Goal: Task Accomplishment & Management: Complete application form

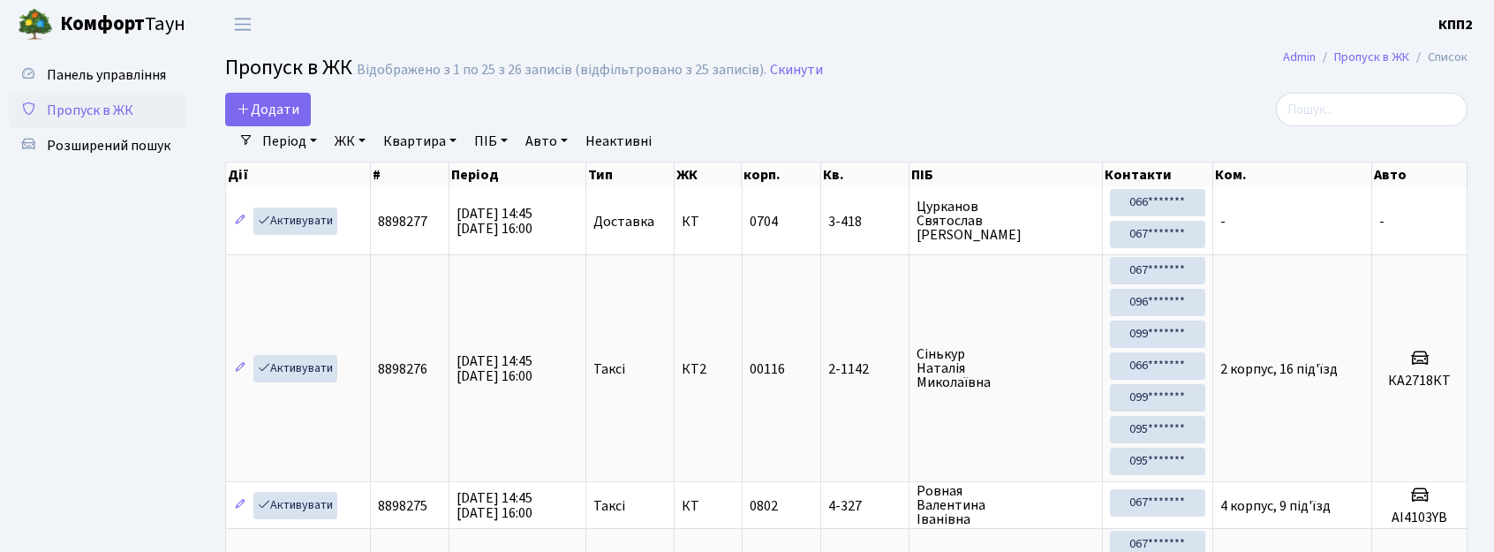
select select "25"
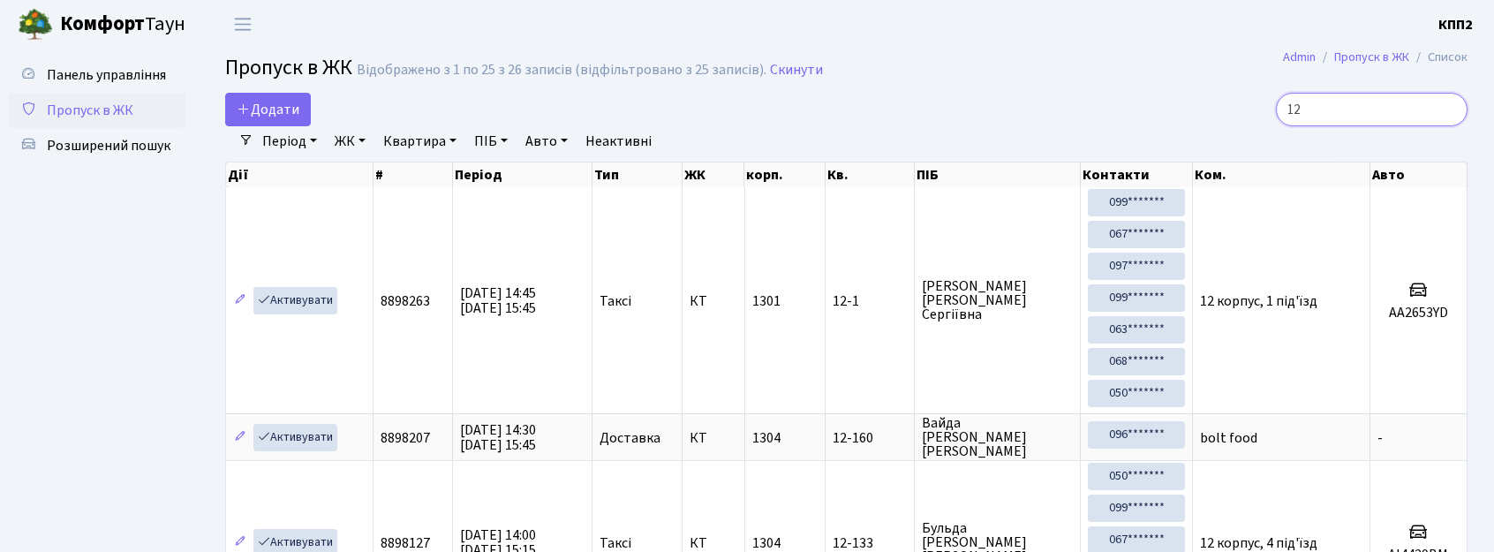
type input "1"
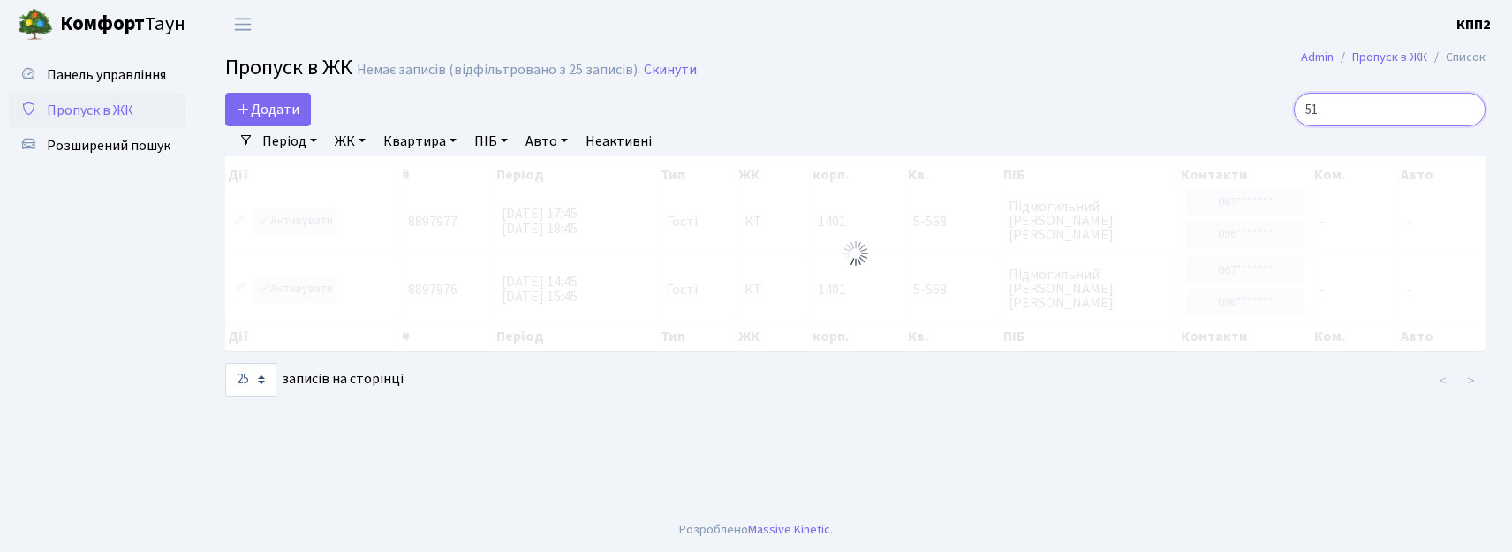
type input "5"
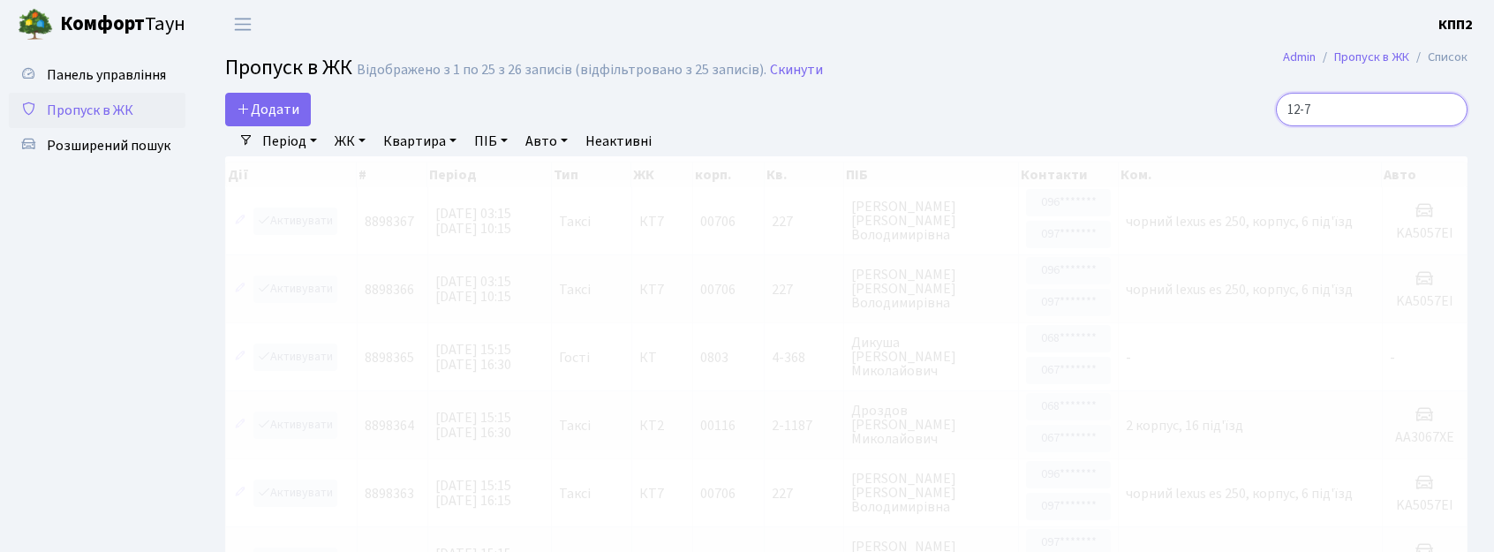
type input "12-7"
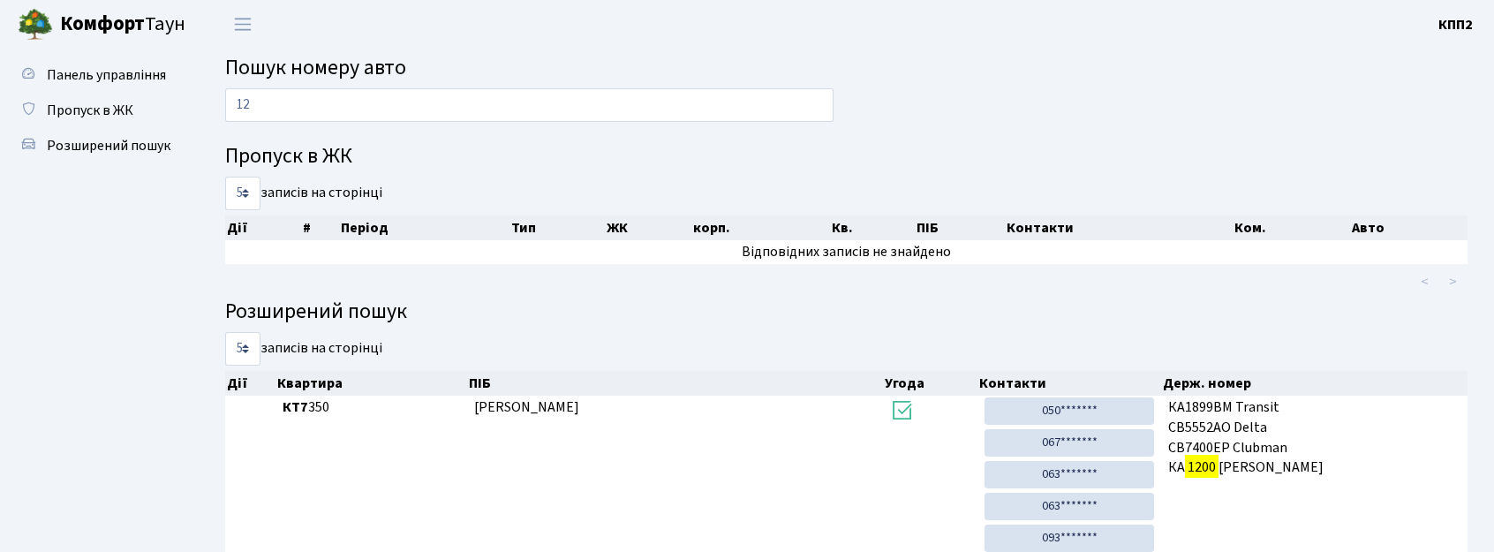
type input "1"
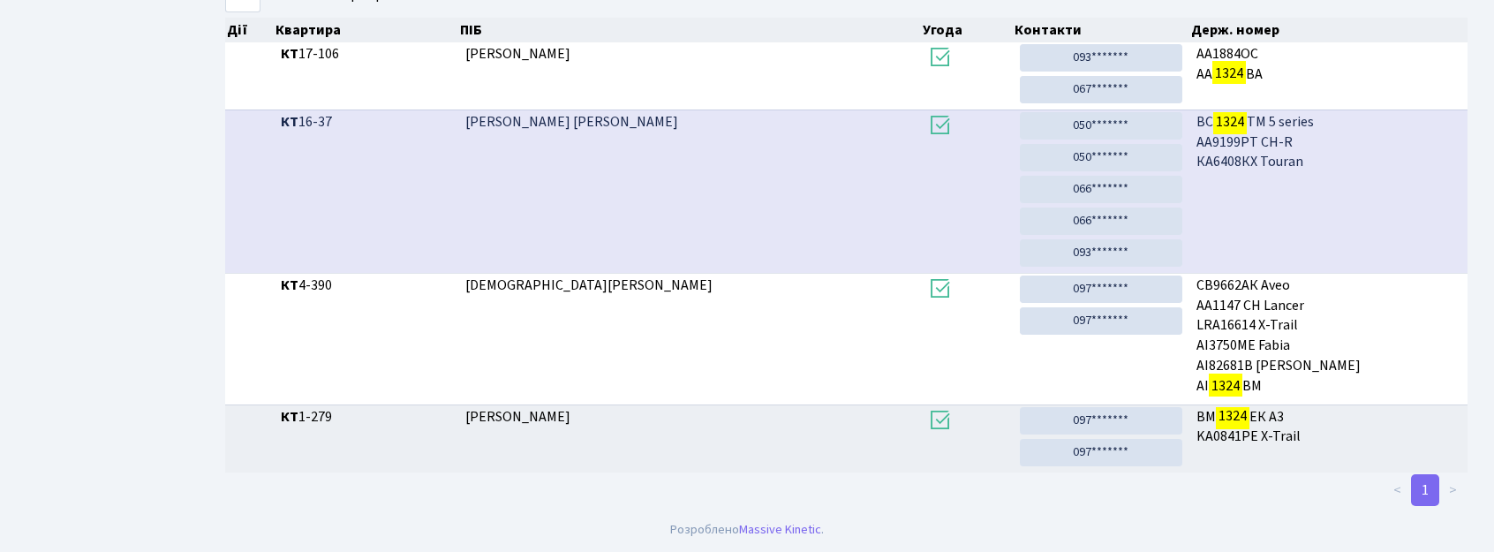
scroll to position [95, 0]
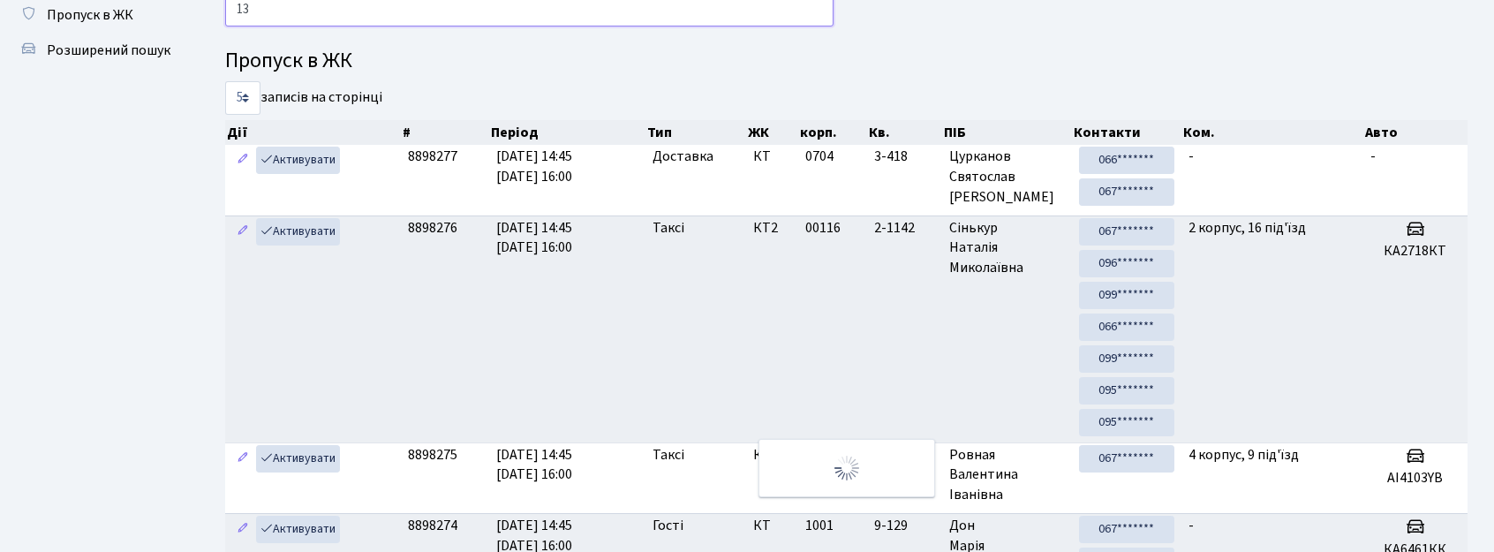
type input "1"
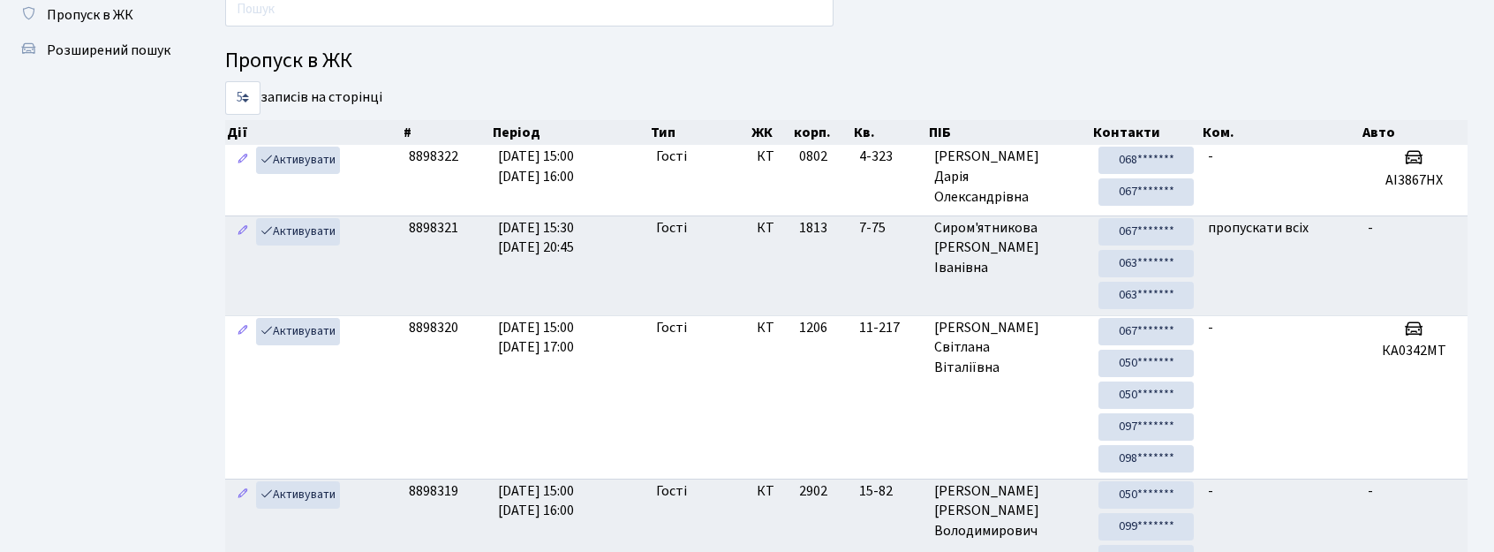
click at [368, 11] on input "text" at bounding box center [529, 10] width 608 height 34
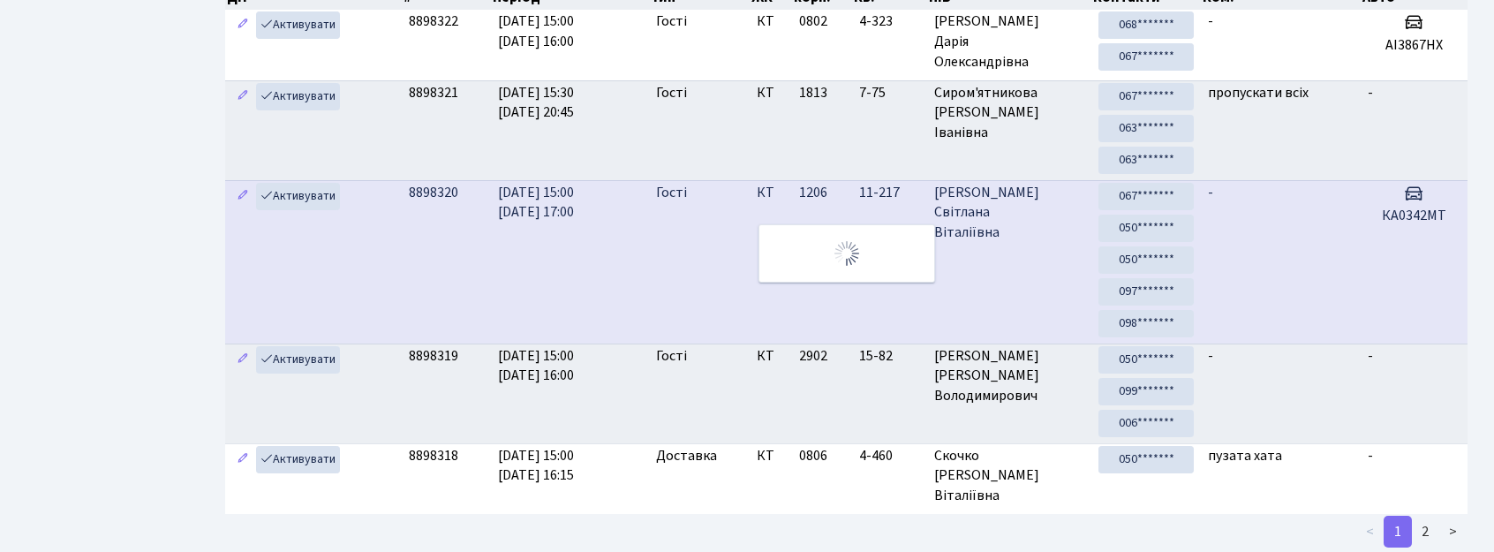
scroll to position [0, 0]
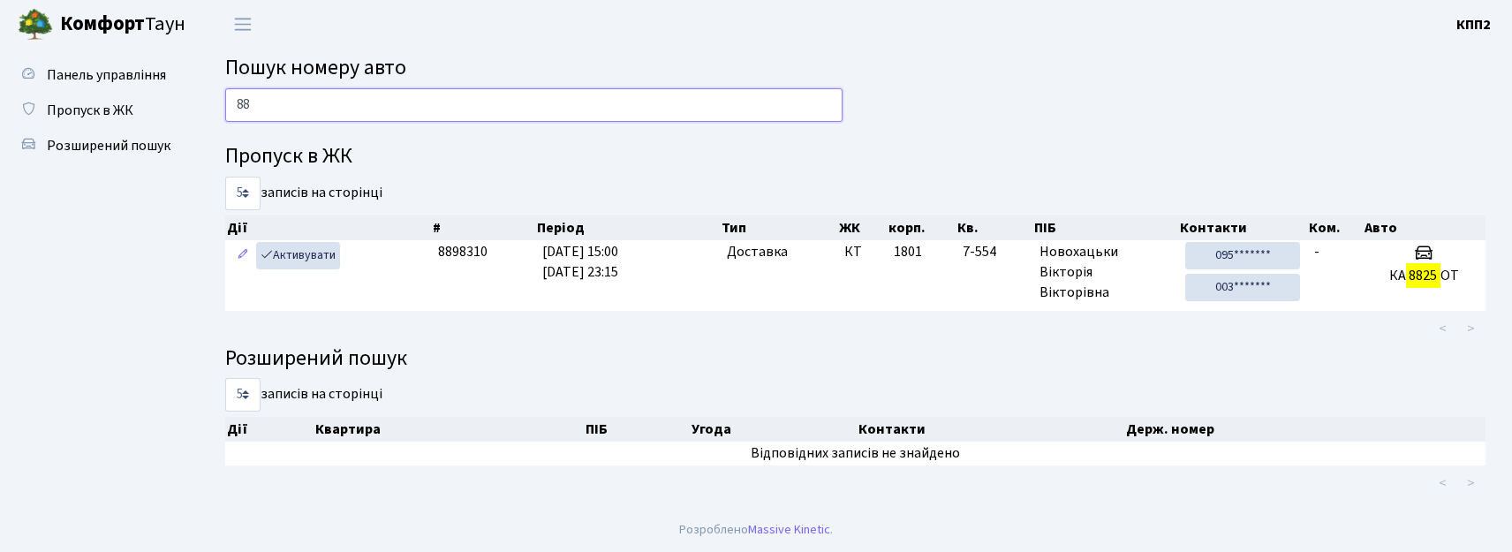
type input "8"
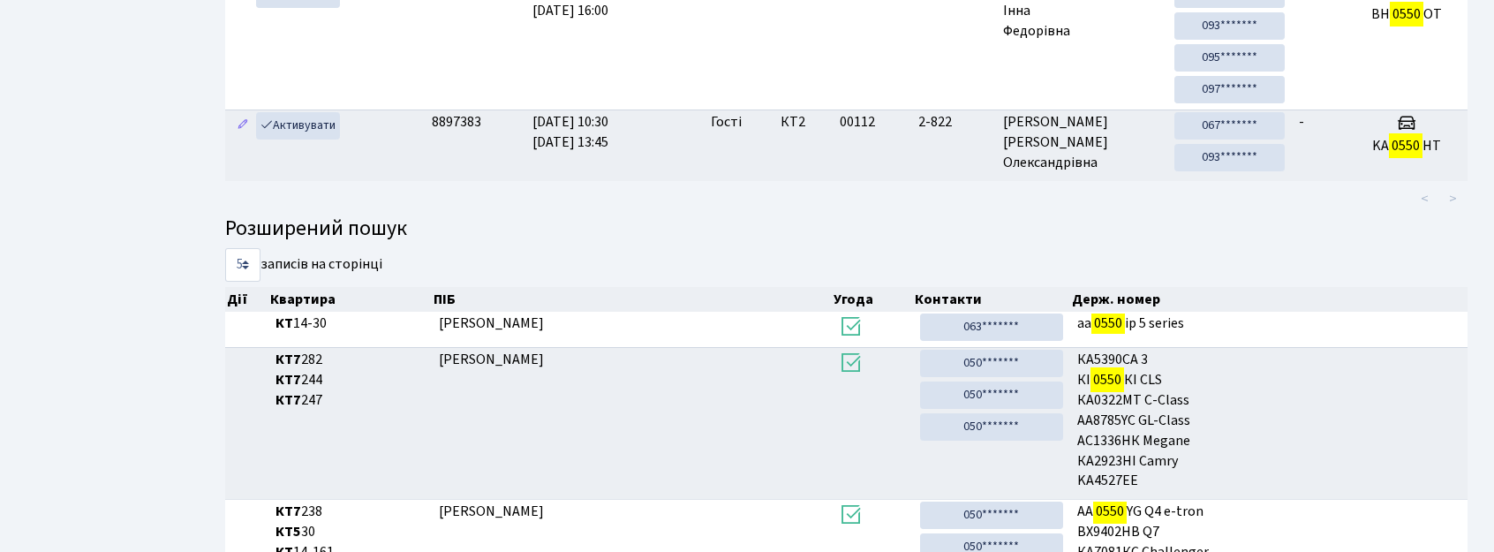
scroll to position [563, 0]
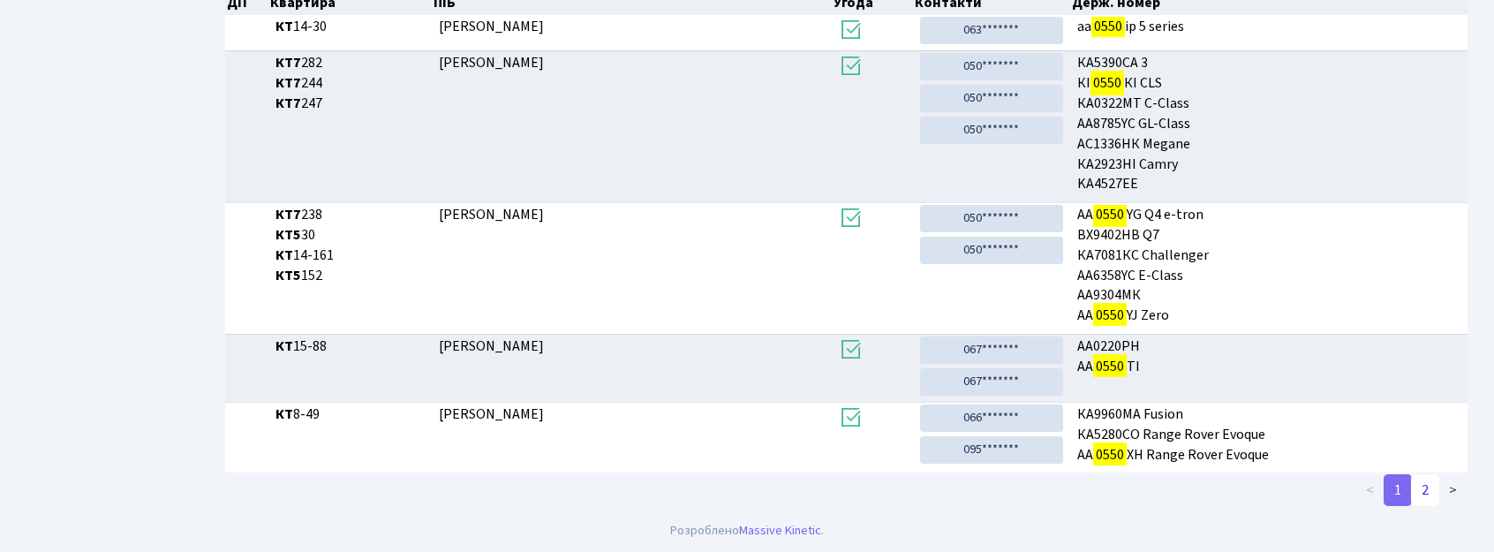
type input "0550"
click at [1425, 493] on link "2" at bounding box center [1425, 490] width 28 height 32
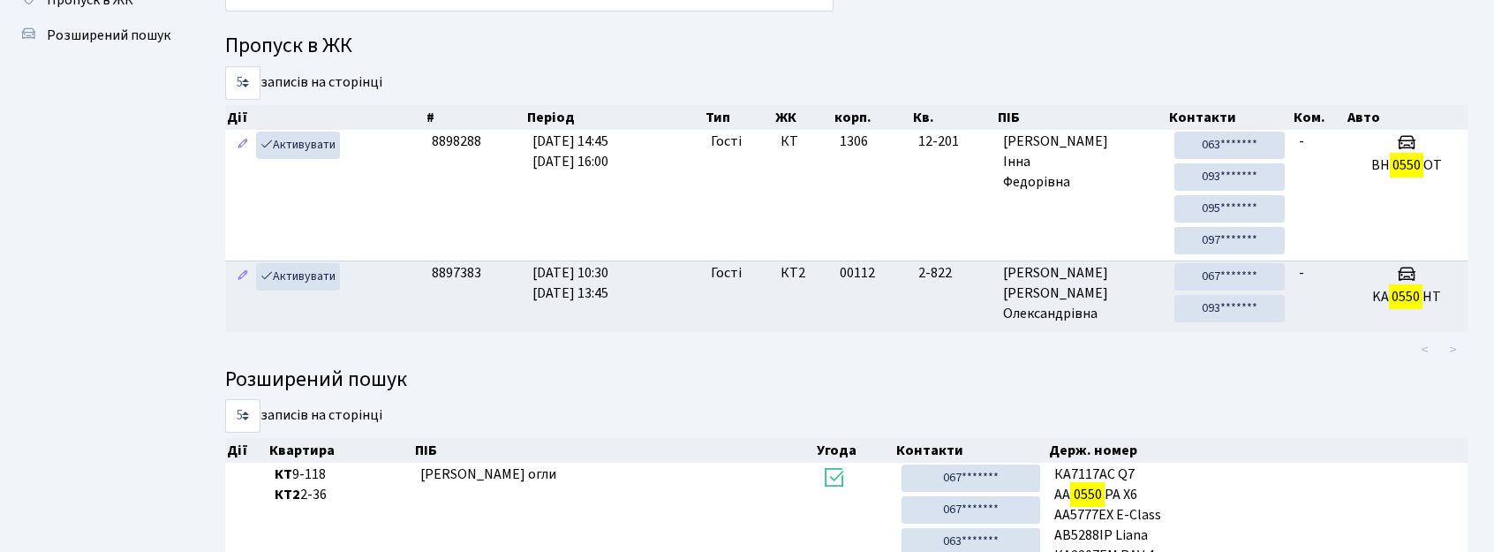
scroll to position [0, 0]
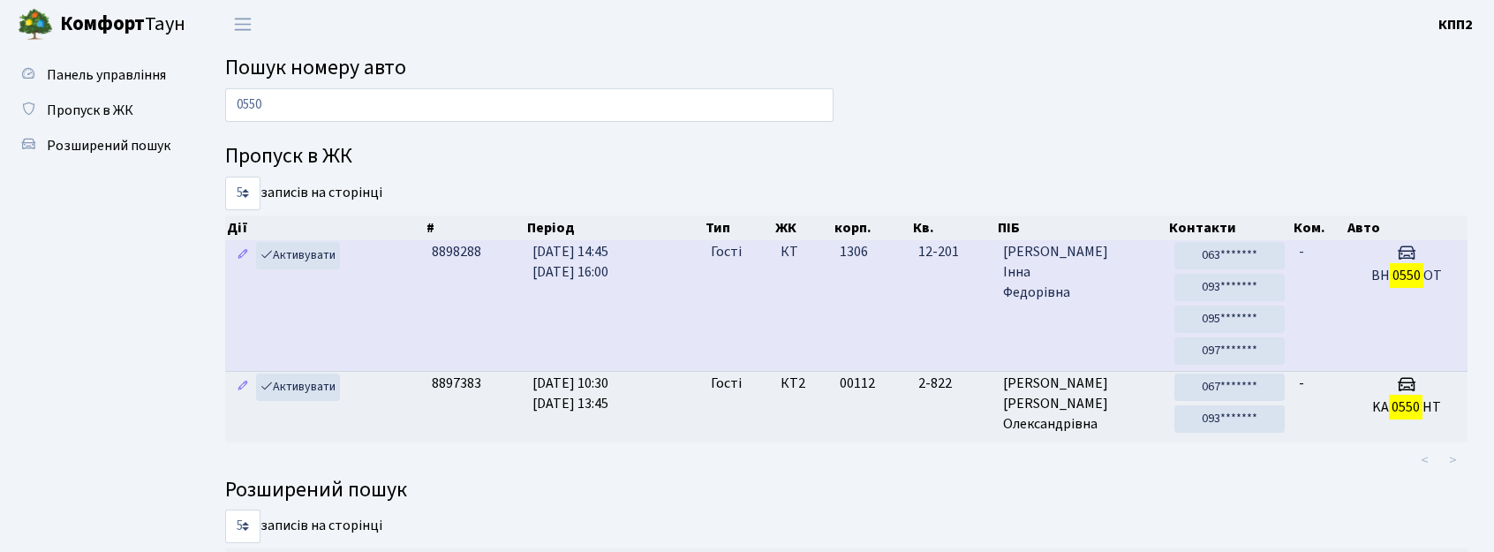
click at [791, 291] on td "КТ" at bounding box center [802, 305] width 59 height 131
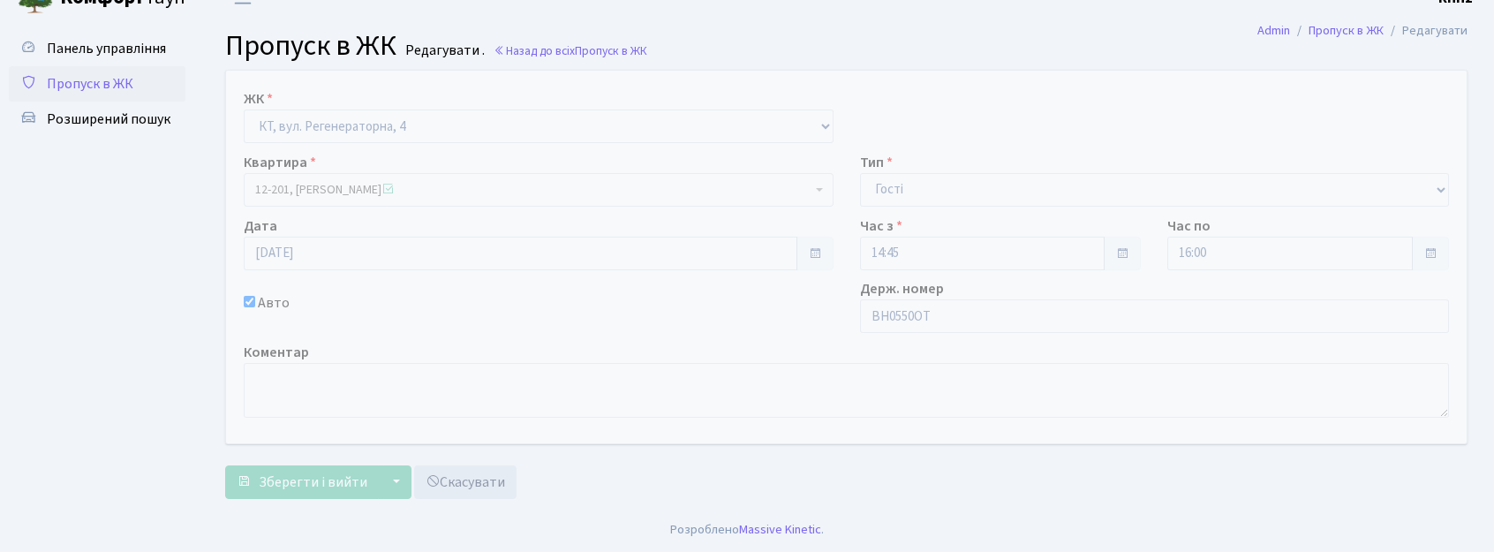
scroll to position [28, 0]
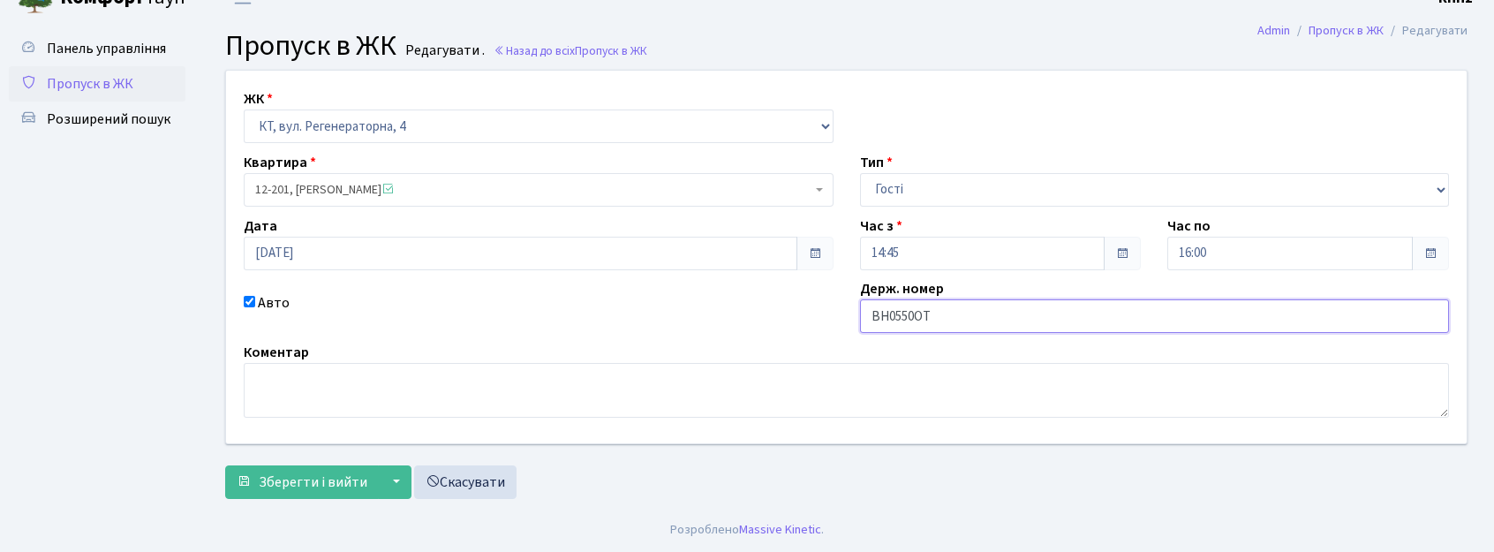
click at [923, 322] on input "ВН0550ОТ" at bounding box center [1155, 316] width 590 height 34
type input "ВН0550КТ"
click at [298, 481] on span "Зберегти і вийти" at bounding box center [313, 481] width 109 height 19
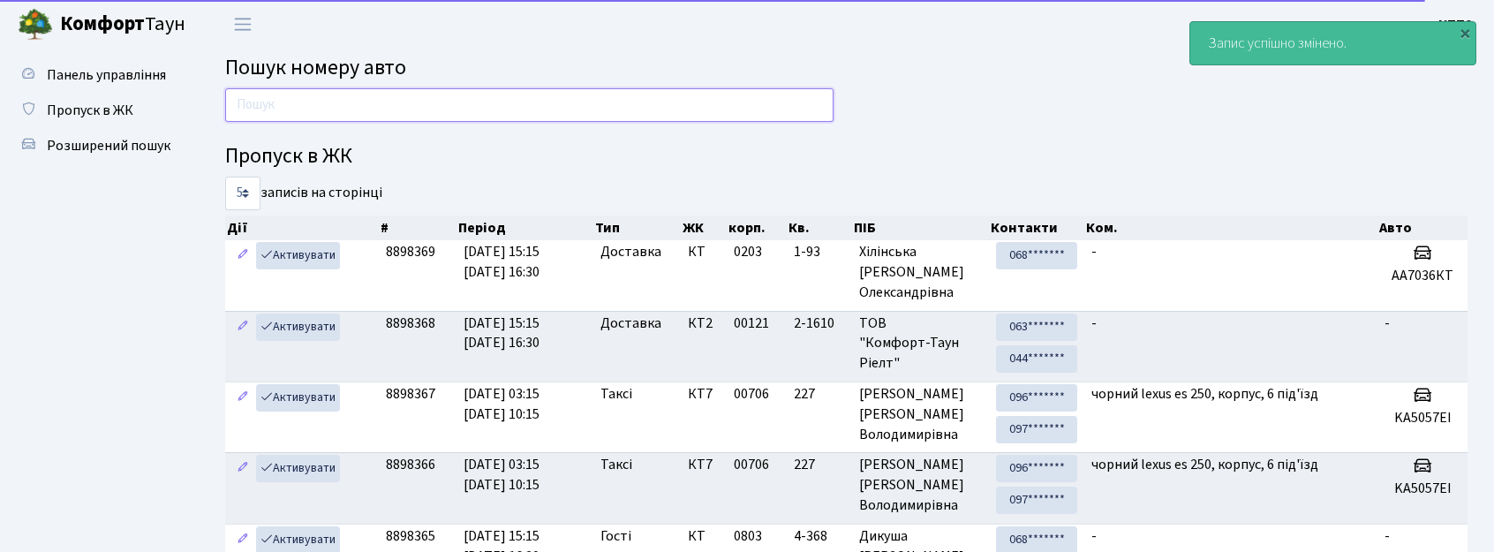
click at [266, 93] on input "text" at bounding box center [529, 105] width 608 height 34
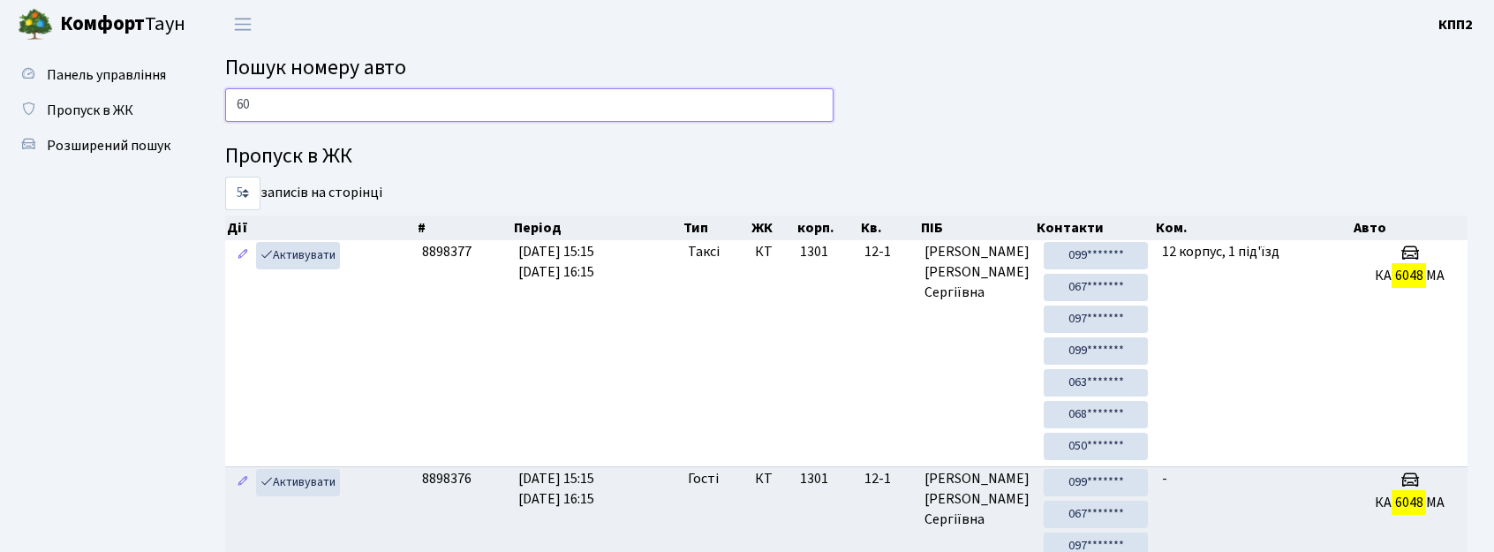
type input "6"
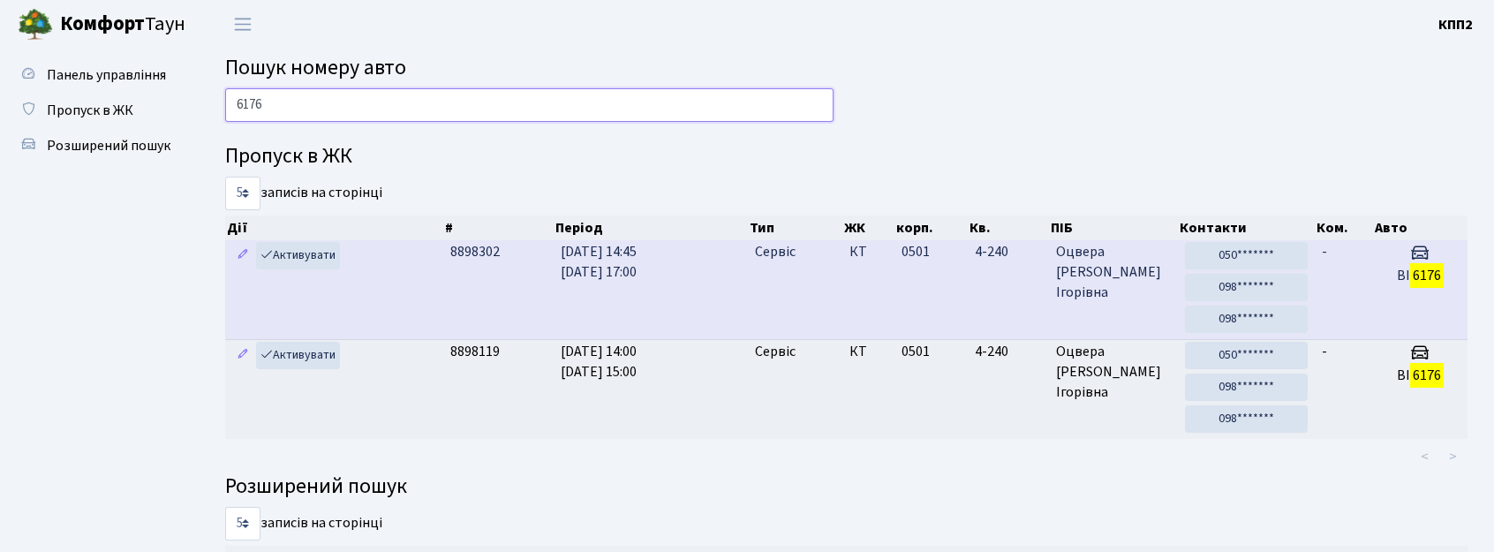
type input "6176"
click at [912, 267] on td "0501" at bounding box center [930, 289] width 73 height 99
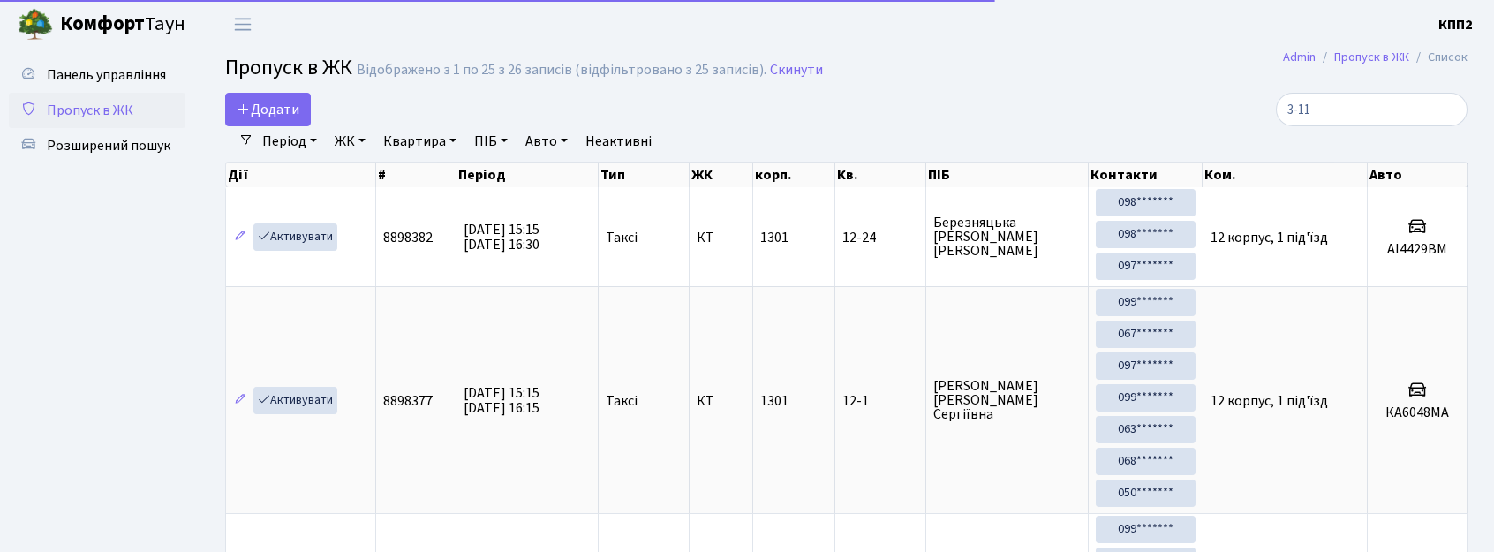
select select "25"
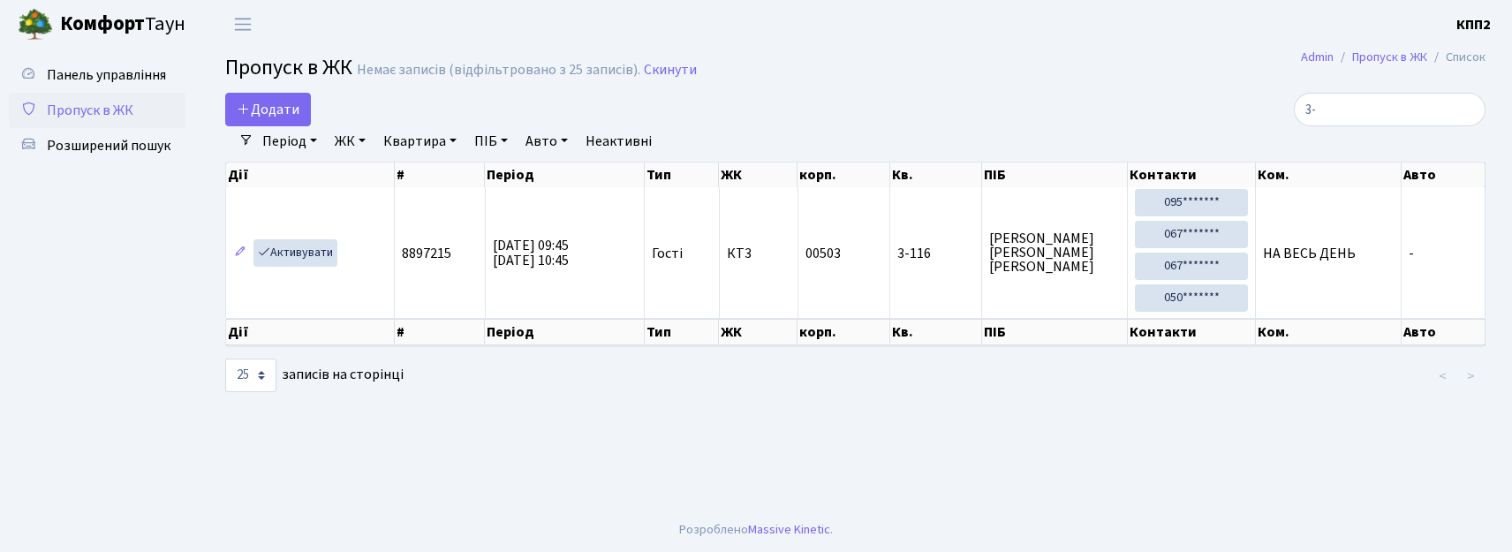
type input "3"
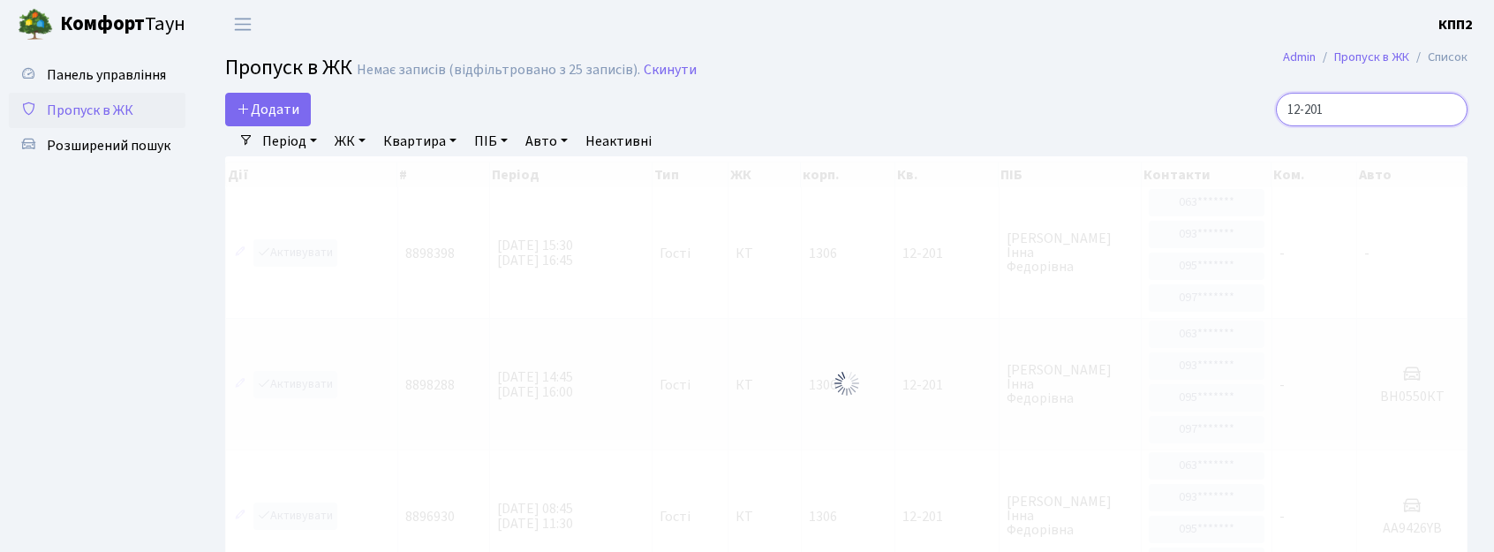
type input "12-201"
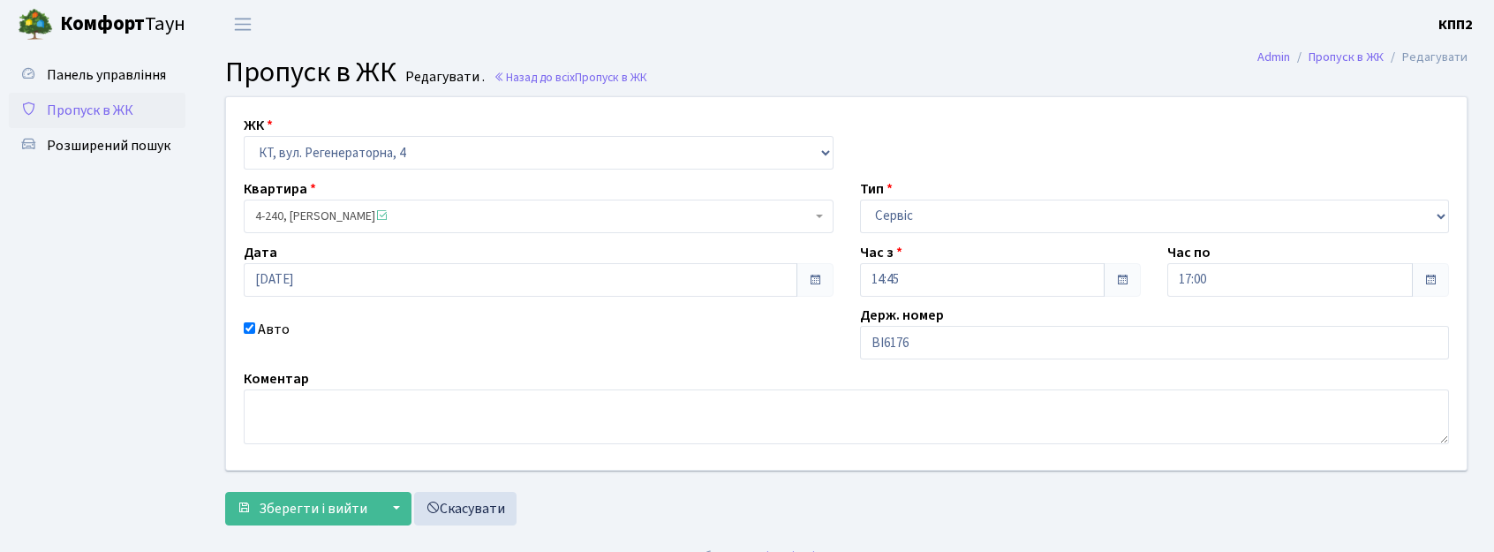
scroll to position [28, 0]
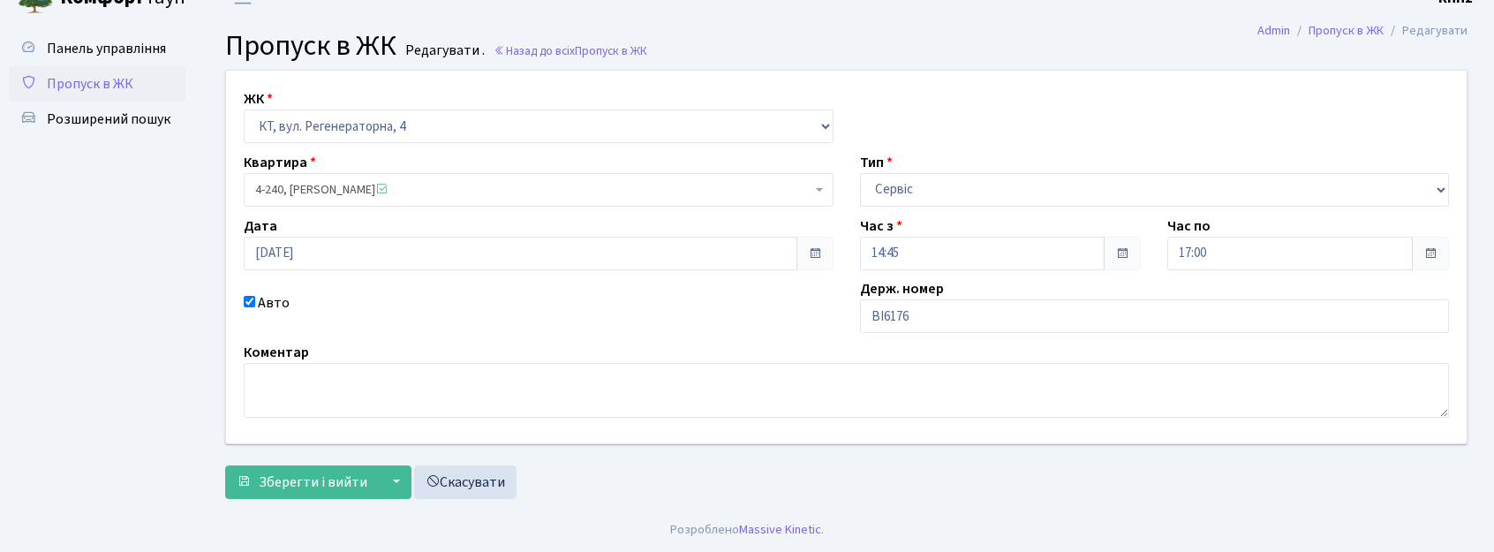
click at [959, 342] on div "Коментар" at bounding box center [846, 380] width 1232 height 76
click at [959, 309] on input "ВІ6176" at bounding box center [1155, 316] width 590 height 34
type input "ВІ6176ІС"
click at [353, 481] on span "Зберегти і вийти" at bounding box center [313, 481] width 109 height 19
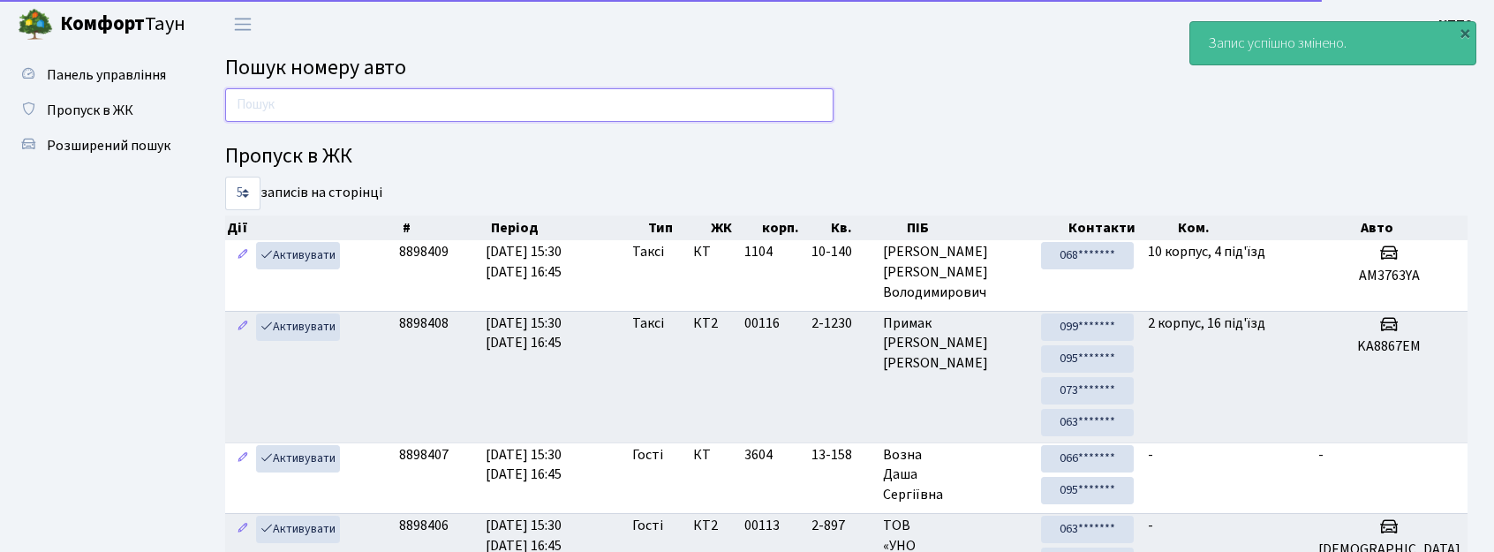
click at [275, 111] on input "text" at bounding box center [529, 105] width 608 height 34
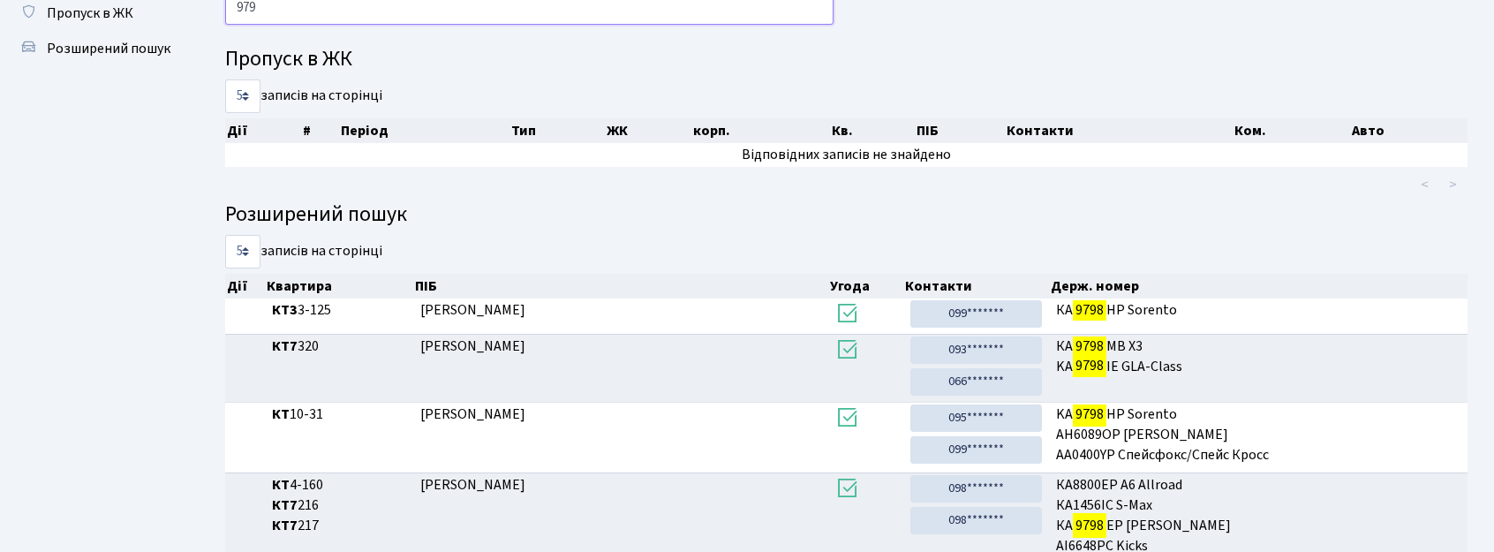
scroll to position [95, 0]
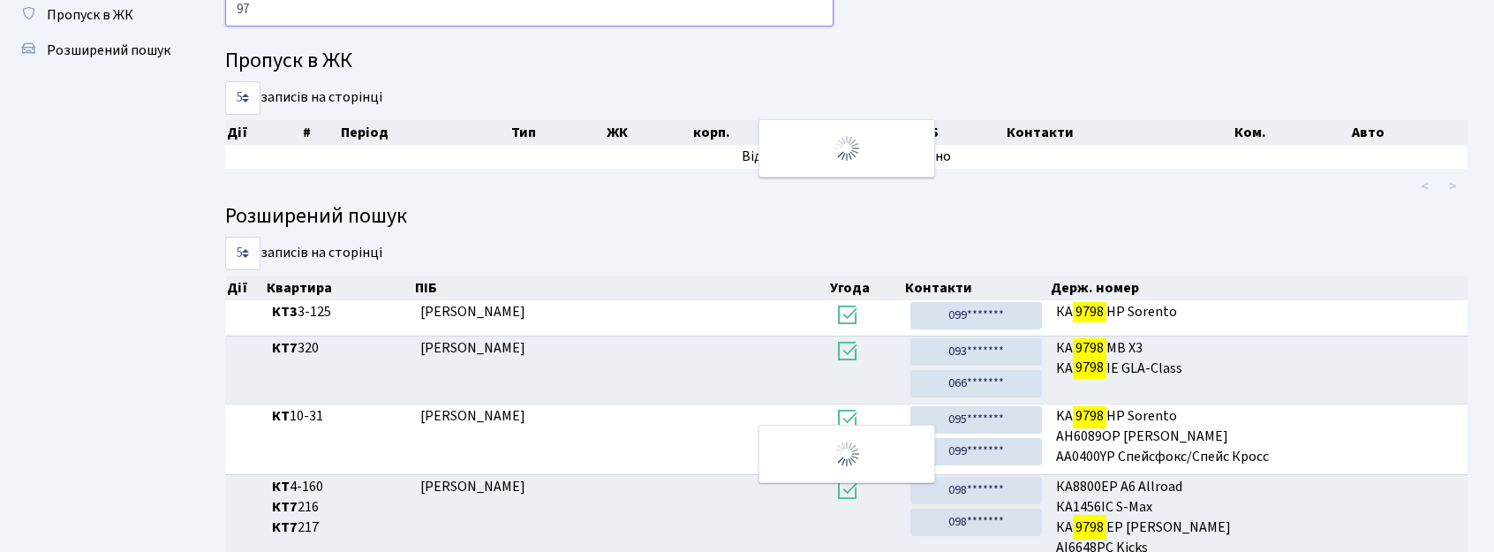
type input "9"
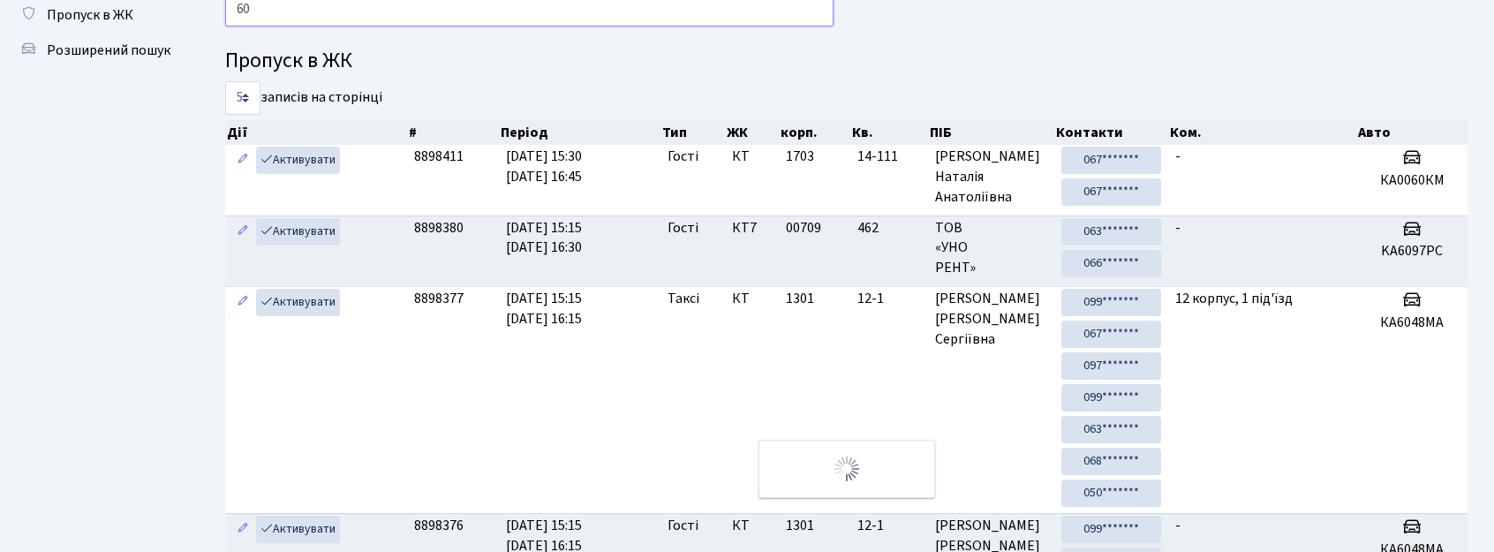
type input "6"
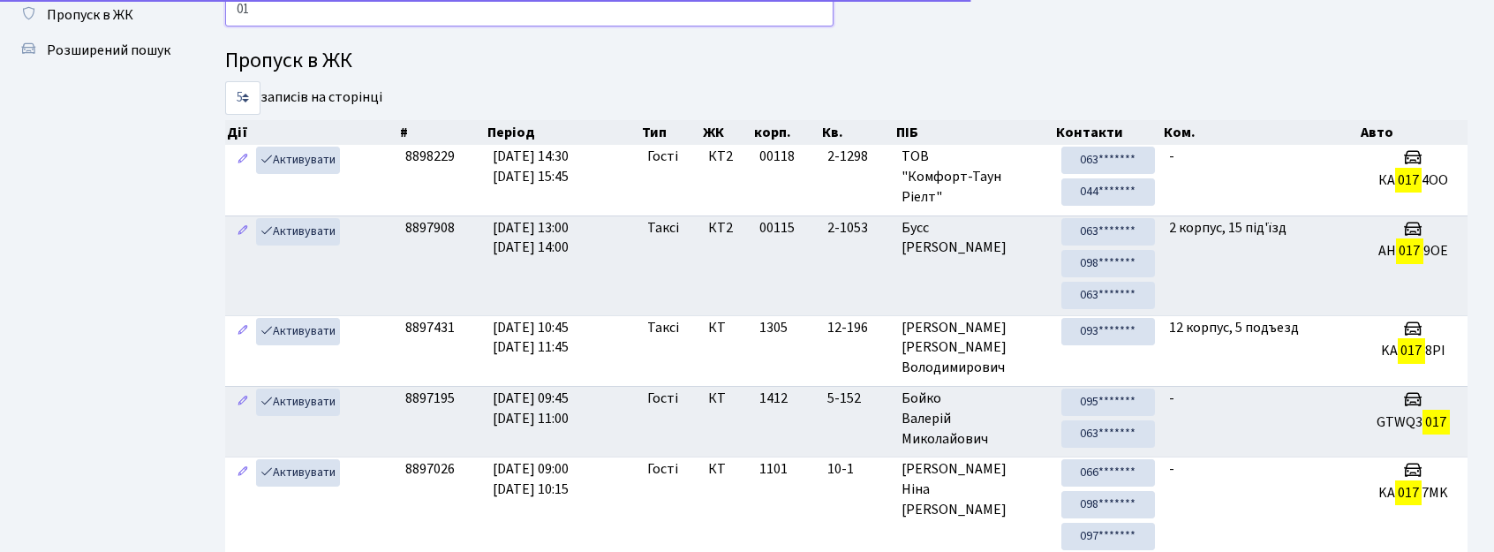
type input "0"
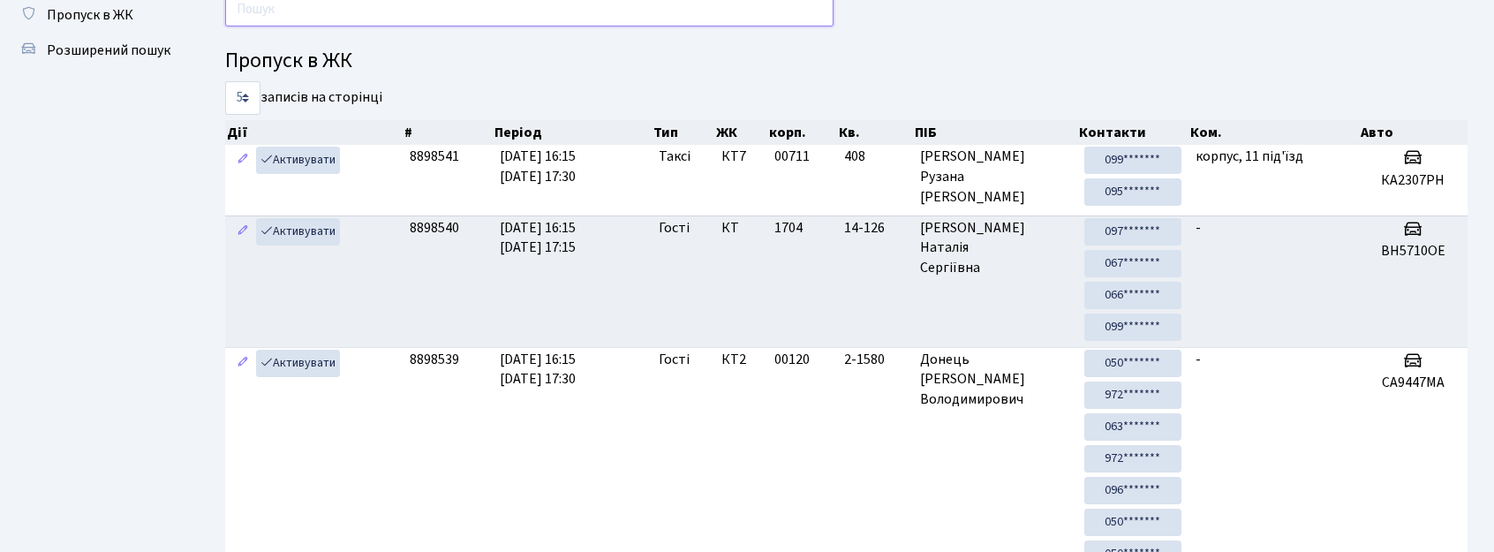
type input "П"
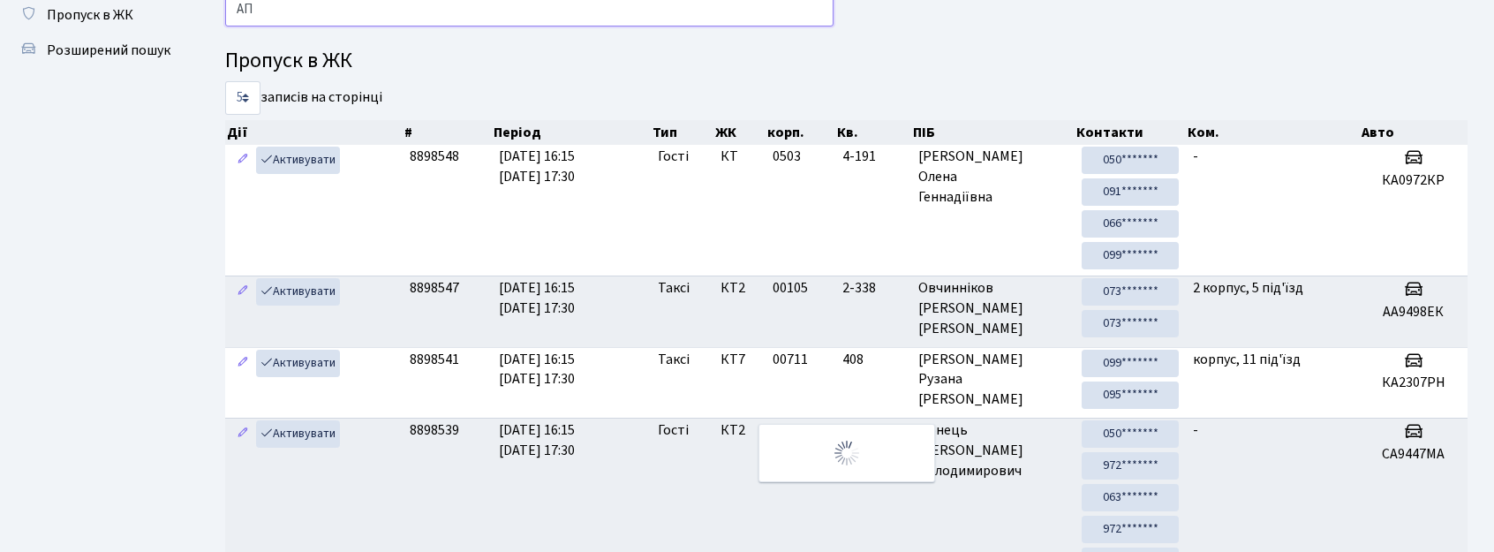
type input "[PERSON_NAME]"
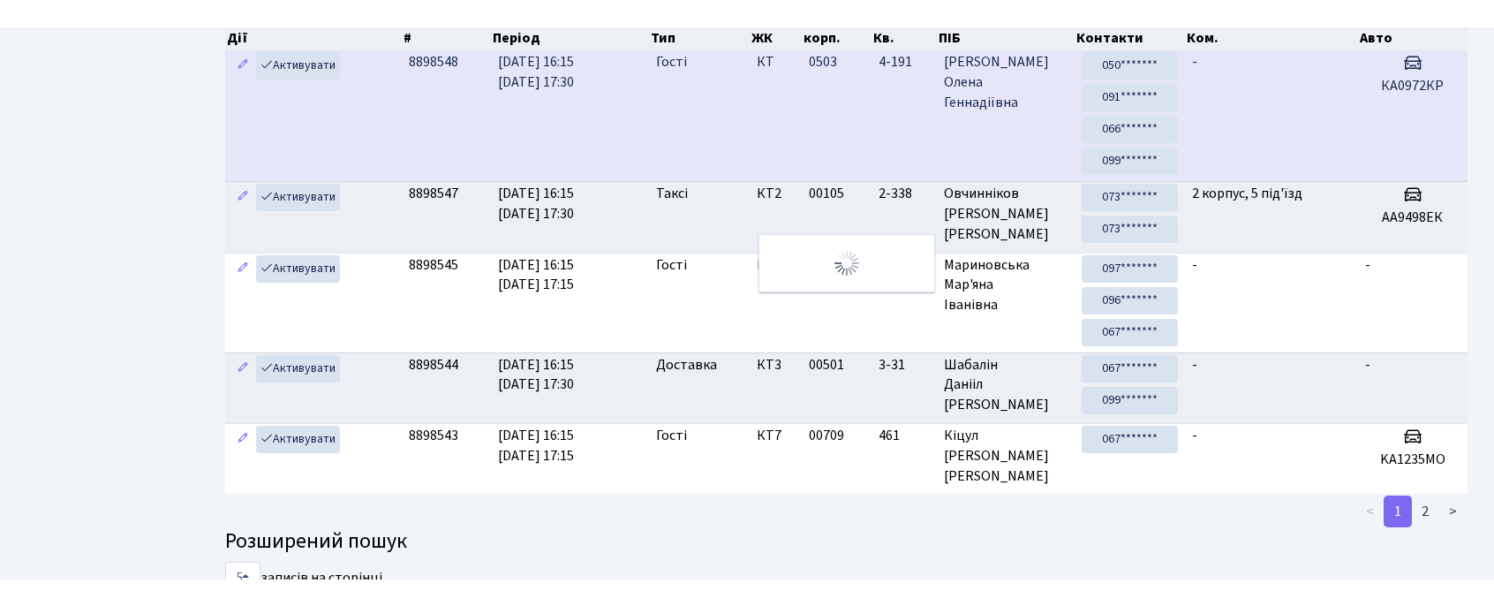
scroll to position [0, 0]
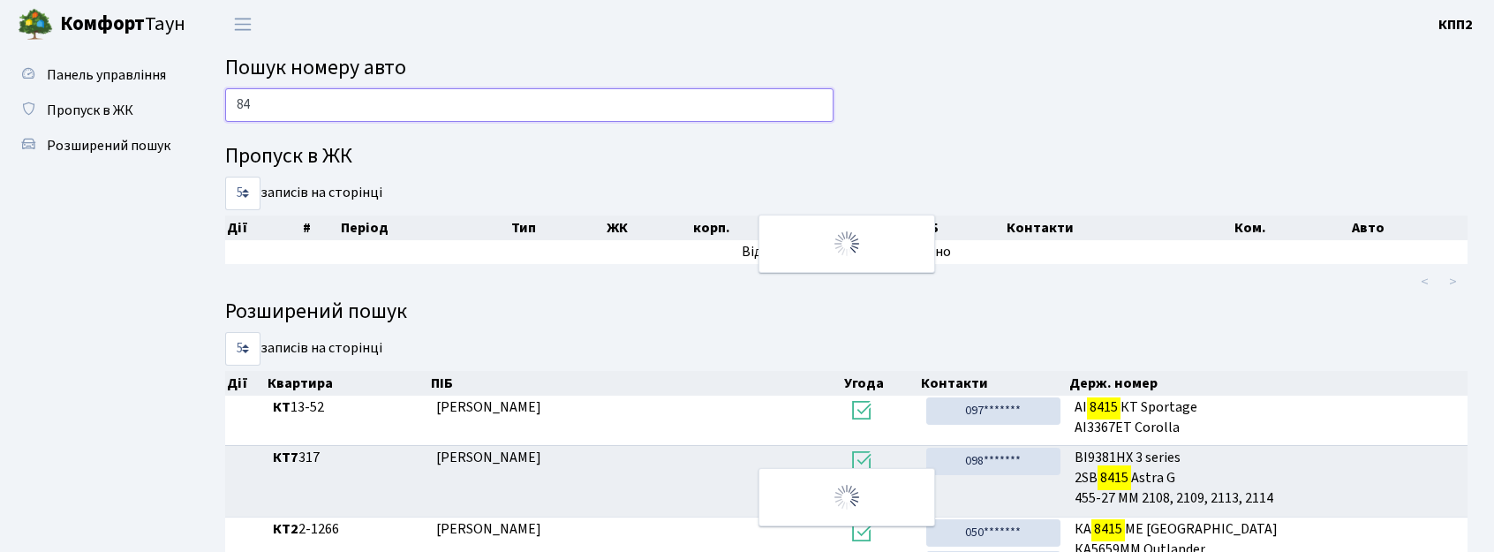
type input "8"
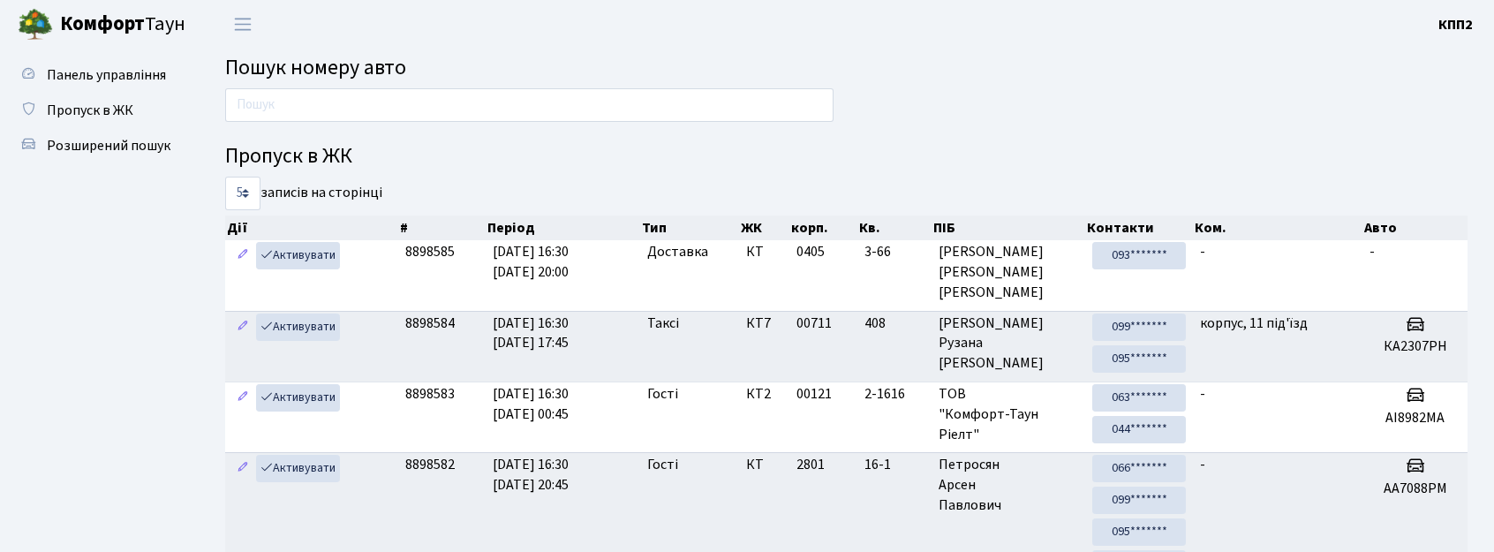
click at [916, 185] on div at bounding box center [1164, 194] width 635 height 34
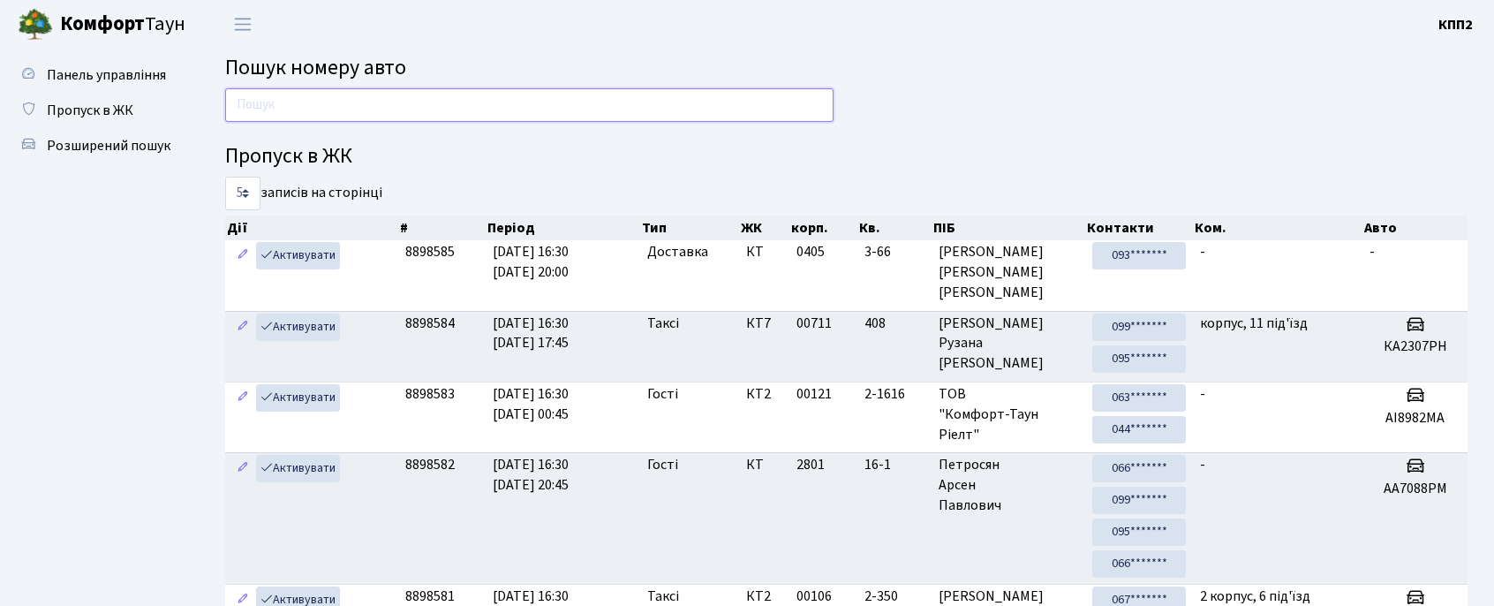
click at [574, 104] on input "text" at bounding box center [529, 105] width 608 height 34
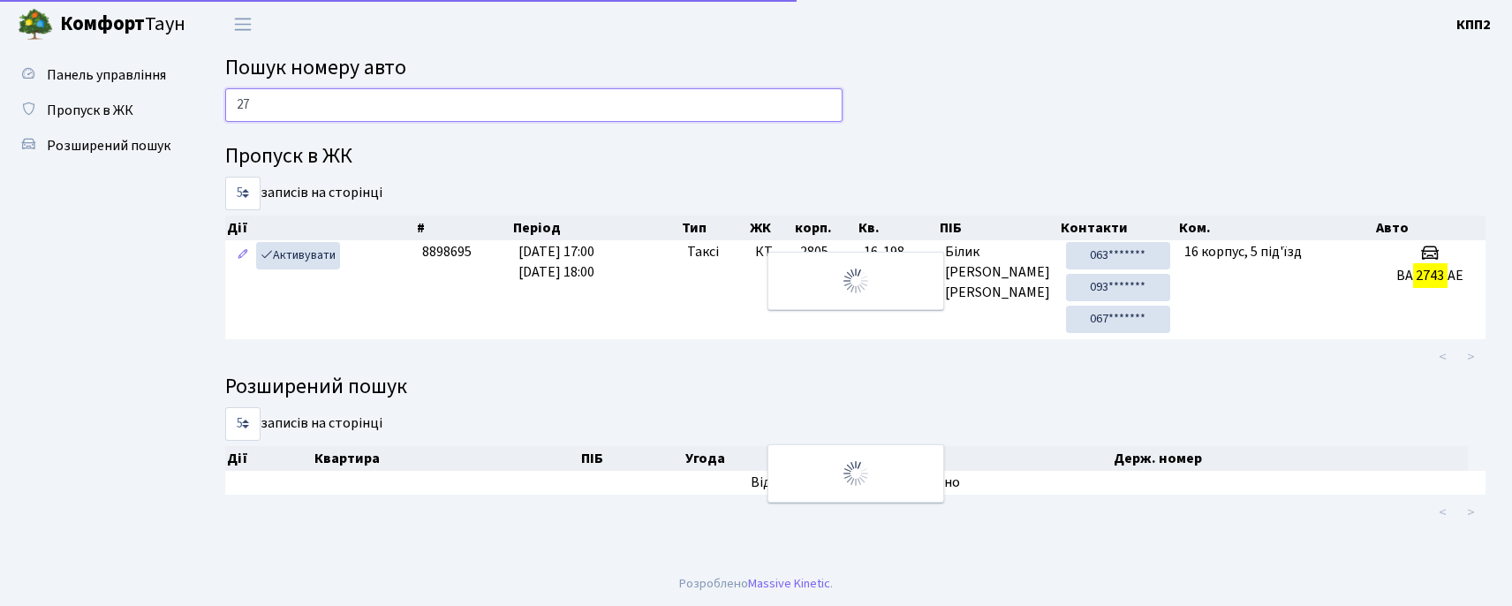
type input "2"
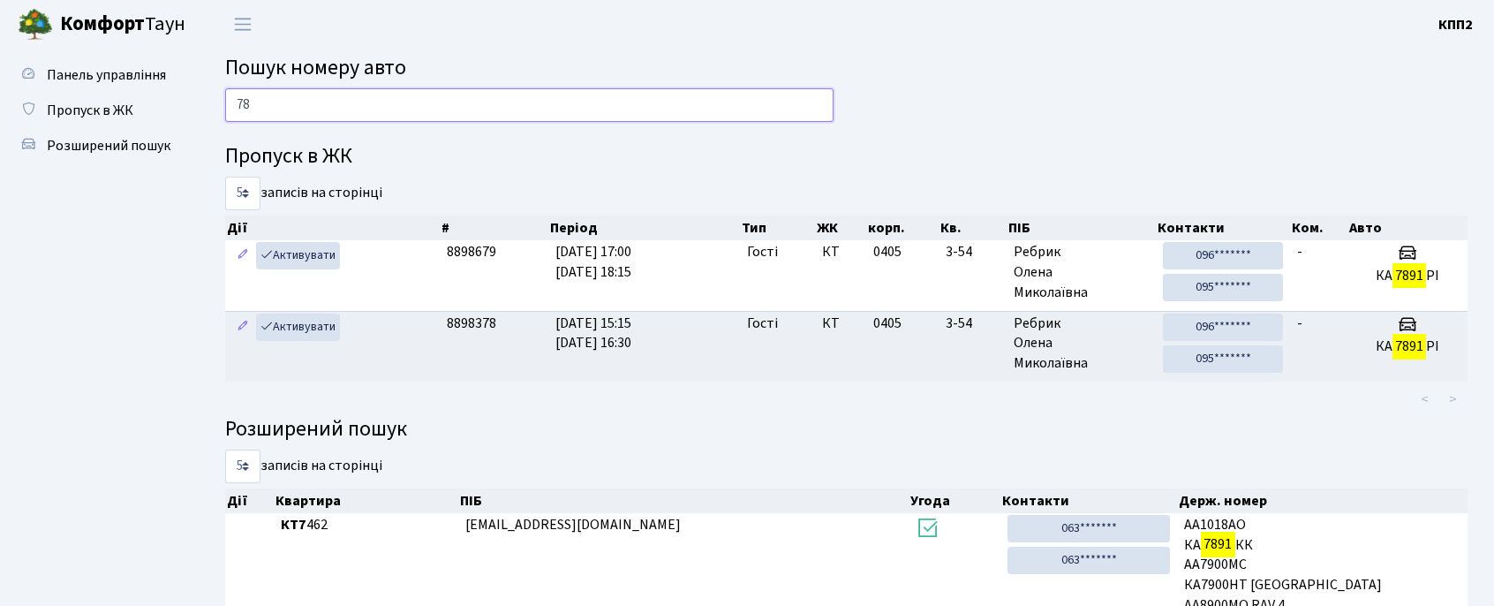
type input "7"
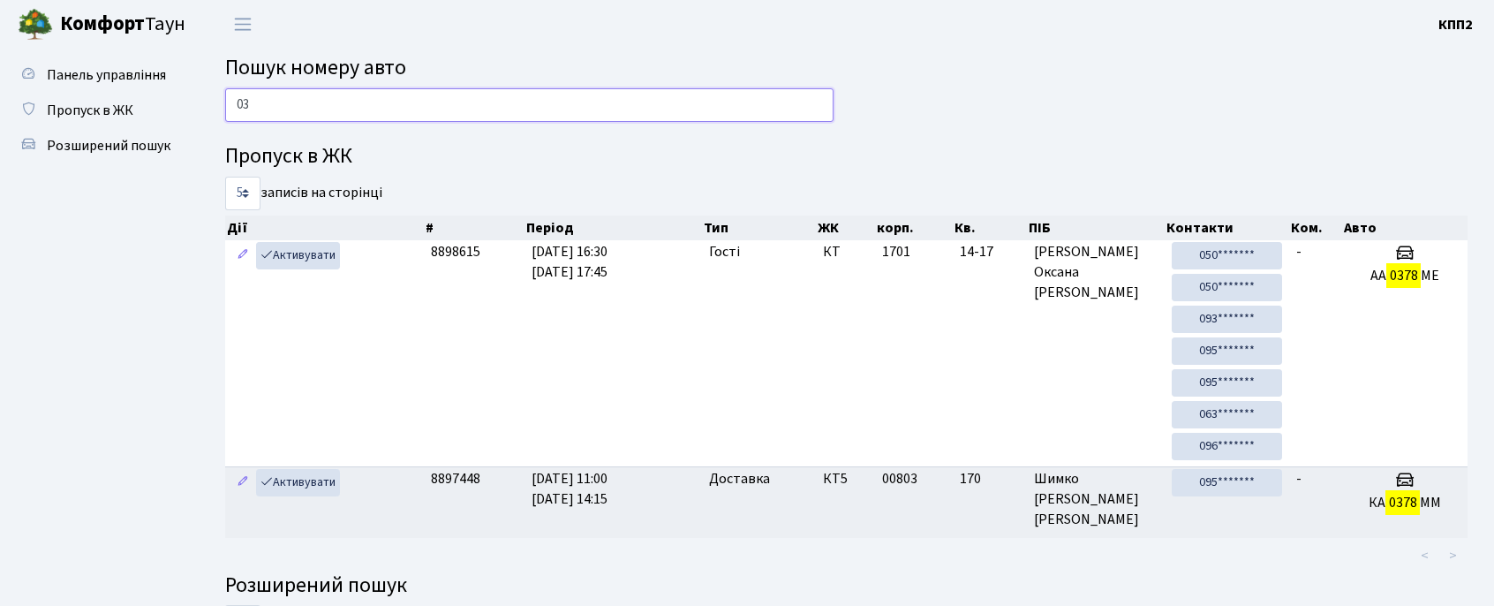
type input "0"
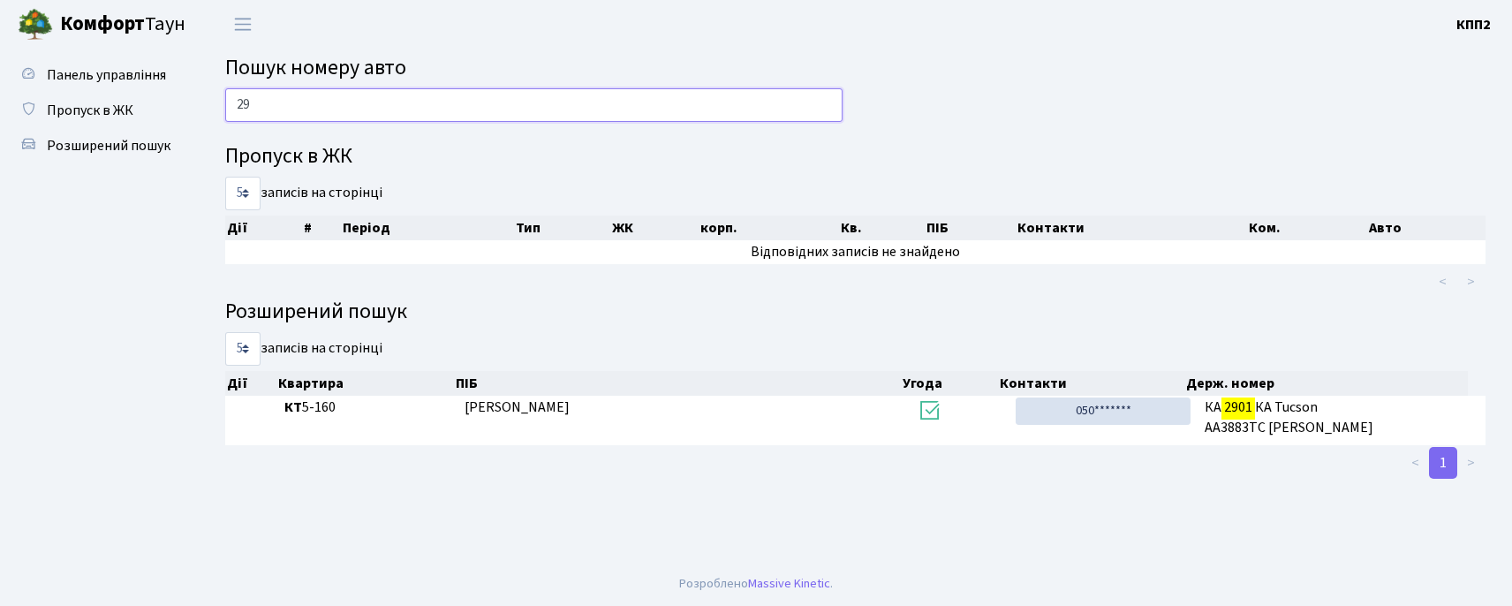
type input "2"
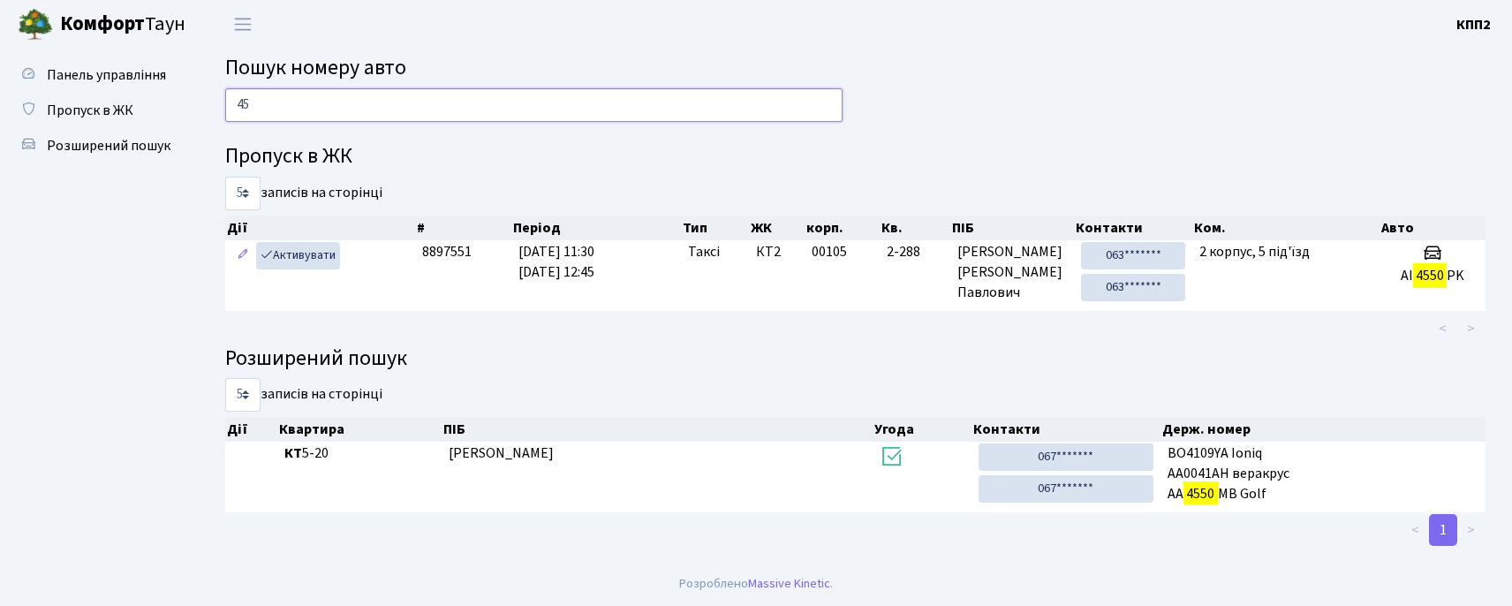
type input "4"
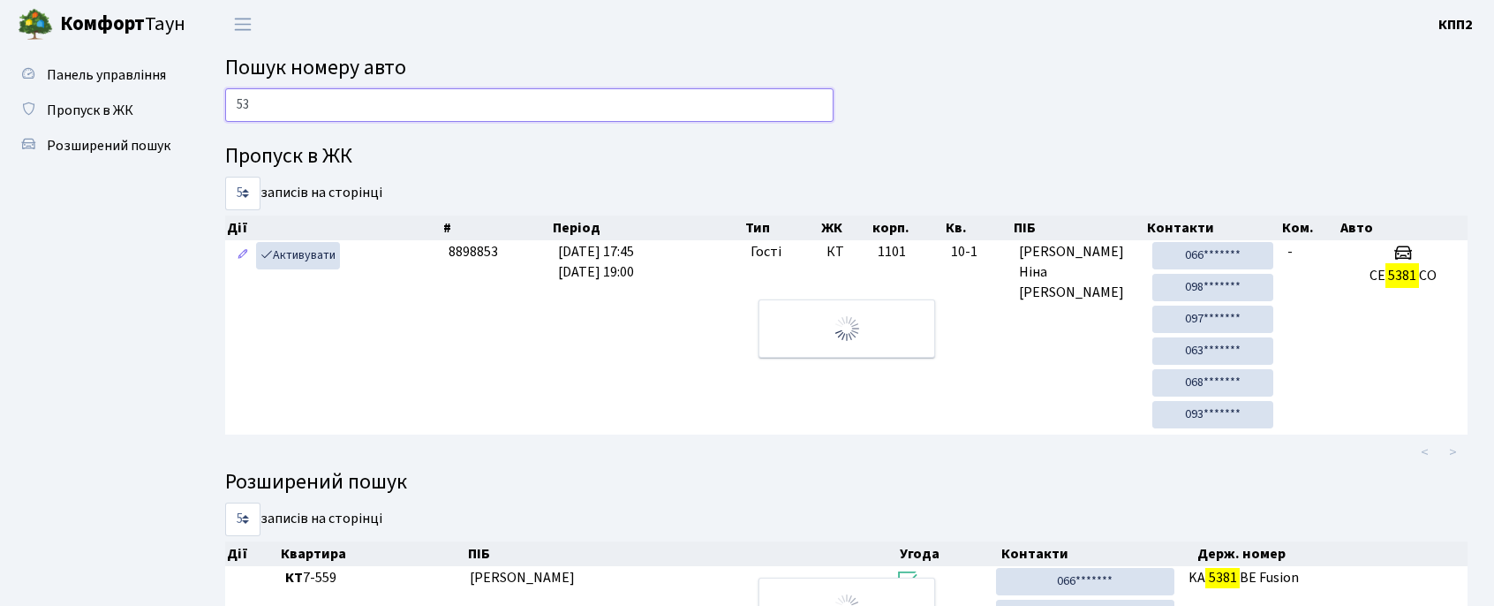
type input "5"
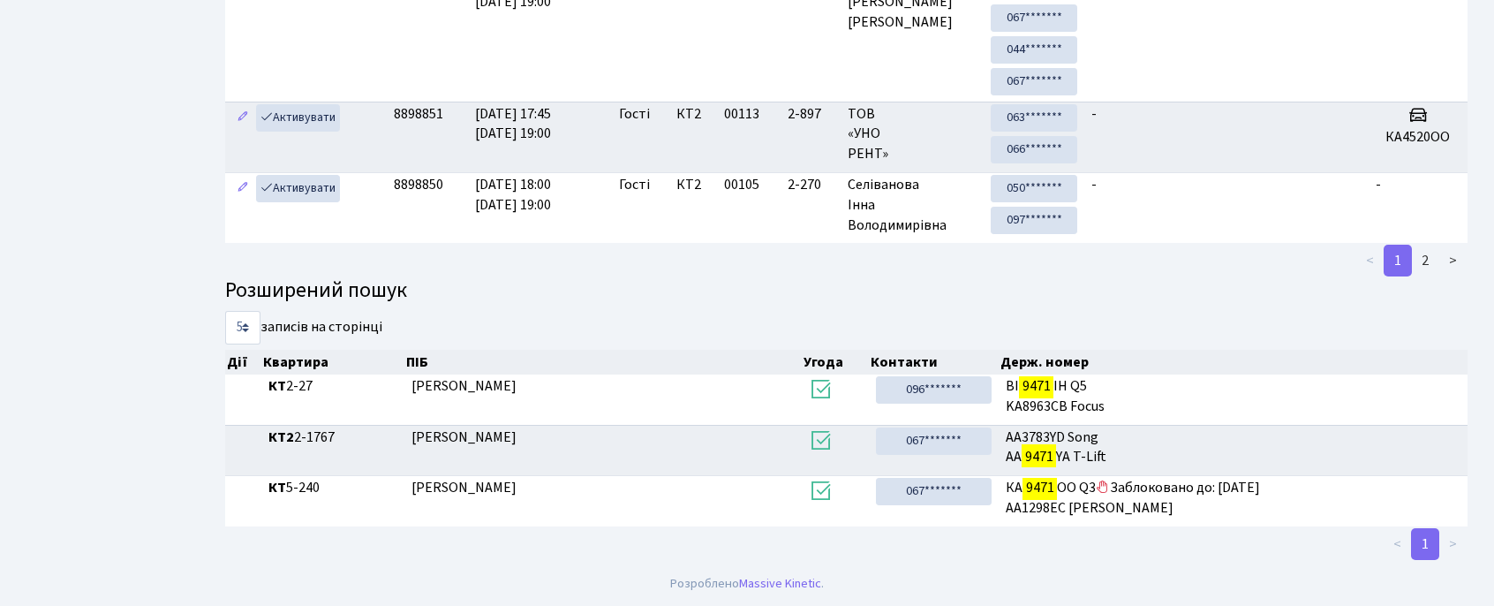
scroll to position [21, 0]
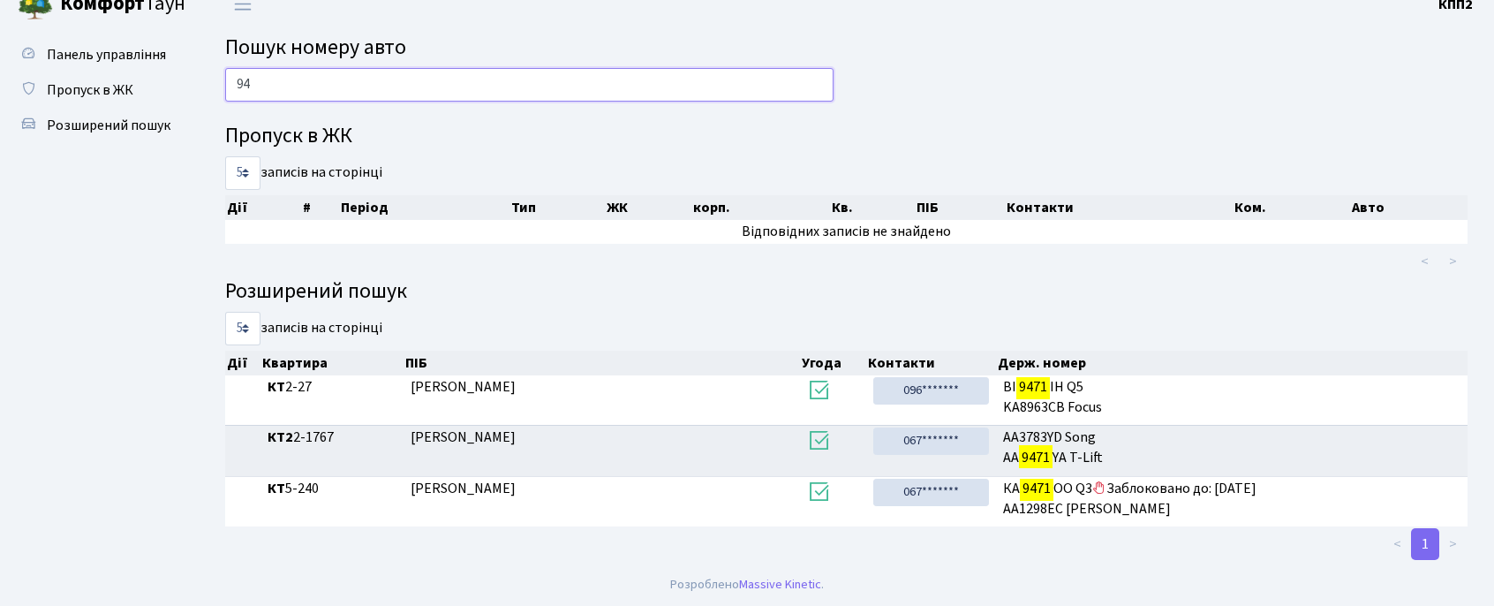
type input "9"
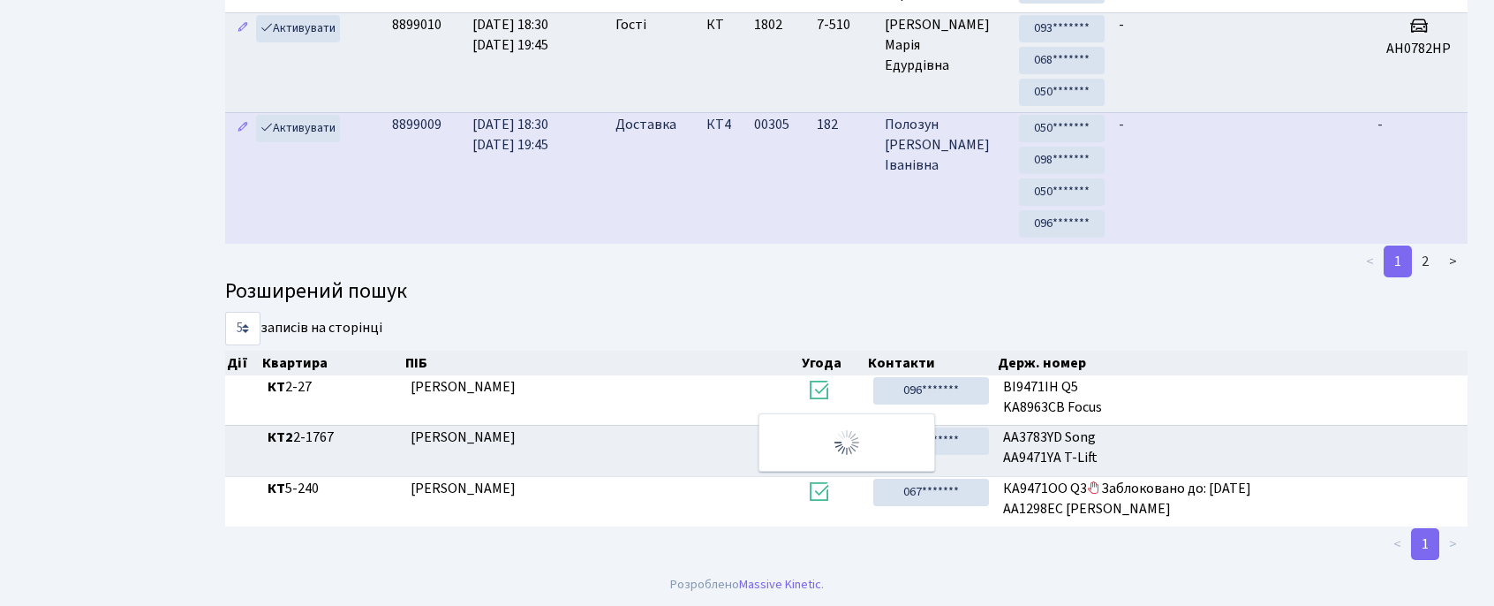
scroll to position [95, 0]
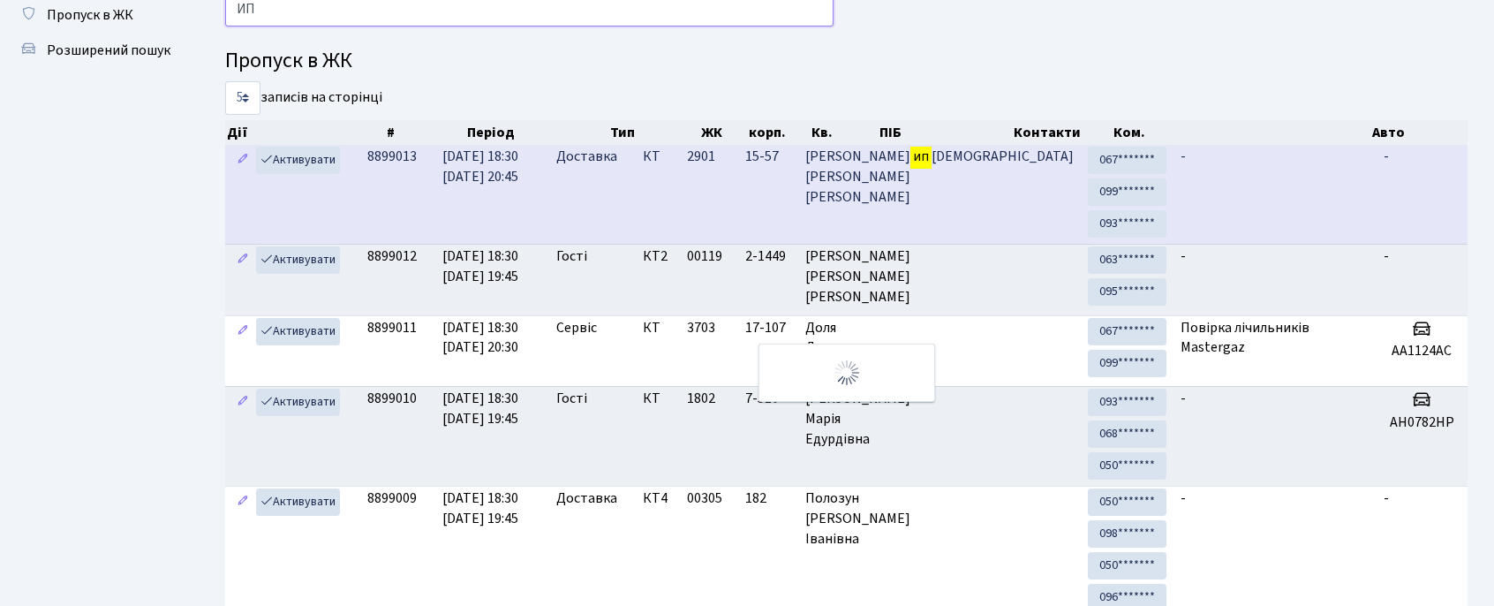
type input "И"
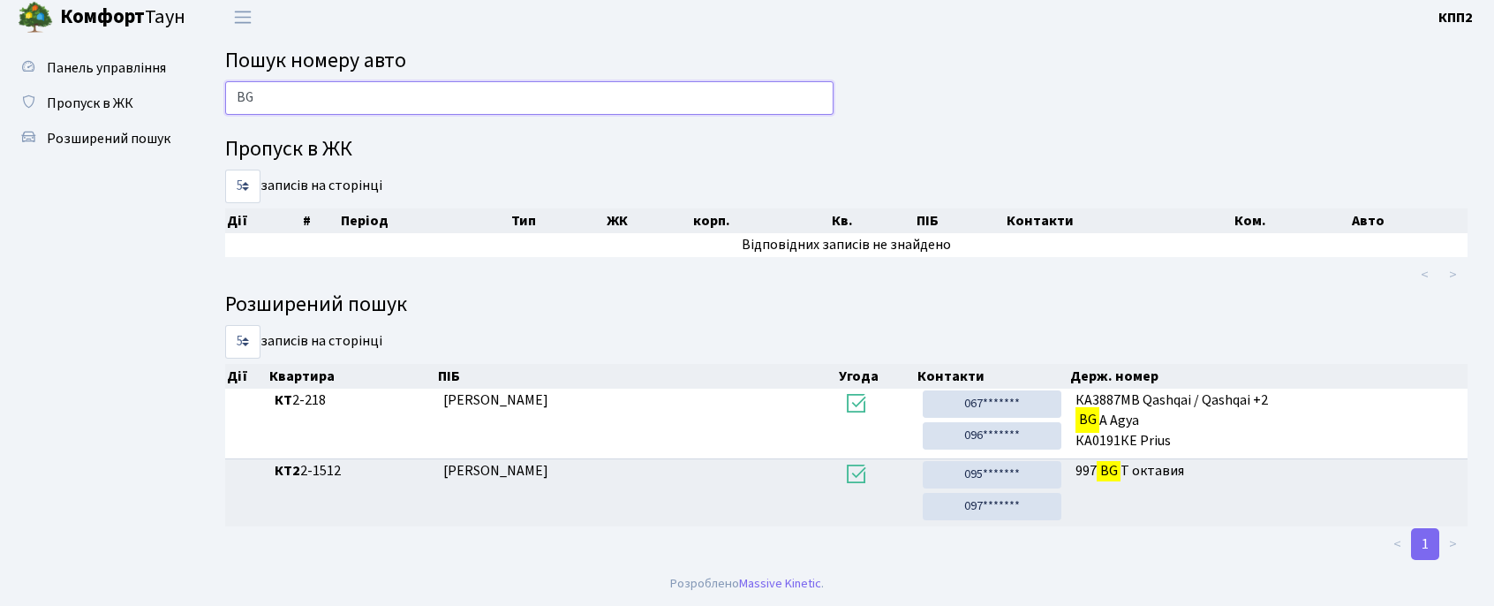
scroll to position [8, 0]
type input "B"
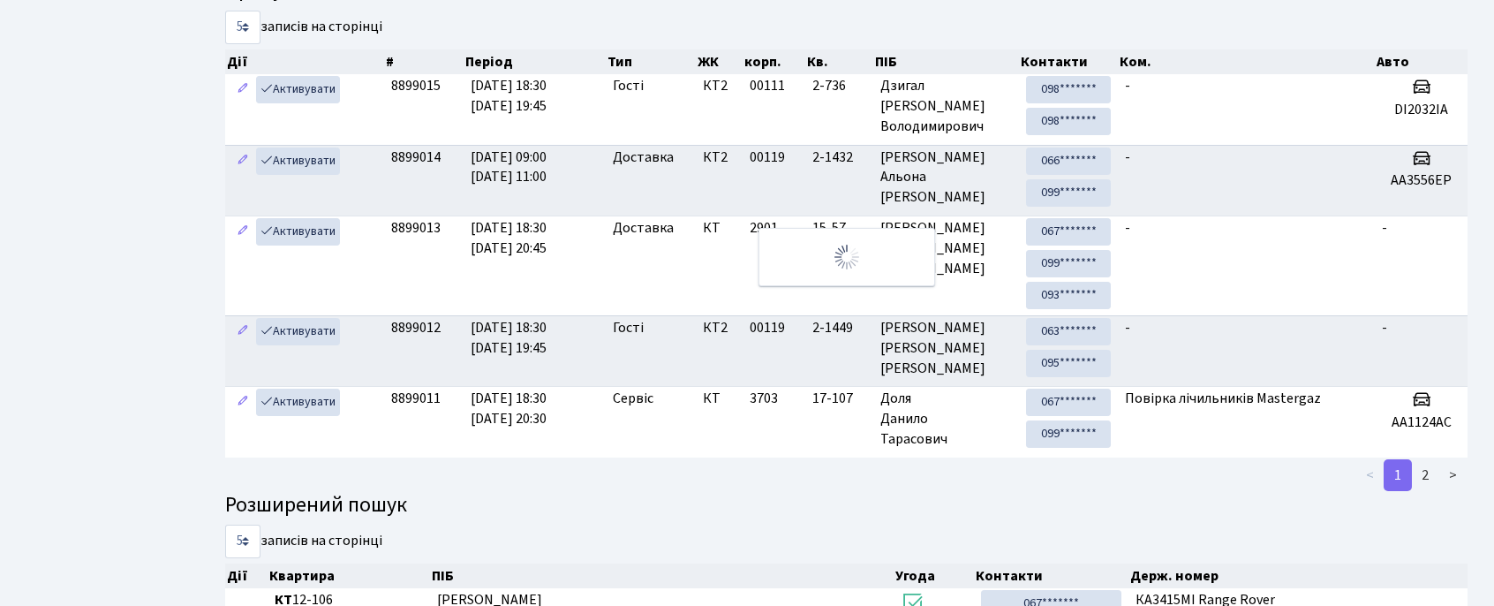
scroll to position [0, 0]
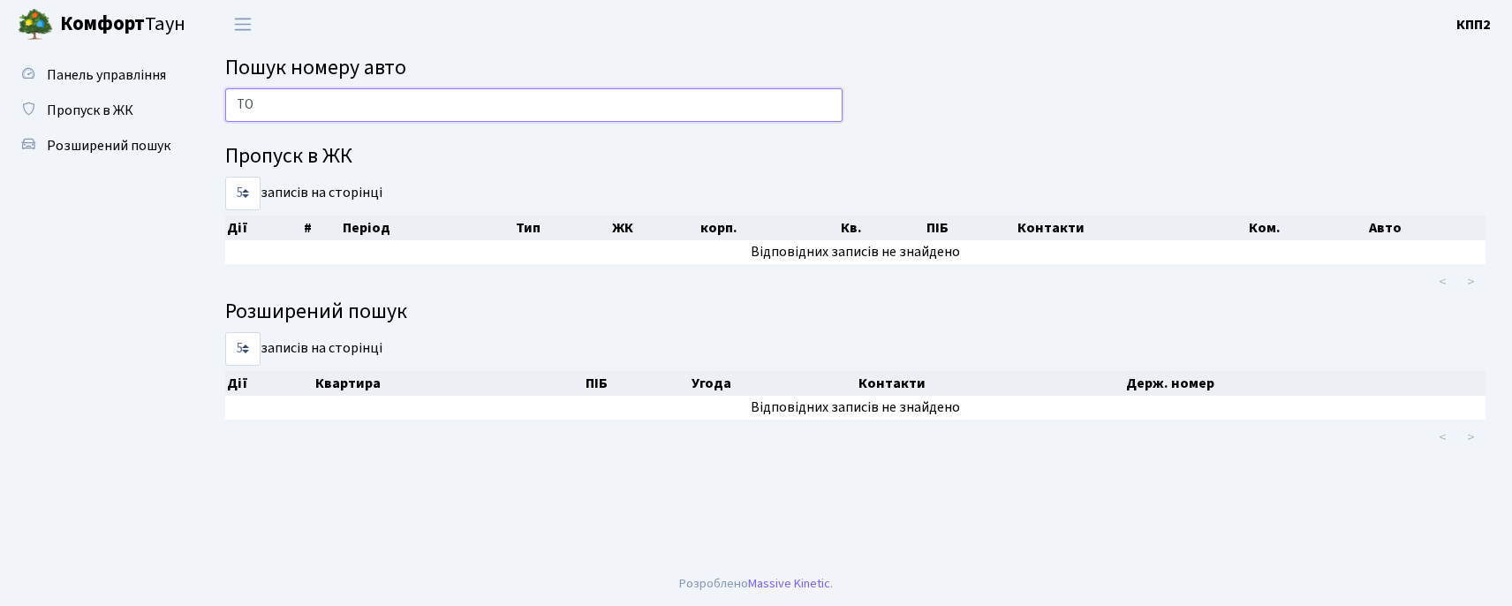
type input "Т"
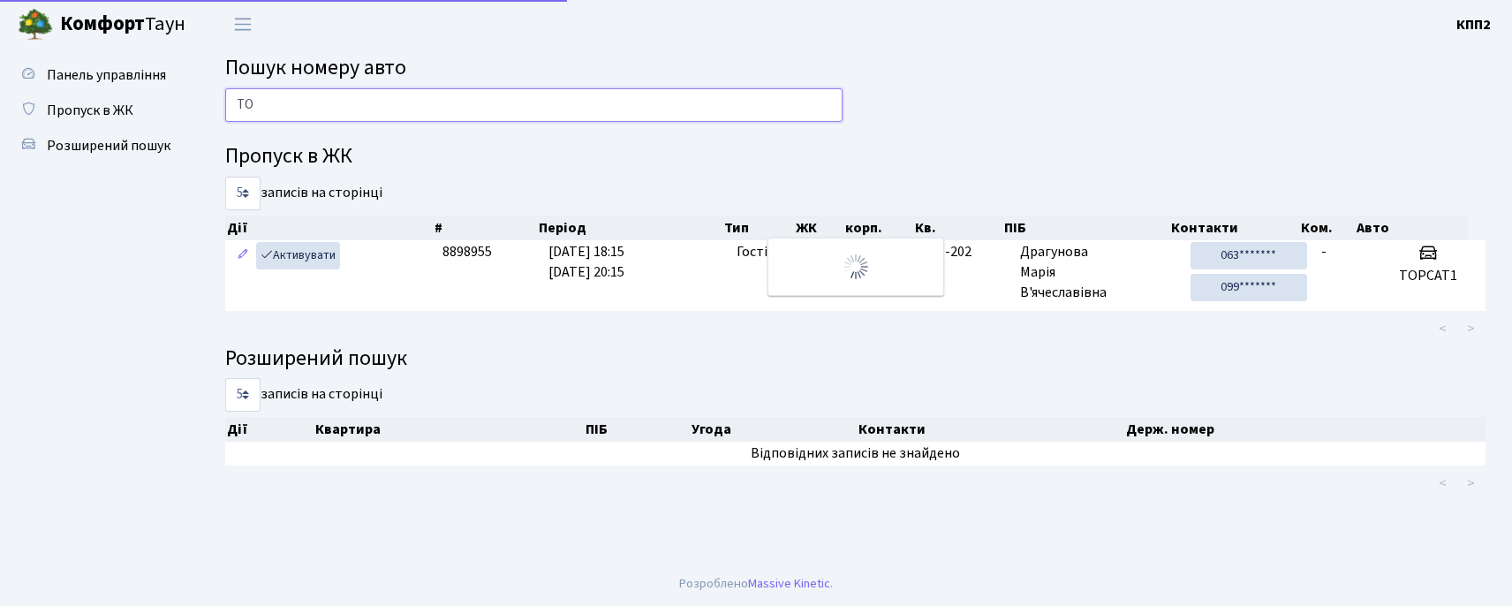
type input "T"
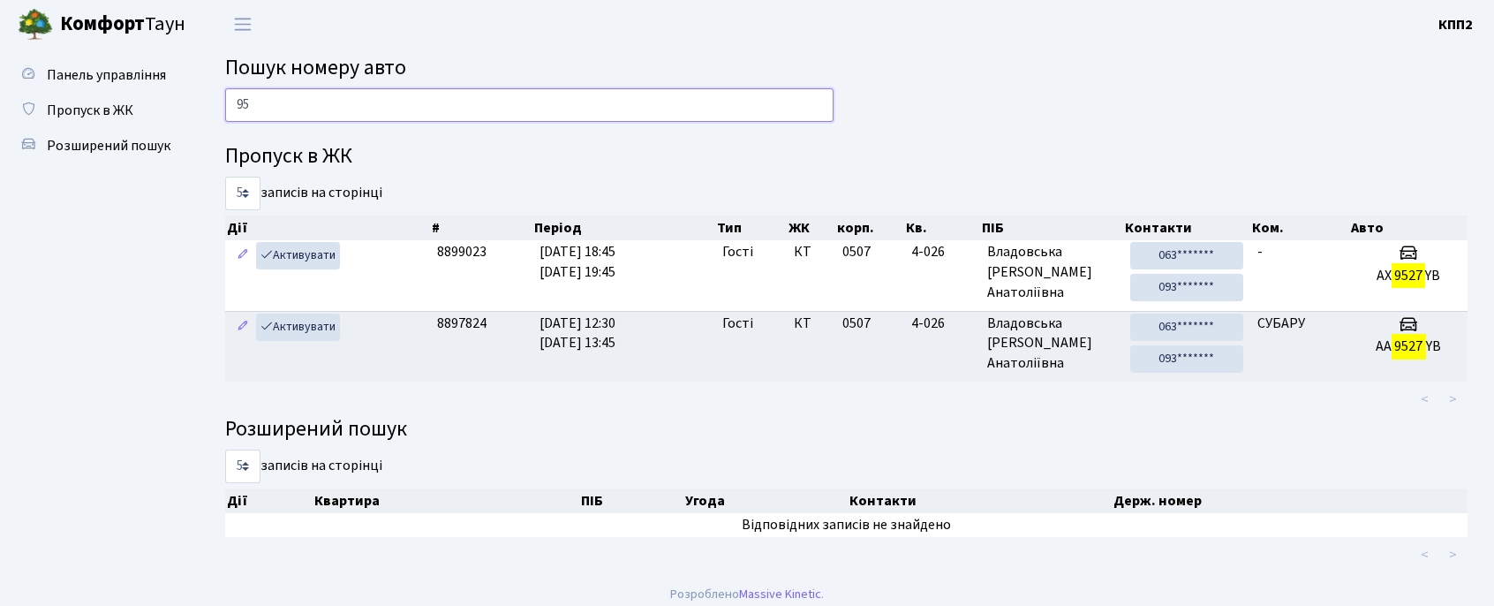
type input "9"
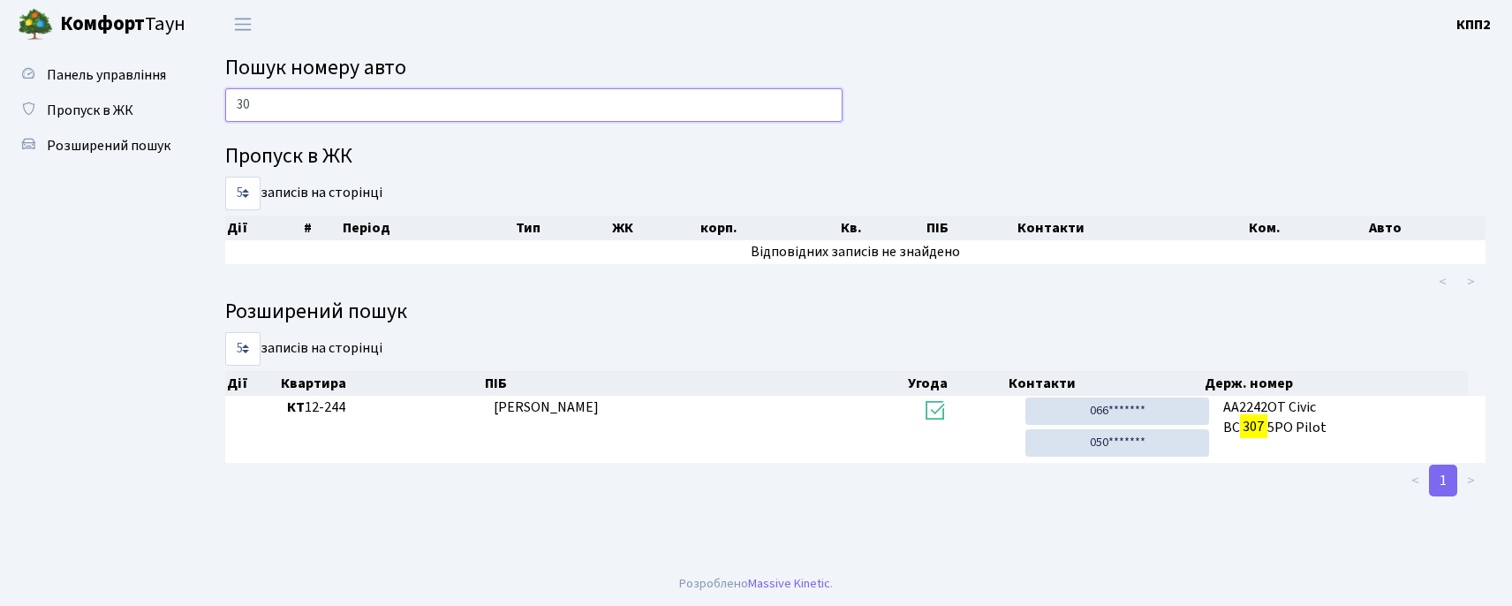
type input "3"
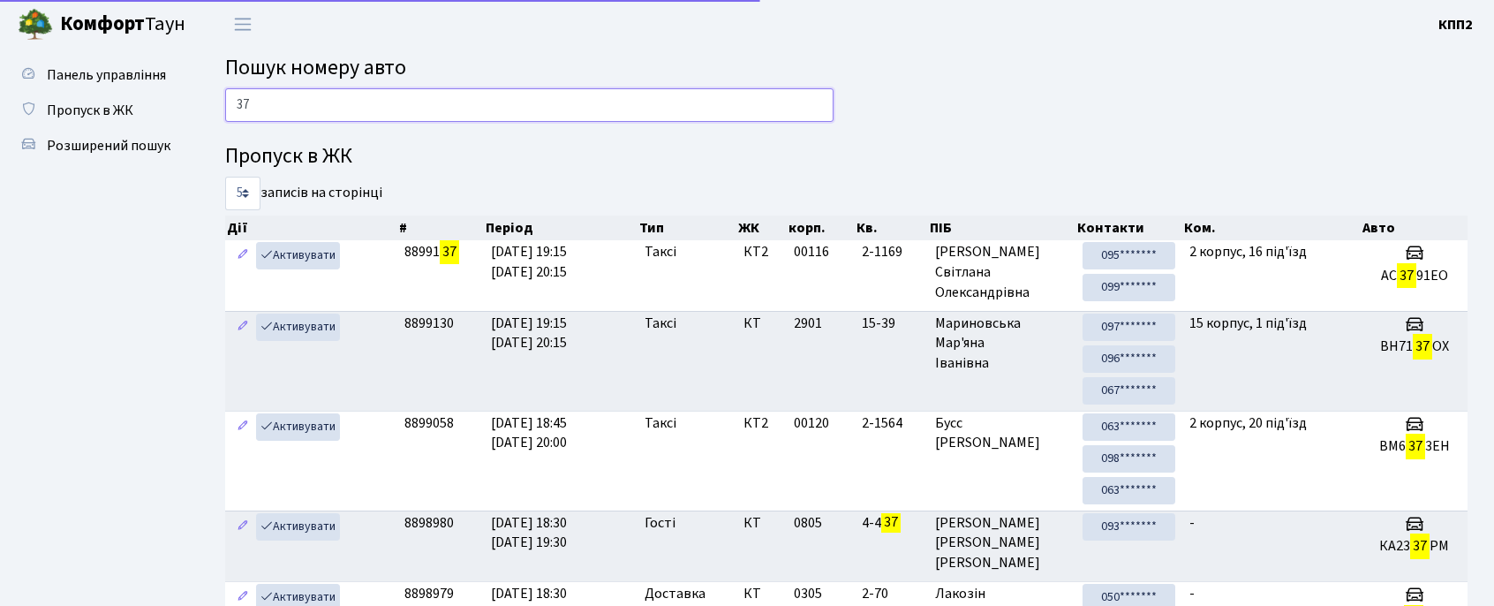
type input "3"
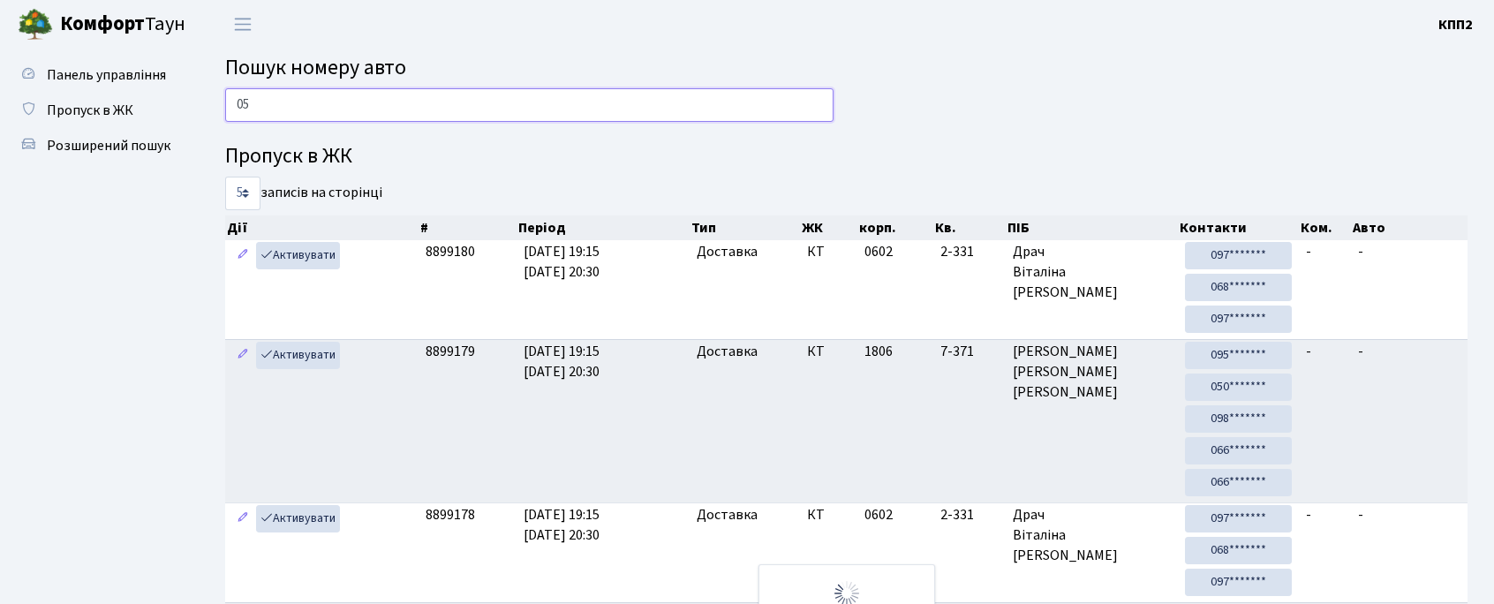
type input "0"
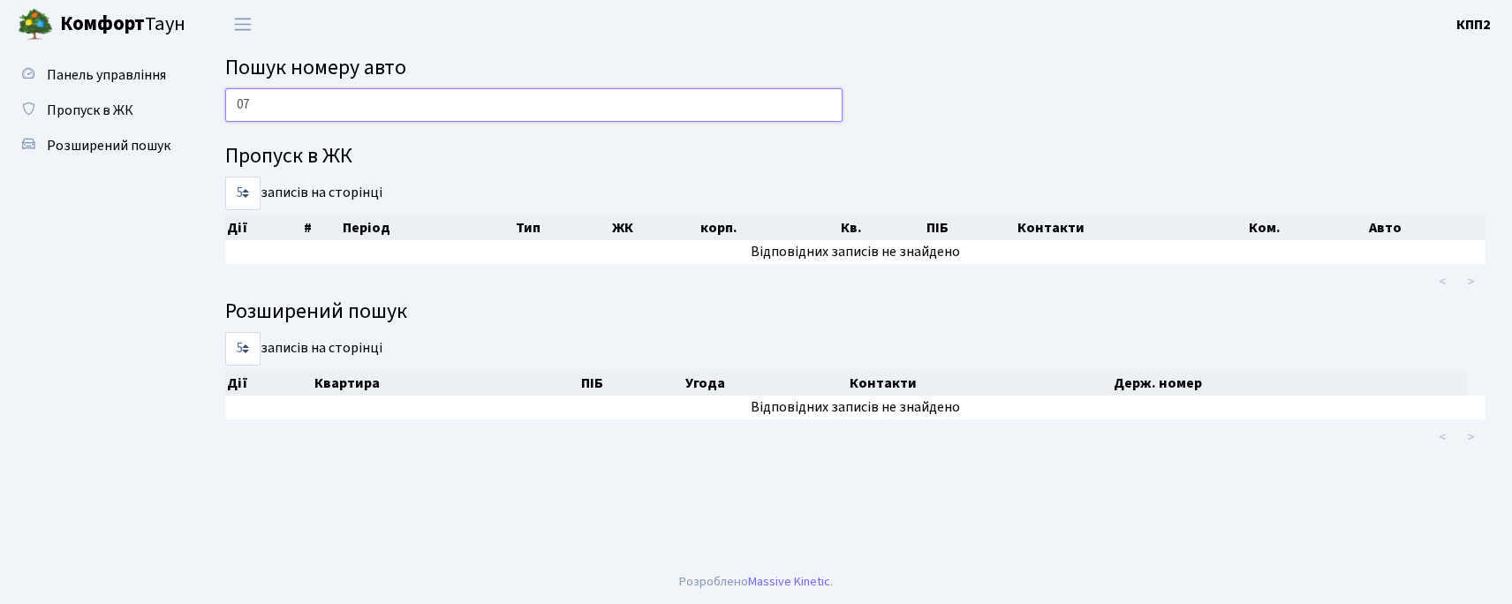
type input "0"
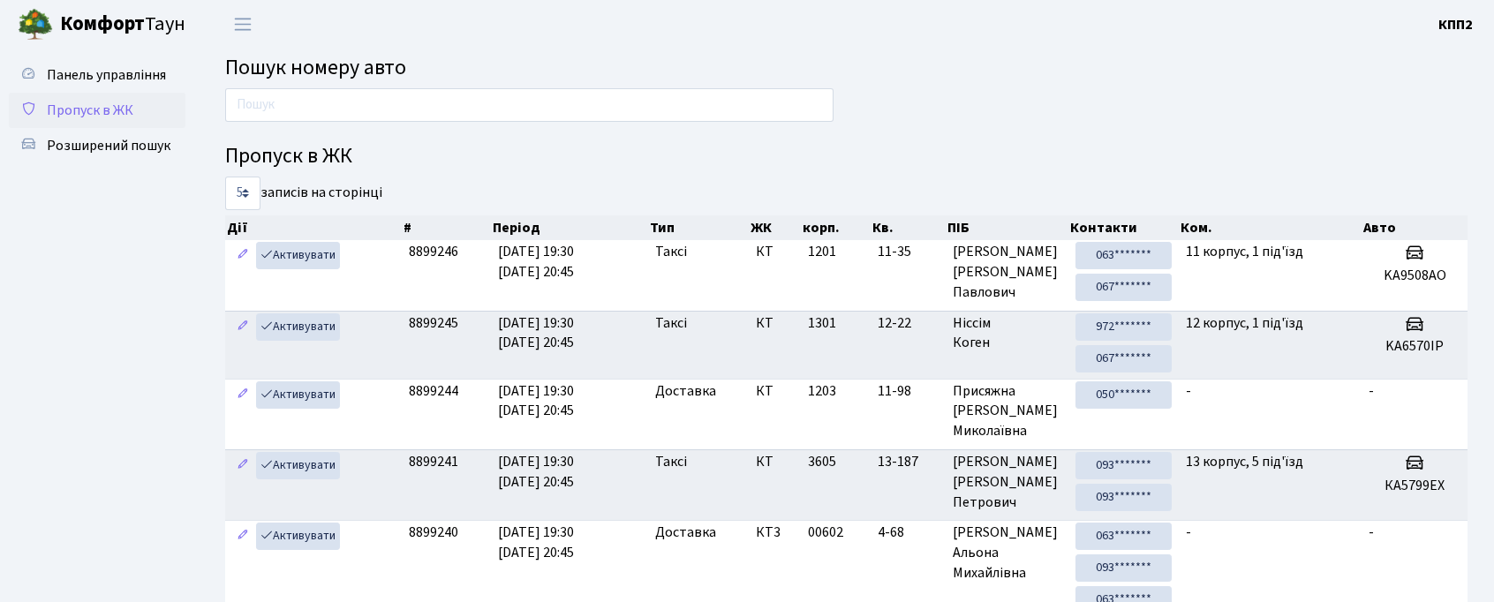
click at [101, 103] on span "Пропуск в ЖК" at bounding box center [90, 110] width 87 height 19
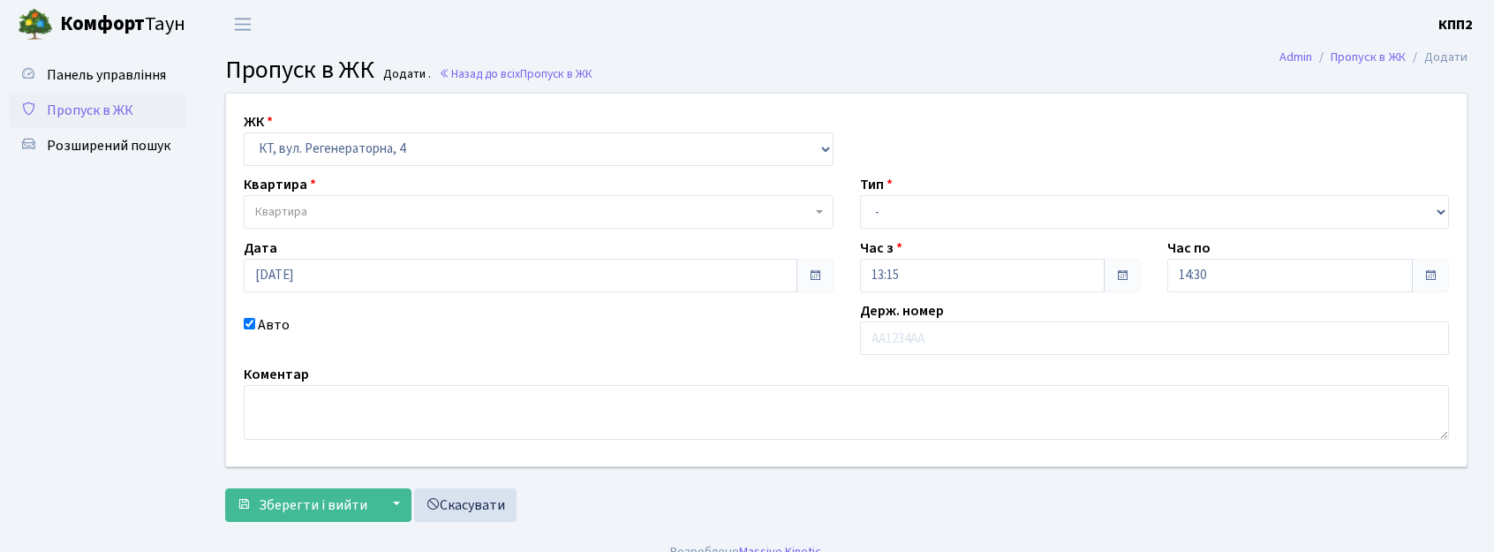
select select "271"
click at [374, 207] on span "Квартира" at bounding box center [533, 212] width 556 height 18
click at [492, 337] on div "Авто" at bounding box center [538, 334] width 616 height 41
click at [538, 220] on span "Квартира" at bounding box center [533, 212] width 556 height 18
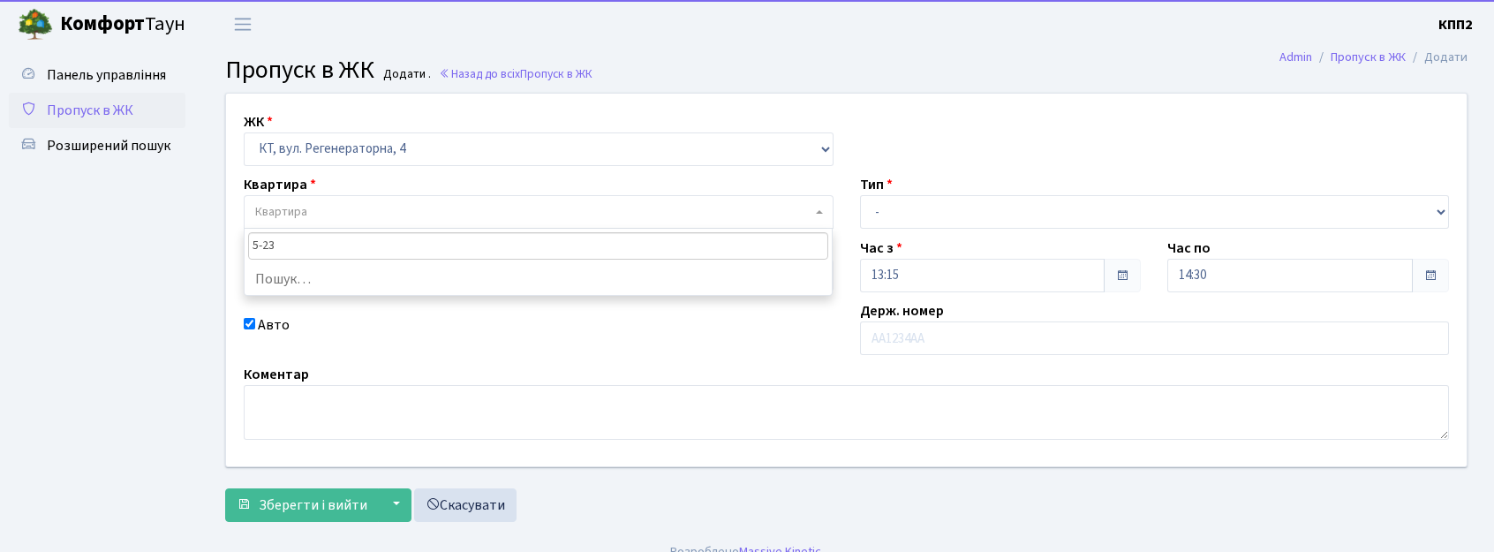
type input "5-236"
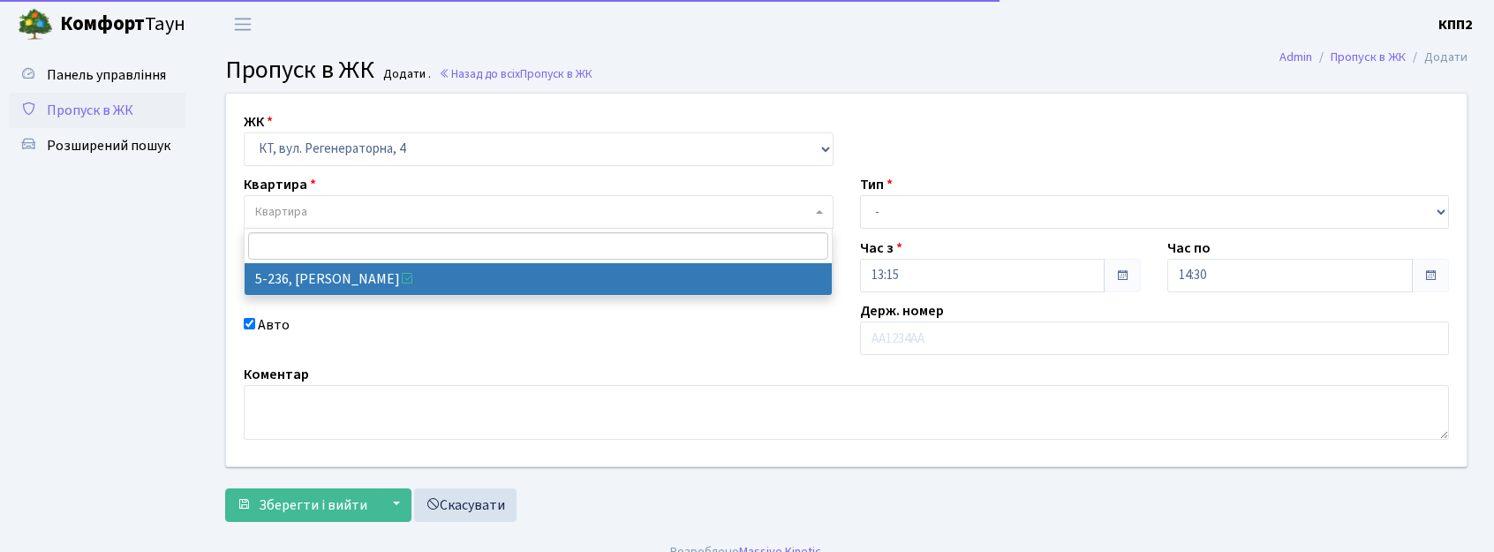
drag, startPoint x: 562, startPoint y: 297, endPoint x: 622, endPoint y: 254, distance: 73.5
click at [565, 295] on div "ЖК - КТ, вул. Регенераторна, 4 КТ2, просп. [STREET_ADDRESS] [STREET_ADDRESS] [P…" at bounding box center [846, 280] width 1267 height 373
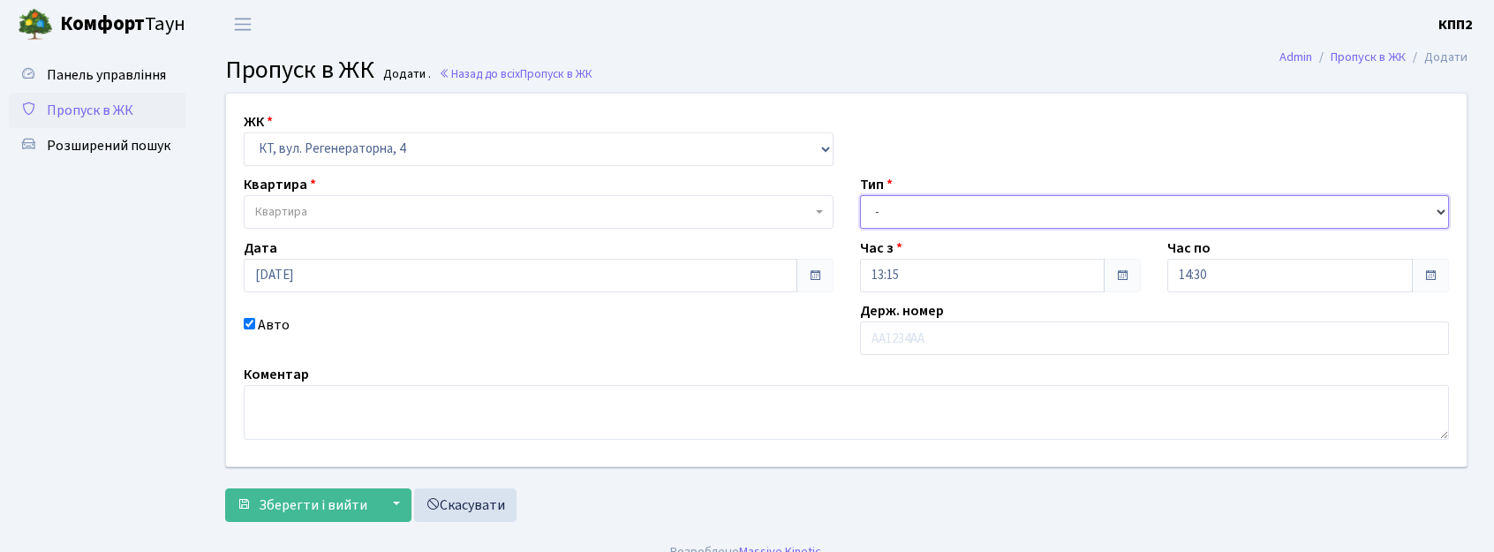
click at [934, 199] on select "- Доставка Таксі Гості Сервіс" at bounding box center [1155, 212] width 590 height 34
select select "1"
click at [860, 195] on select "- Доставка Таксі Гості Сервіс" at bounding box center [1155, 212] width 590 height 34
click at [267, 318] on div "ЖК - КТ, вул. Регенераторна, 4 КТ2, просп. [STREET_ADDRESS] [STREET_ADDRESS] [P…" at bounding box center [846, 280] width 1267 height 373
click at [255, 328] on div "Авто" at bounding box center [538, 334] width 616 height 41
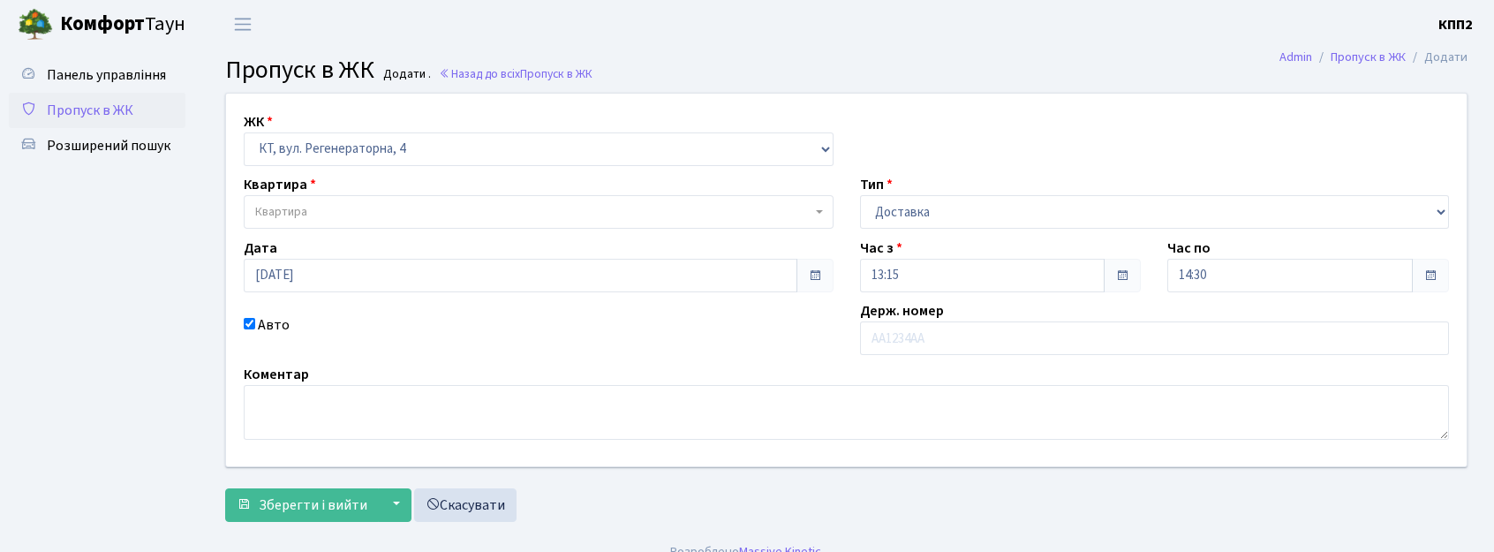
drag, startPoint x: 242, startPoint y: 316, endPoint x: 252, endPoint y: 334, distance: 20.2
click at [242, 321] on div "Авто" at bounding box center [538, 334] width 616 height 41
click at [253, 330] on div "Авто" at bounding box center [538, 334] width 616 height 41
click at [253, 321] on input "Авто" at bounding box center [249, 323] width 11 height 11
checkbox input "false"
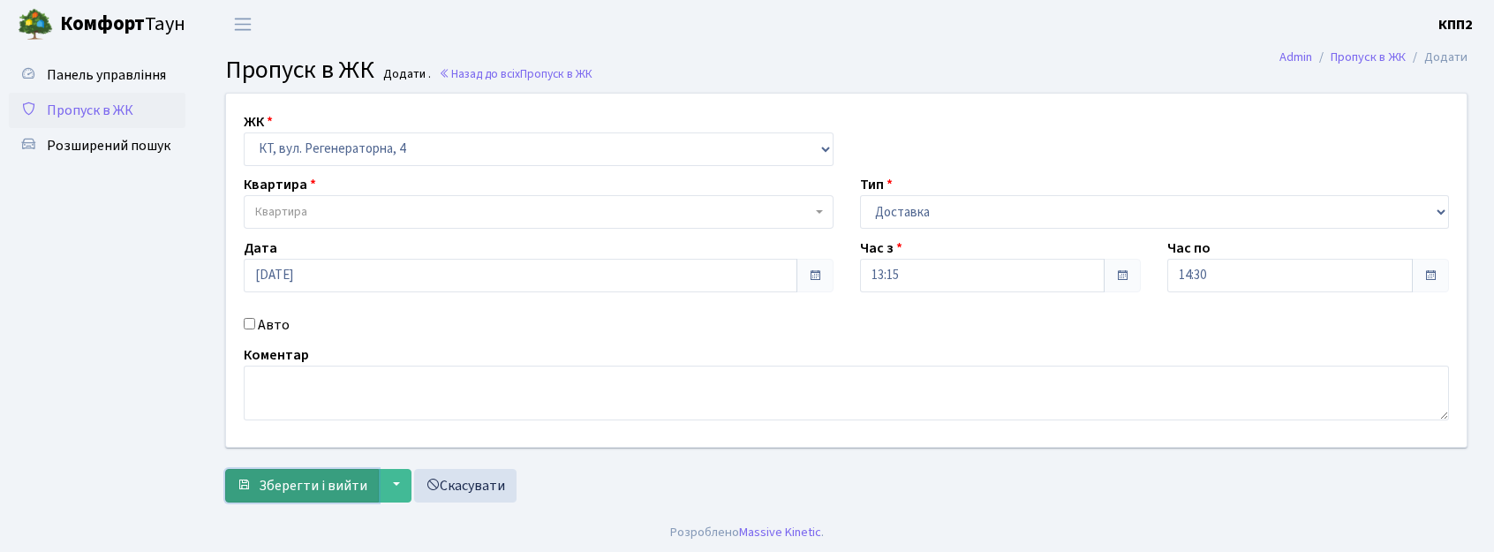
click at [283, 484] on span "Зберегти і вийти" at bounding box center [313, 485] width 109 height 19
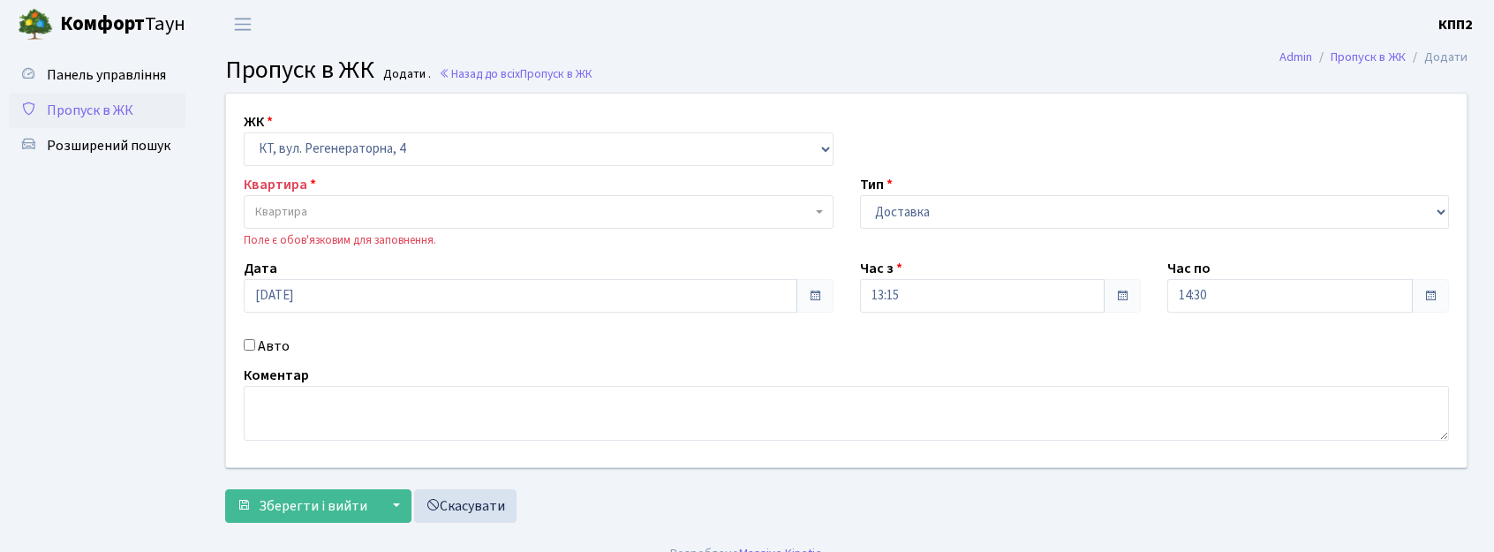
click at [286, 207] on span "Квартира" at bounding box center [281, 212] width 52 height 18
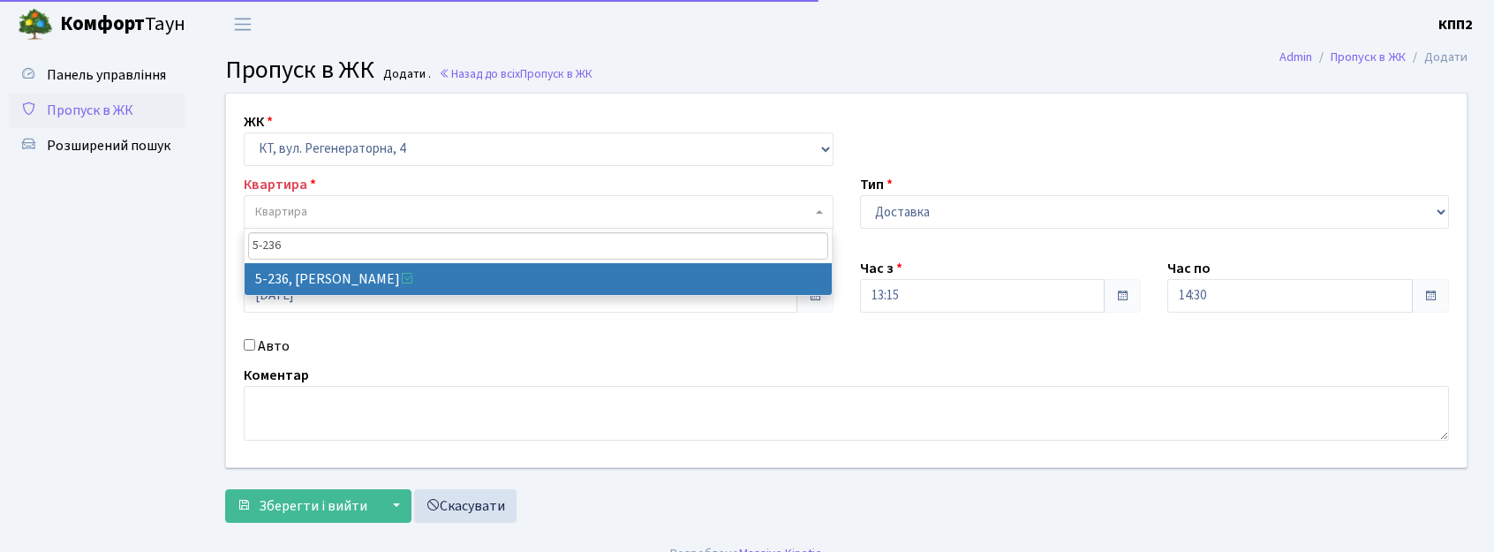
type input "5-236"
select select "2314"
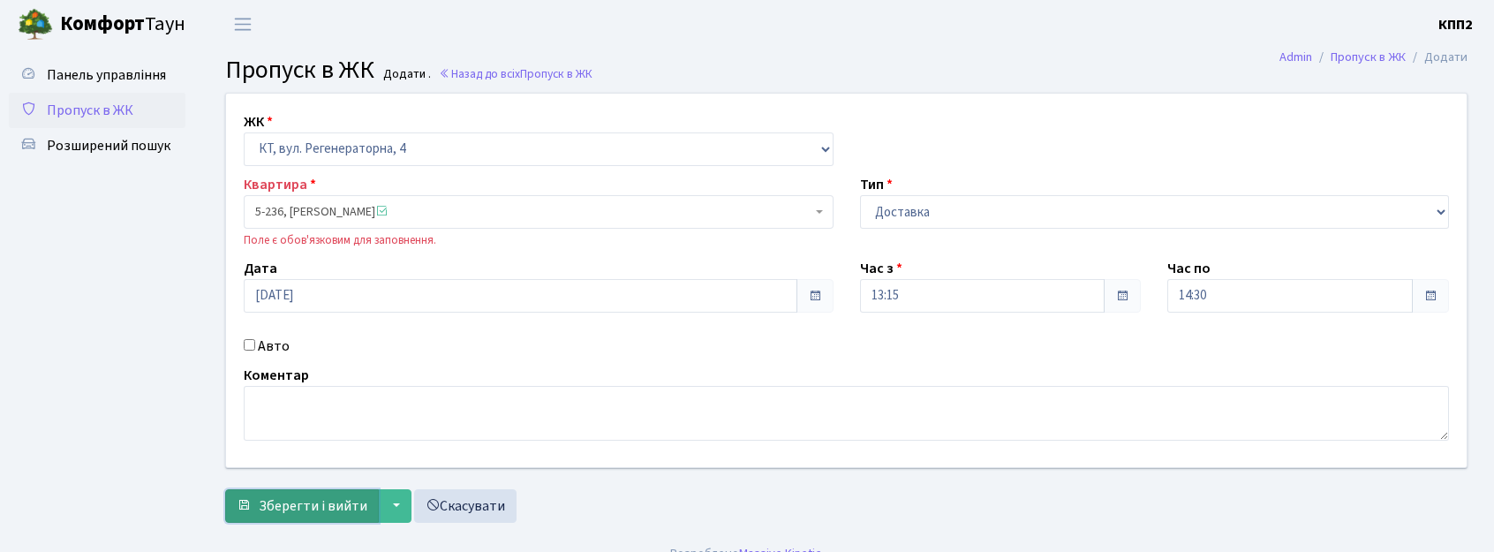
click at [297, 505] on span "Зберегти і вийти" at bounding box center [313, 505] width 109 height 19
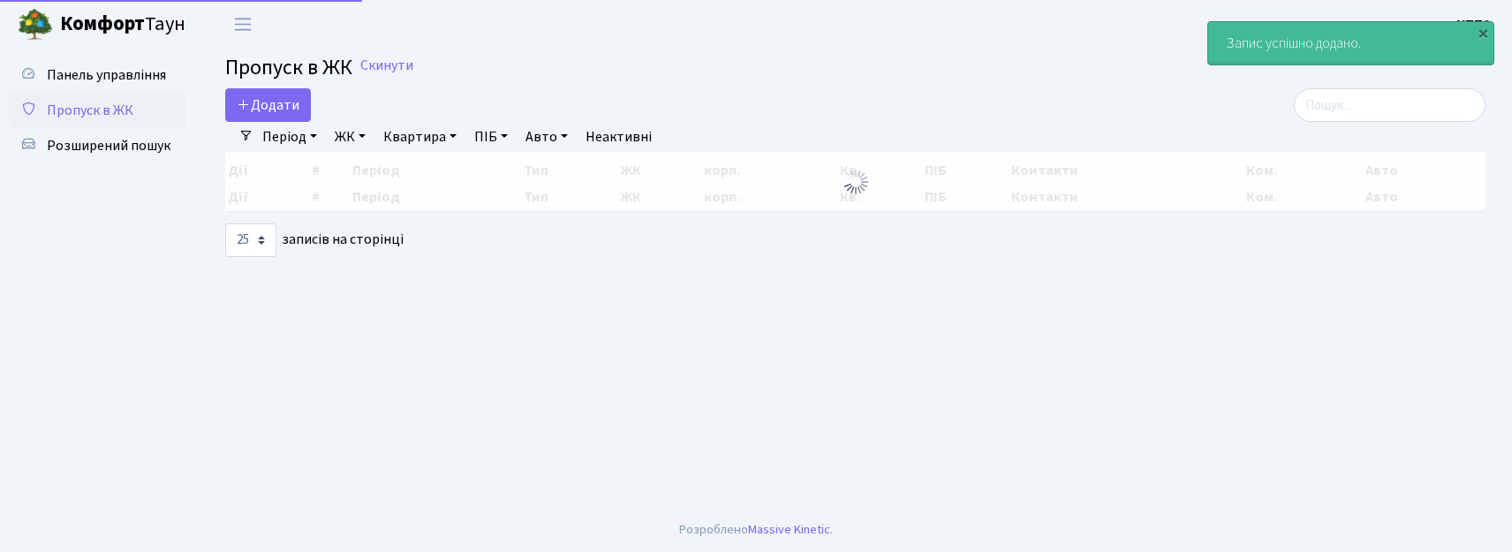
select select "25"
drag, startPoint x: 275, startPoint y: 101, endPoint x: 284, endPoint y: 114, distance: 15.9
click at [275, 100] on span "Додати" at bounding box center [268, 104] width 63 height 19
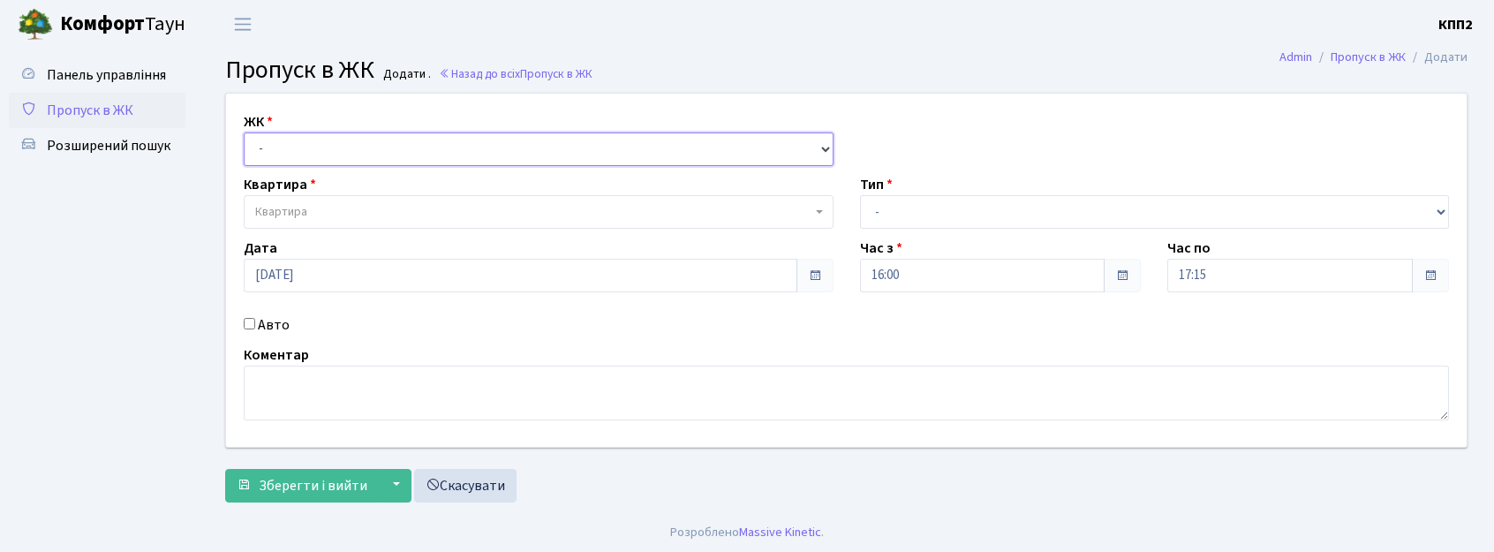
click at [291, 140] on select "- КТ, вул. Регенераторна, 4 КТ2, просп. [STREET_ADDRESS] [STREET_ADDRESS] [PERS…" at bounding box center [539, 149] width 590 height 34
select select "271"
click at [244, 132] on select "- КТ, вул. Регенераторна, 4 КТ2, просп. [STREET_ADDRESS] [STREET_ADDRESS] [PERS…" at bounding box center [539, 149] width 590 height 34
select select
click at [260, 319] on label "Авто" at bounding box center [274, 324] width 32 height 21
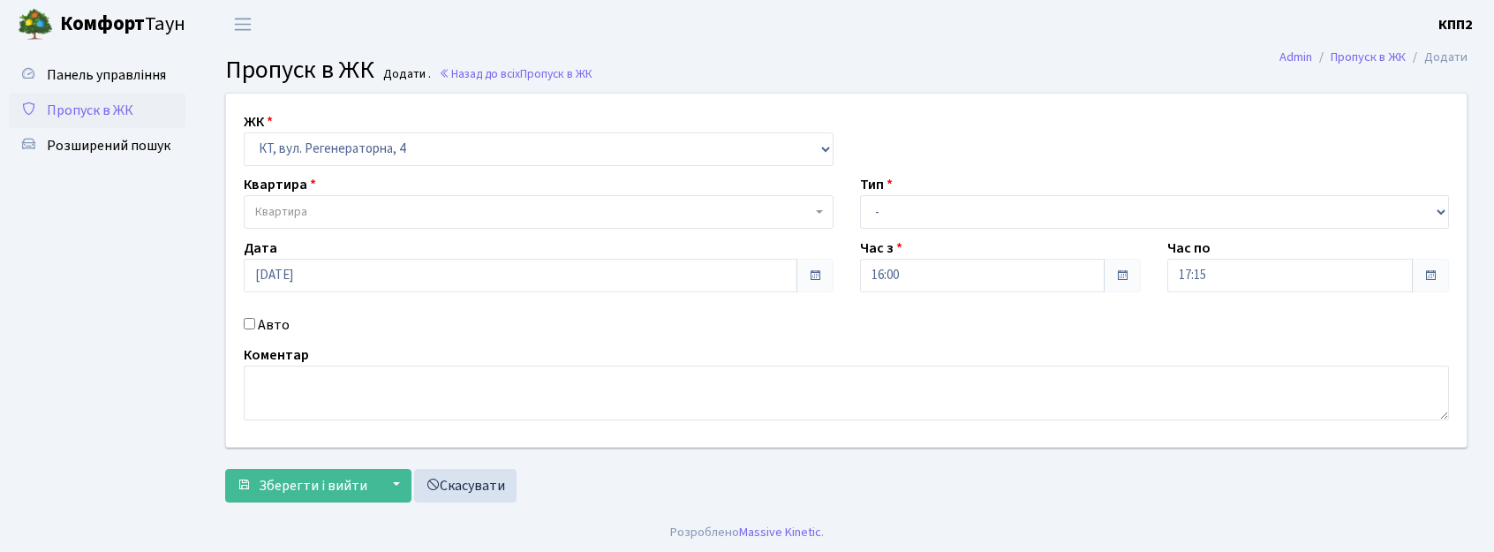
click at [255, 319] on input "Авто" at bounding box center [249, 323] width 11 height 11
checkbox input "true"
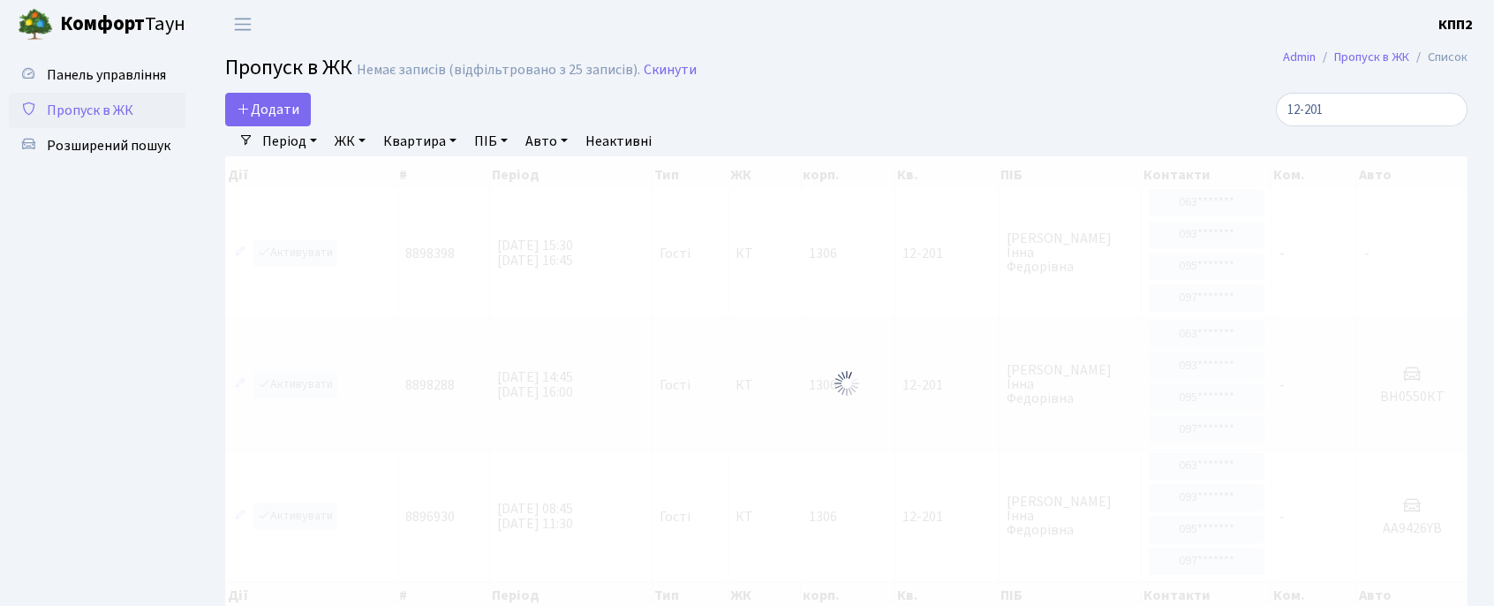
select select "25"
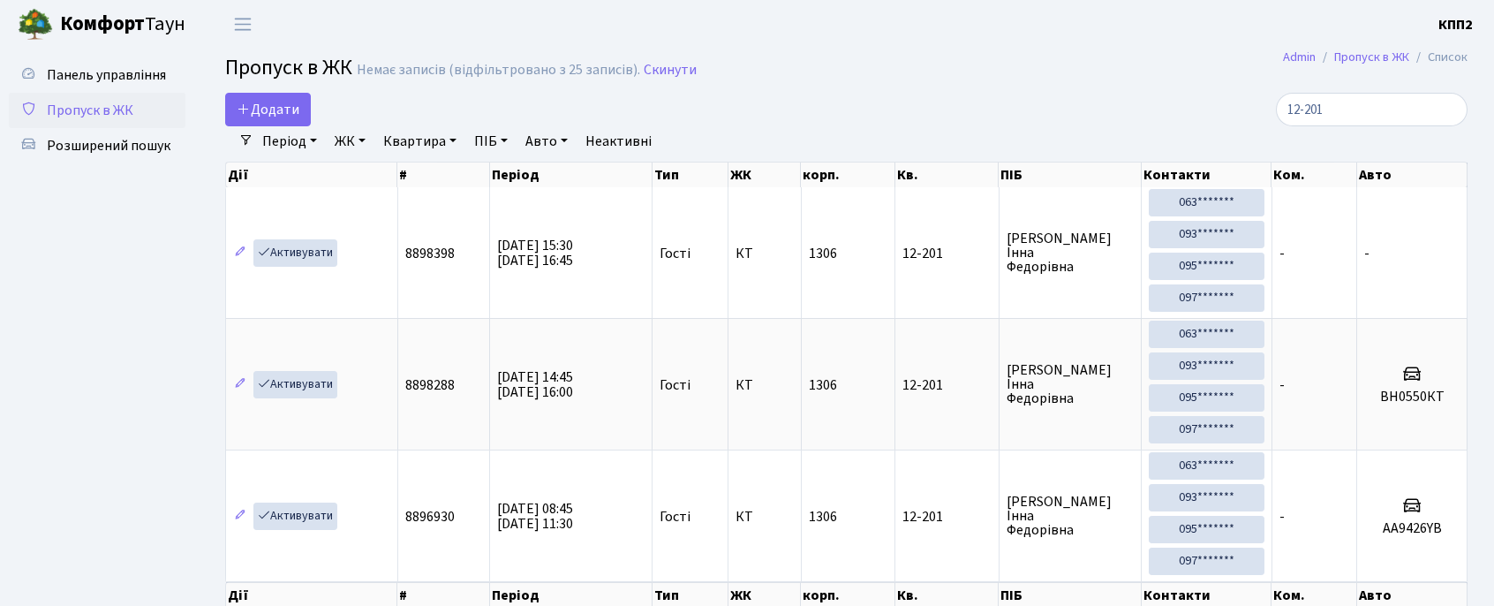
click at [1446, 111] on input "12-201" at bounding box center [1372, 110] width 192 height 34
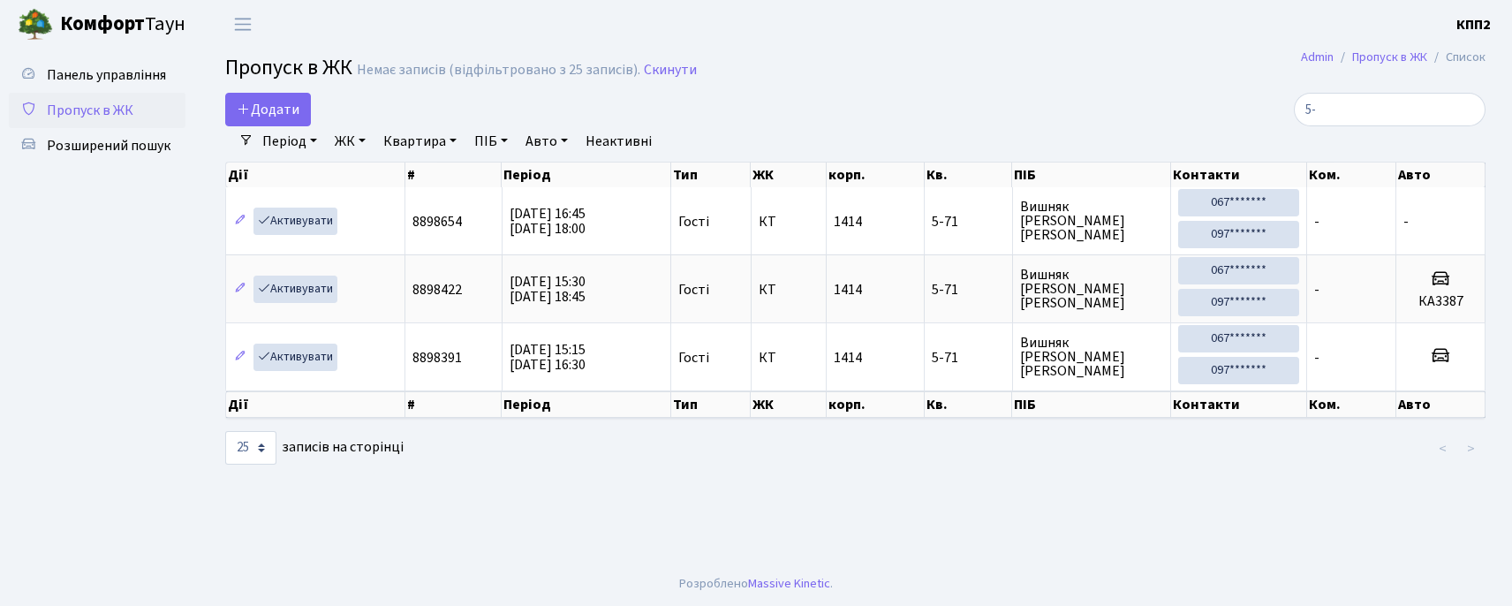
type input "5"
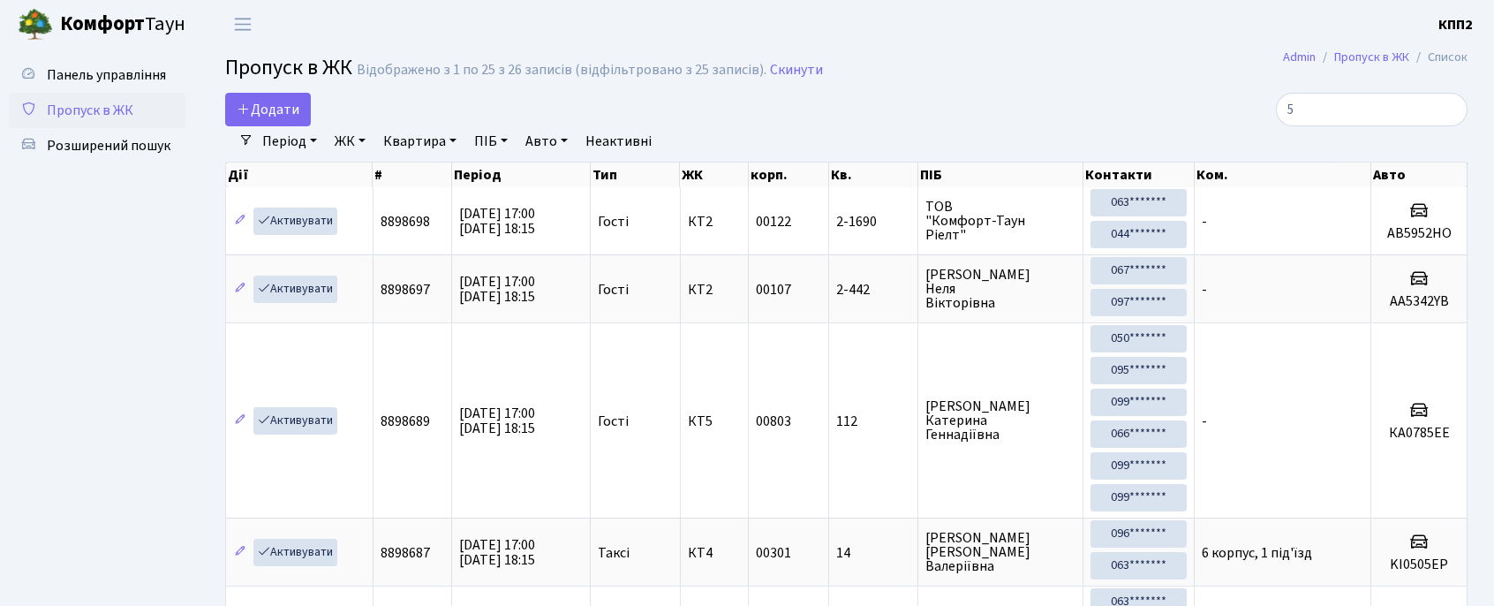
type input "5"
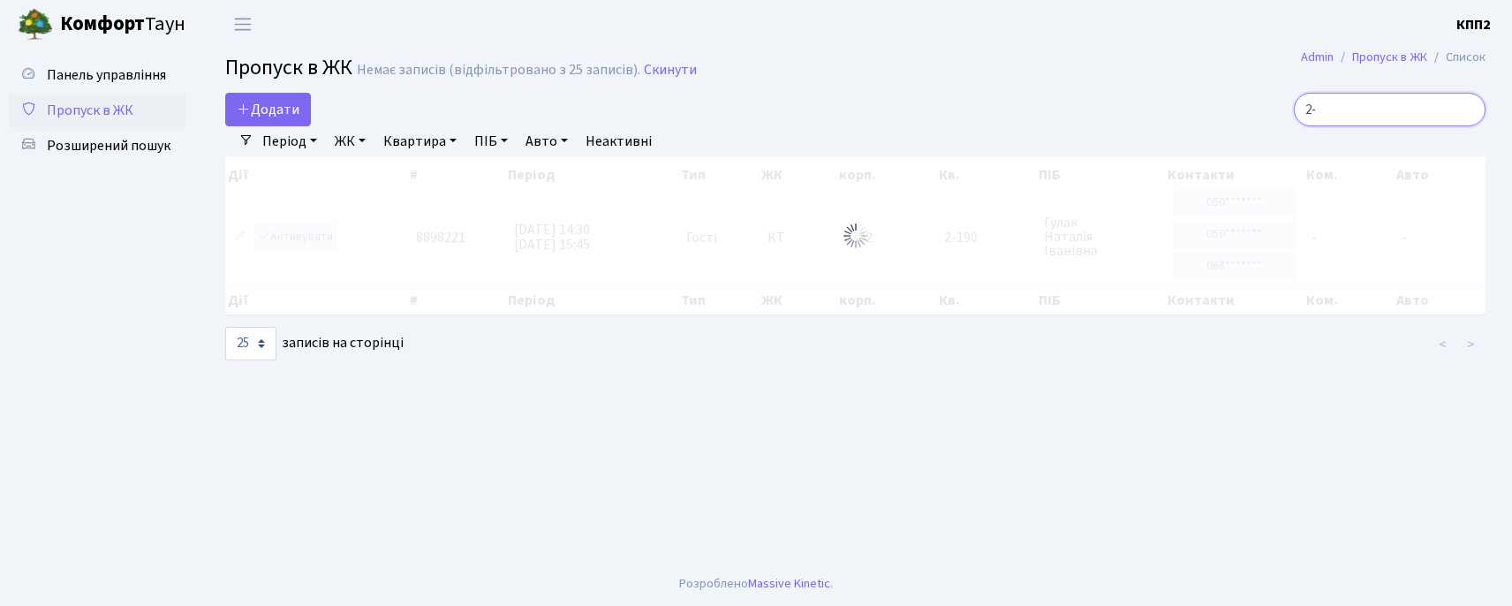
type input "2"
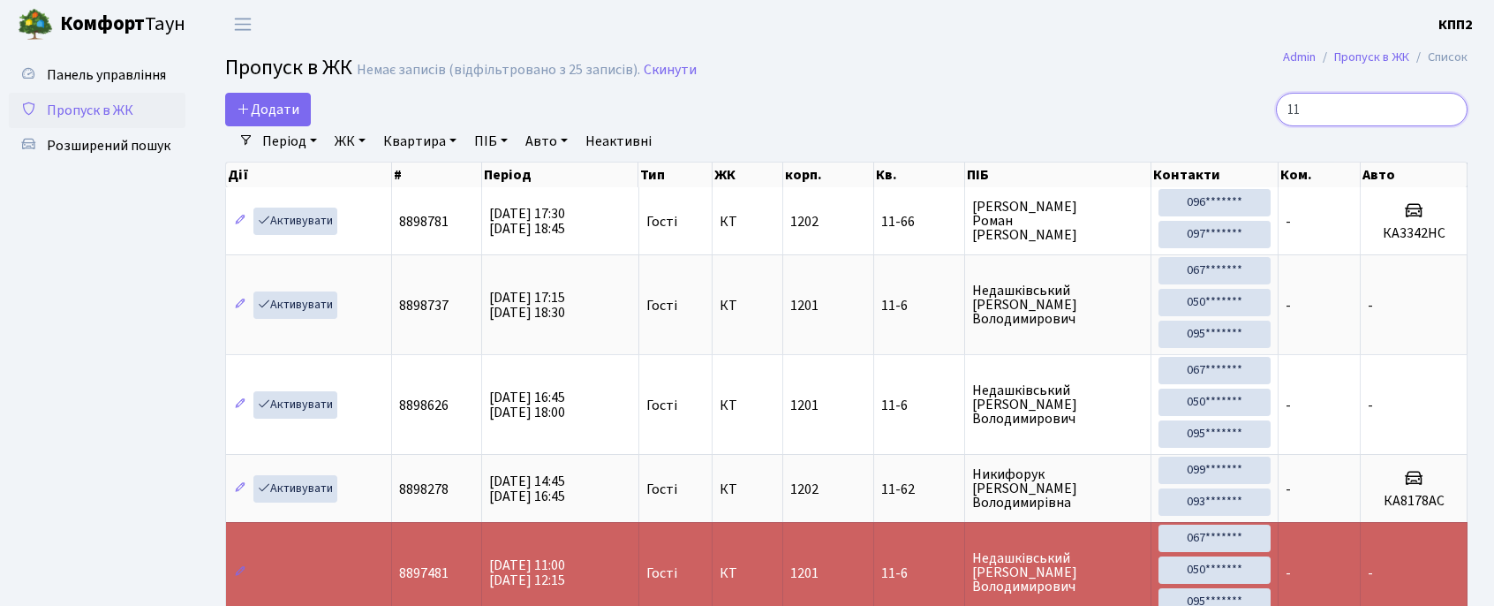
type input "1"
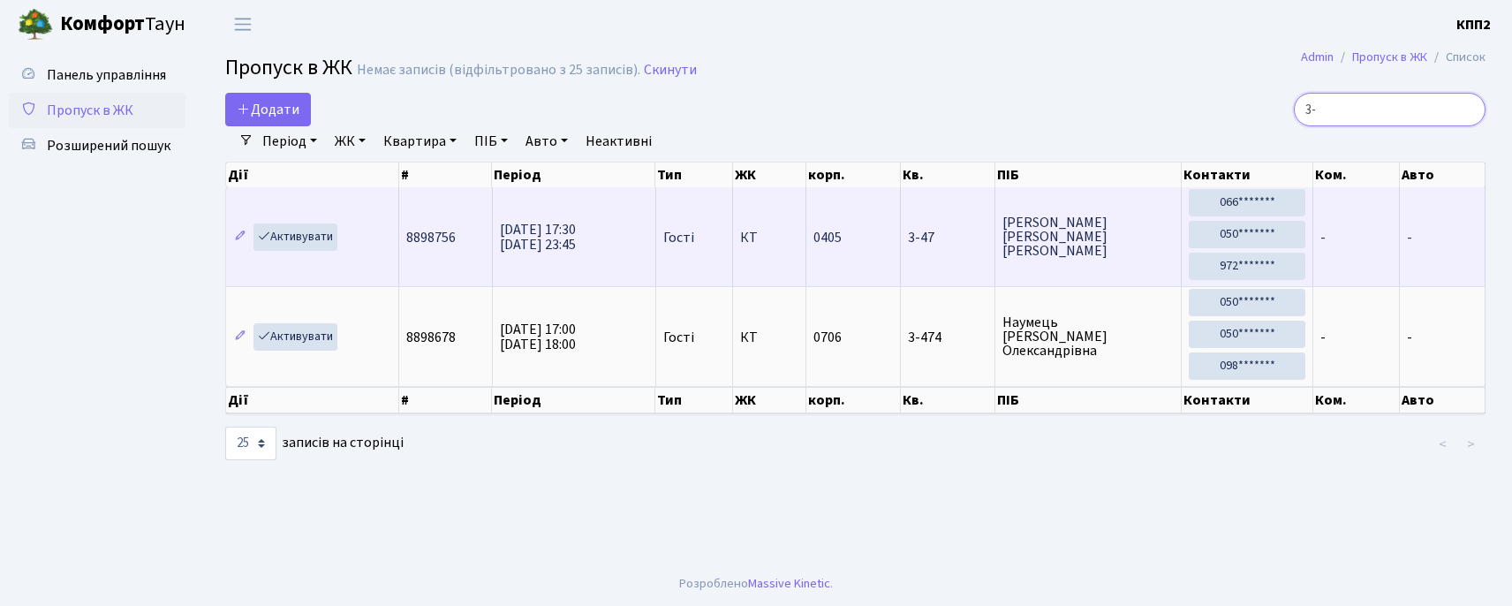
type input "3"
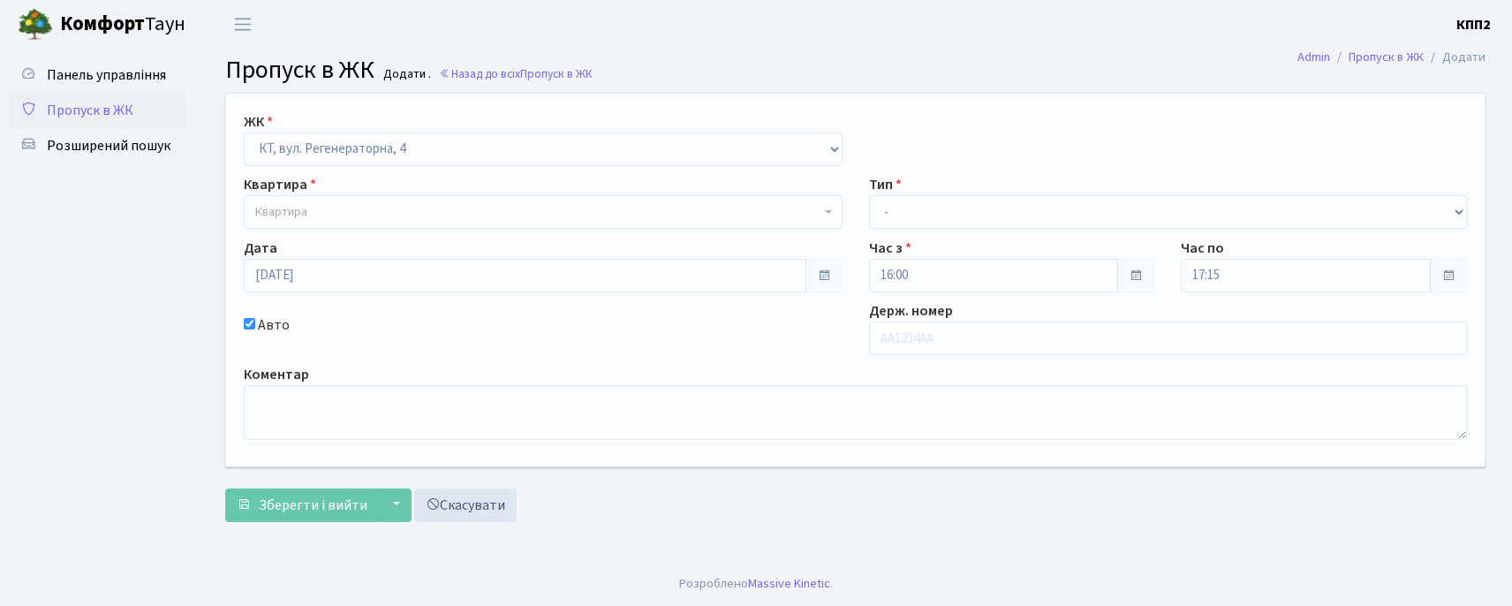
select select "271"
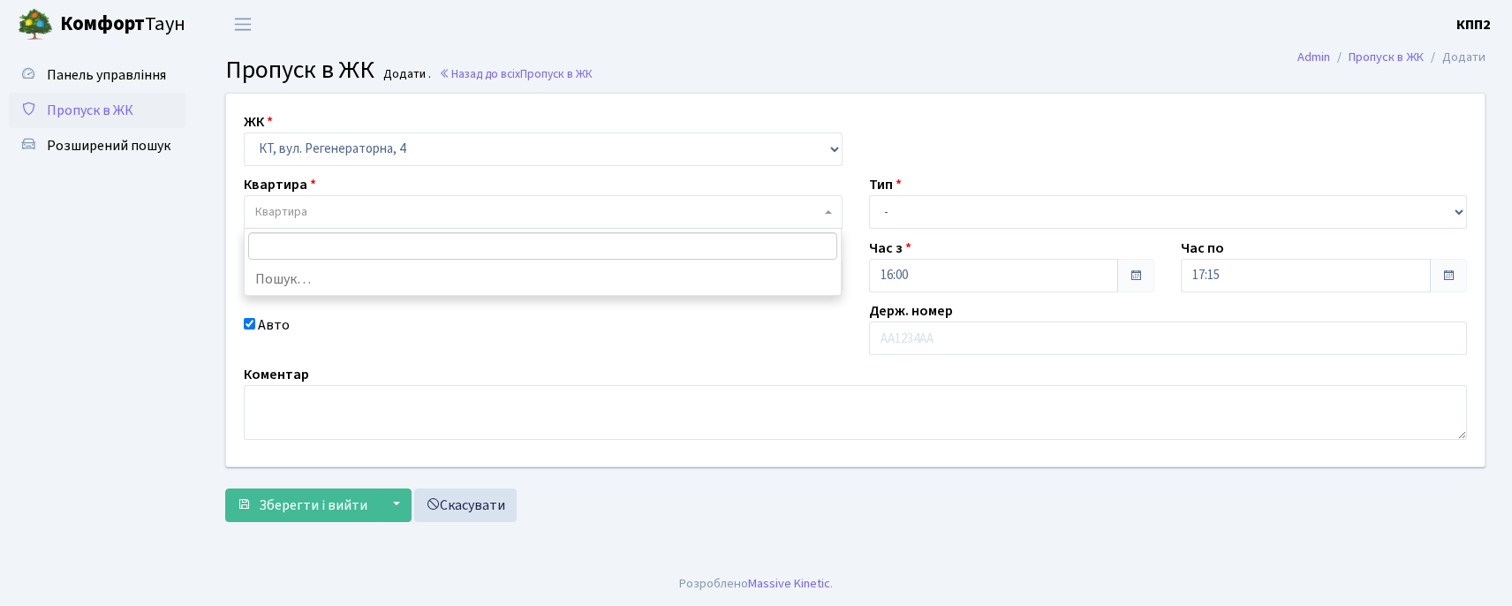
click at [270, 209] on span "Квартира" at bounding box center [281, 212] width 52 height 18
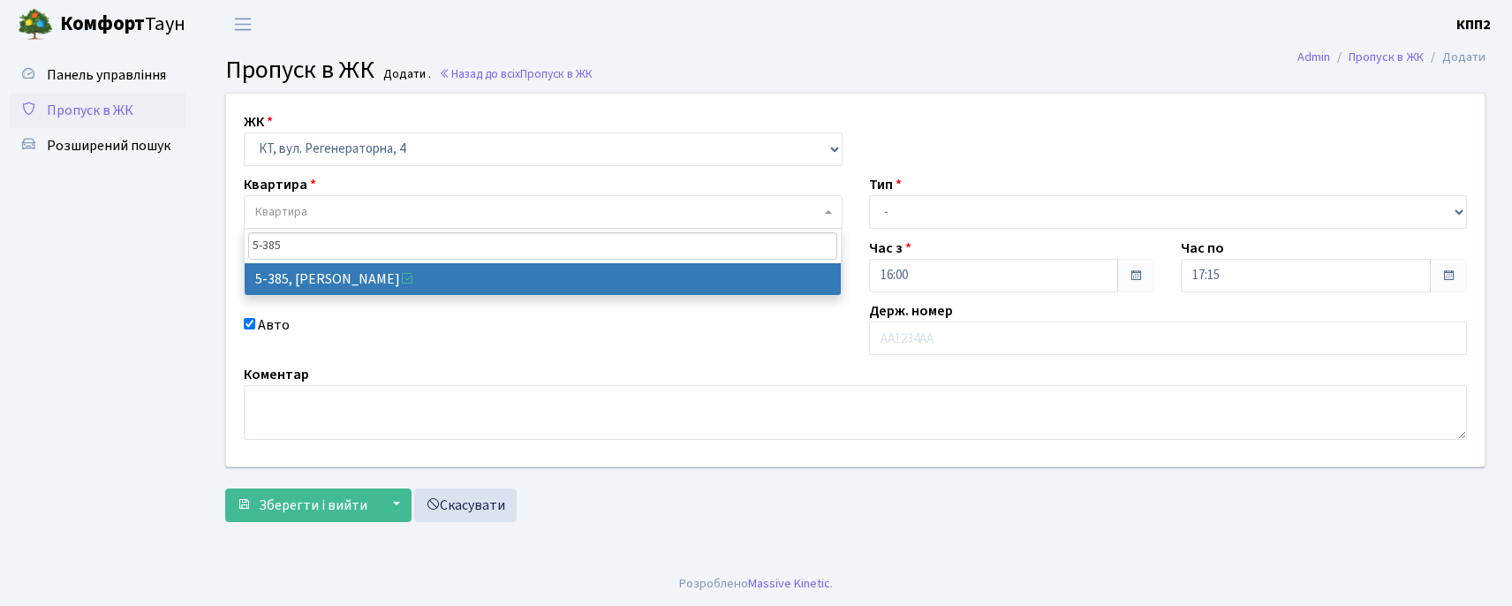
type input "5-385"
select select "2143"
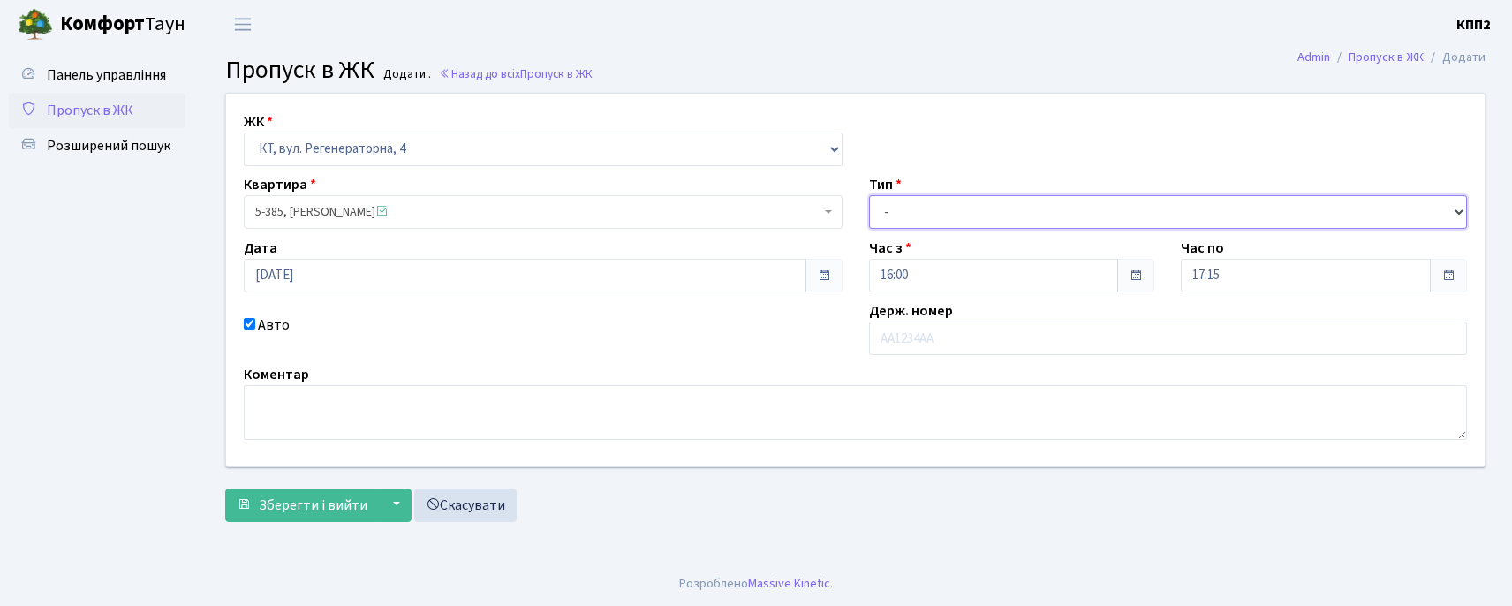
drag, startPoint x: 966, startPoint y: 208, endPoint x: 969, endPoint y: 228, distance: 19.6
click at [965, 215] on select "- Доставка Таксі Гості Сервіс" at bounding box center [1168, 212] width 599 height 34
select select "3"
click at [869, 195] on select "- Доставка Таксі Гості Сервіс" at bounding box center [1168, 212] width 599 height 34
click at [341, 509] on span "Зберегти і вийти" at bounding box center [313, 504] width 109 height 19
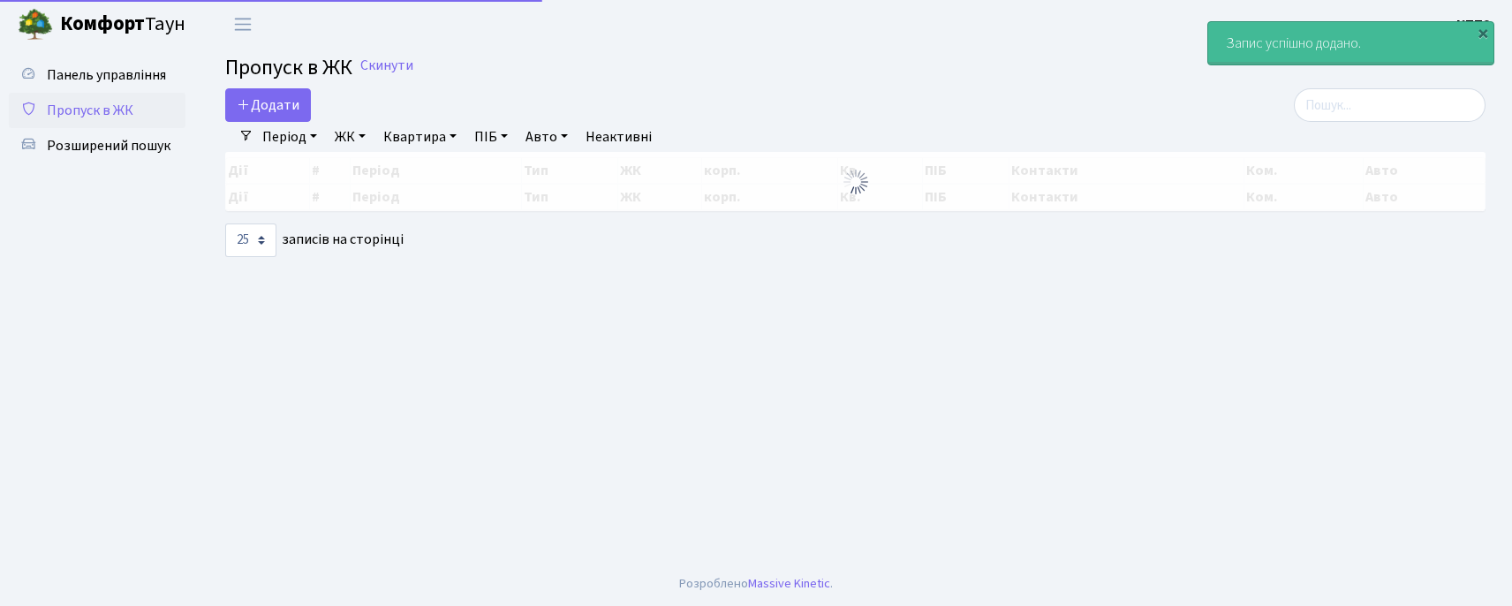
select select "25"
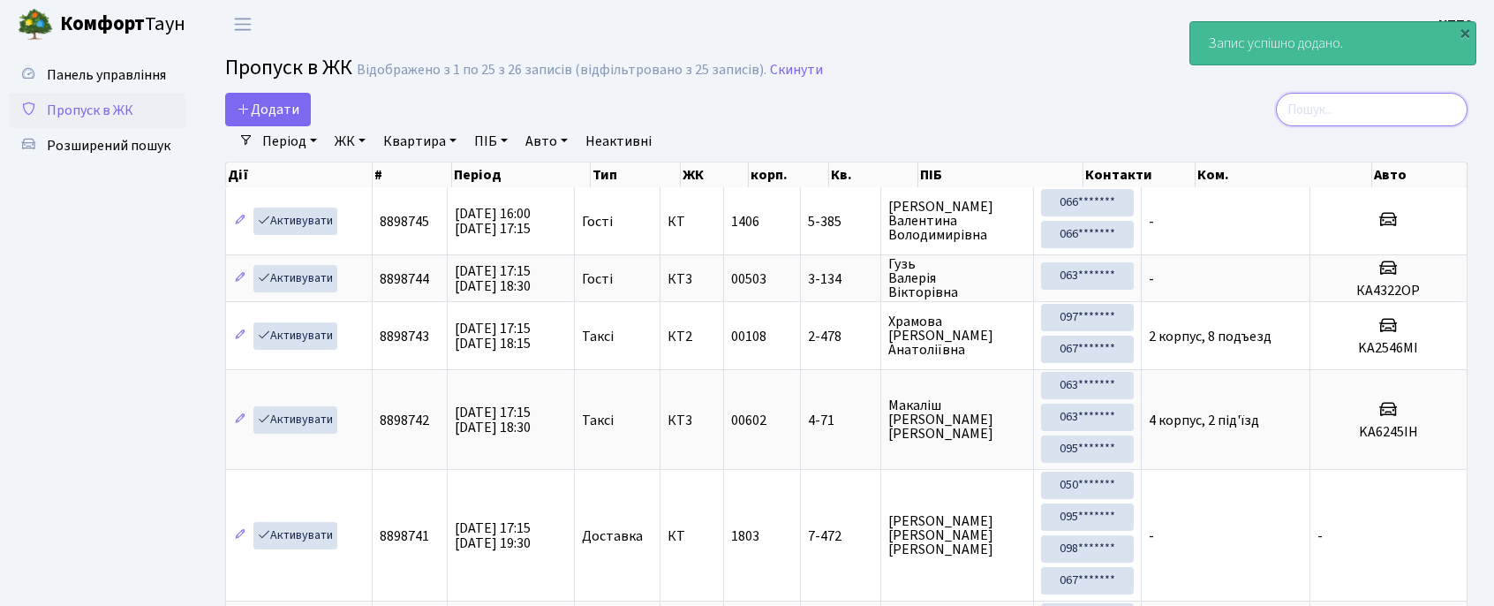
click at [1374, 110] on input "search" at bounding box center [1372, 110] width 192 height 34
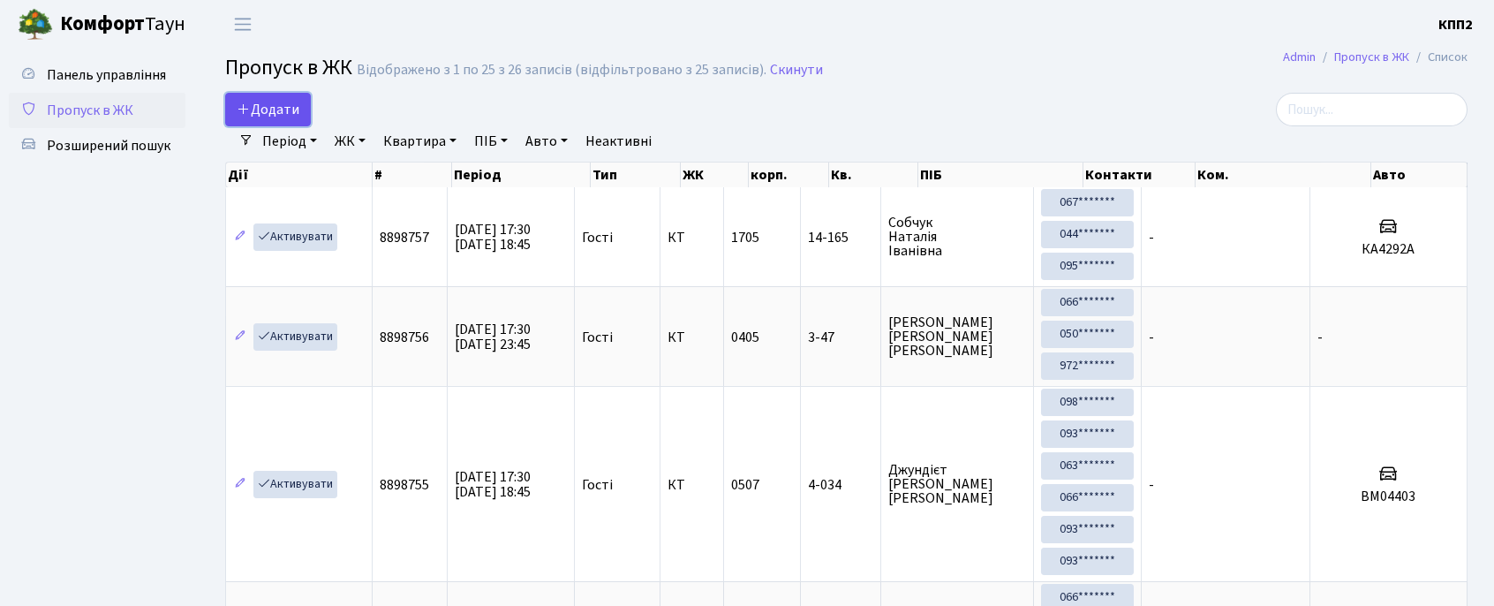
click at [280, 101] on span "Додати" at bounding box center [268, 109] width 63 height 19
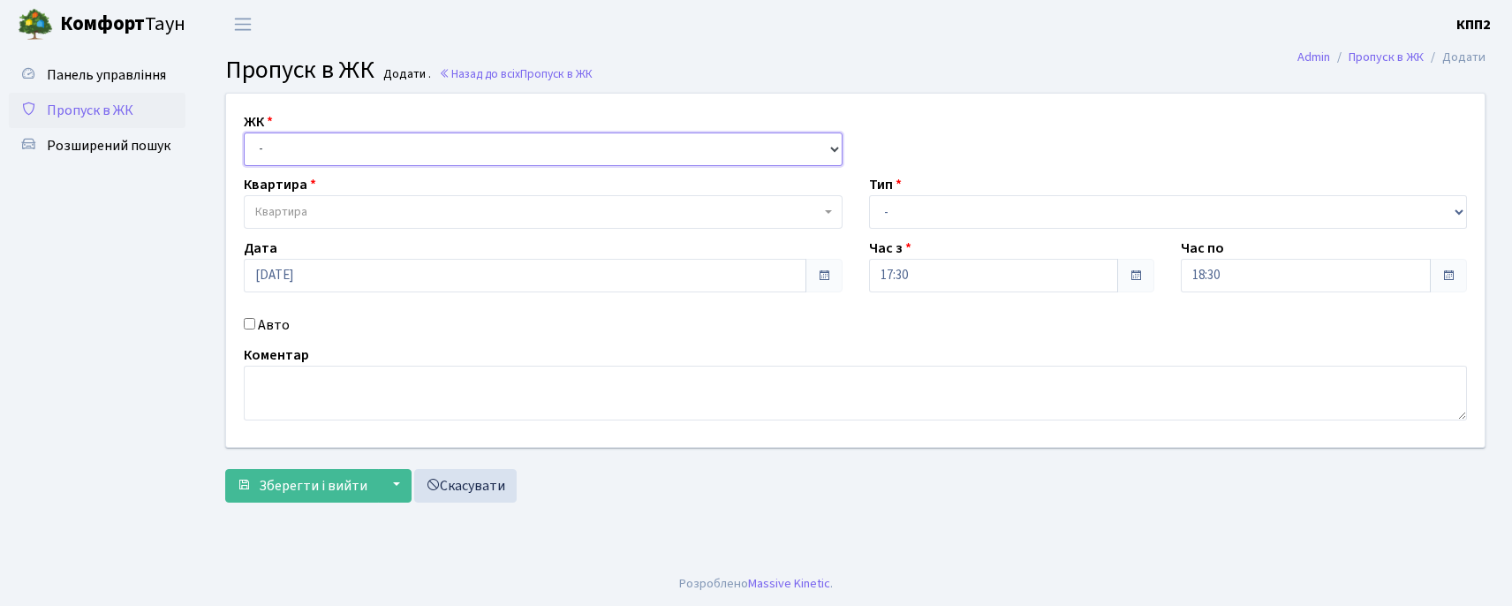
drag, startPoint x: 0, startPoint y: 0, endPoint x: 295, endPoint y: 138, distance: 325.5
click at [295, 138] on select "- КТ, вул. Регенераторна, 4 КТ2, просп. [STREET_ADDRESS] [STREET_ADDRESS] [PERS…" at bounding box center [543, 149] width 599 height 34
select select "271"
click at [244, 132] on select "- КТ, вул. Регенераторна, 4 КТ2, просп. [STREET_ADDRESS] [STREET_ADDRESS] [PERS…" at bounding box center [543, 149] width 599 height 34
select select
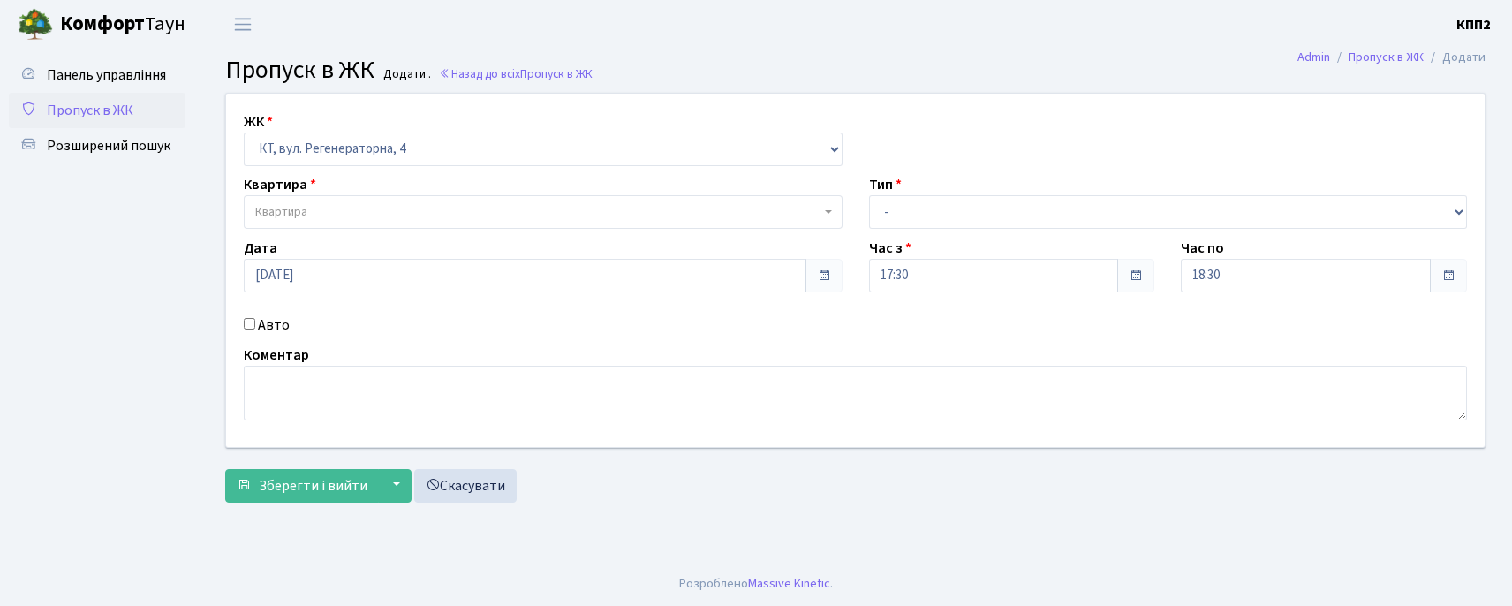
click at [284, 210] on span "Квартира" at bounding box center [281, 212] width 52 height 18
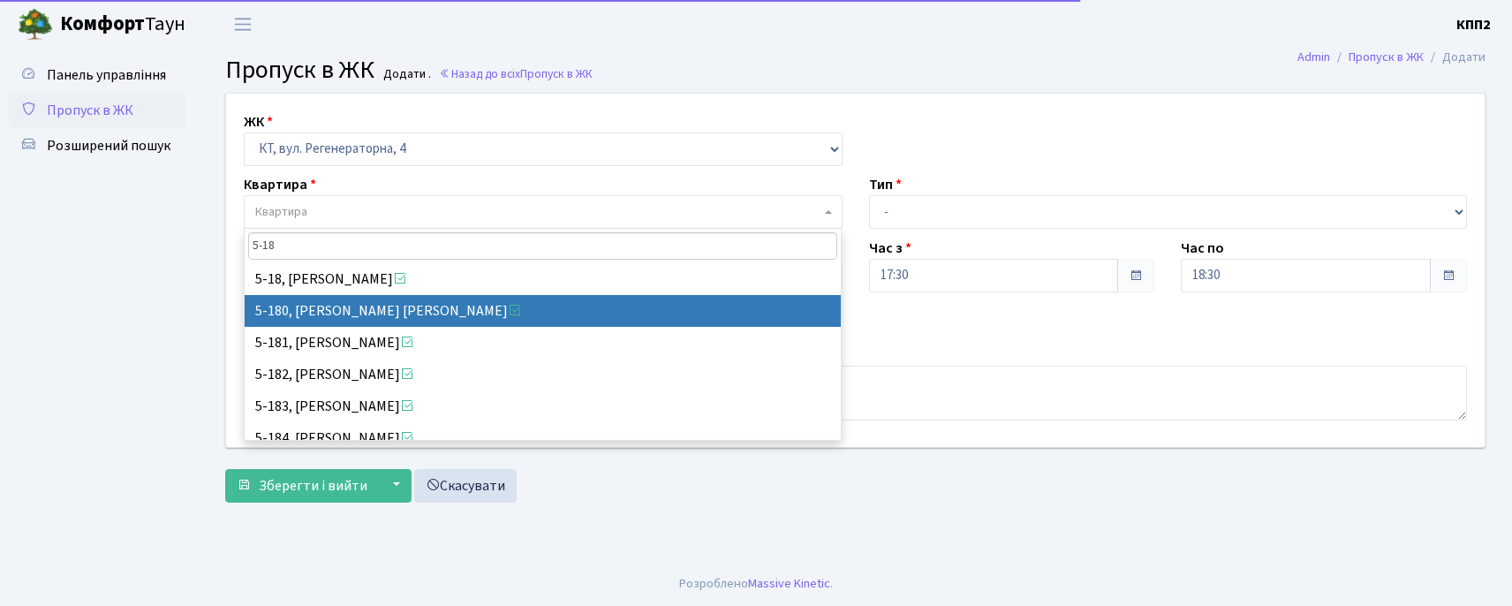
type input "5-18"
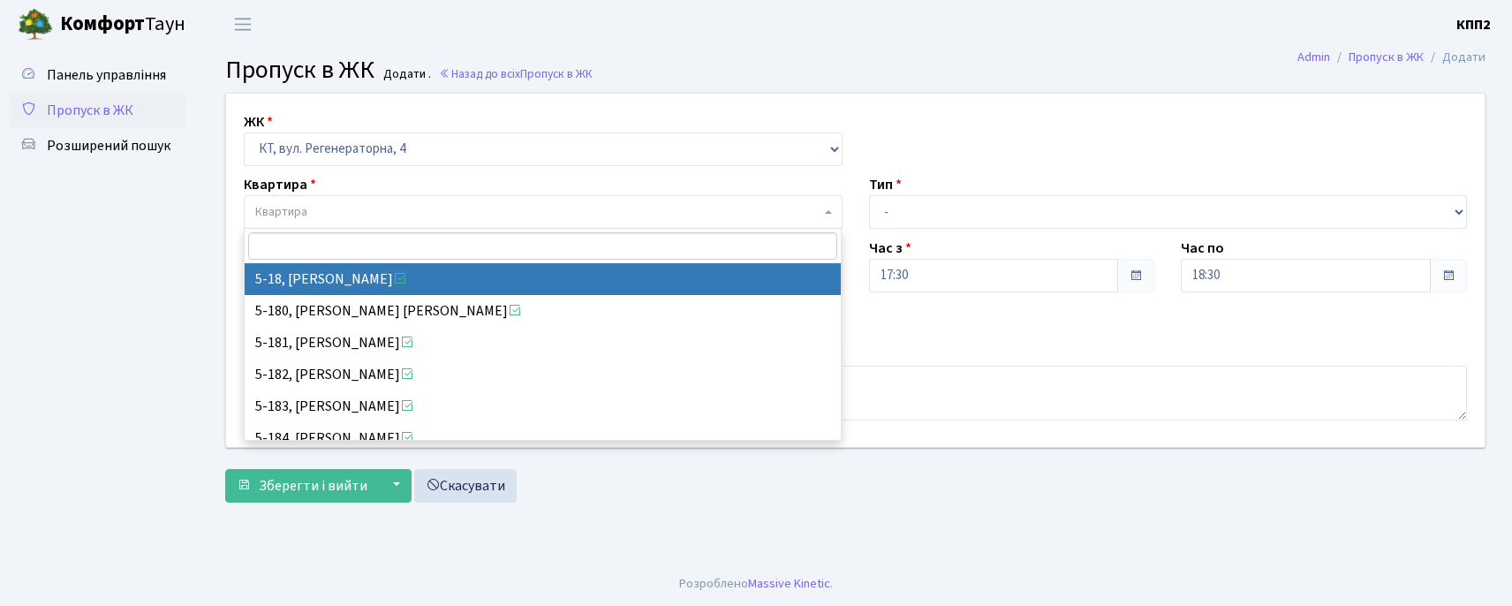
select select "2510"
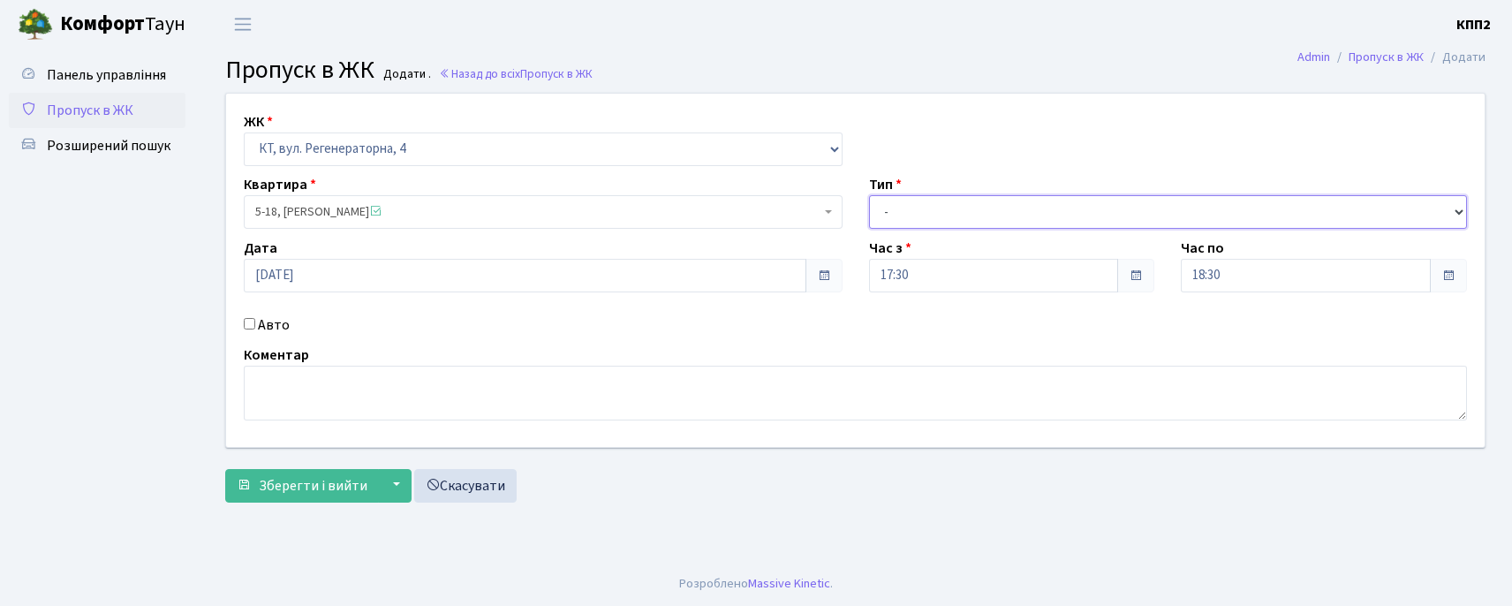
click at [1063, 214] on select "- Доставка Таксі Гості Сервіс" at bounding box center [1168, 212] width 599 height 34
select select "3"
click at [869, 195] on select "- Доставка Таксі Гості Сервіс" at bounding box center [1168, 212] width 599 height 34
click at [320, 474] on button "Зберегти і вийти" at bounding box center [302, 486] width 154 height 34
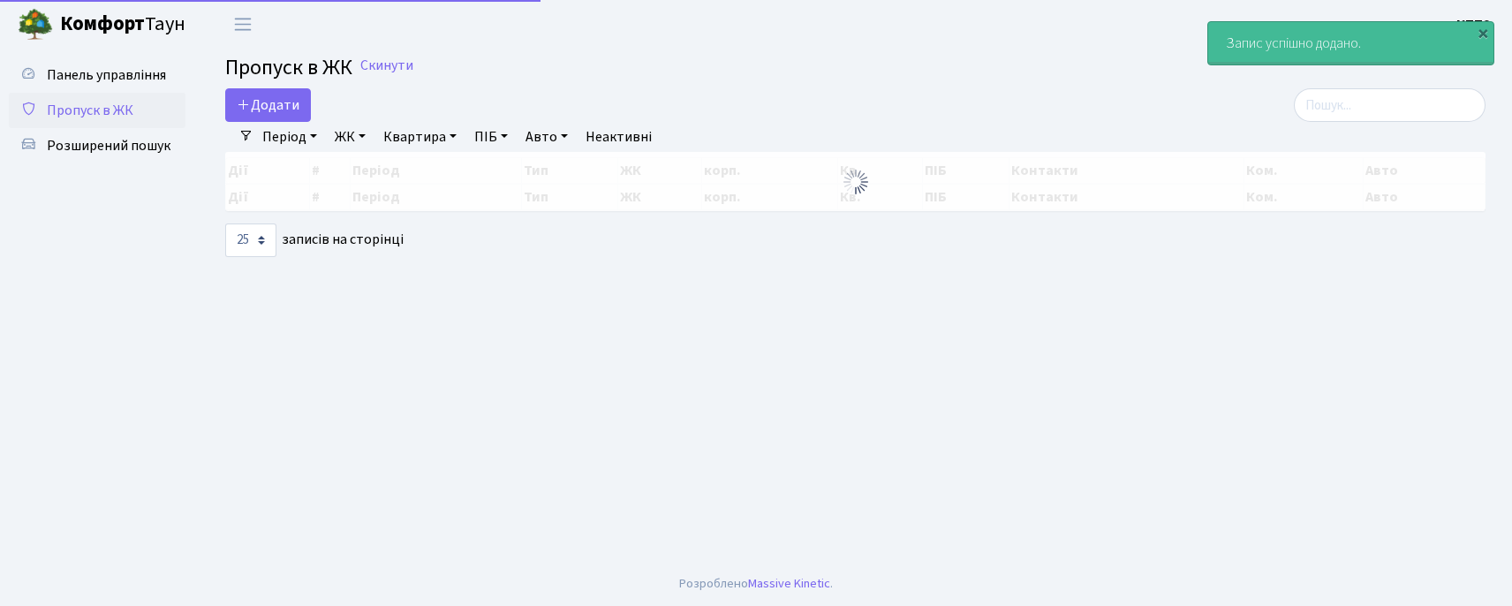
select select "25"
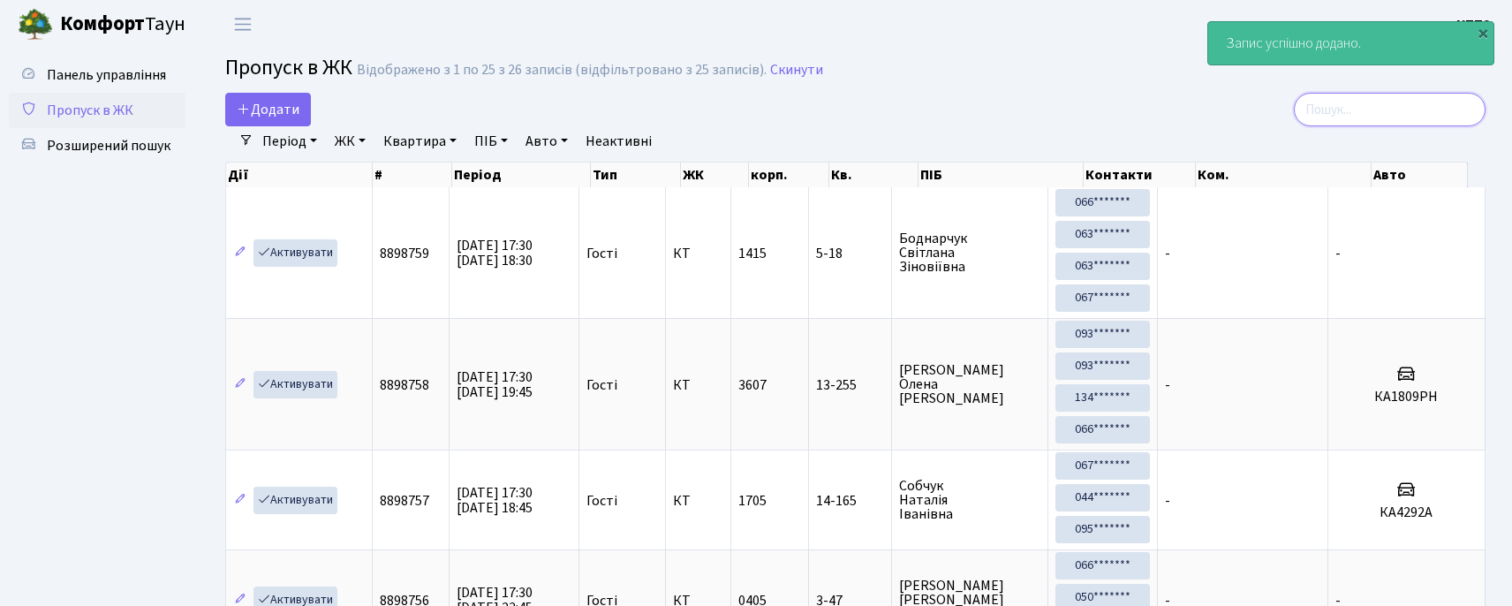
click at [1357, 101] on input "search" at bounding box center [1390, 110] width 192 height 34
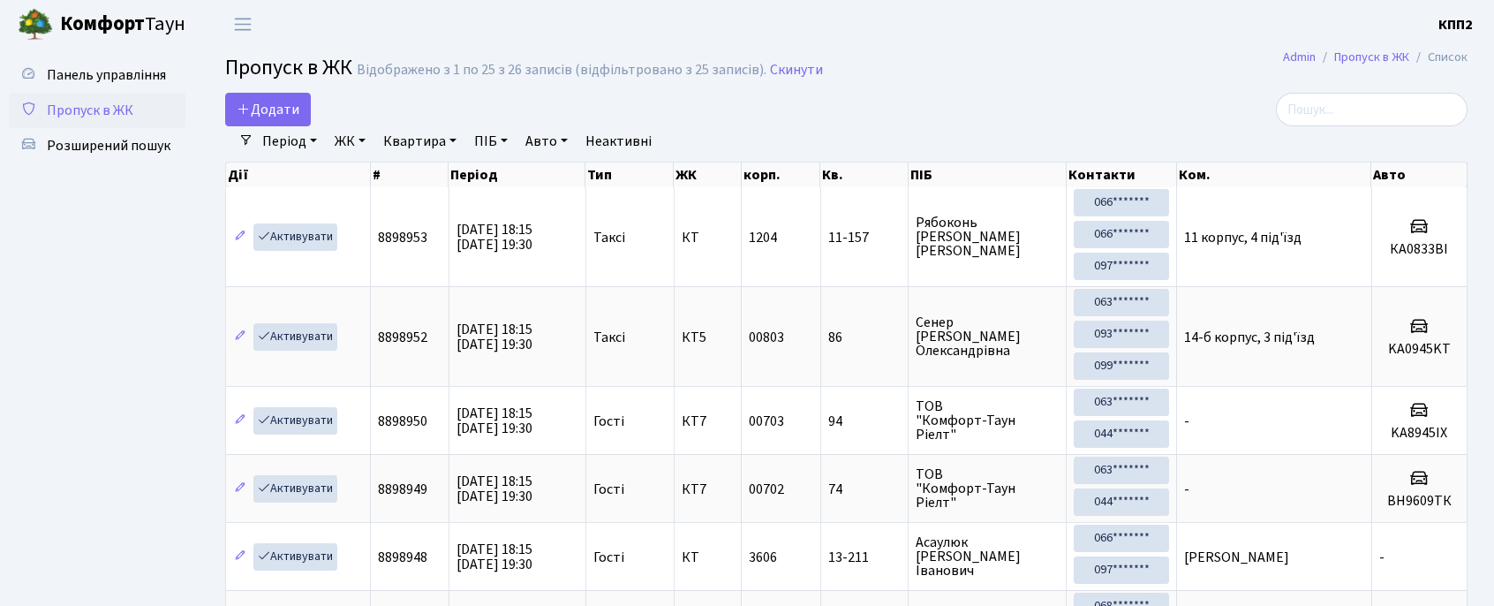
select select "25"
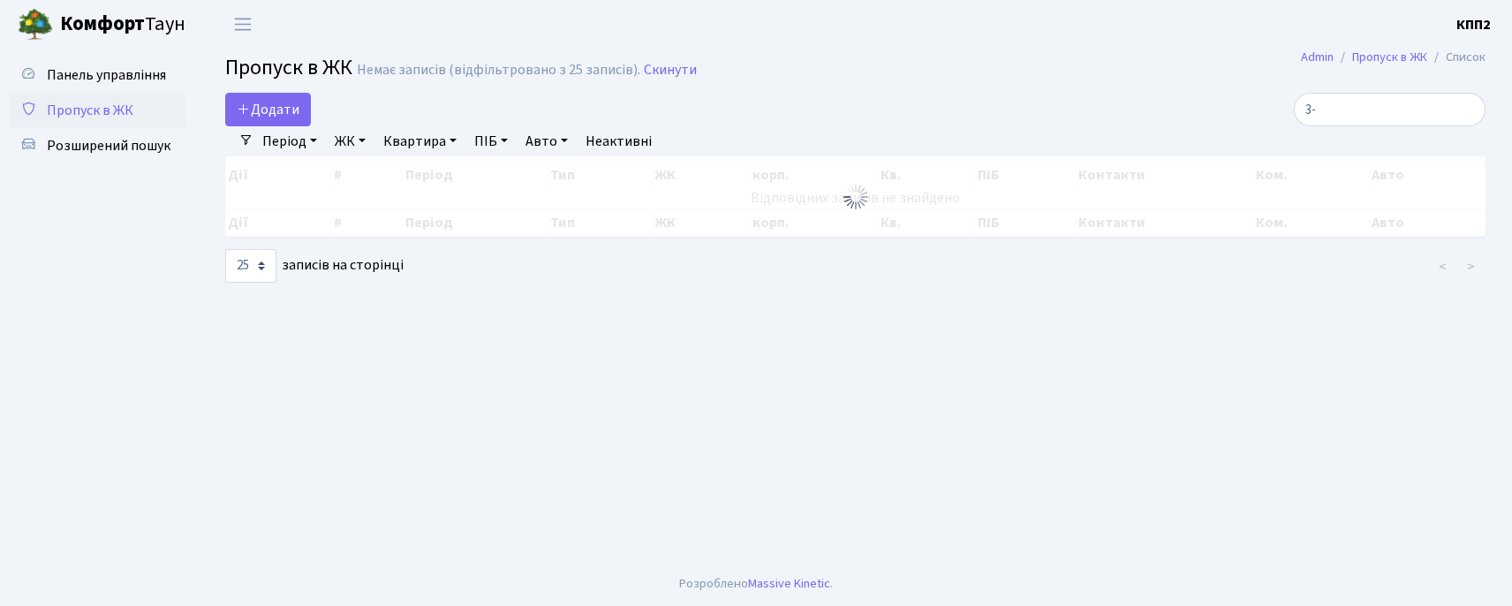
type input "3"
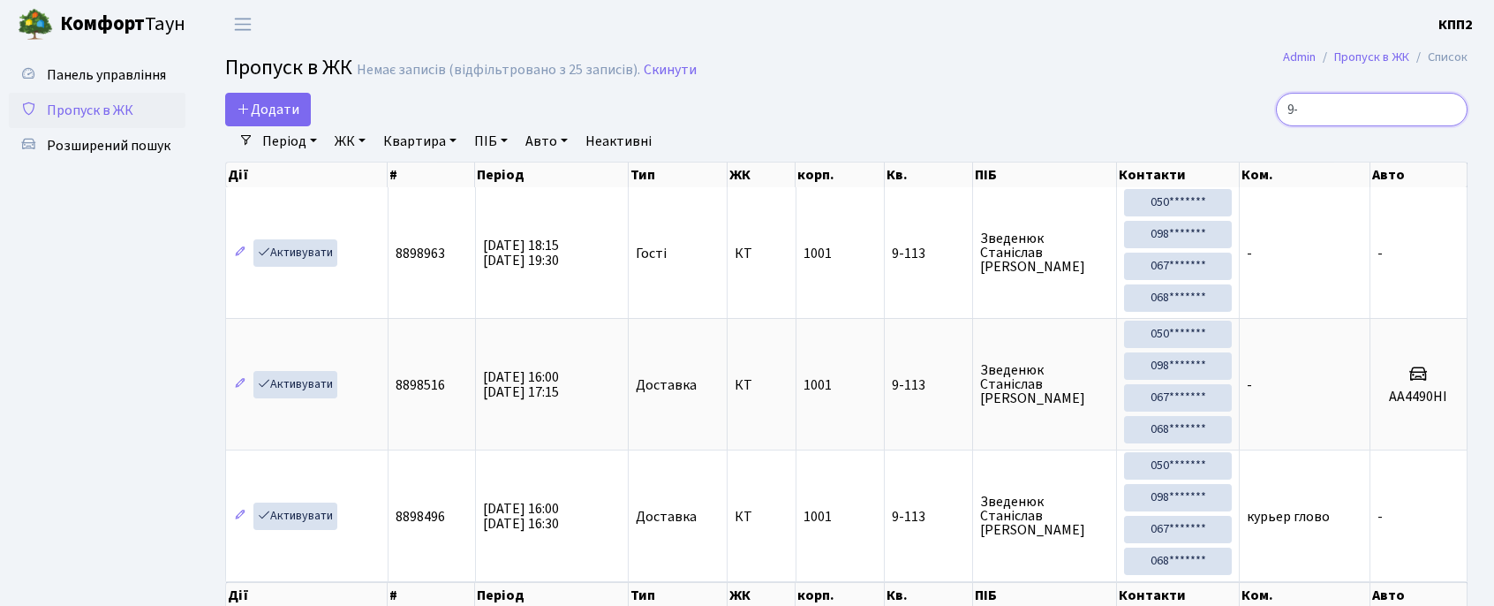
type input "9"
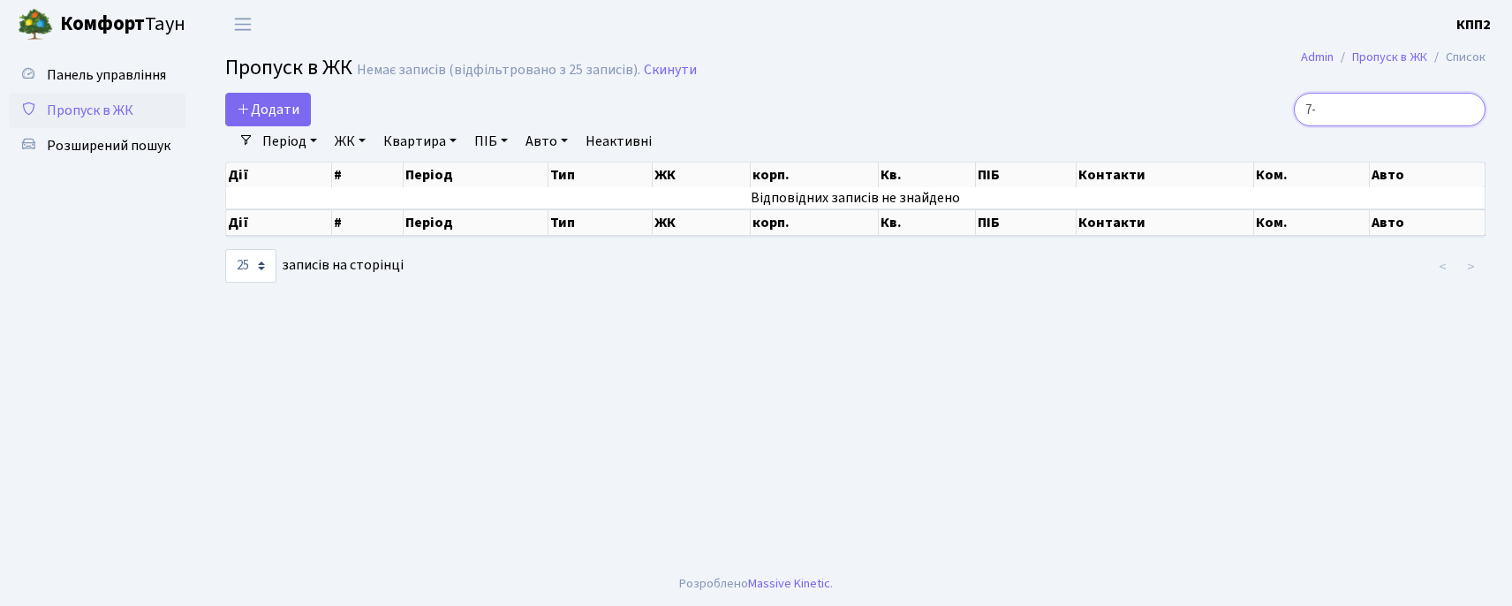
type input "7"
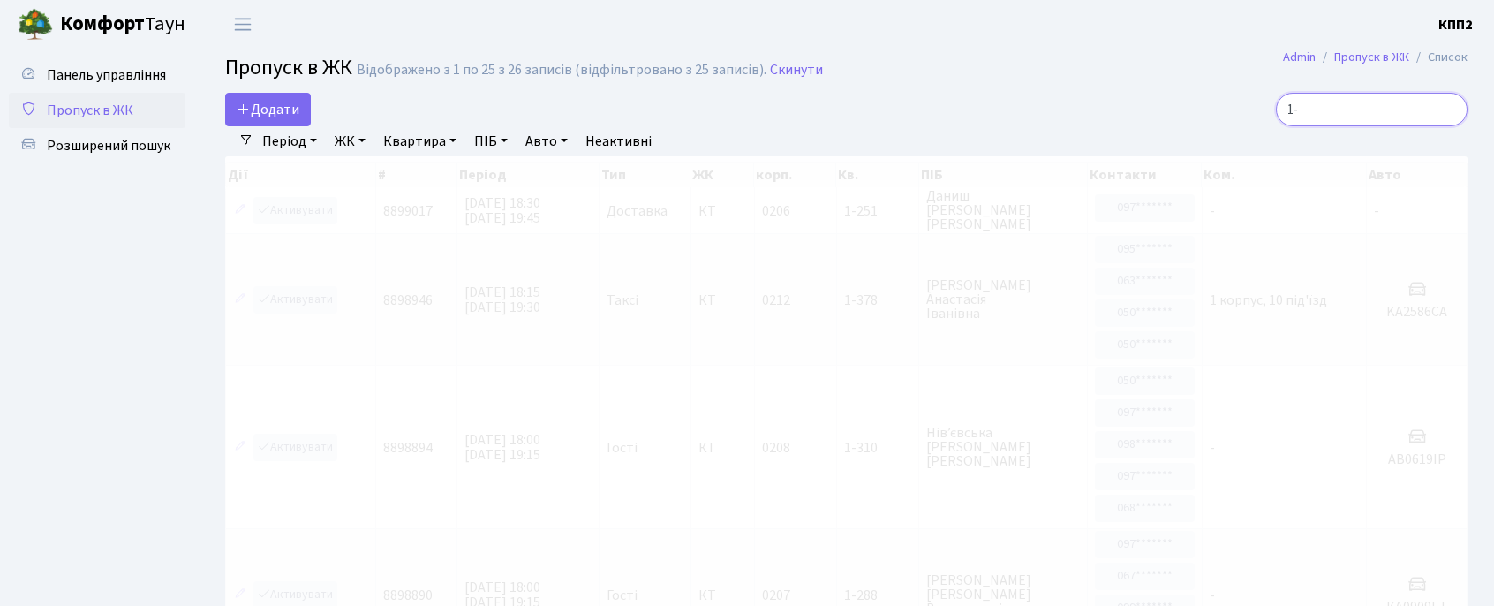
type input "1"
type input "5"
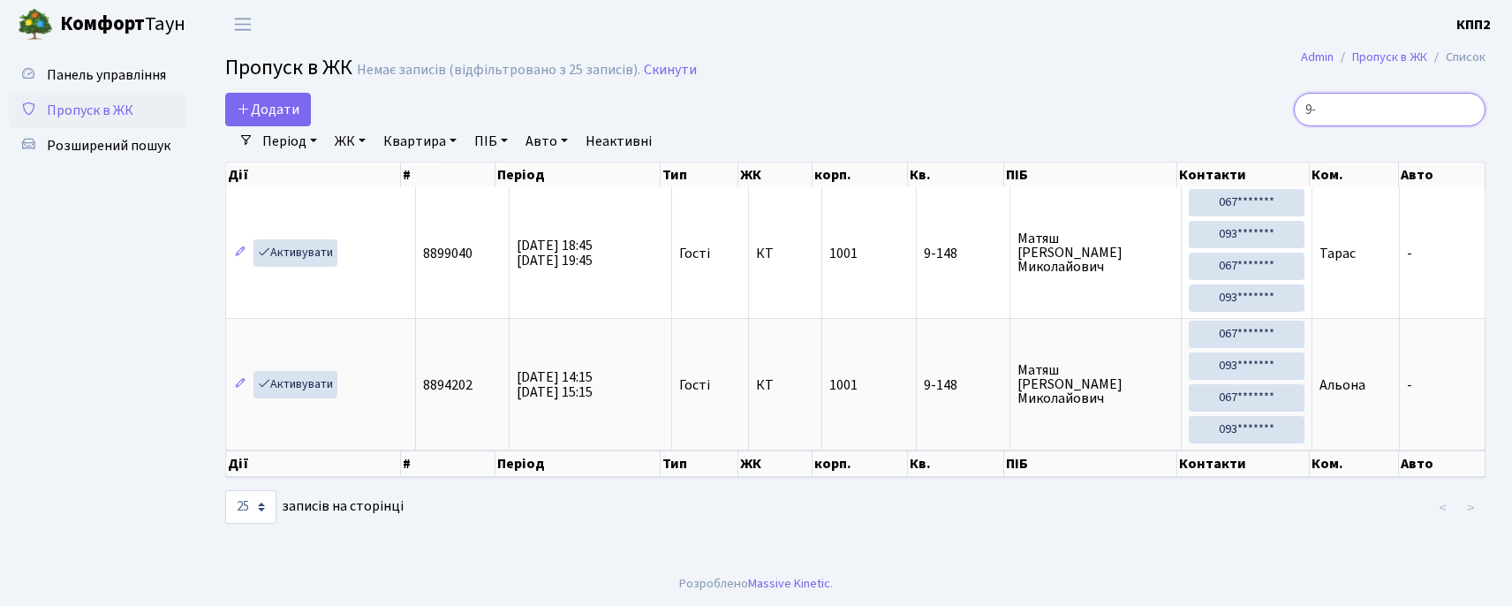
type input "9"
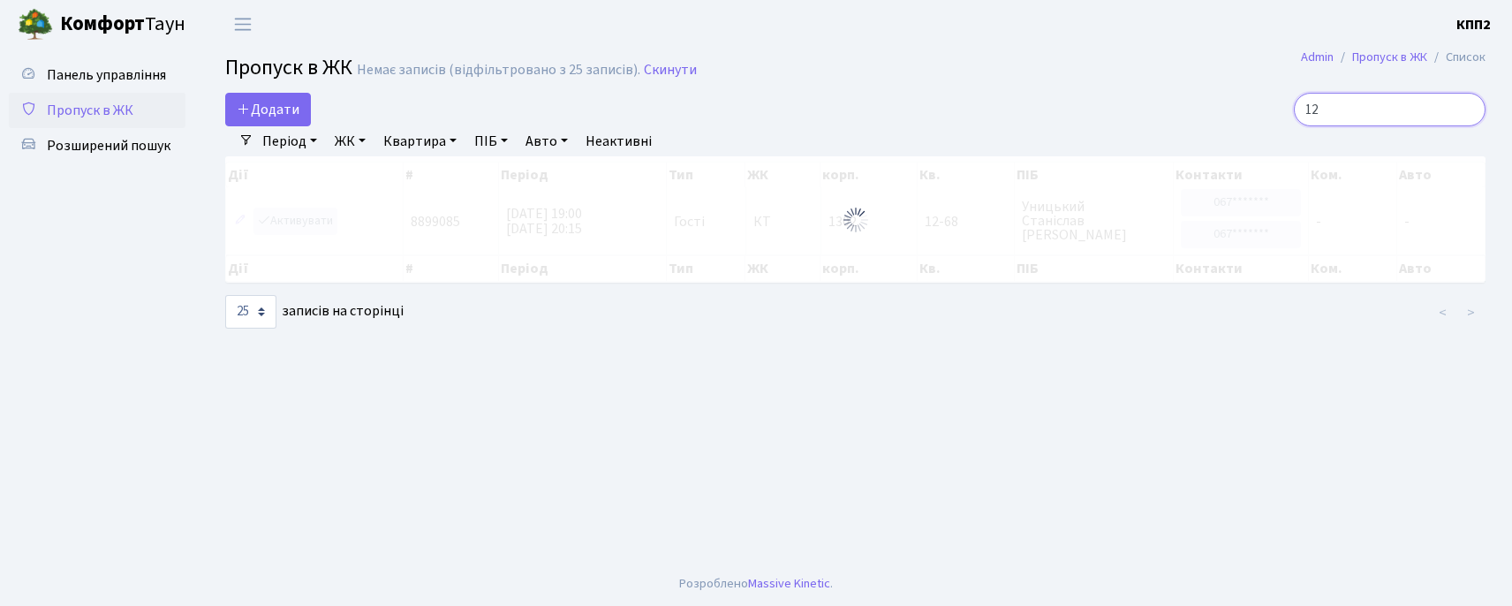
type input "1"
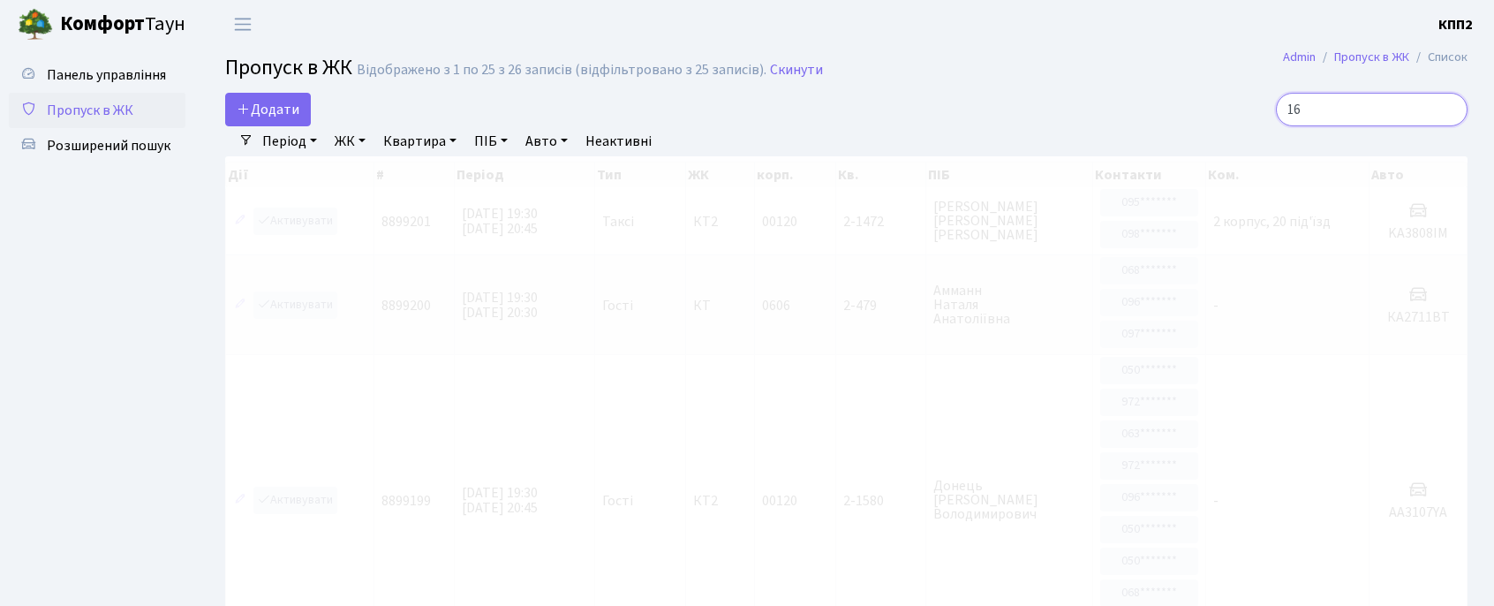
type input "1"
type input "7"
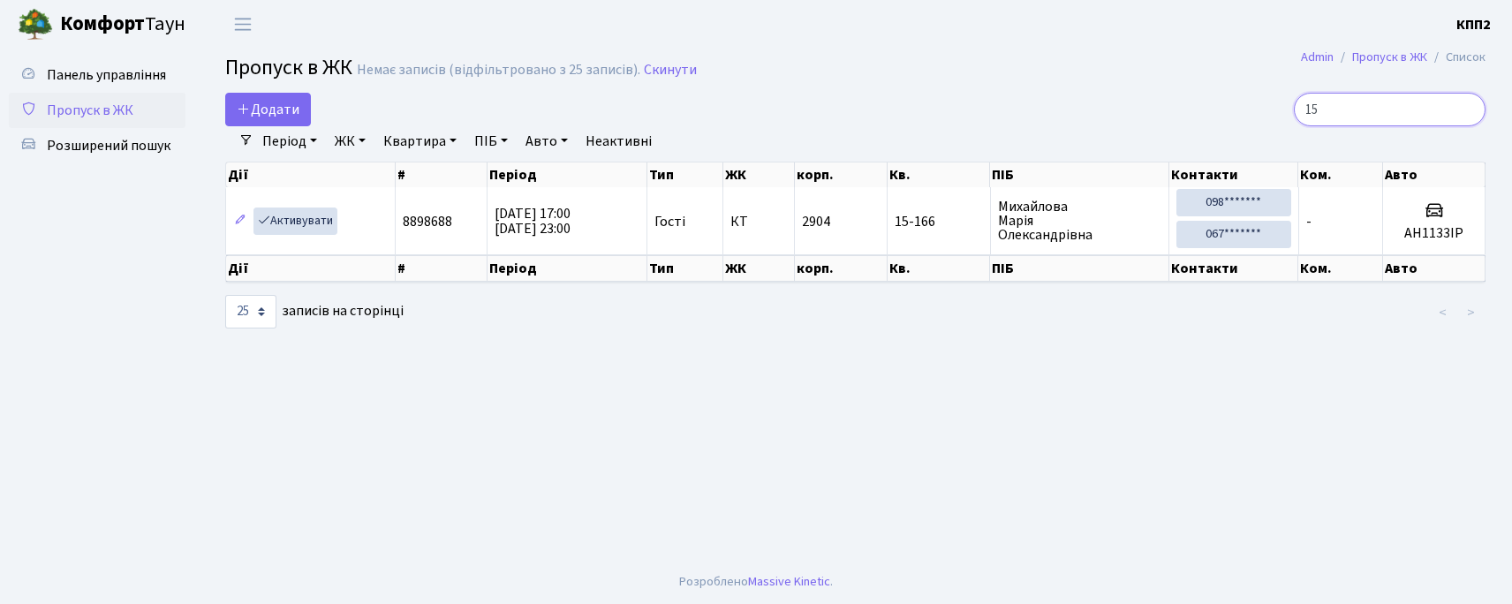
type input "1"
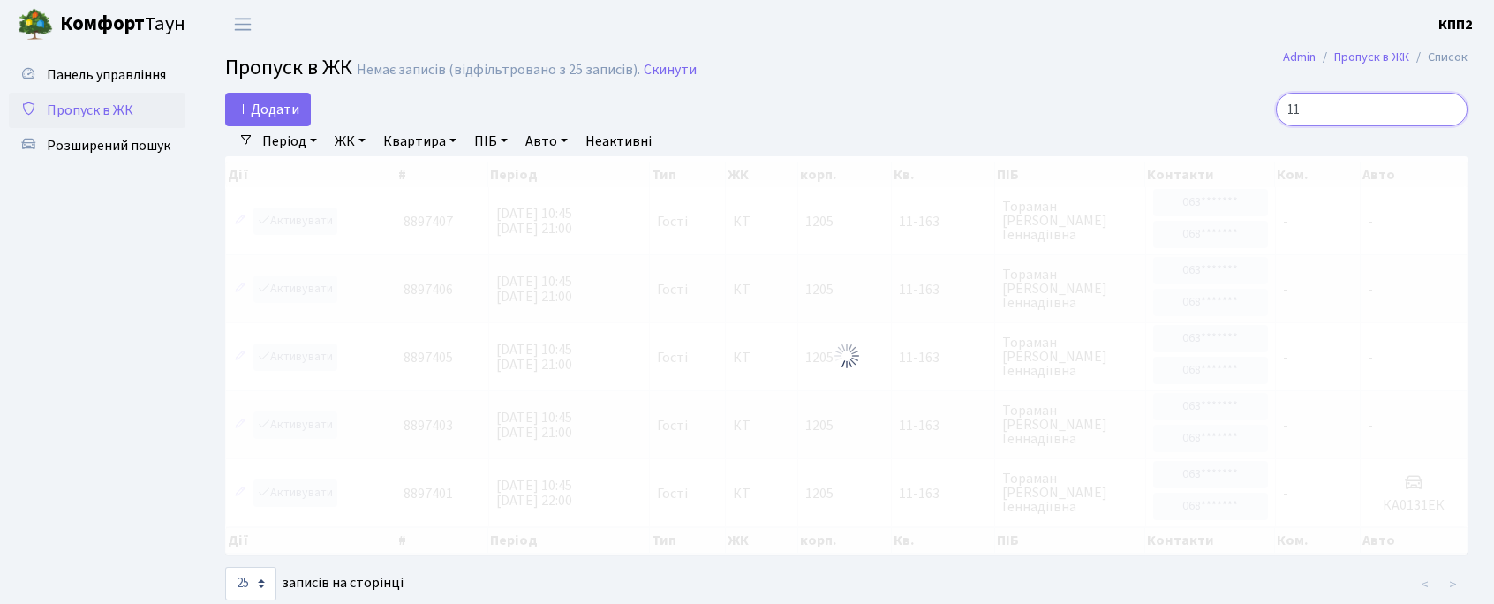
type input "1"
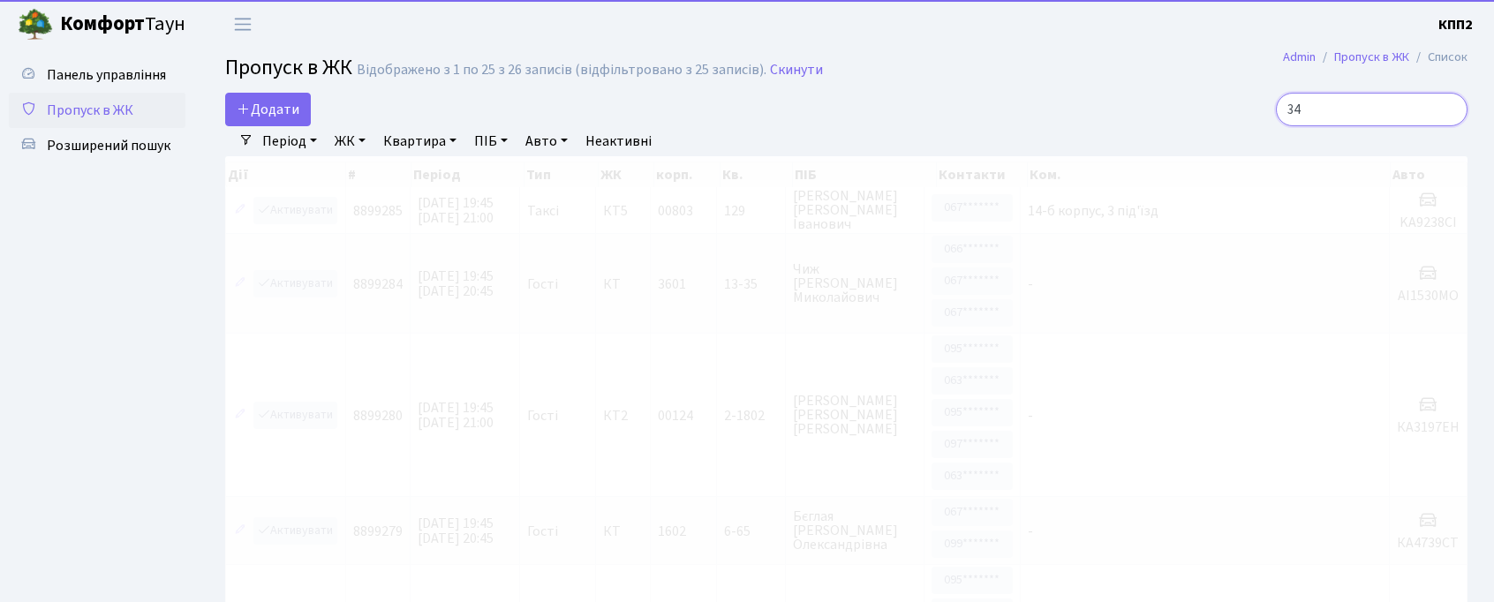
type input "3"
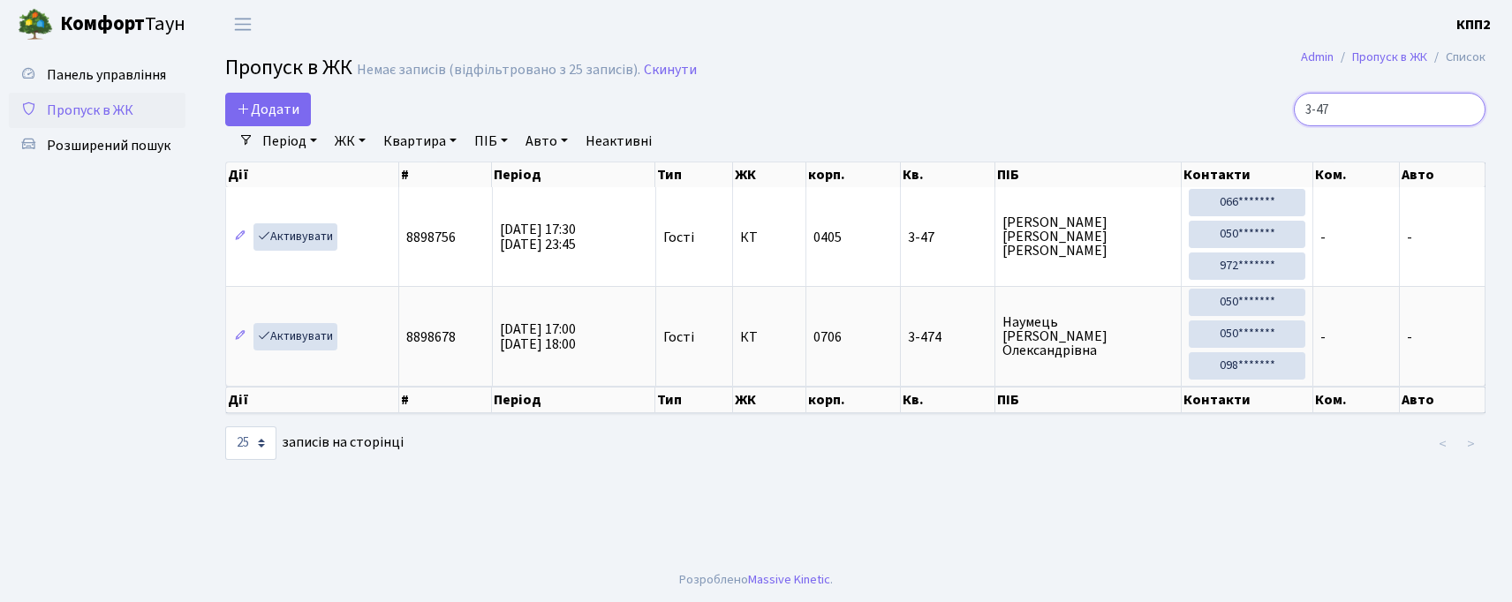
type input "3-47"
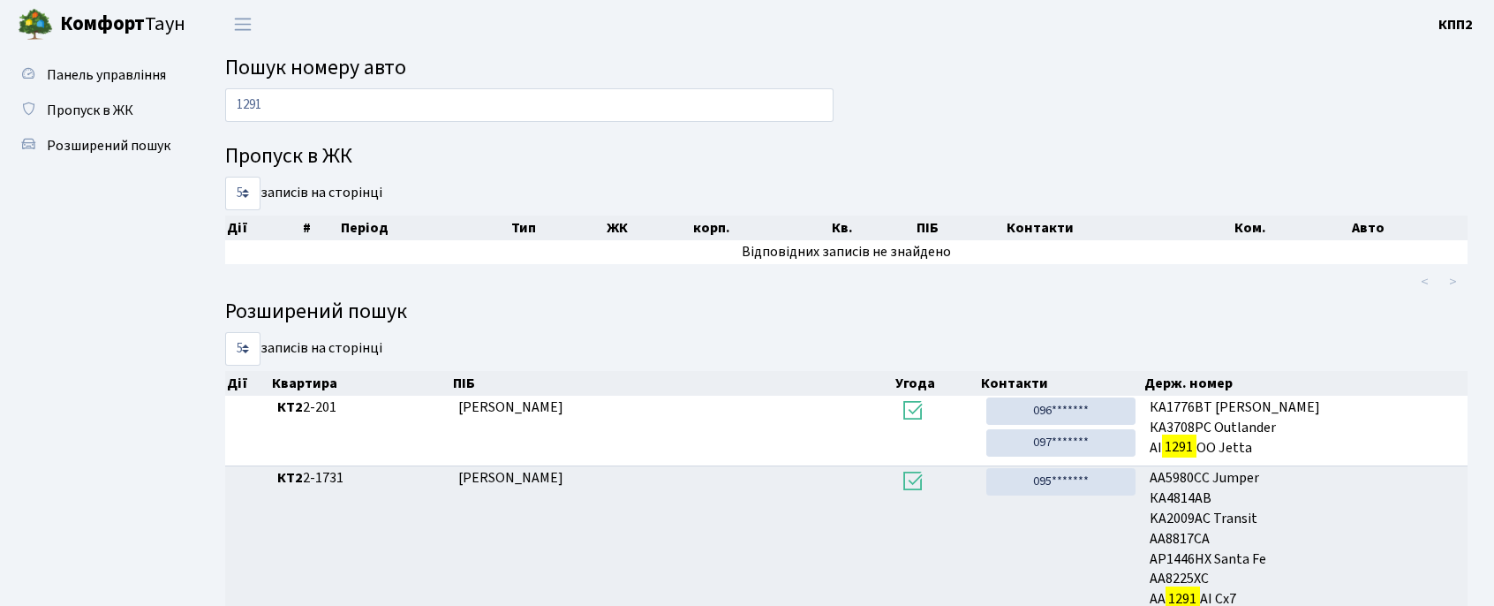
click at [690, 121] on input "1291" at bounding box center [529, 105] width 608 height 34
type input "1"
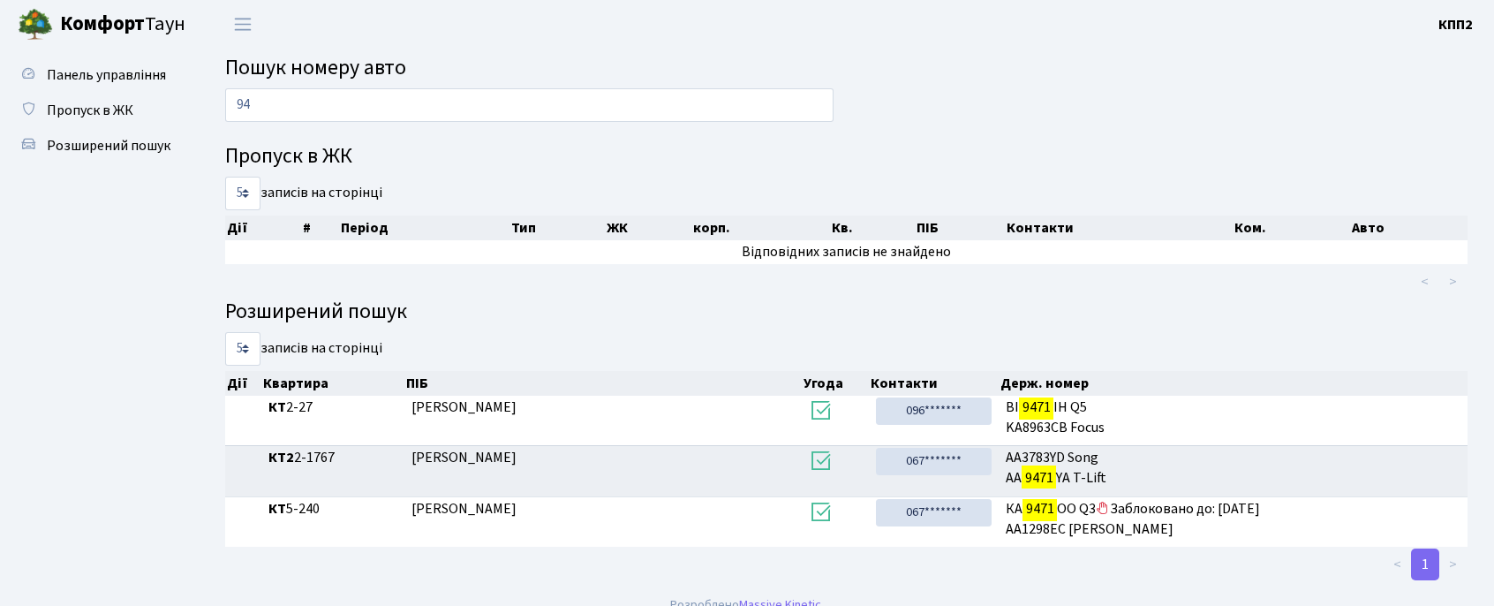
type input "9"
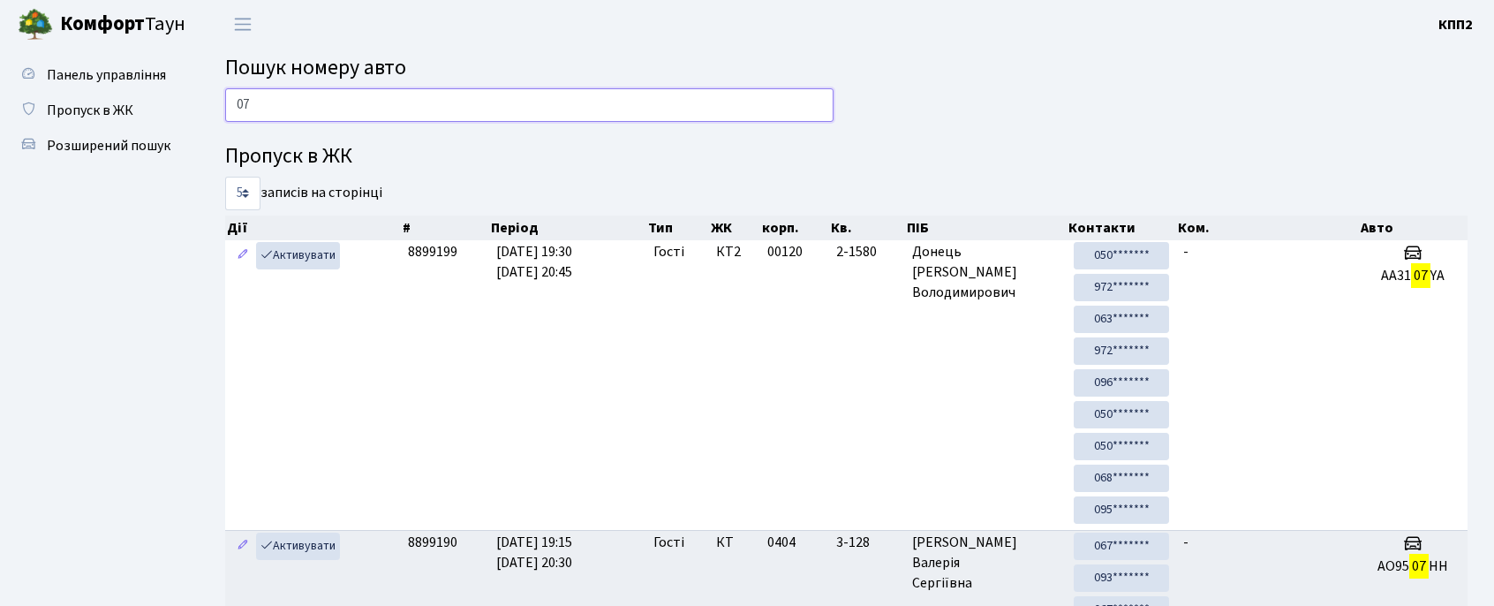
type input "0"
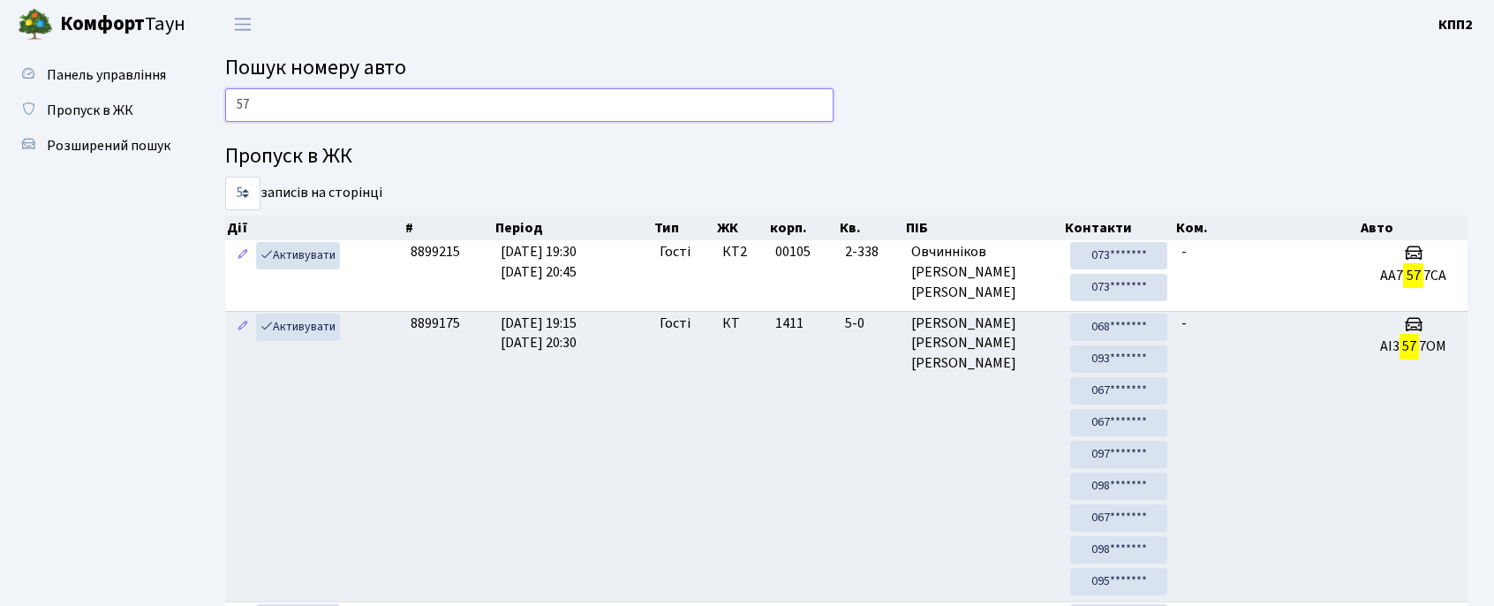
type input "5"
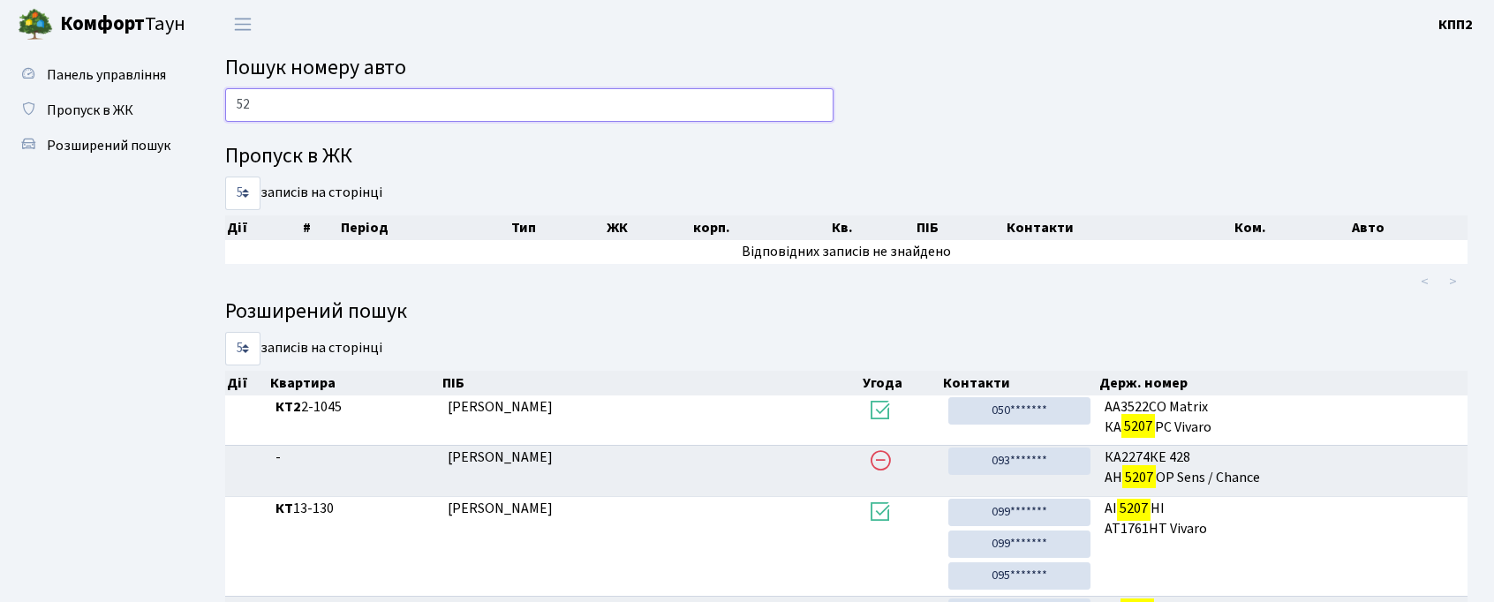
type input "5"
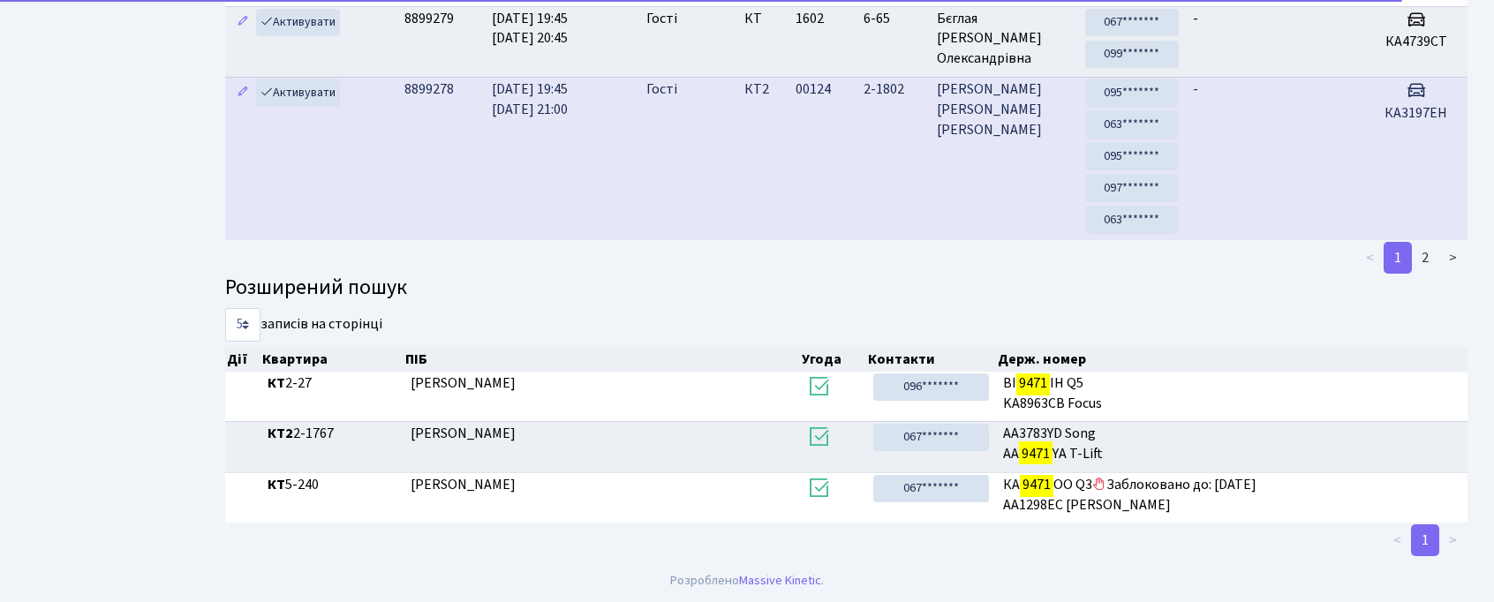
scroll to position [609, 0]
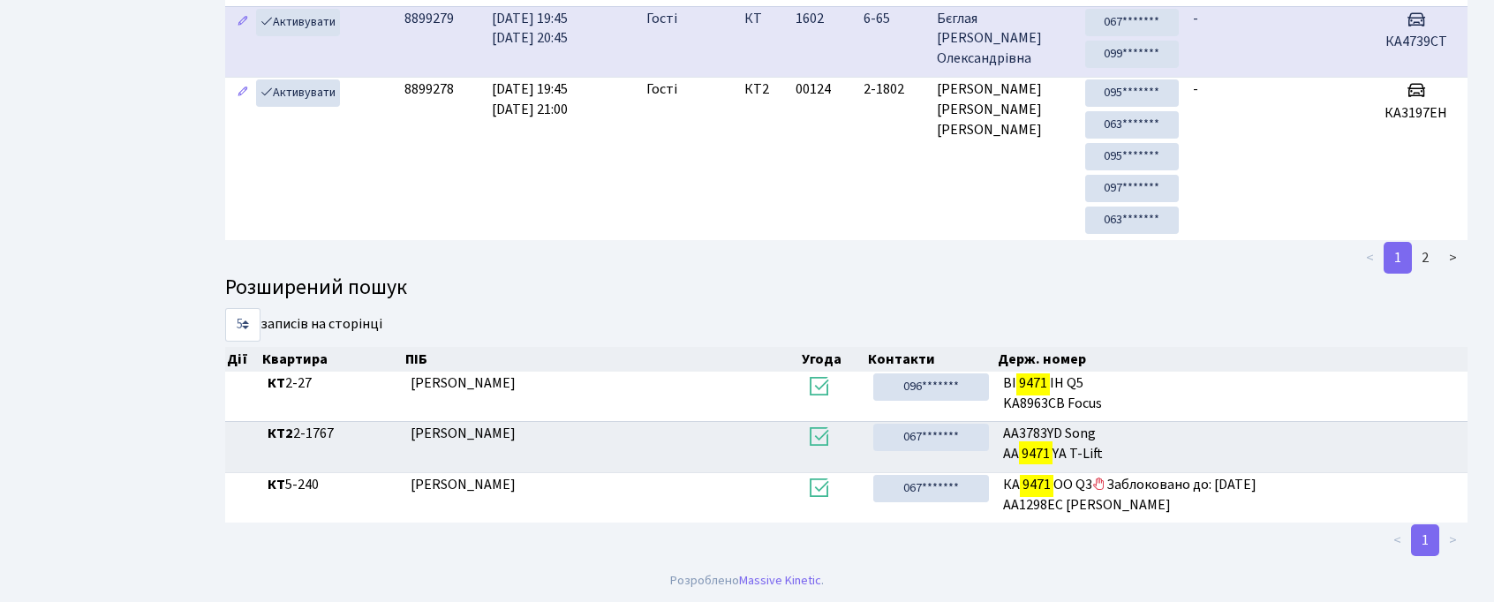
type input "9471"
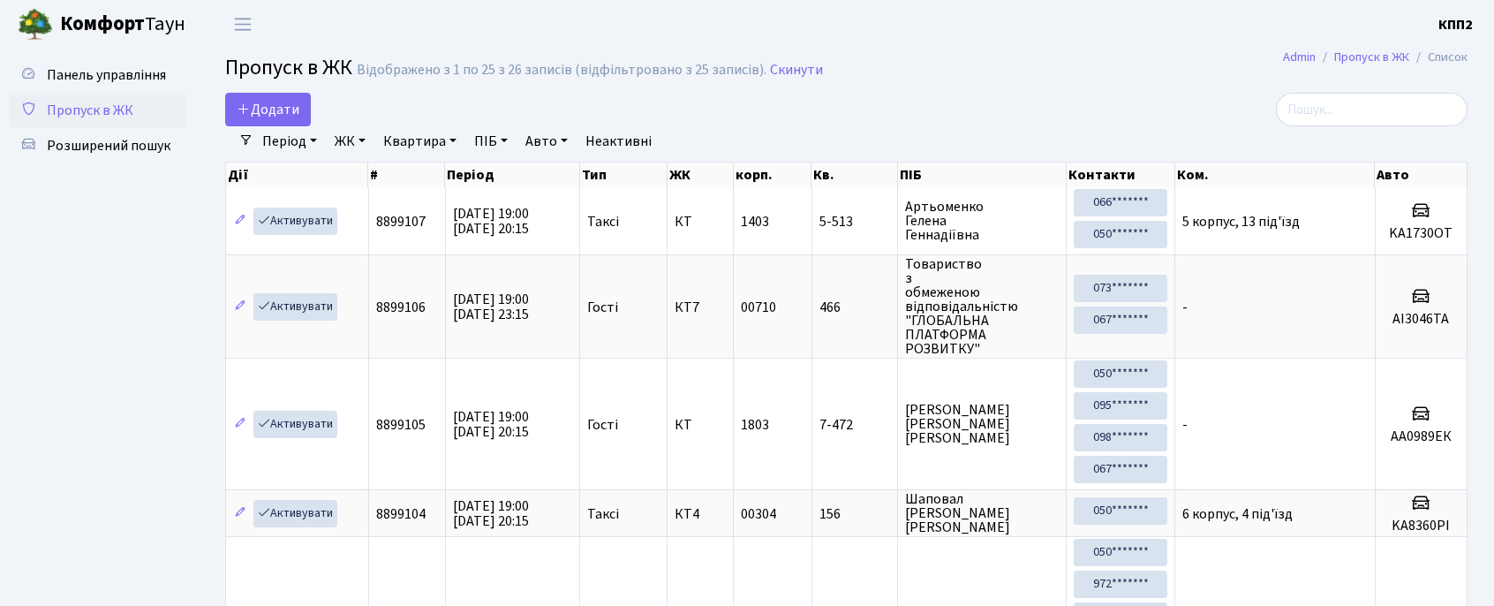
select select "25"
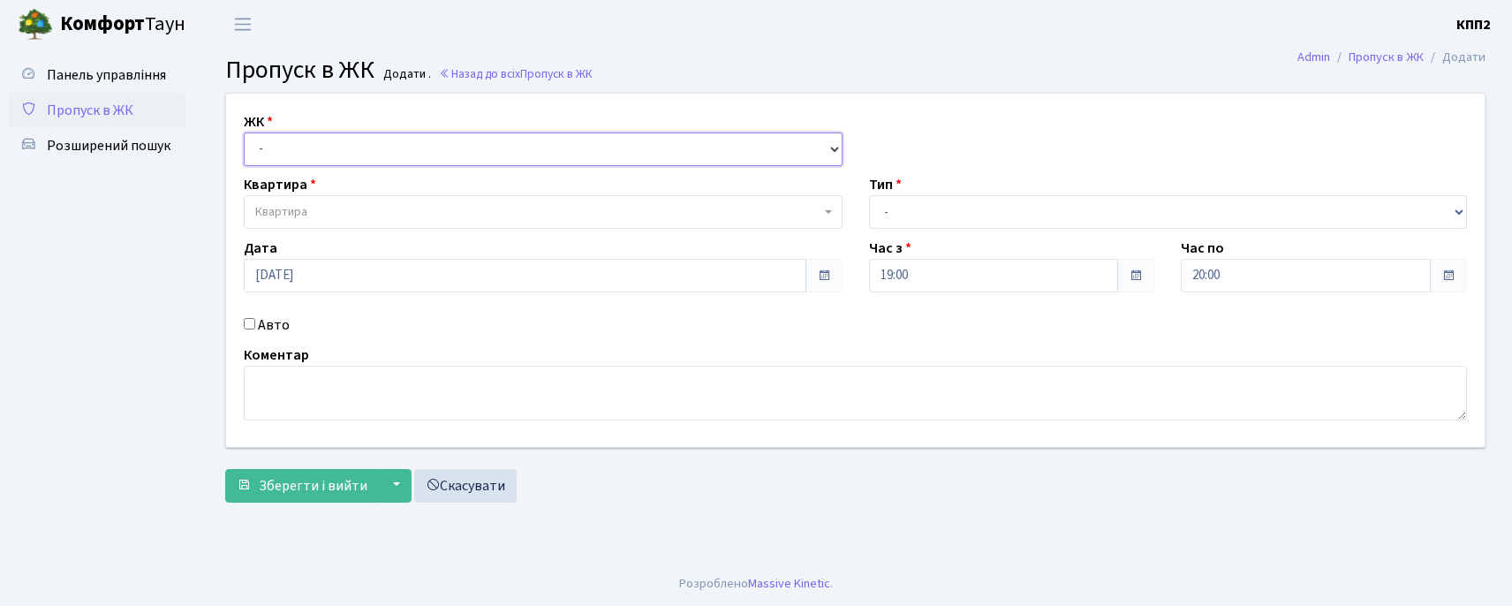
drag, startPoint x: 0, startPoint y: 0, endPoint x: 306, endPoint y: 164, distance: 346.8
click at [294, 148] on select "- КТ, вул. Регенераторна, 4 КТ2, просп. [STREET_ADDRESS] [STREET_ADDRESS] [PERS…" at bounding box center [543, 149] width 599 height 34
select select "271"
click at [244, 132] on select "- КТ, вул. Регенераторна, 4 КТ2, просп. [STREET_ADDRESS] [STREET_ADDRESS] [PERS…" at bounding box center [543, 149] width 599 height 34
select select
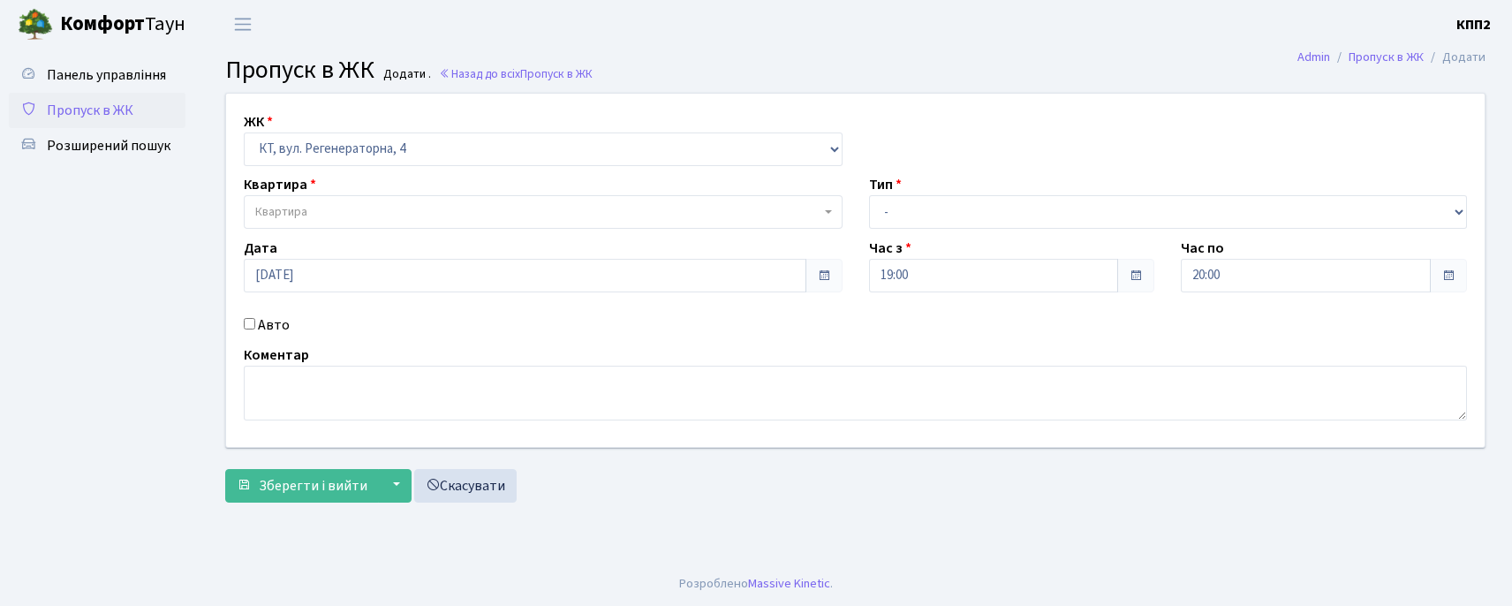
click at [259, 313] on div "ЖК - КТ, вул. Регенераторна, 4 КТ2, просп. [STREET_ADDRESS] [STREET_ADDRESS] [P…" at bounding box center [855, 270] width 1285 height 353
click at [260, 328] on label "Авто" at bounding box center [274, 324] width 32 height 21
click at [255, 328] on input "Авто" at bounding box center [249, 323] width 11 height 11
checkbox input "true"
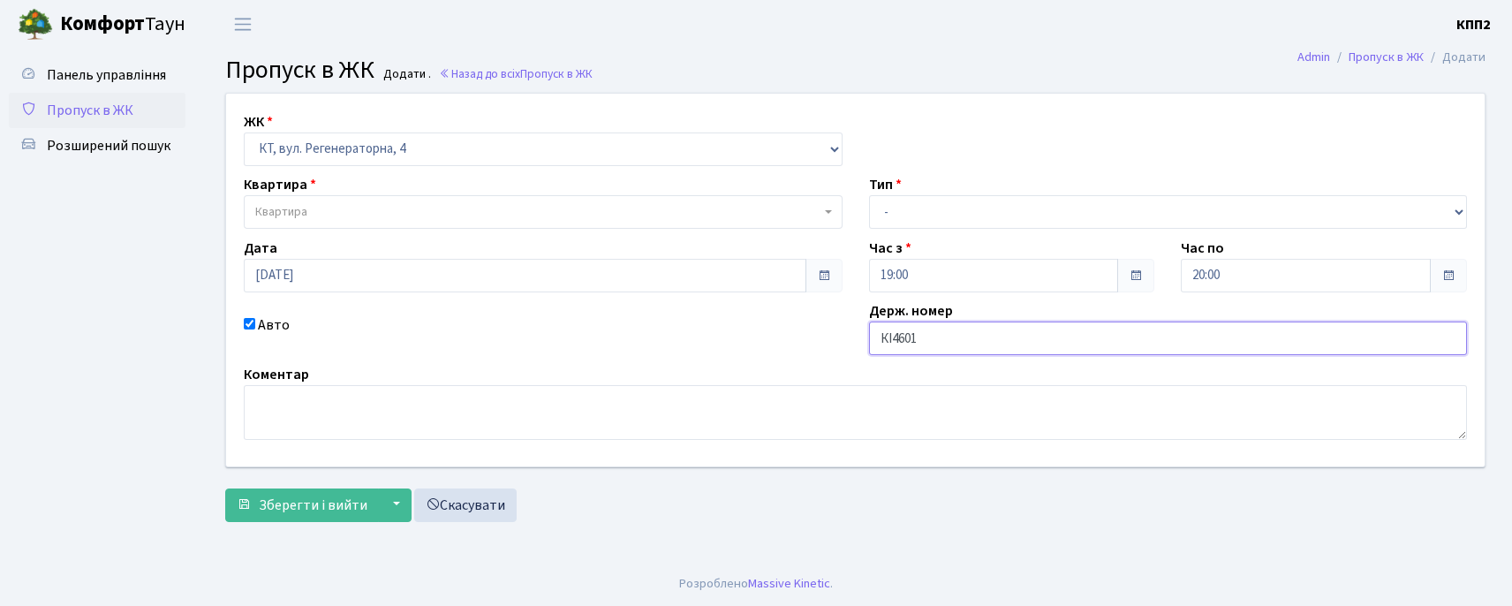
type input "КІ4601АС"
click at [346, 205] on span "Квартира" at bounding box center [537, 212] width 565 height 18
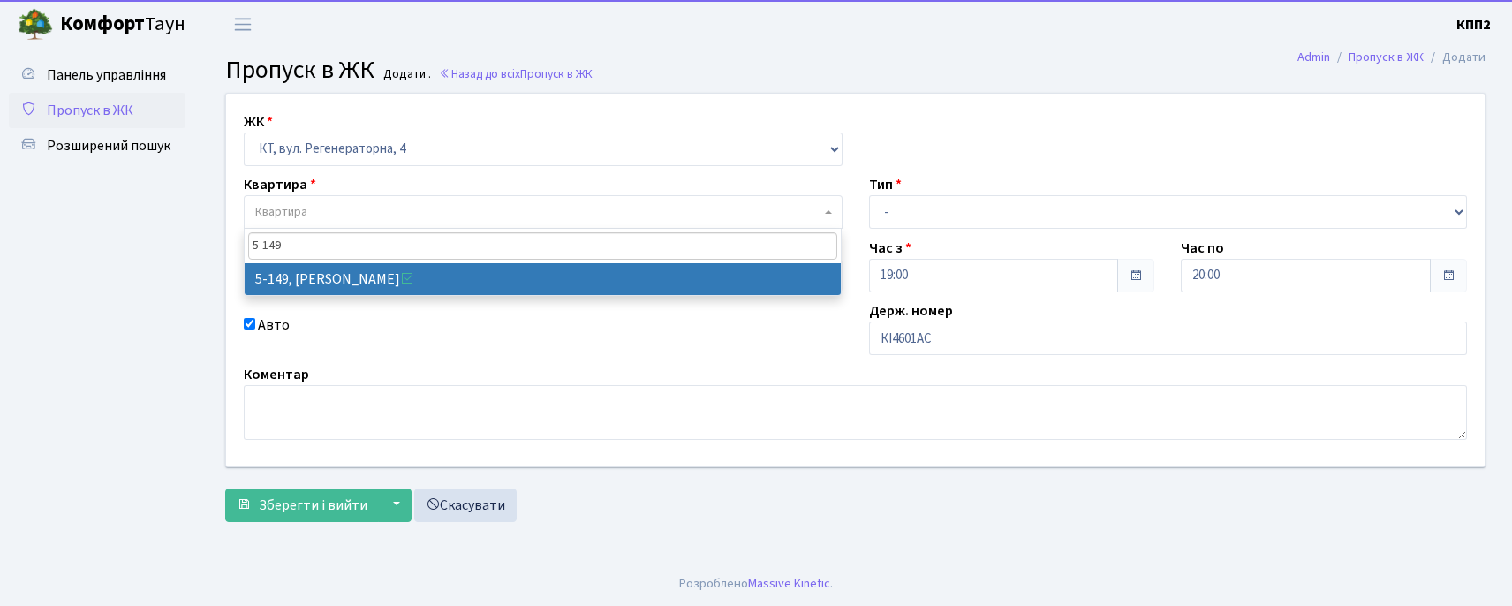
type input "5-149"
select select "2409"
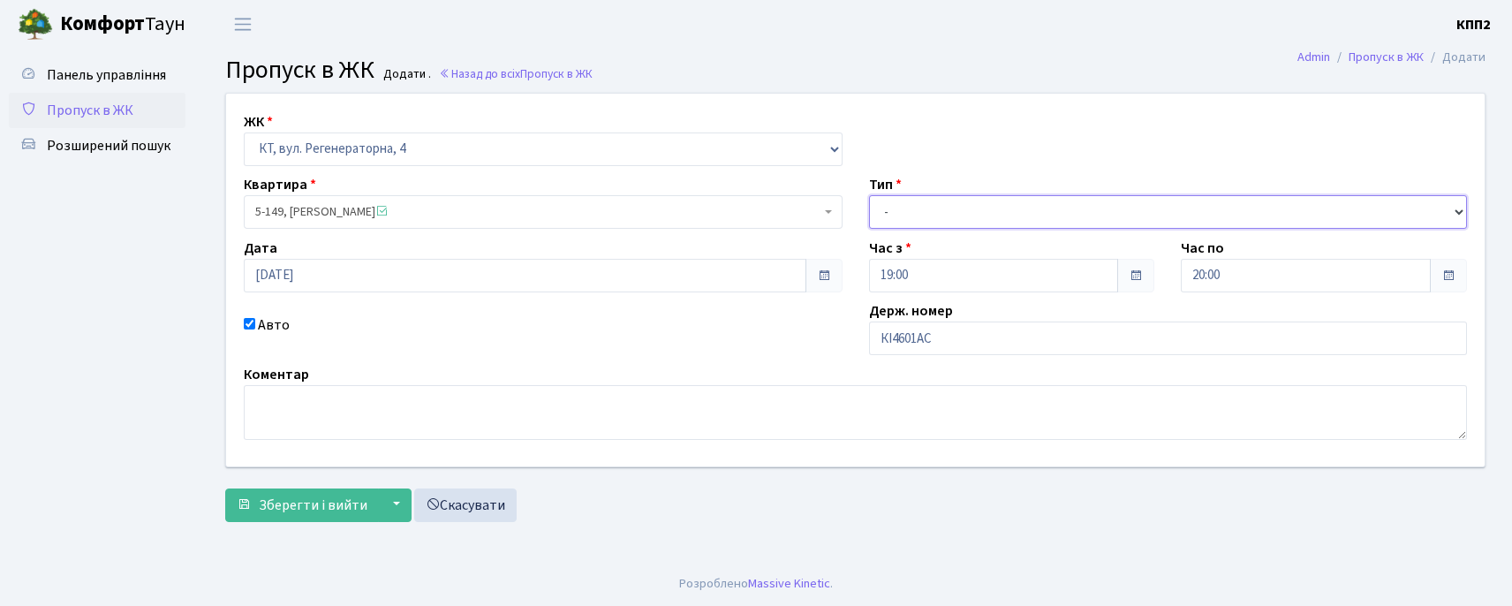
click at [1025, 214] on select "- Доставка Таксі Гості Сервіс" at bounding box center [1168, 212] width 599 height 34
select select "3"
click at [869, 195] on select "- Доставка Таксі Гості Сервіс" at bounding box center [1168, 212] width 599 height 34
click at [328, 500] on span "Зберегти і вийти" at bounding box center [313, 504] width 109 height 19
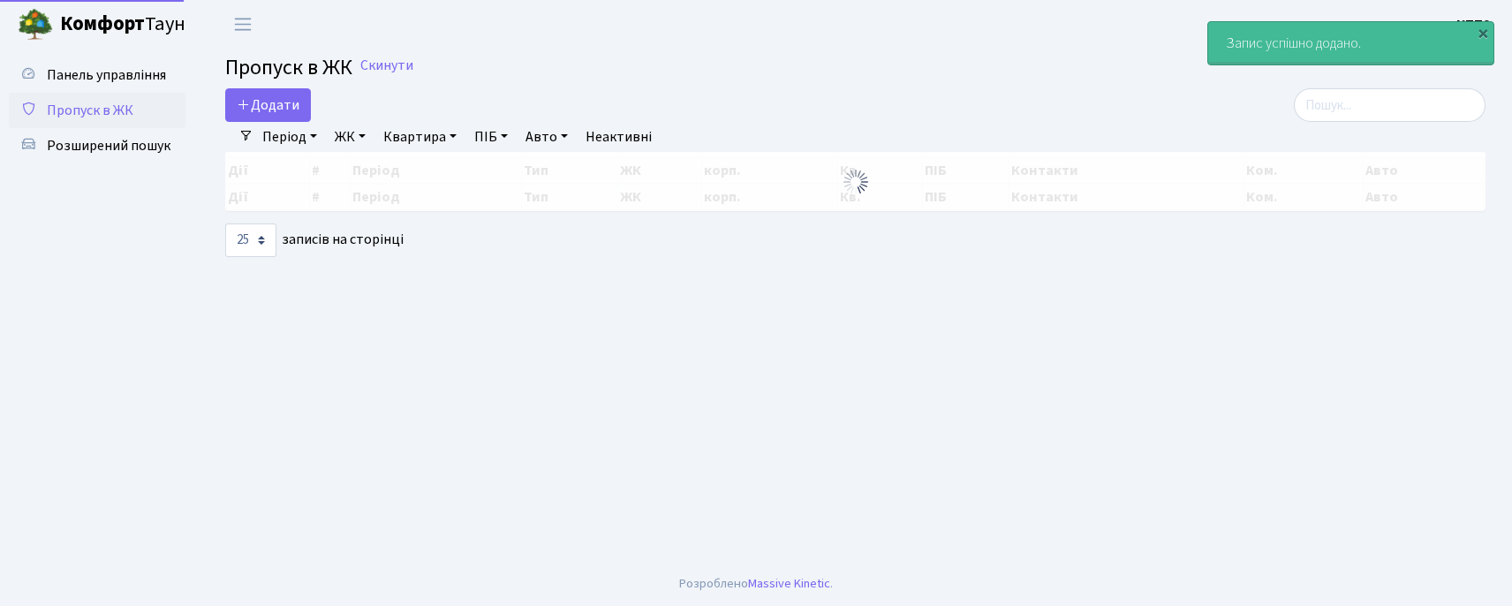
select select "25"
click at [279, 109] on span "Додати" at bounding box center [268, 104] width 63 height 19
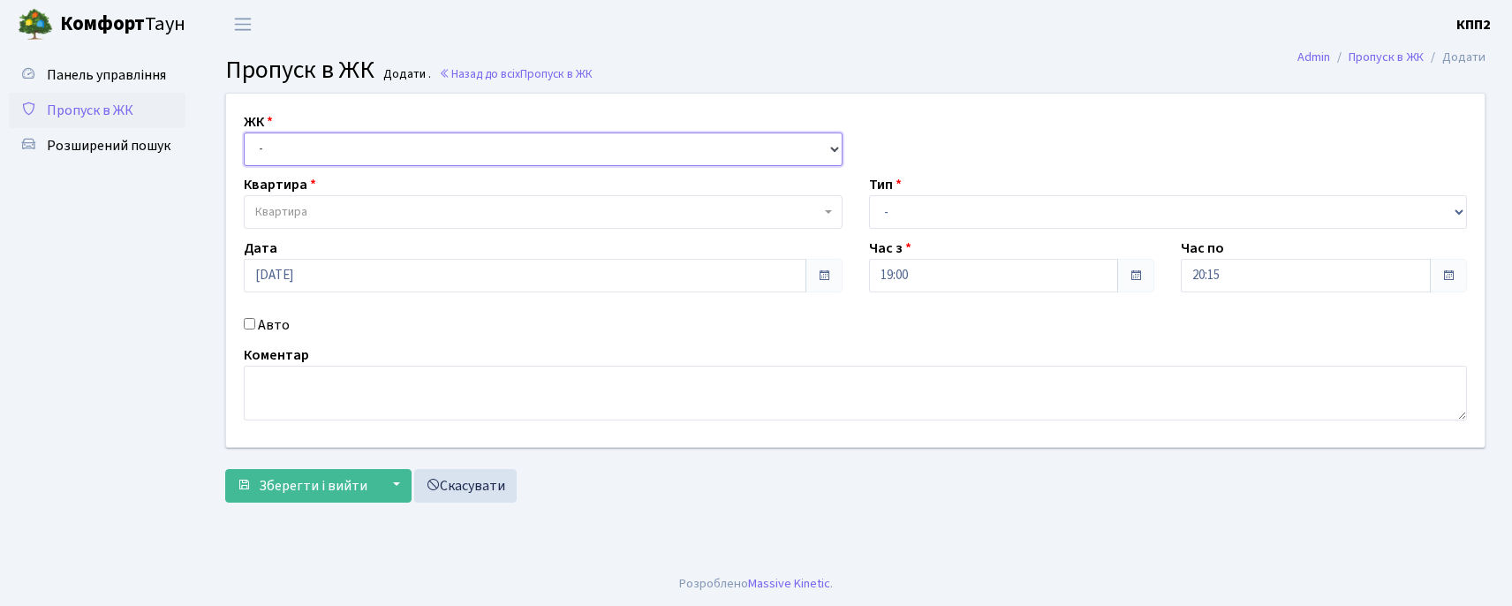
drag, startPoint x: 0, startPoint y: 0, endPoint x: 396, endPoint y: 146, distance: 421.5
click at [396, 146] on select "- КТ, вул. Регенераторна, 4 КТ2, просп. [STREET_ADDRESS] [STREET_ADDRESS] [PERS…" at bounding box center [543, 149] width 599 height 34
select select "271"
click at [244, 132] on select "- КТ, вул. Регенераторна, 4 КТ2, просп. [STREET_ADDRESS] [STREET_ADDRESS] [PERS…" at bounding box center [543, 149] width 599 height 34
select select
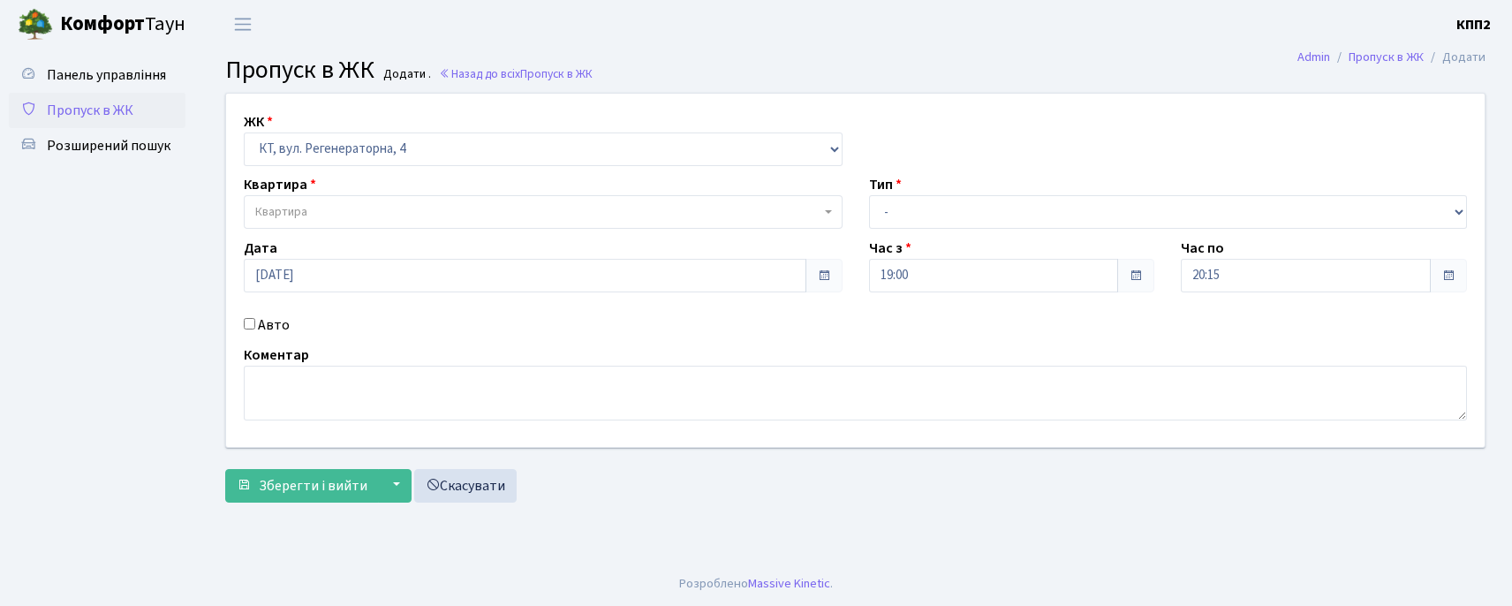
click at [273, 326] on label "Авто" at bounding box center [274, 324] width 32 height 21
click at [255, 326] on input "Авто" at bounding box center [249, 323] width 11 height 11
checkbox input "true"
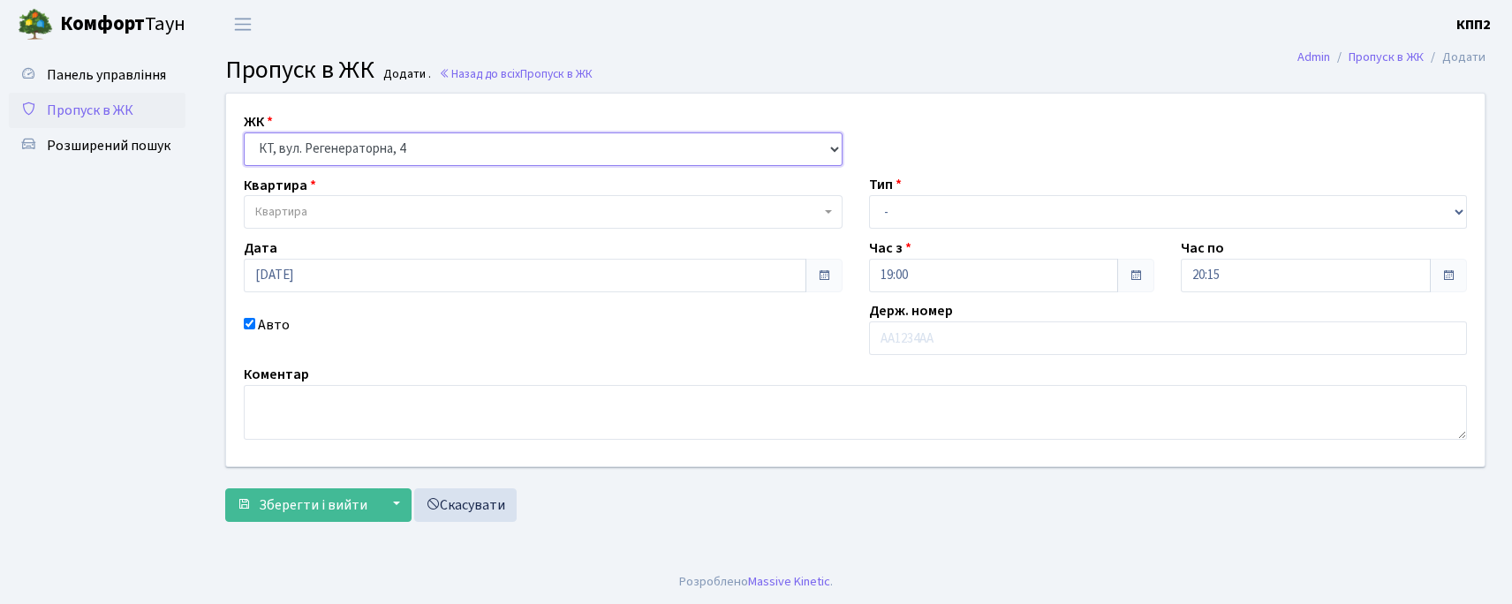
drag, startPoint x: 0, startPoint y: 0, endPoint x: 328, endPoint y: 163, distance: 366.8
click at [327, 164] on select "- КТ, вул. Регенераторна, 4 КТ2, просп. [STREET_ADDRESS] [STREET_ADDRESS] [PERS…" at bounding box center [543, 149] width 599 height 34
select select "302"
click at [244, 132] on select "- КТ, вул. Регенераторна, 4 КТ2, просп. [STREET_ADDRESS] [STREET_ADDRESS] [PERS…" at bounding box center [543, 149] width 599 height 34
select select
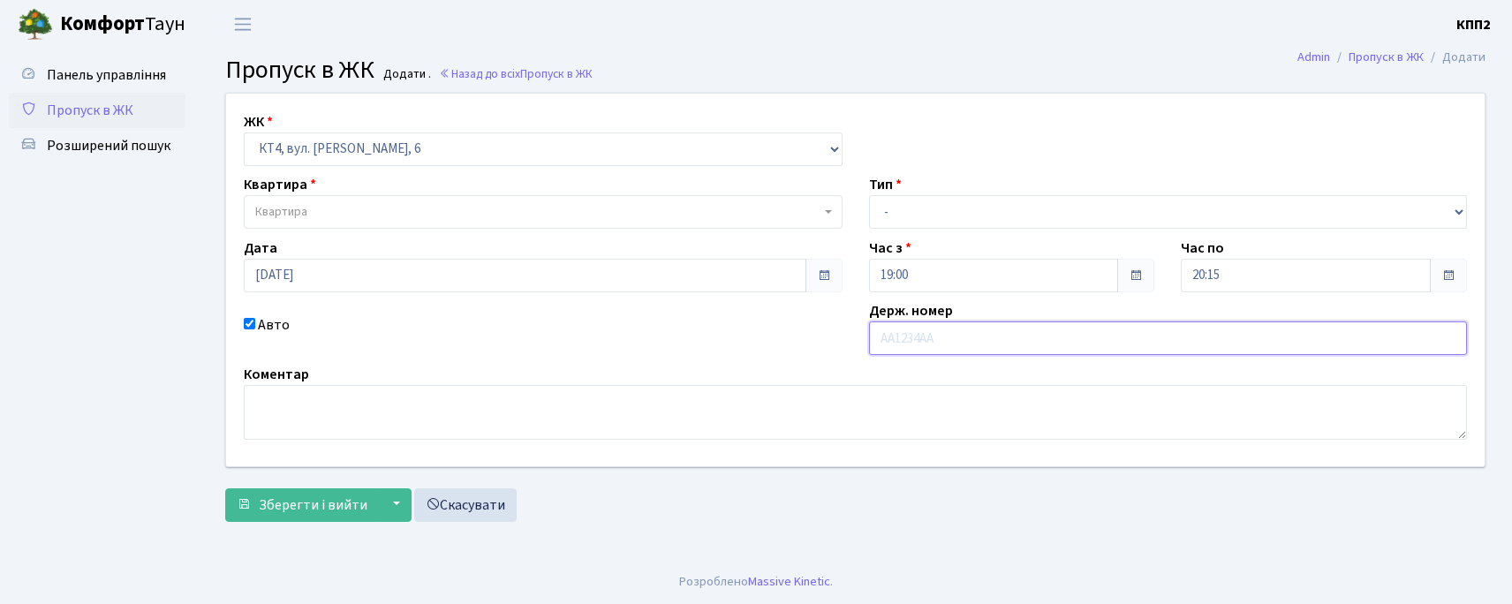
click at [902, 341] on input "text" at bounding box center [1168, 338] width 599 height 34
type input "КА2519КІ"
click at [277, 224] on span "Квартира" at bounding box center [543, 212] width 599 height 34
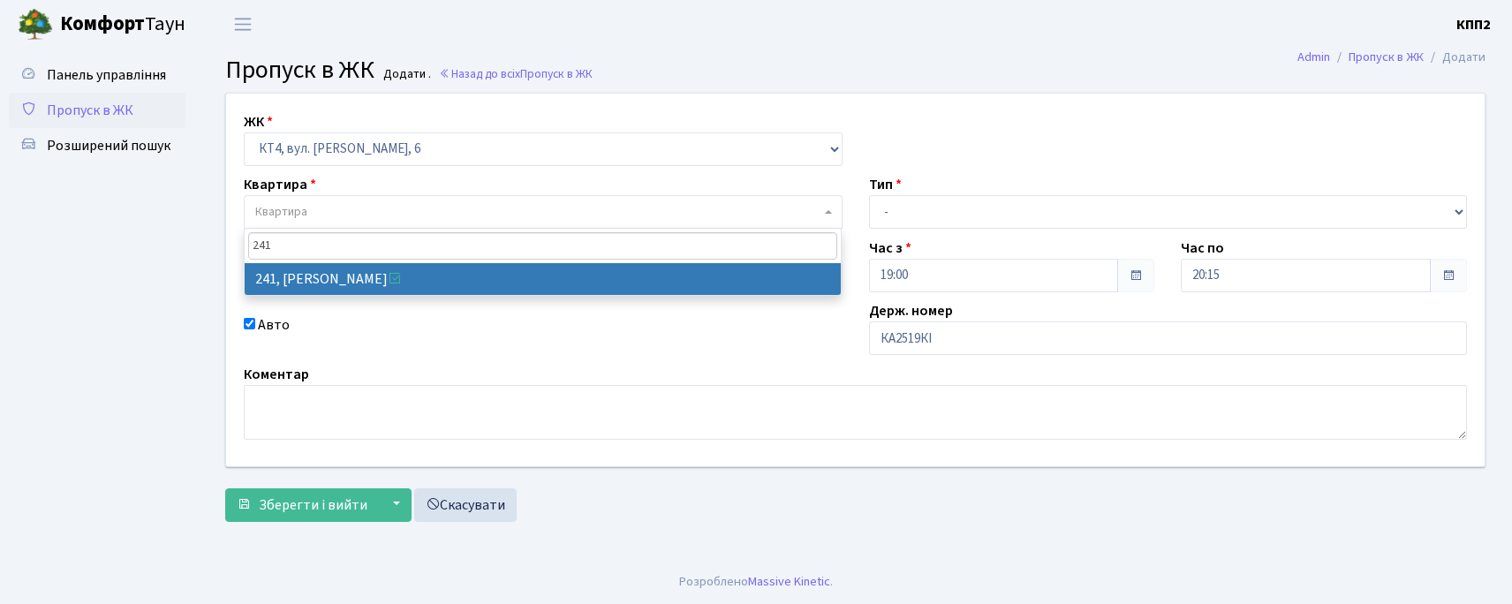
type input "241"
drag, startPoint x: 350, startPoint y: 273, endPoint x: 361, endPoint y: 272, distance: 11.5
select select "16958"
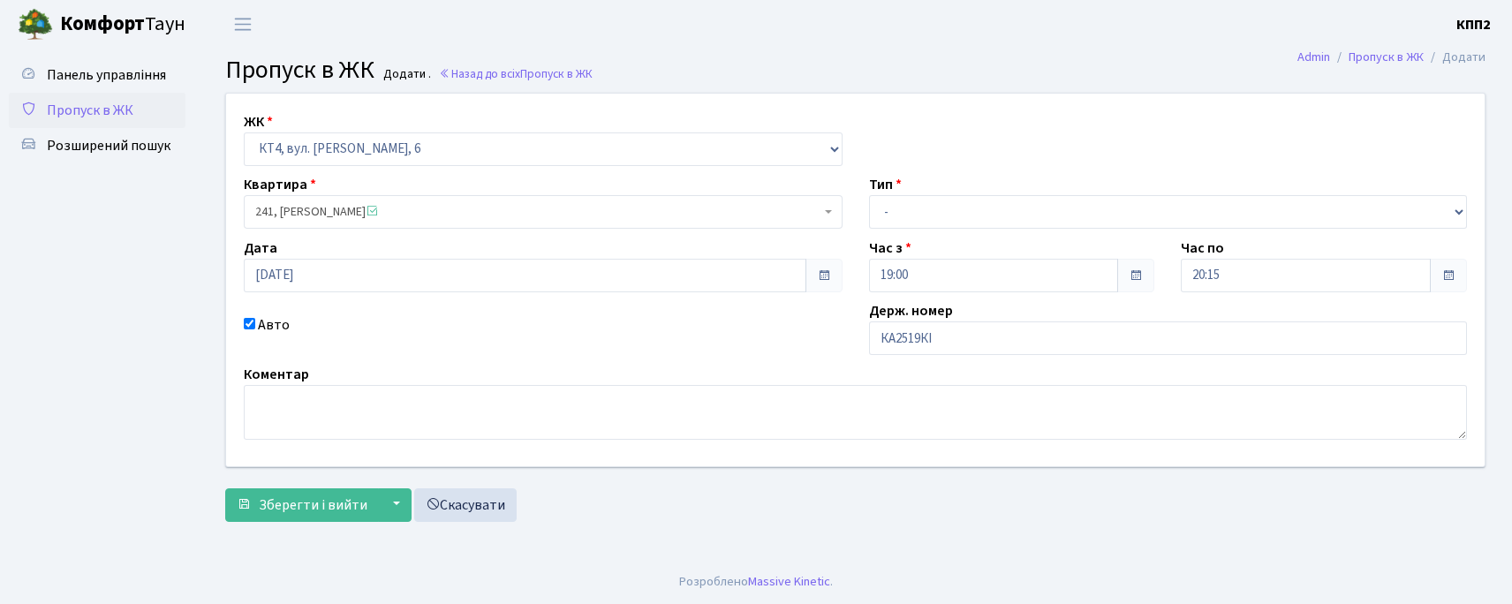
drag, startPoint x: 1054, startPoint y: 194, endPoint x: 1031, endPoint y: 202, distance: 24.3
click at [1044, 198] on div "Тип - Доставка Таксі Гості Сервіс" at bounding box center [1168, 201] width 625 height 55
drag, startPoint x: 1030, startPoint y: 202, endPoint x: 1022, endPoint y: 210, distance: 10.6
click at [1030, 202] on select "- Доставка Таксі Гості Сервіс" at bounding box center [1168, 212] width 599 height 34
select select "3"
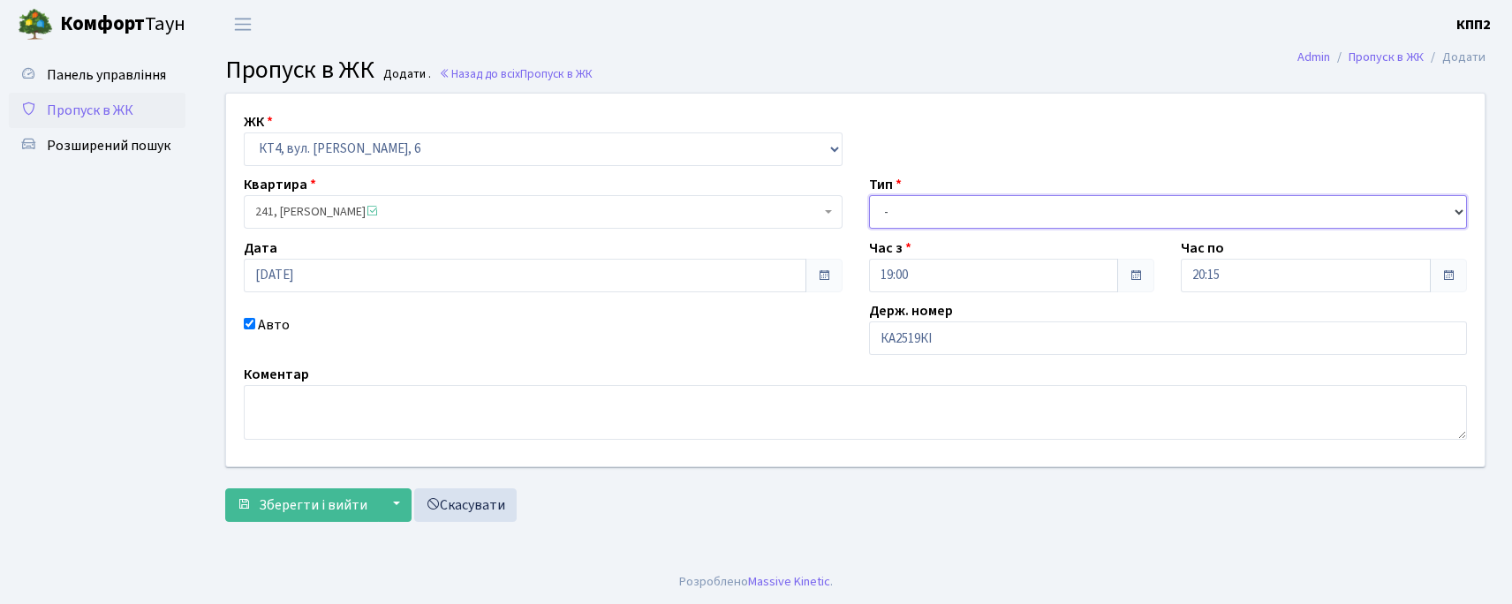
click at [869, 195] on select "- Доставка Таксі Гості Сервіс" at bounding box center [1168, 212] width 599 height 34
click at [298, 516] on button "Зберегти і вийти" at bounding box center [302, 505] width 154 height 34
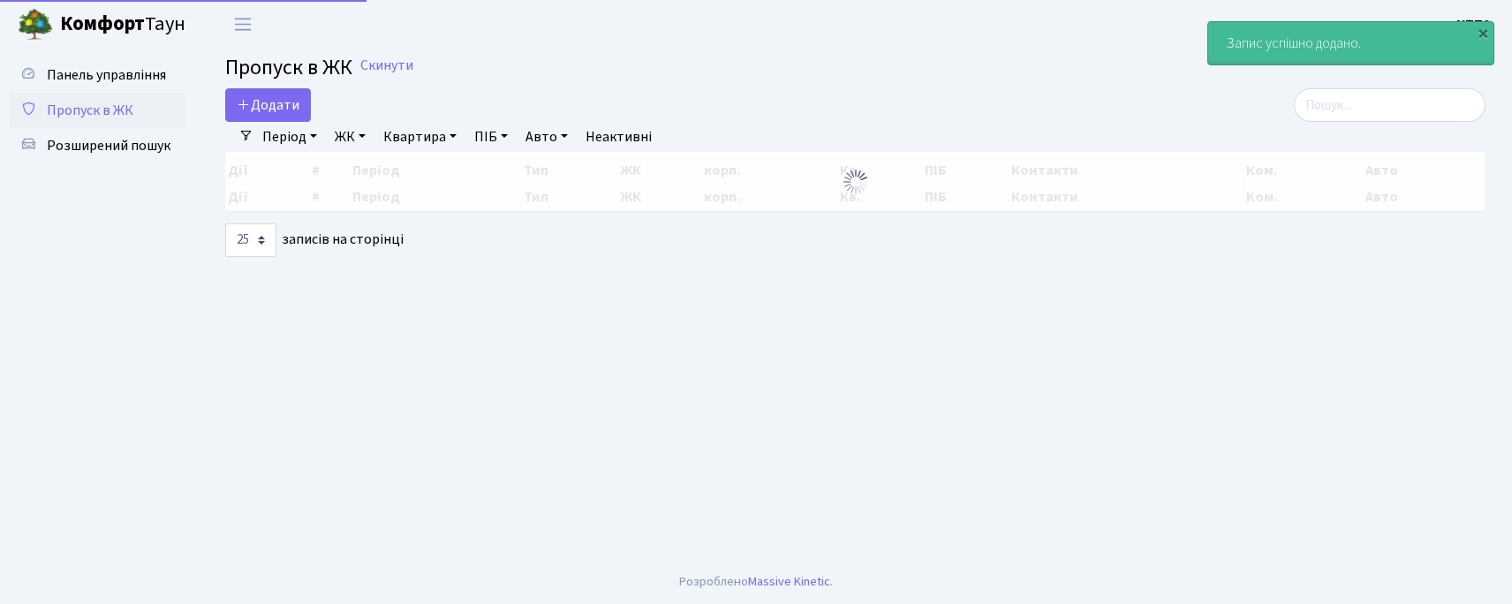
select select "25"
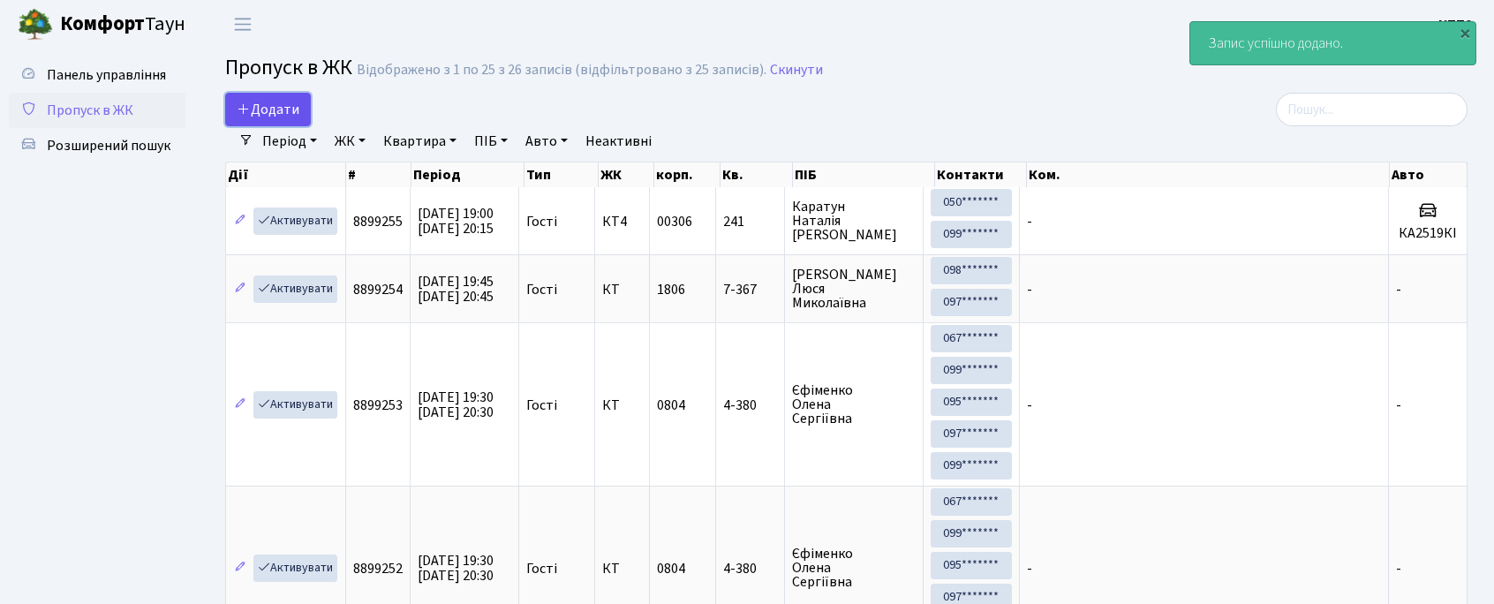
click at [275, 104] on span "Додати" at bounding box center [268, 109] width 63 height 19
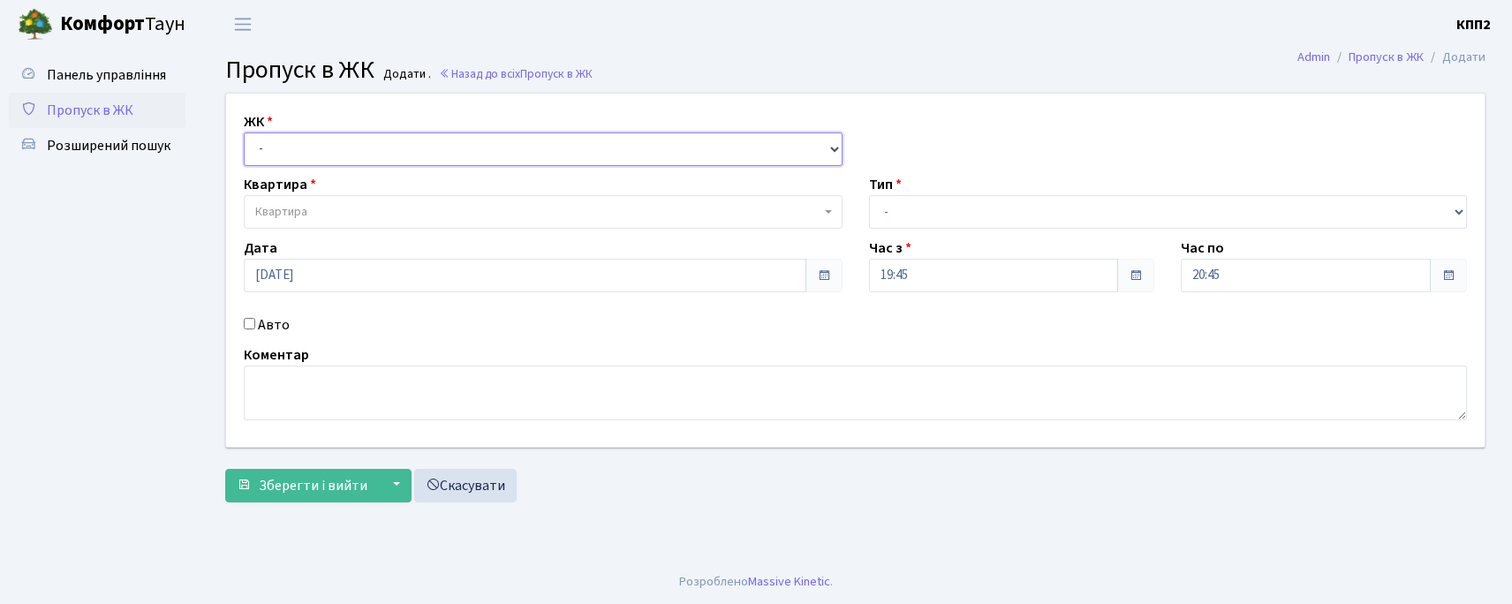
drag, startPoint x: 322, startPoint y: 149, endPoint x: 330, endPoint y: 162, distance: 15.4
click at [322, 149] on select "- КТ, вул. Регенераторна, 4 КТ2, просп. [STREET_ADDRESS] [STREET_ADDRESS] [PERS…" at bounding box center [543, 149] width 599 height 34
select select "271"
click at [244, 132] on select "- КТ, вул. Регенераторна, 4 КТ2, просп. Соборності, 17 КТ3, вул. Березнева, 16 …" at bounding box center [543, 149] width 599 height 34
select select
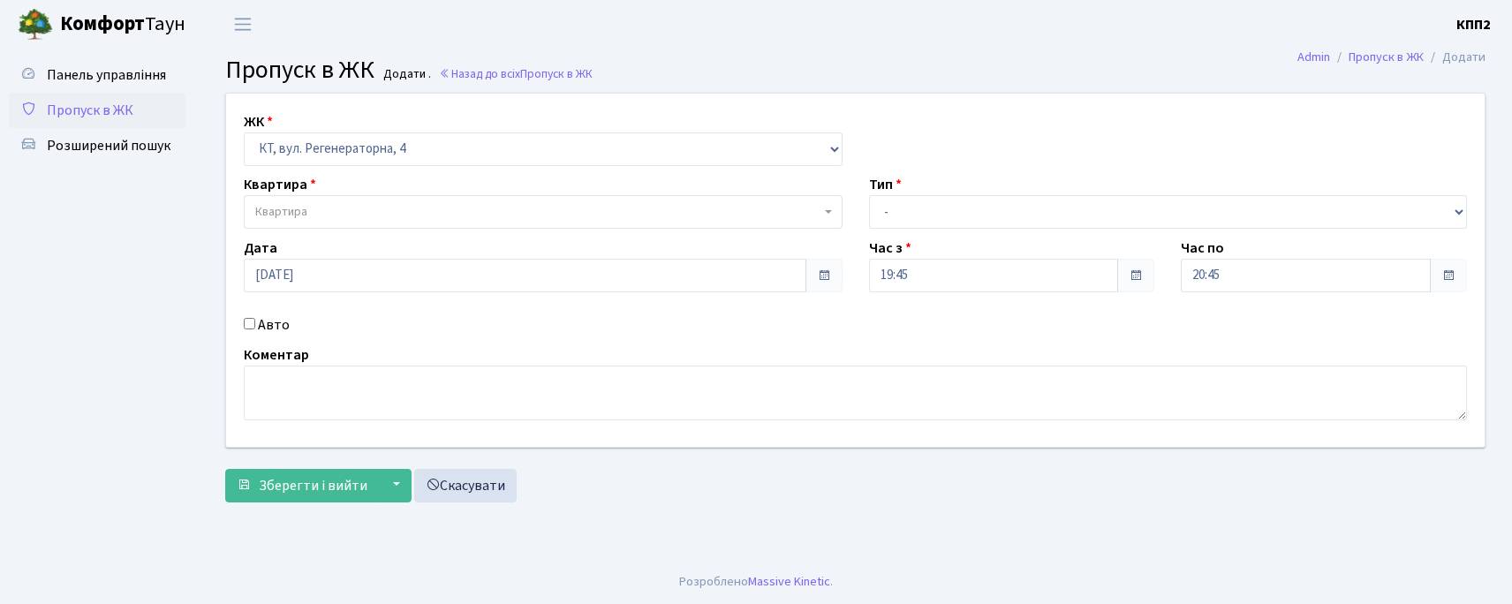
click at [266, 326] on label "Авто" at bounding box center [274, 324] width 32 height 21
click at [255, 326] on input "Авто" at bounding box center [249, 323] width 11 height 11
checkbox input "true"
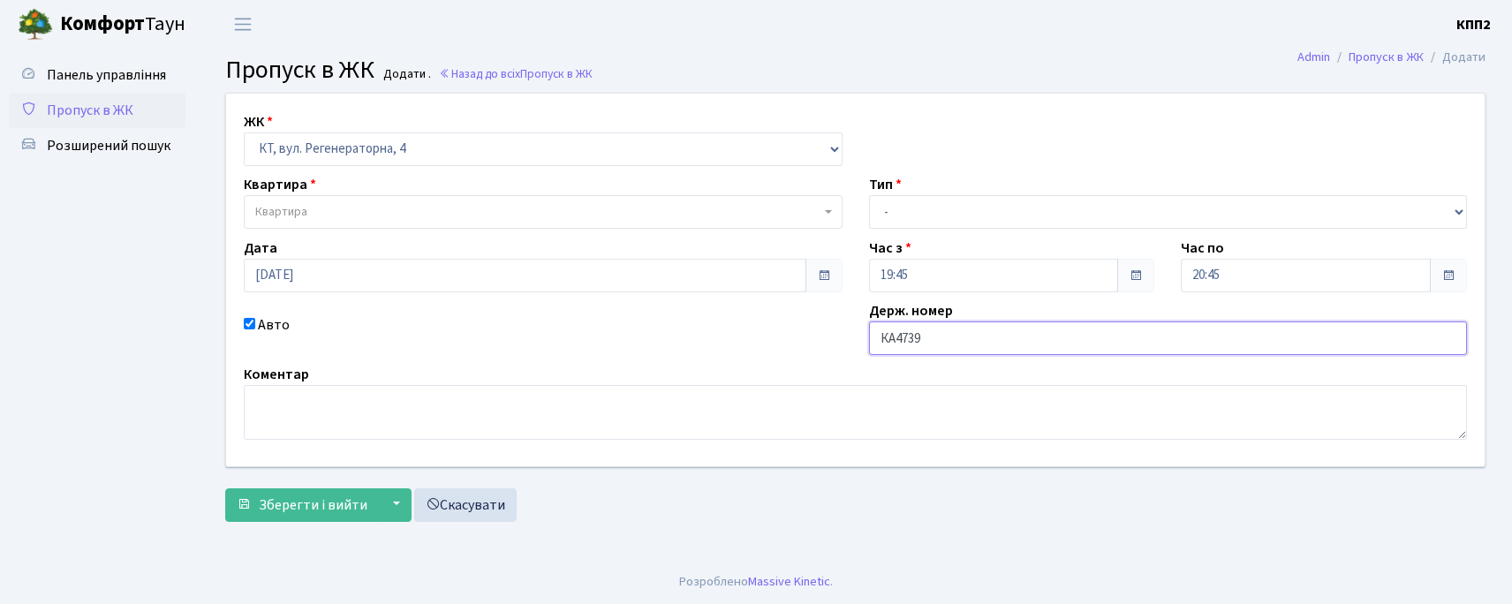
type input "КА4739СТ"
click at [673, 214] on span "Квартира" at bounding box center [537, 212] width 565 height 18
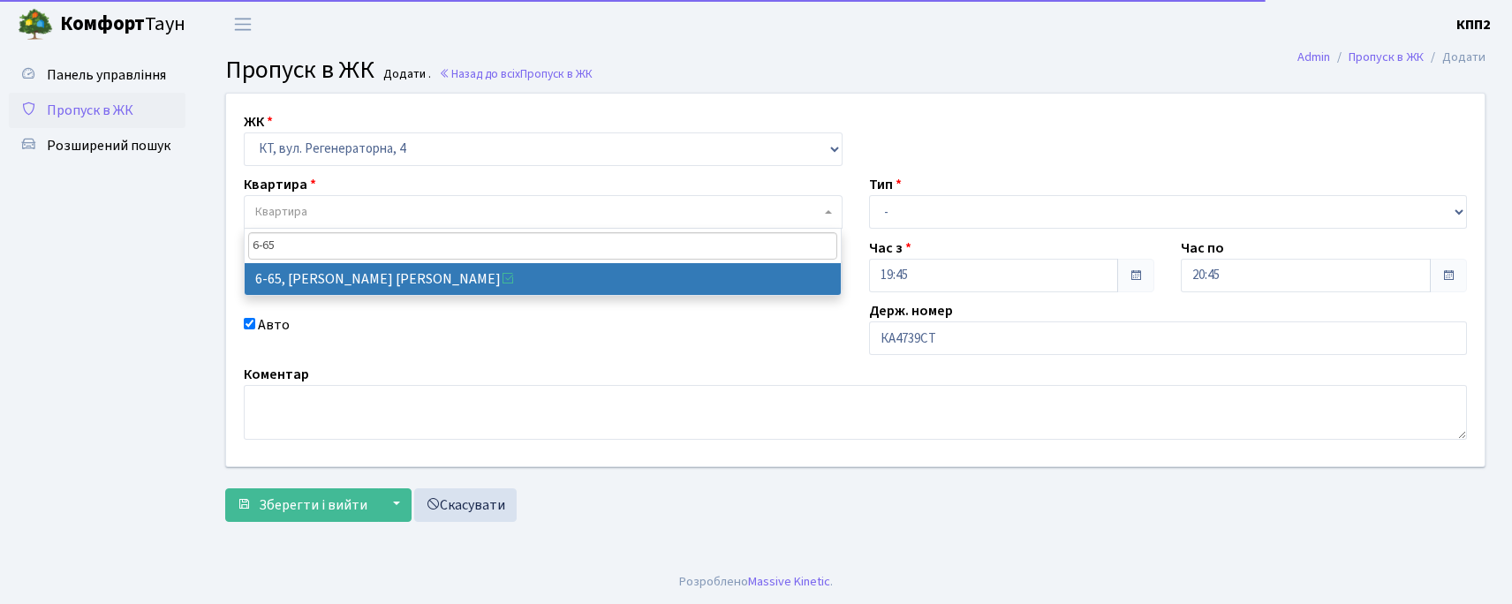
type input "6-65"
select select "5290"
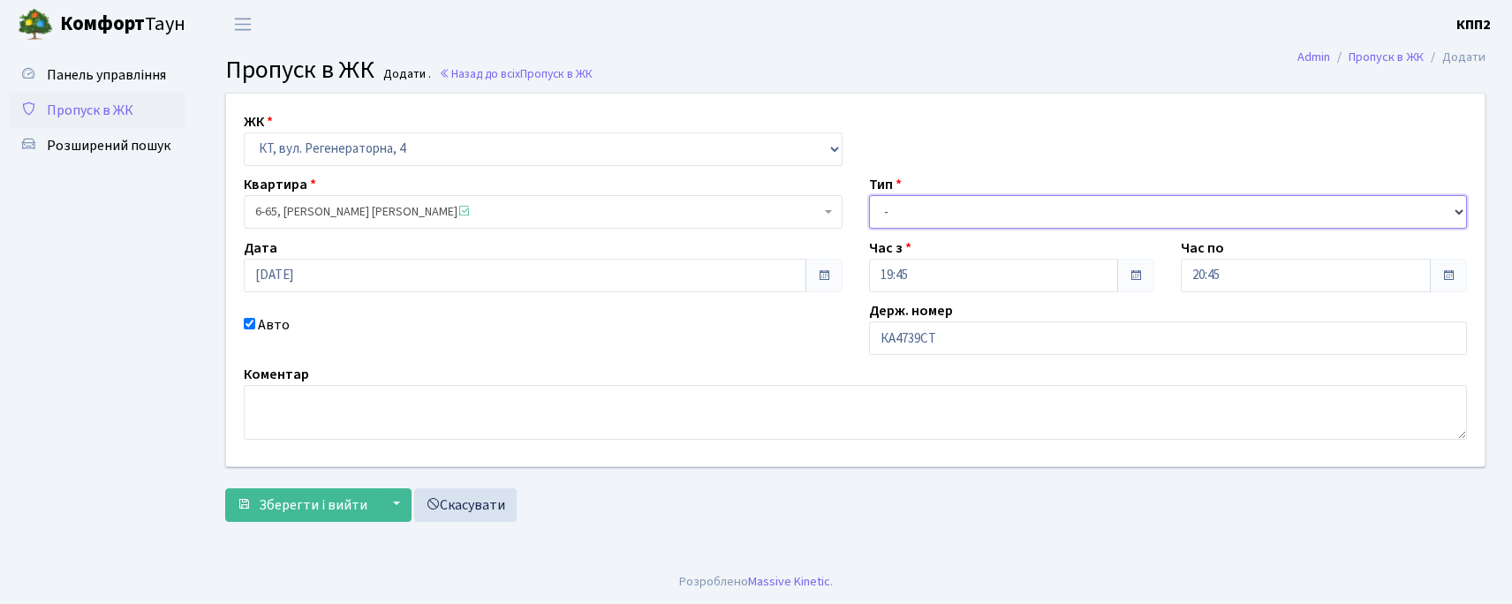
click at [934, 208] on select "- Доставка Таксі Гості Сервіс" at bounding box center [1168, 212] width 599 height 34
select select "3"
click at [869, 195] on select "- Доставка Таксі Гості Сервіс" at bounding box center [1168, 212] width 599 height 34
click at [273, 509] on span "Зберегти і вийти" at bounding box center [313, 504] width 109 height 19
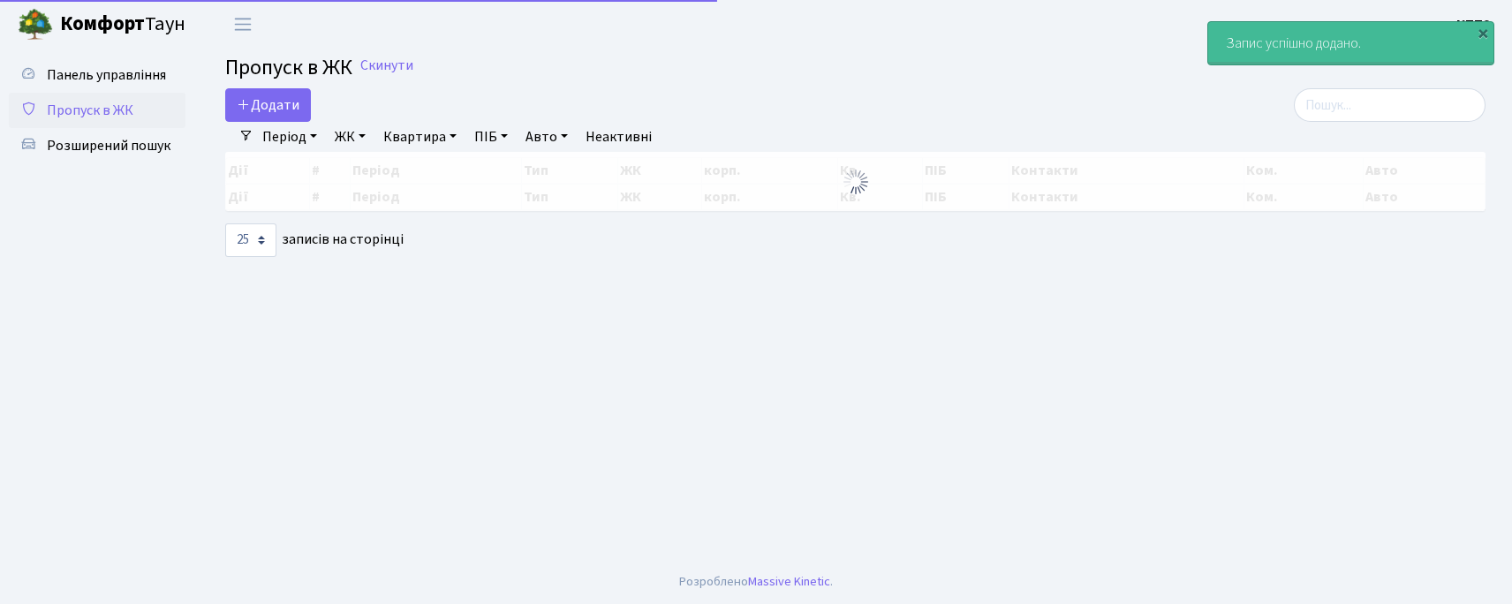
select select "25"
click at [270, 114] on span "Додати" at bounding box center [268, 104] width 63 height 19
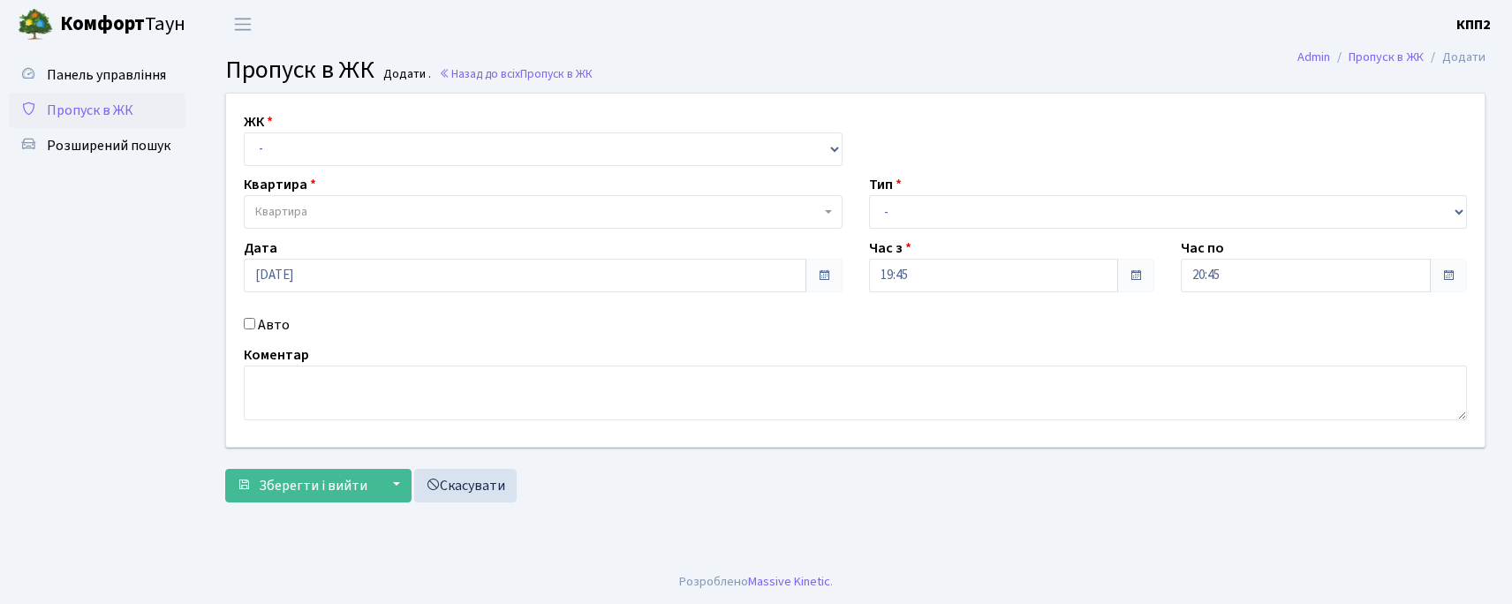
click at [351, 124] on div "ЖК - КТ, вул. Регенераторна, 4 КТ2, просп. [STREET_ADDRESS] [STREET_ADDRESS] [P…" at bounding box center [542, 138] width 625 height 55
drag, startPoint x: 350, startPoint y: 149, endPoint x: 343, endPoint y: 160, distance: 12.3
click at [350, 149] on select "- КТ, вул. Регенераторна, 4 КТ2, просп. [STREET_ADDRESS] [STREET_ADDRESS] [PERS…" at bounding box center [543, 149] width 599 height 34
select select "271"
click at [244, 132] on select "- КТ, вул. Регенераторна, 4 КТ2, просп. [STREET_ADDRESS] [STREET_ADDRESS] [PERS…" at bounding box center [543, 149] width 599 height 34
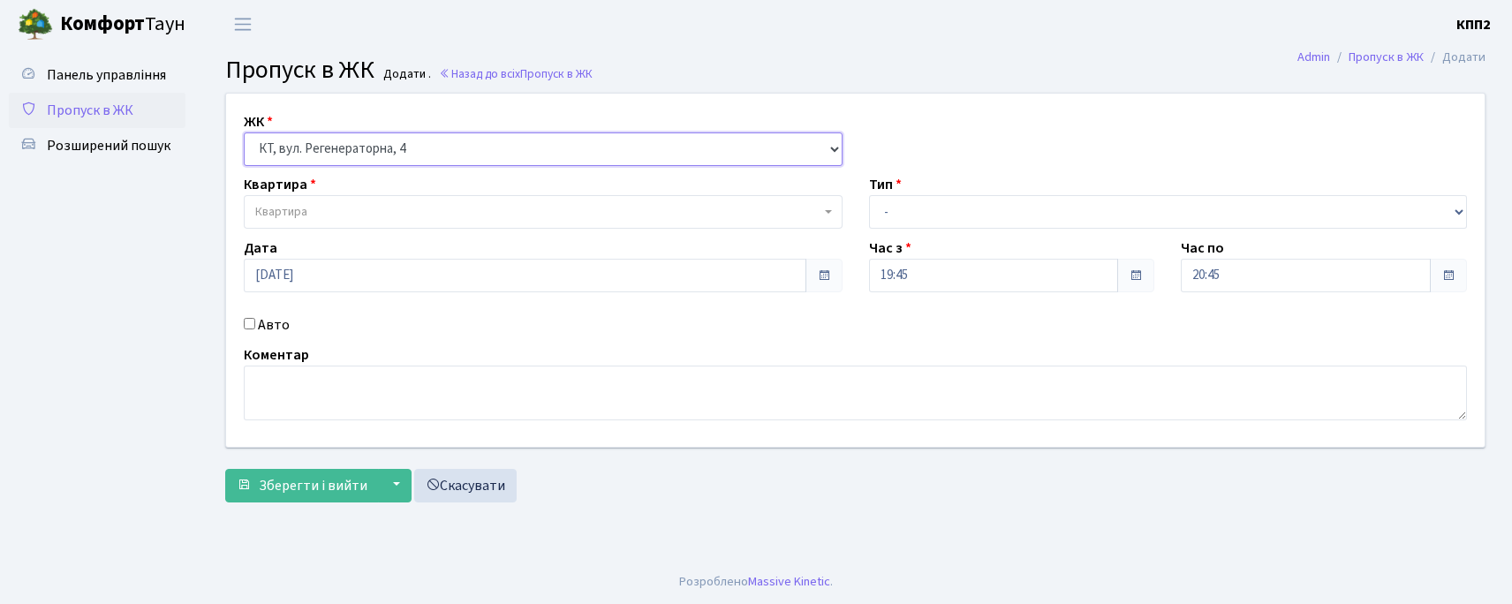
select select
click at [281, 315] on label "Авто" at bounding box center [274, 324] width 32 height 21
click at [255, 318] on input "Авто" at bounding box center [249, 323] width 11 height 11
checkbox input "true"
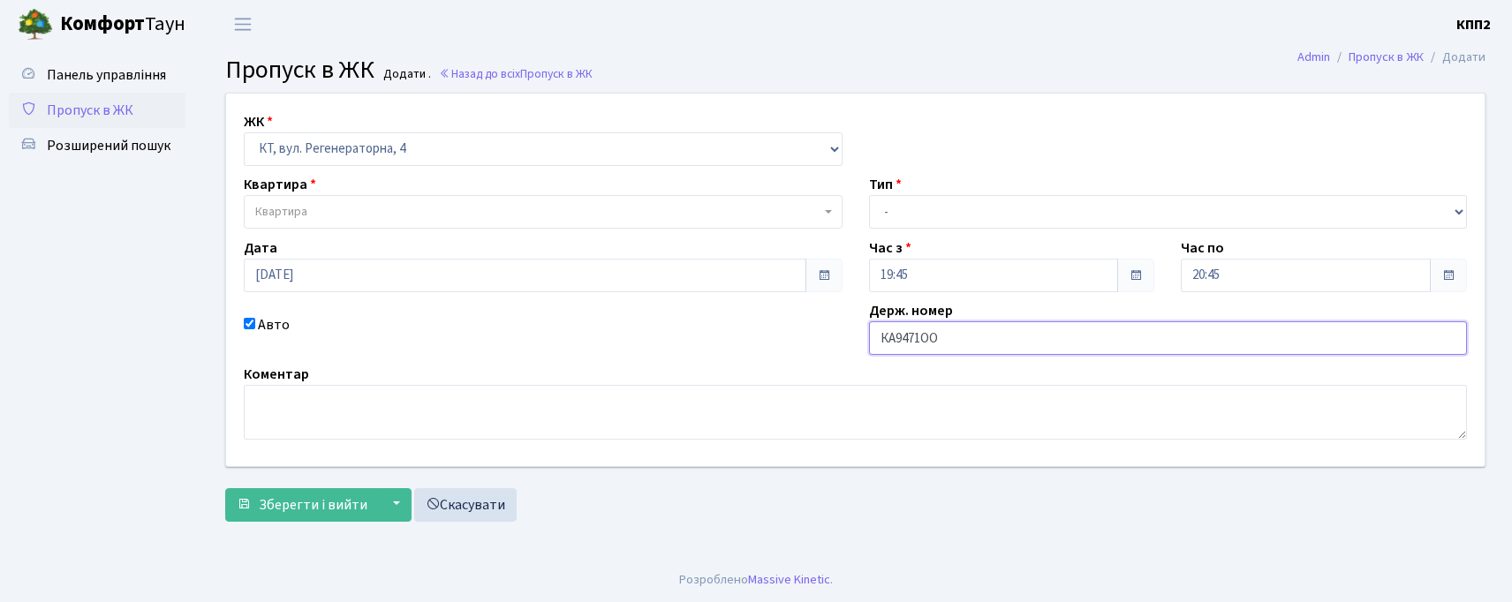
type input "КА9471ОО"
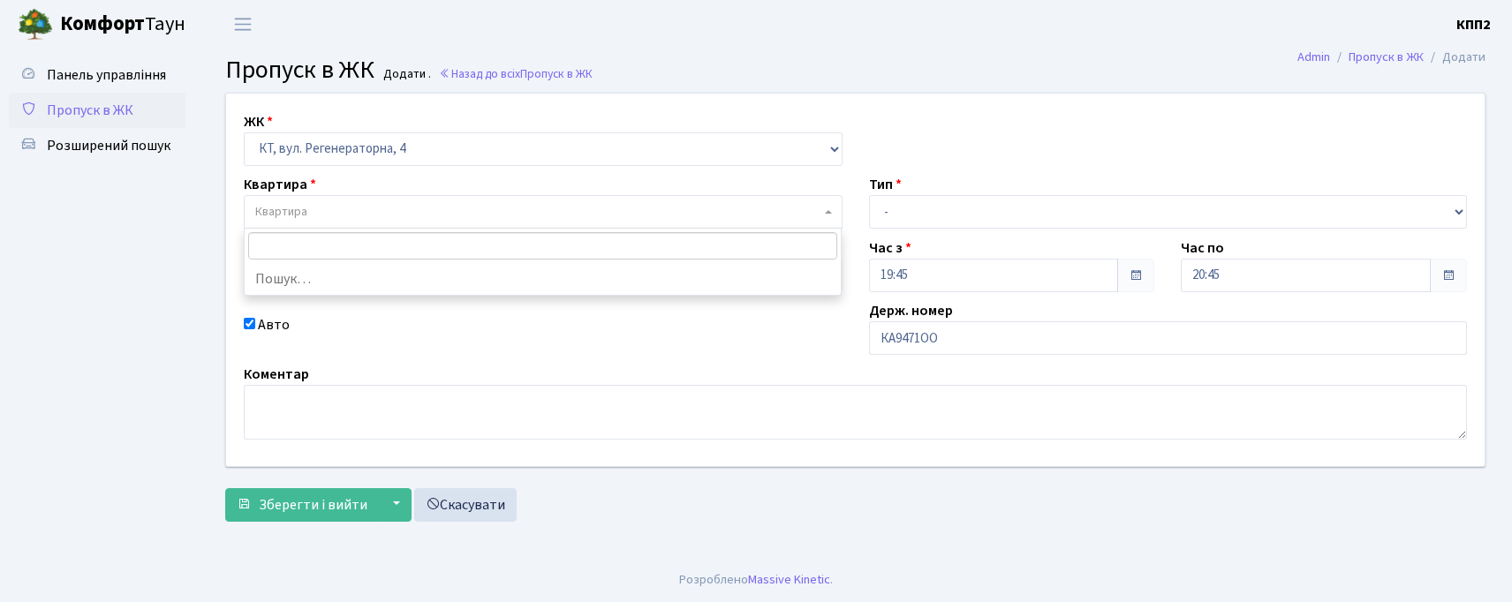
click at [683, 226] on span "Квартира" at bounding box center [543, 212] width 599 height 34
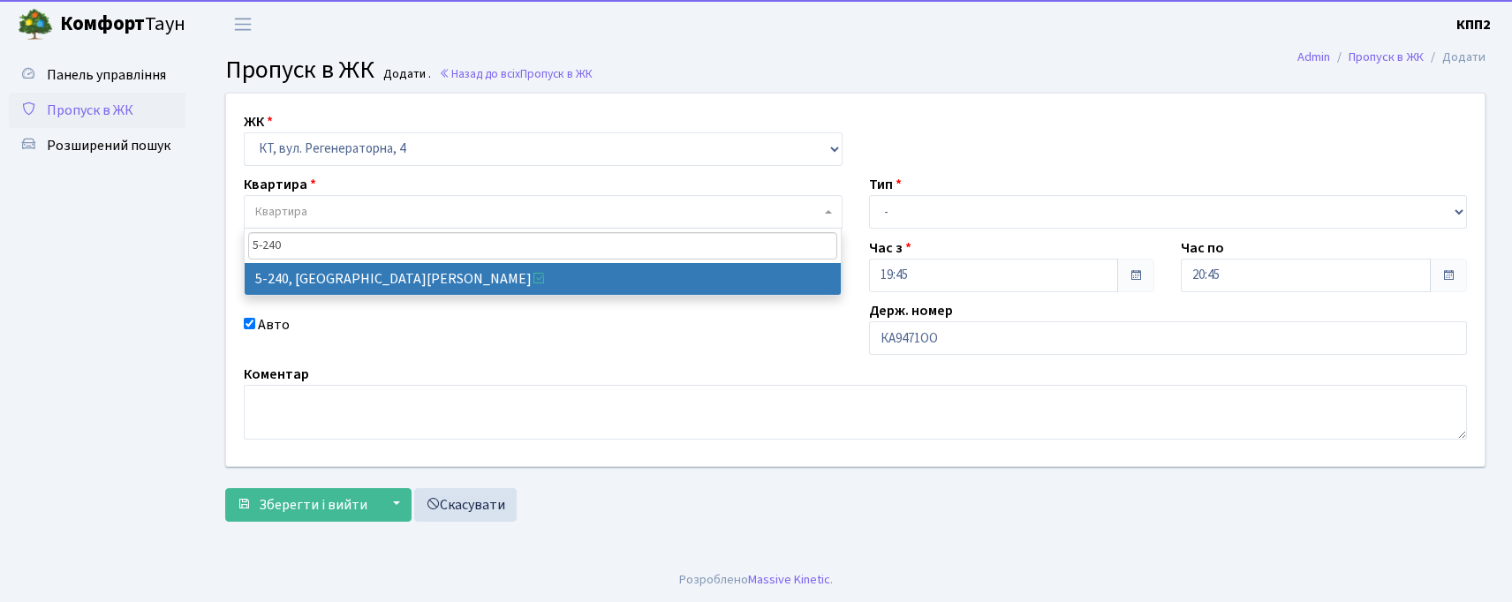
type input "5-240"
select select "2318"
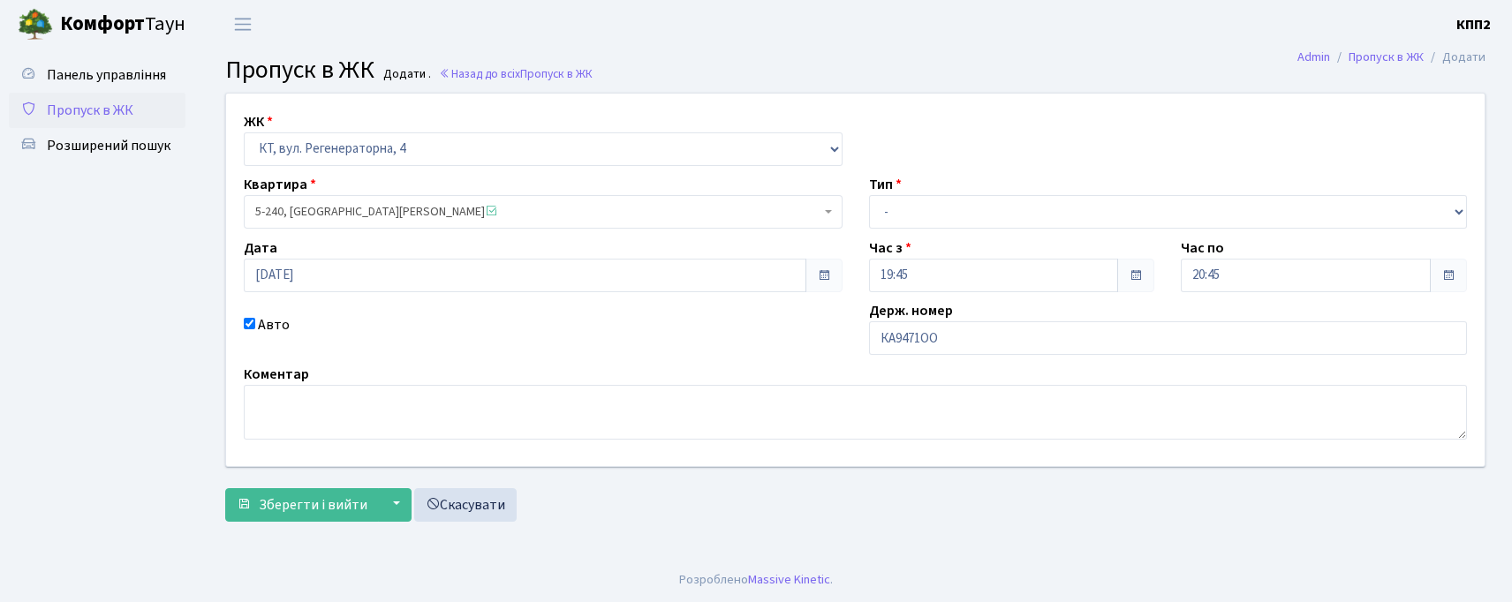
drag, startPoint x: 932, startPoint y: 230, endPoint x: 898, endPoint y: 291, distance: 70.8
click at [929, 230] on div "ЖК - КТ, вул. Регенераторна, 4 КТ2, просп. [STREET_ADDRESS] [STREET_ADDRESS] [P…" at bounding box center [855, 280] width 1285 height 373
drag, startPoint x: 906, startPoint y: 220, endPoint x: 906, endPoint y: 230, distance: 9.7
click at [906, 230] on div "ЖК - КТ, вул. Регенераторна, 4 КТ2, просп. [STREET_ADDRESS] [STREET_ADDRESS] [P…" at bounding box center [855, 280] width 1285 height 373
select select "3"
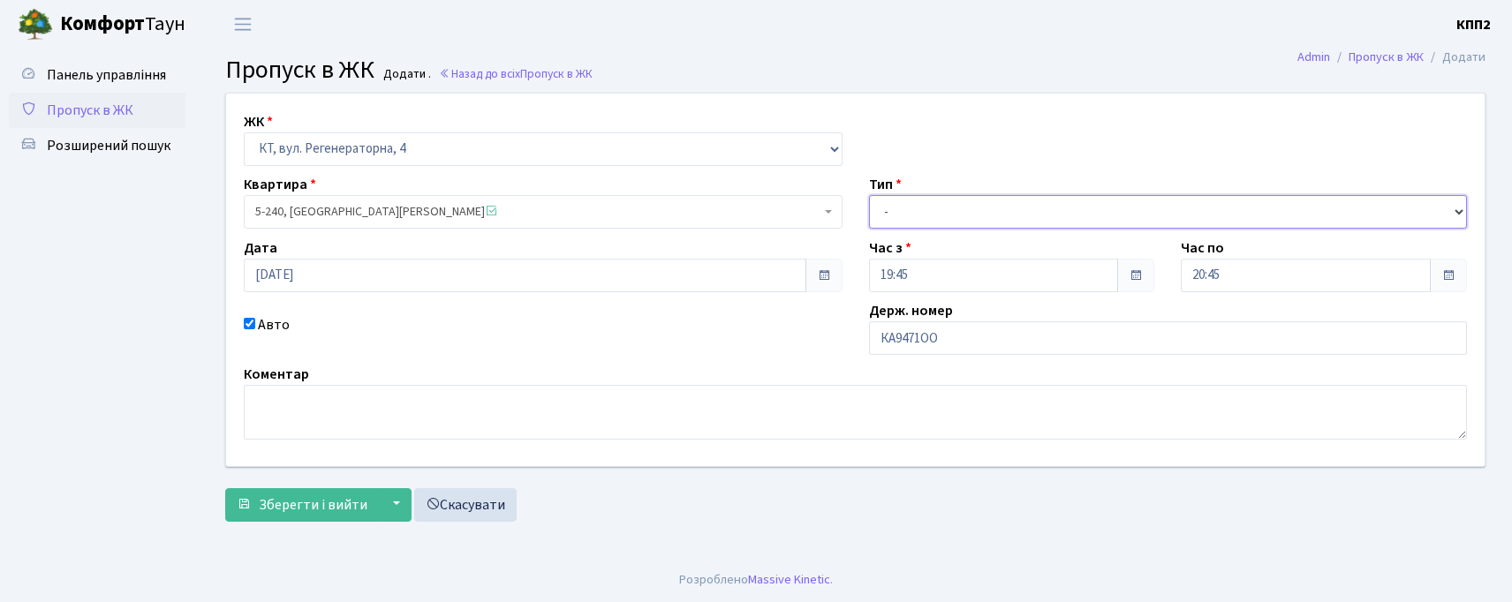
click at [869, 195] on select "- Доставка Таксі Гості Сервіс" at bounding box center [1168, 212] width 599 height 34
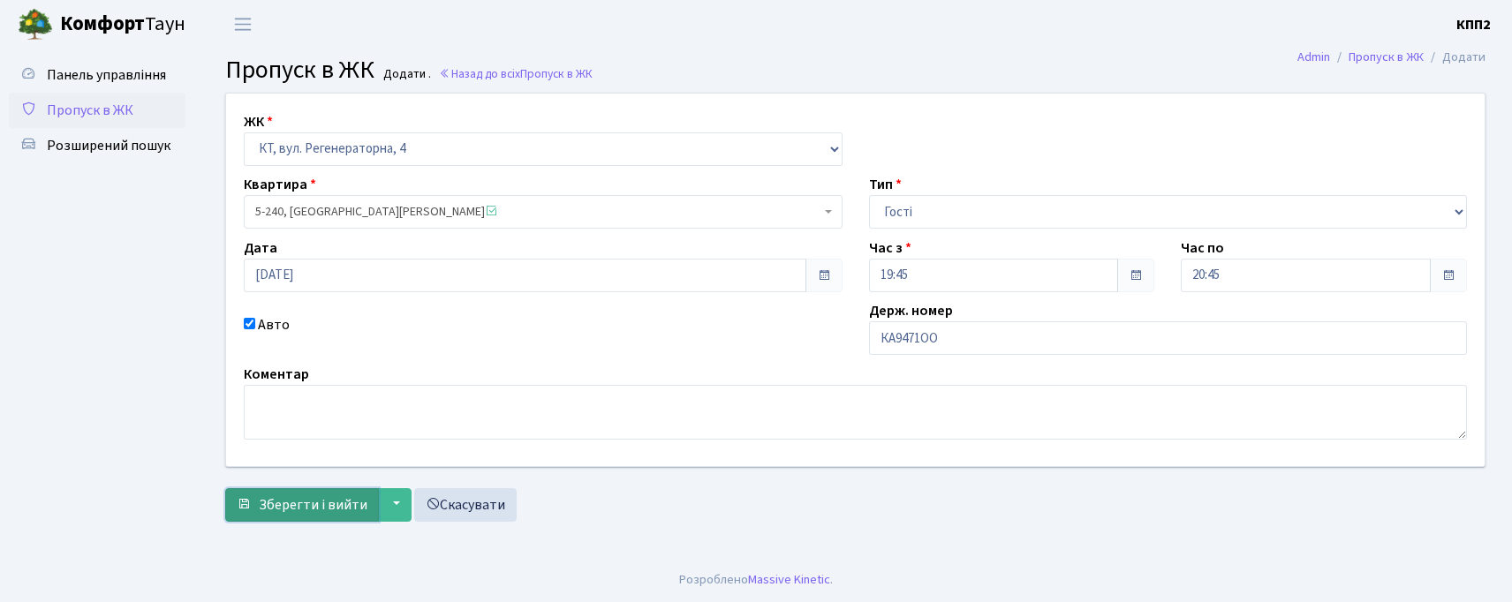
click at [284, 495] on span "Зберегти і вийти" at bounding box center [313, 504] width 109 height 19
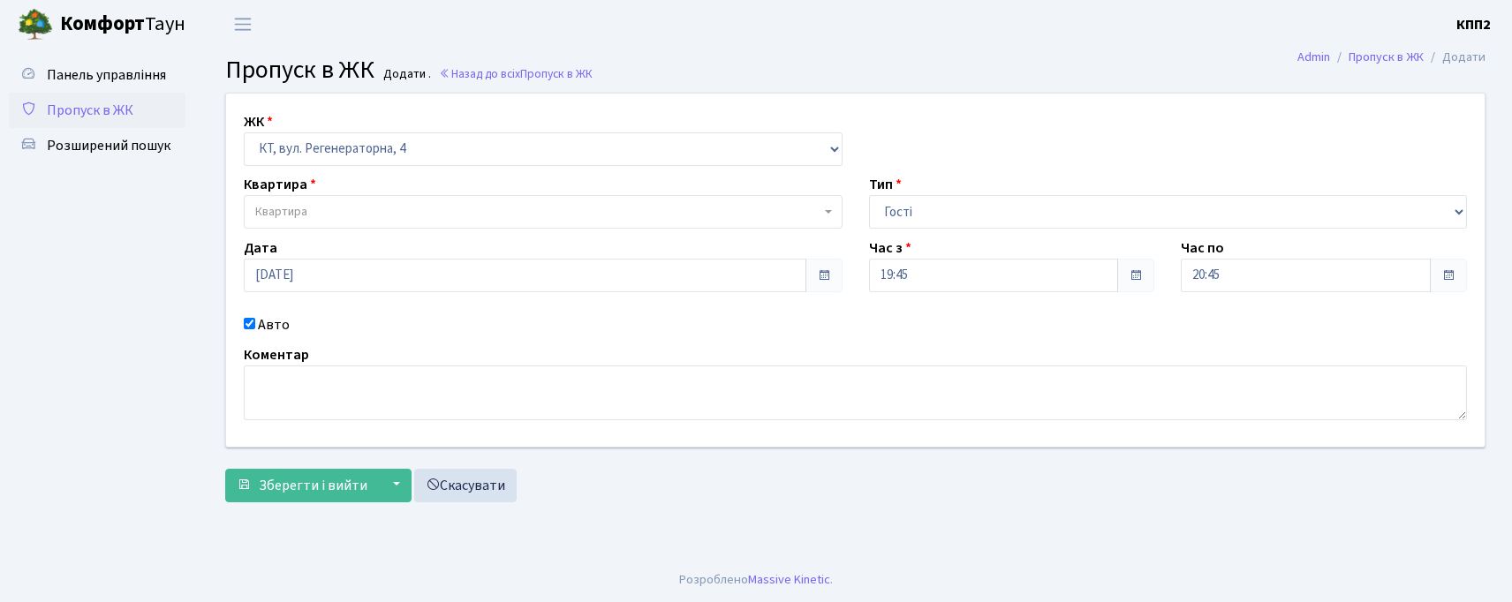
select select "271"
select select "3"
click at [267, 348] on label "Коментар" at bounding box center [276, 354] width 65 height 21
click at [272, 329] on label "Авто" at bounding box center [274, 324] width 32 height 21
click at [255, 329] on input "Авто" at bounding box center [249, 323] width 11 height 11
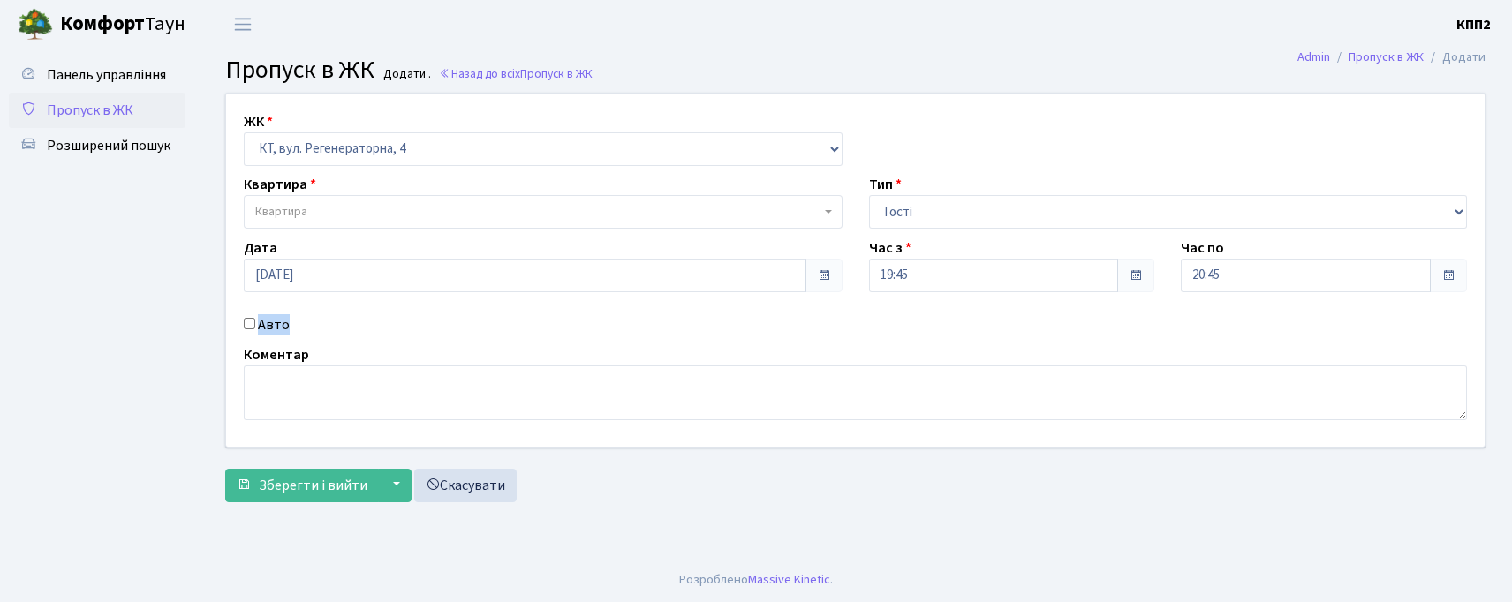
click at [273, 326] on label "Авто" at bounding box center [274, 324] width 32 height 21
click at [255, 326] on input "Авто" at bounding box center [249, 323] width 11 height 11
checkbox input "true"
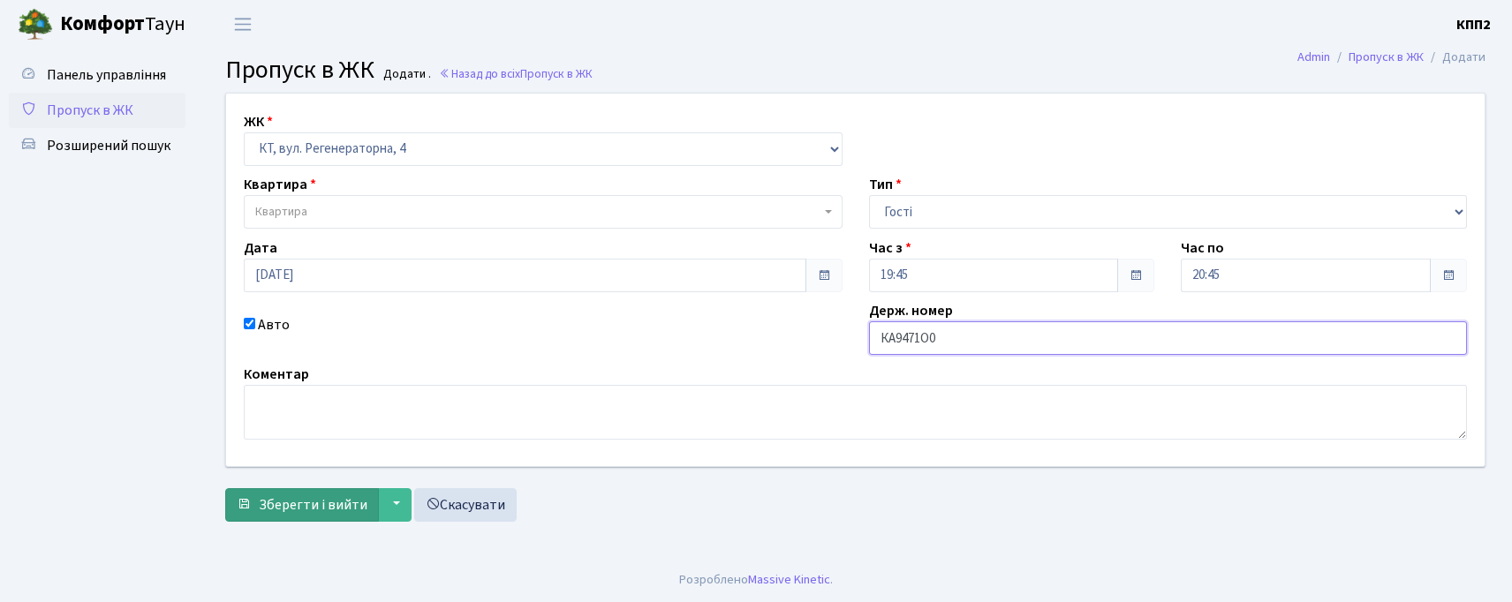
type input "КА9471О0"
click at [321, 502] on span "Зберегти і вийти" at bounding box center [313, 504] width 109 height 19
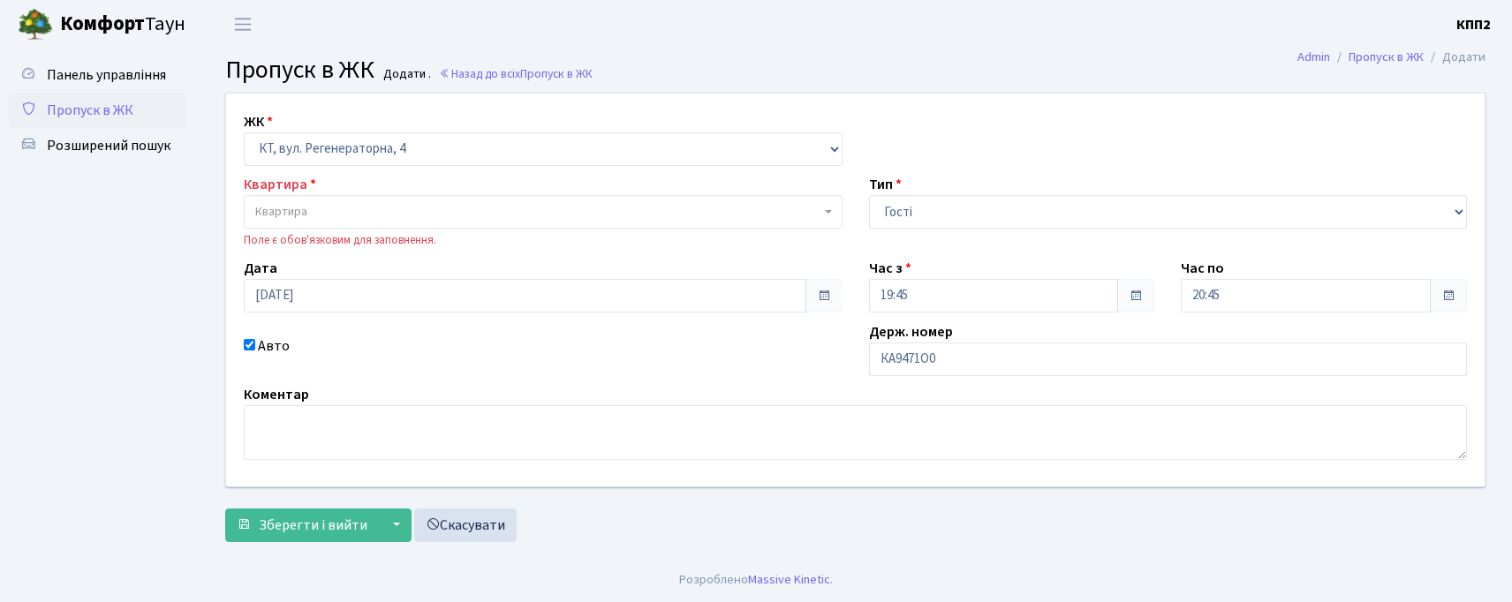
click at [309, 205] on span "Квартира" at bounding box center [537, 212] width 565 height 18
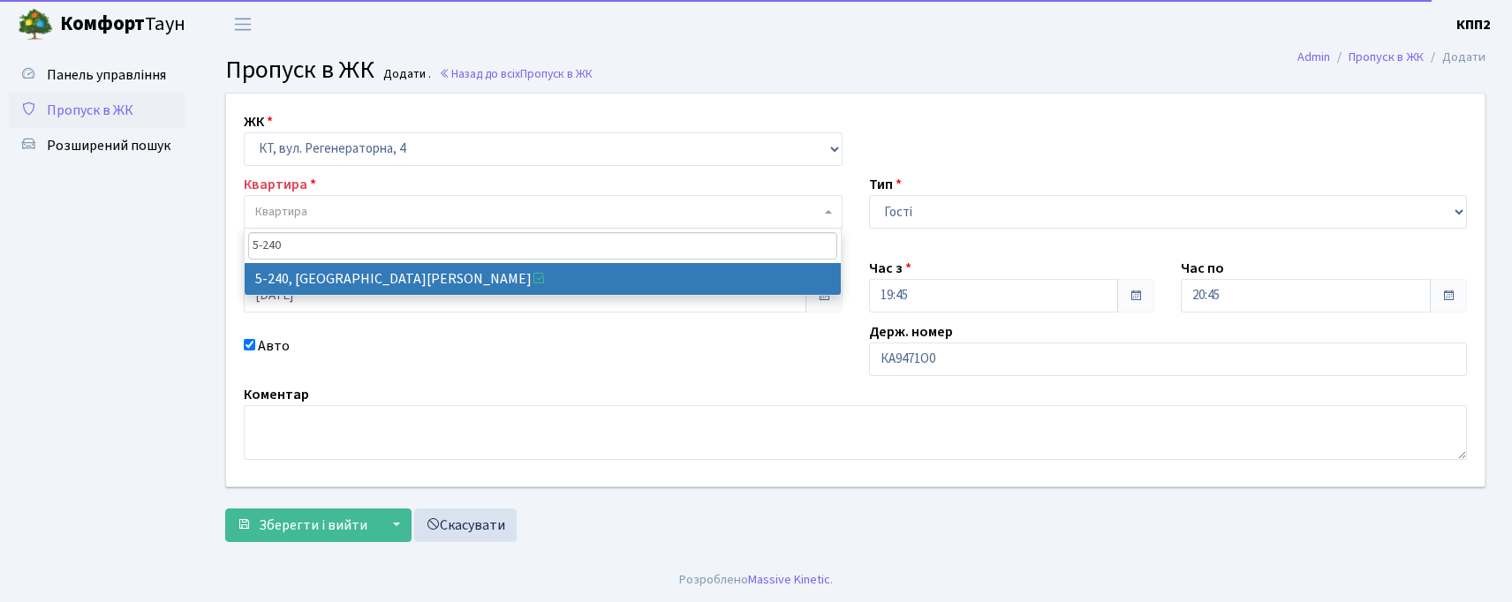
type input "5-240"
select select "2318"
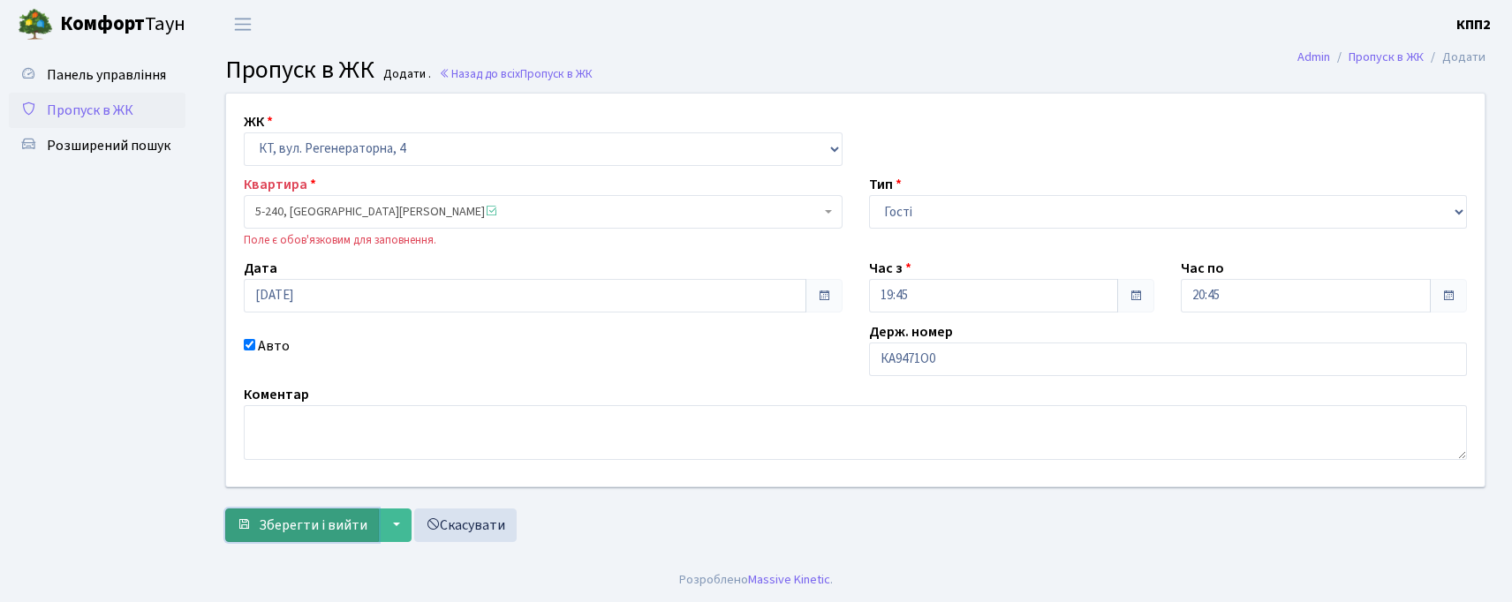
click at [305, 533] on span "Зберегти і вийти" at bounding box center [313, 525] width 109 height 19
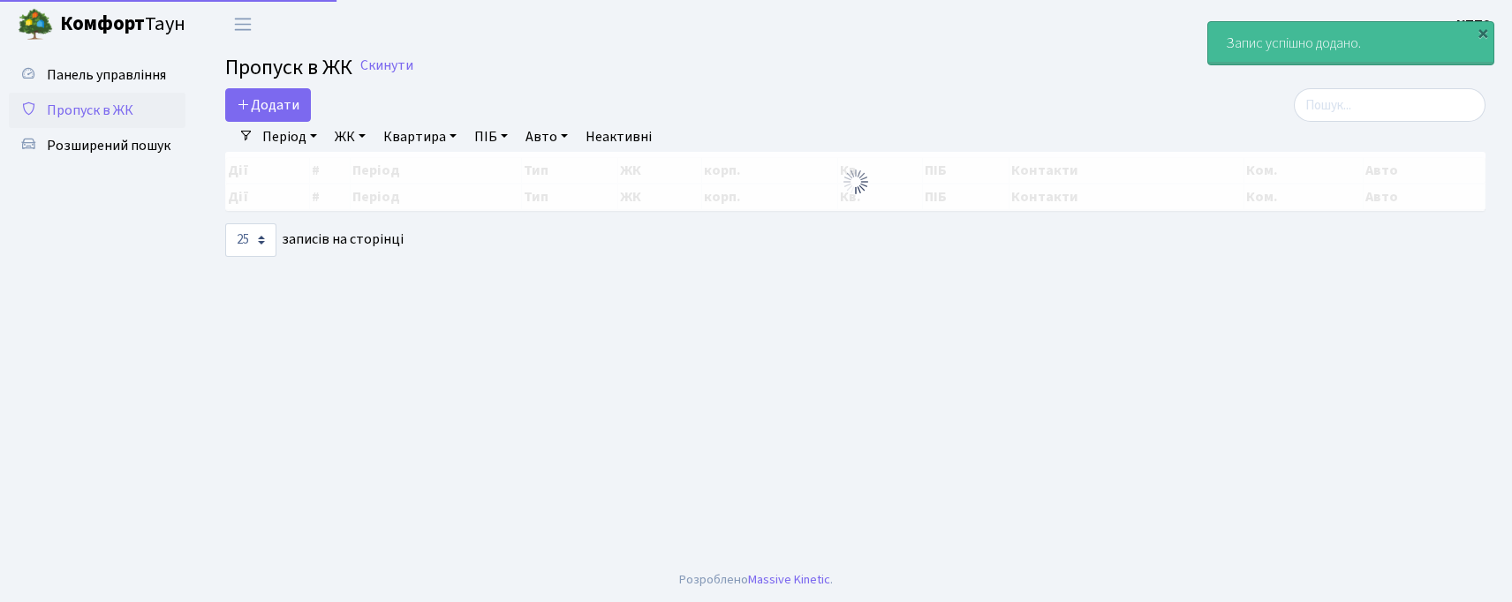
select select "25"
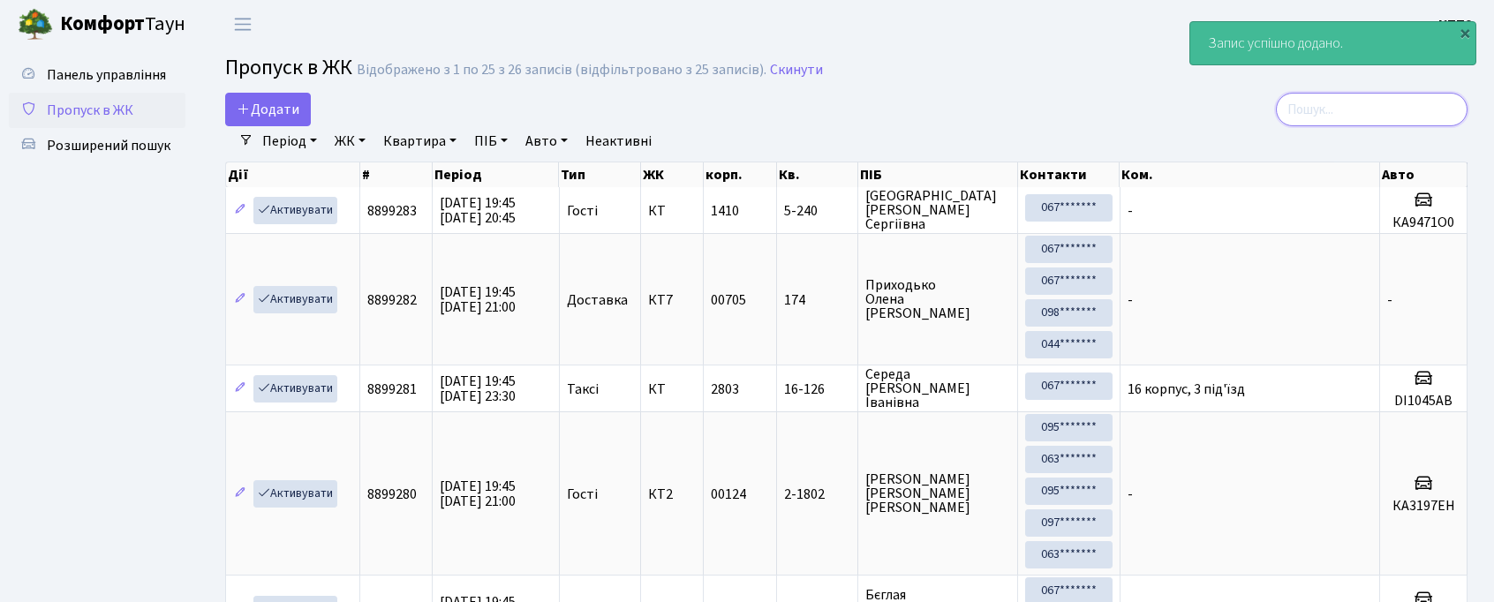
click at [1411, 115] on input "search" at bounding box center [1372, 110] width 192 height 34
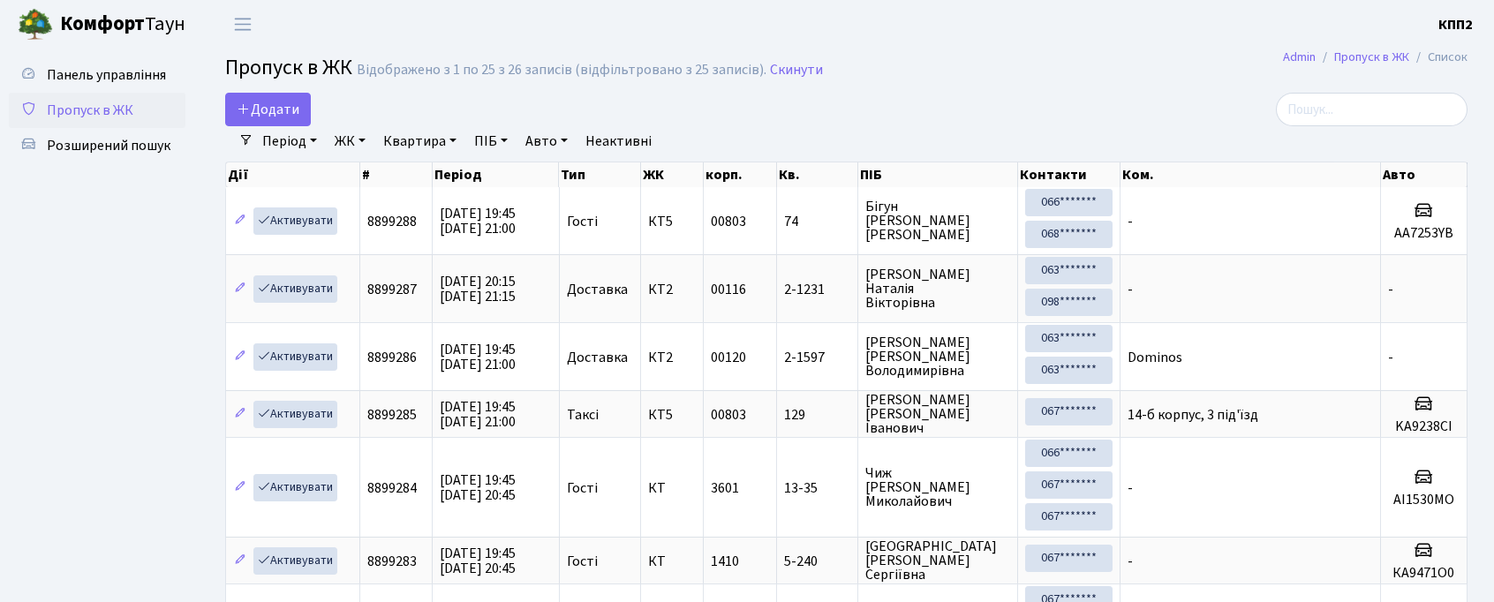
click at [305, 76] on span "Пропуск в ЖК" at bounding box center [288, 67] width 127 height 31
click at [290, 107] on span "Додати" at bounding box center [268, 109] width 63 height 19
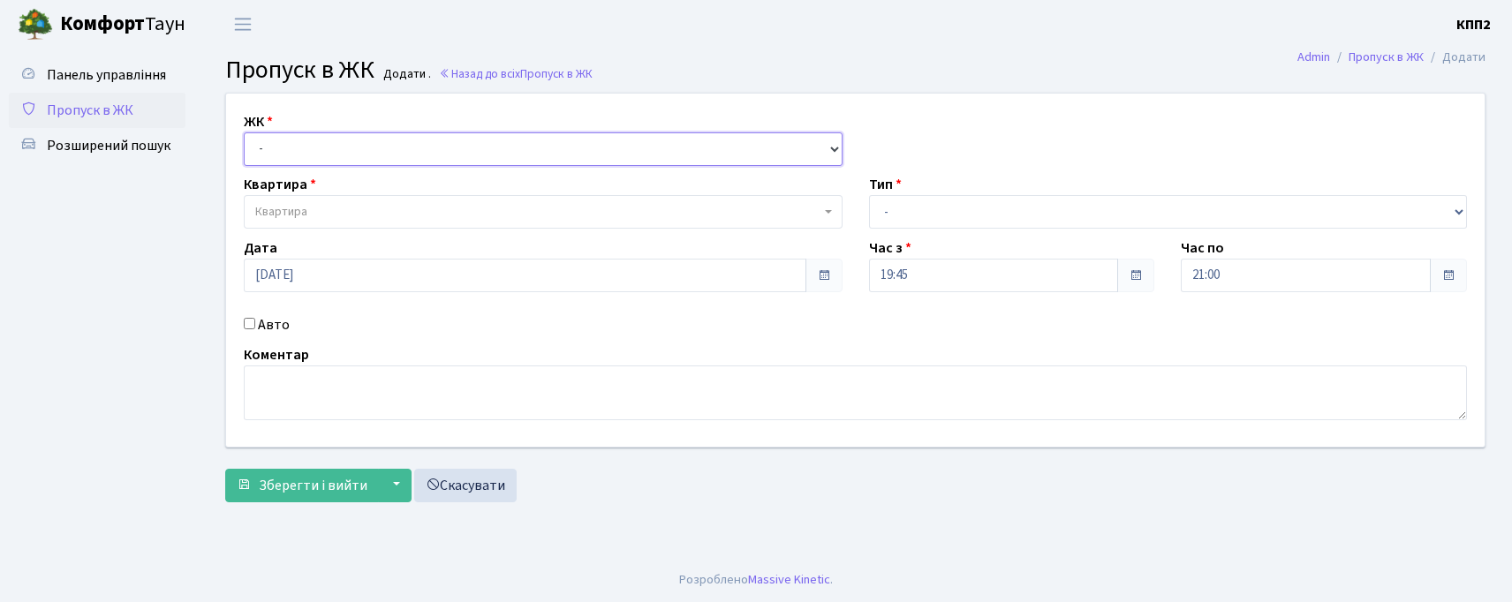
click at [298, 142] on select "- КТ, вул. Регенераторна, 4 КТ2, просп. [STREET_ADDRESS] [STREET_ADDRESS] [PERS…" at bounding box center [543, 149] width 599 height 34
click at [244, 132] on select "- КТ, вул. Регенераторна, 4 КТ2, просп. [STREET_ADDRESS] [STREET_ADDRESS] [PERS…" at bounding box center [543, 149] width 599 height 34
click at [325, 178] on div "Квартира Квартира" at bounding box center [542, 201] width 625 height 55
click at [330, 157] on select "- КТ, вул. Регенераторна, 4 КТ2, просп. [STREET_ADDRESS] [STREET_ADDRESS] [PERS…" at bounding box center [543, 149] width 599 height 34
select select "271"
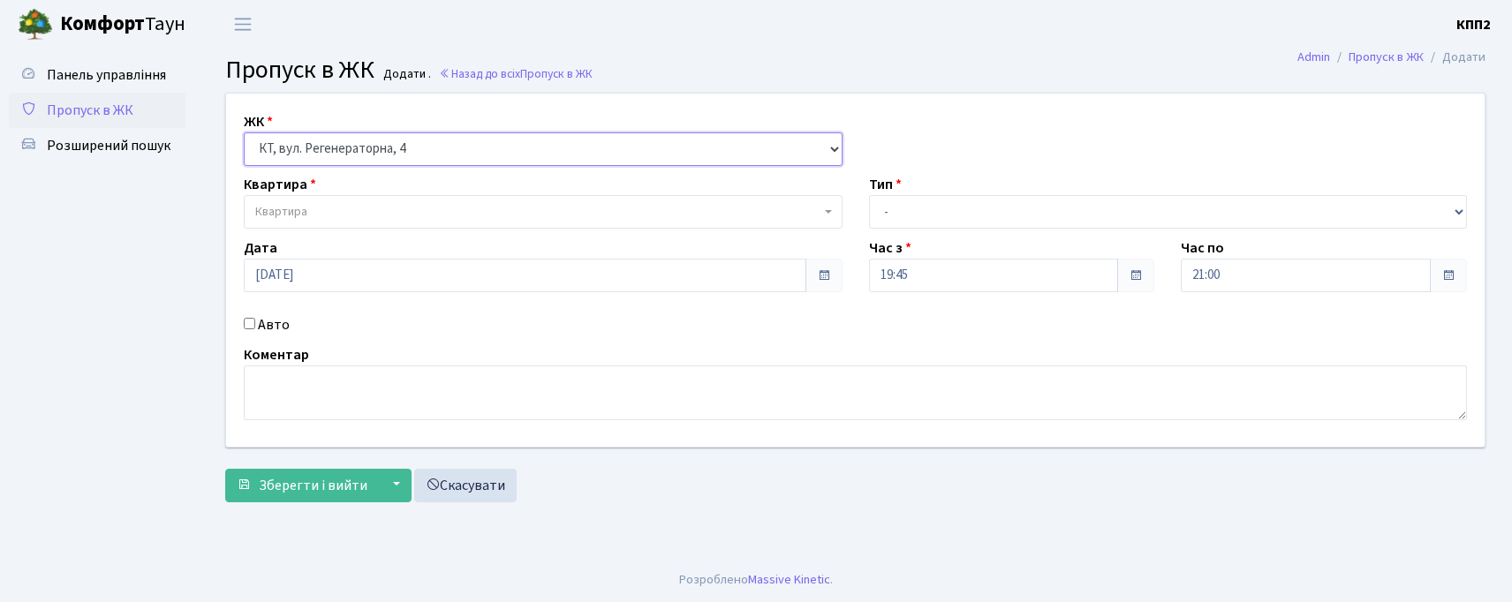
click at [244, 132] on select "- КТ, вул. Регенераторна, 4 КТ2, просп. [STREET_ADDRESS] [STREET_ADDRESS] [PERS…" at bounding box center [543, 149] width 599 height 34
select select
click at [248, 322] on input "Авто" at bounding box center [249, 323] width 11 height 11
checkbox input "true"
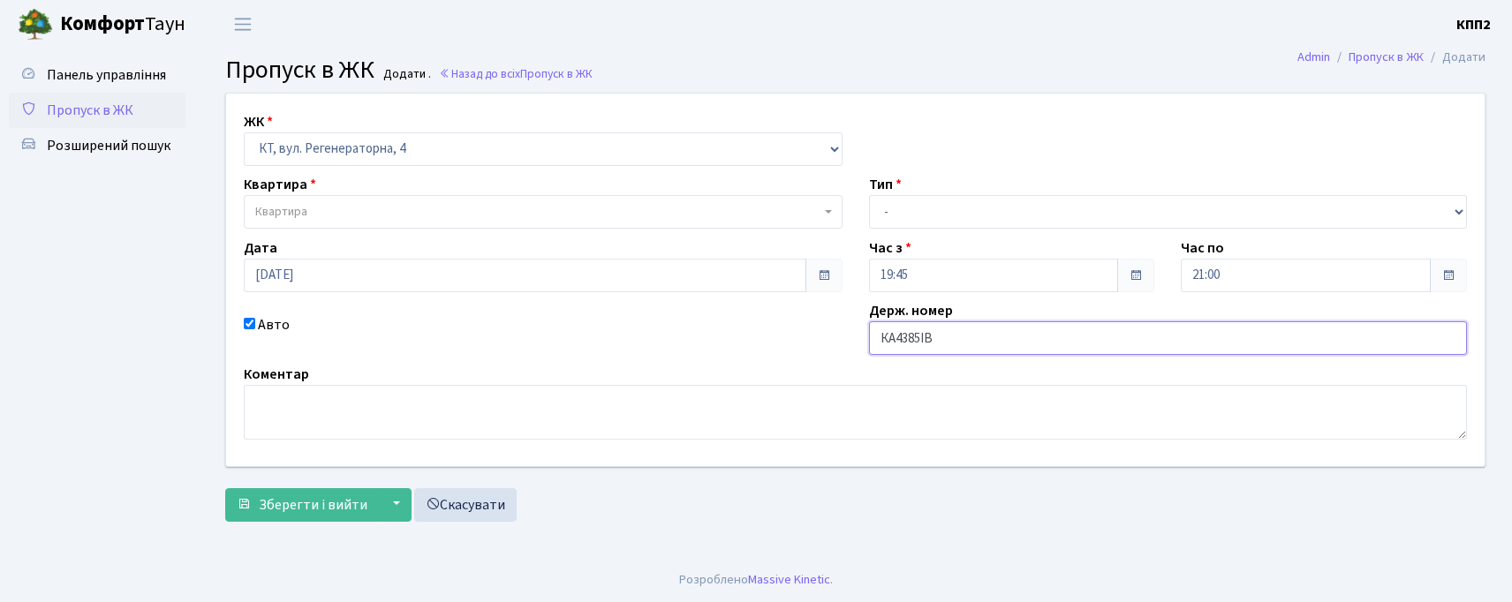
type input "КА4385ІВ"
click at [400, 208] on span "Квартира" at bounding box center [537, 212] width 565 height 18
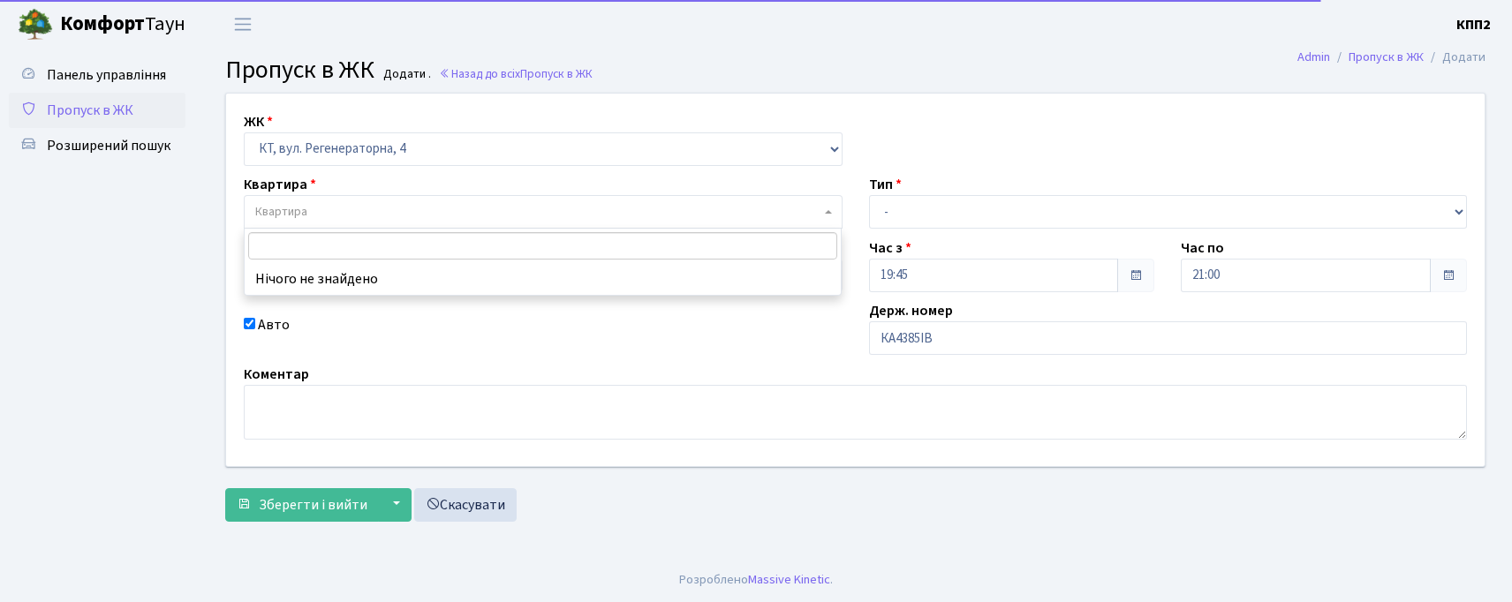
type input "5"
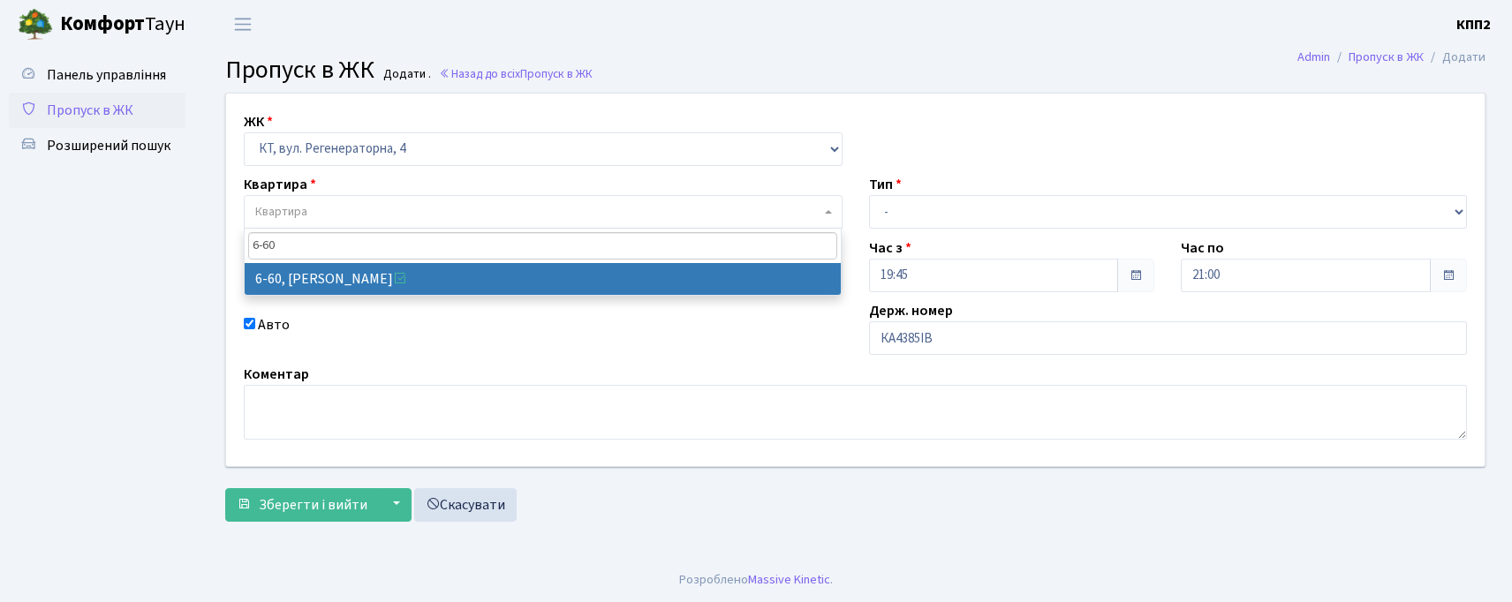
type input "6-60"
drag, startPoint x: 496, startPoint y: 268, endPoint x: 1077, endPoint y: 185, distance: 587.0
select select "5285"
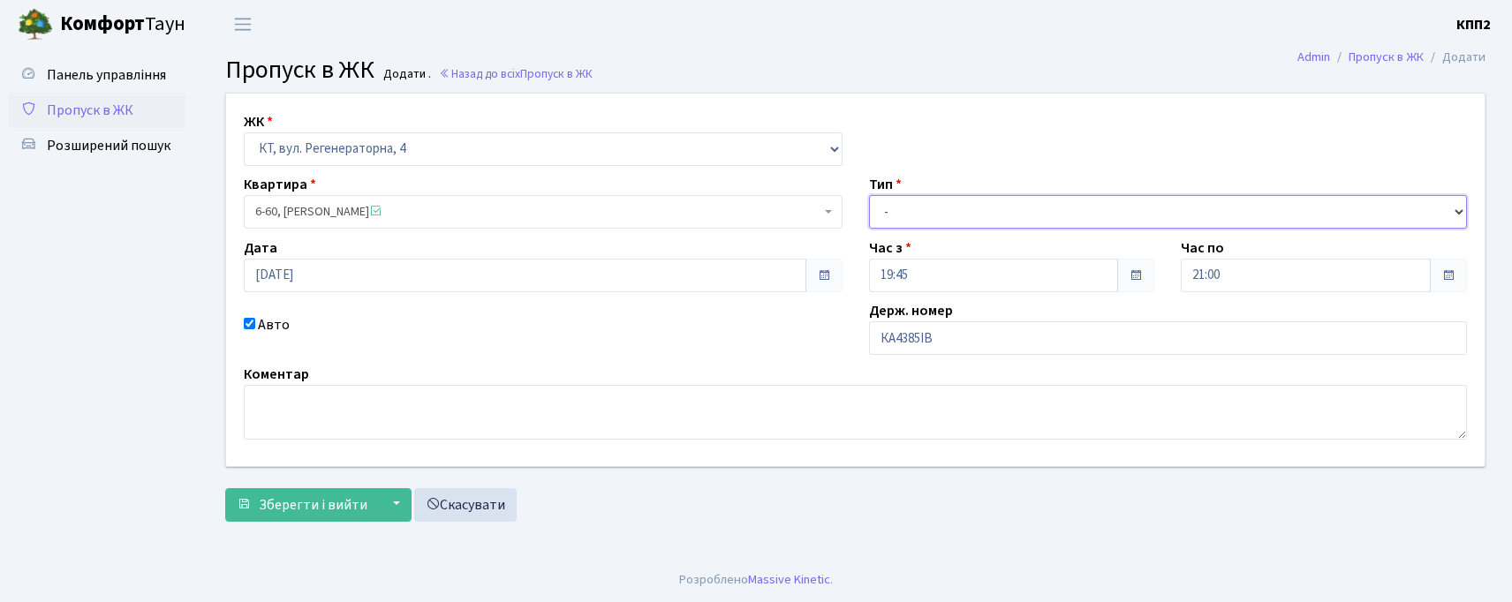
drag, startPoint x: 1068, startPoint y: 205, endPoint x: 1068, endPoint y: 228, distance: 23.0
click at [1068, 205] on select "- Доставка Таксі Гості Сервіс" at bounding box center [1168, 212] width 599 height 34
select select "3"
click at [869, 195] on select "- Доставка Таксі Гості Сервіс" at bounding box center [1168, 212] width 599 height 34
click at [343, 480] on form "ЖК - КТ, вул. Регенераторна, 4 КТ2, просп. Соборності, 17 КТ3, вул. Березнева, …" at bounding box center [855, 307] width 1260 height 429
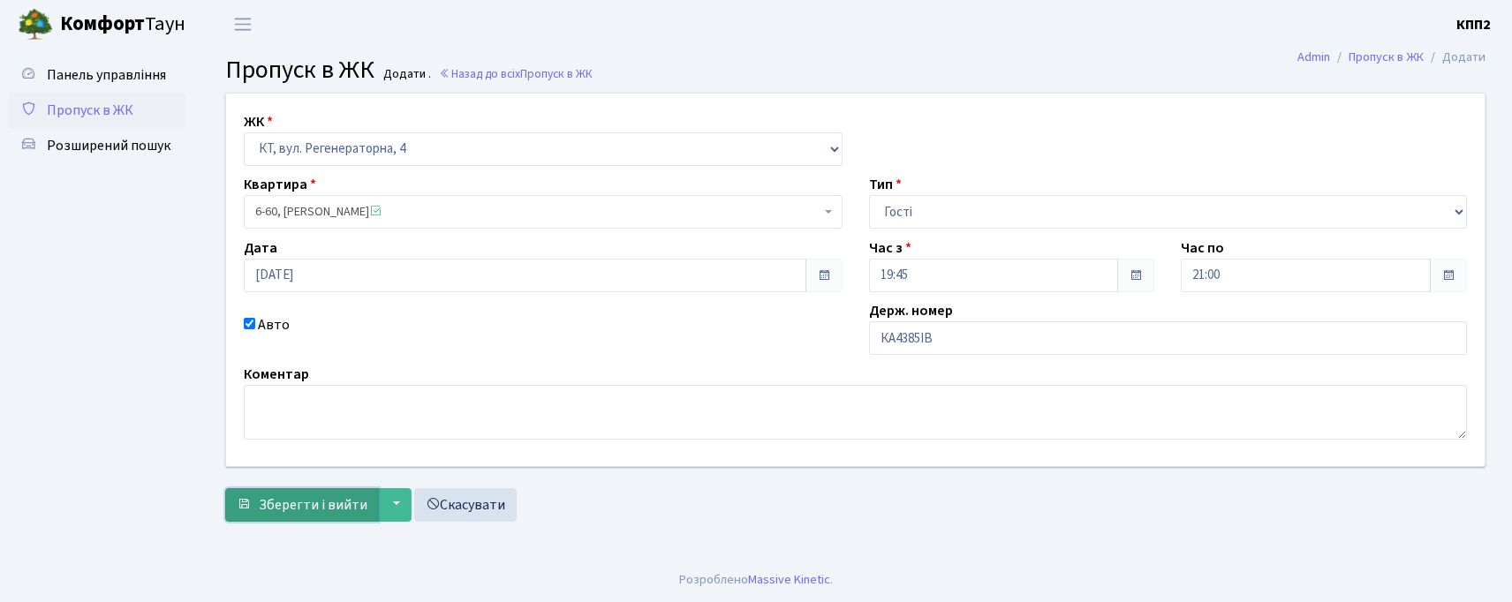
click at [340, 491] on button "Зберегти і вийти" at bounding box center [302, 505] width 154 height 34
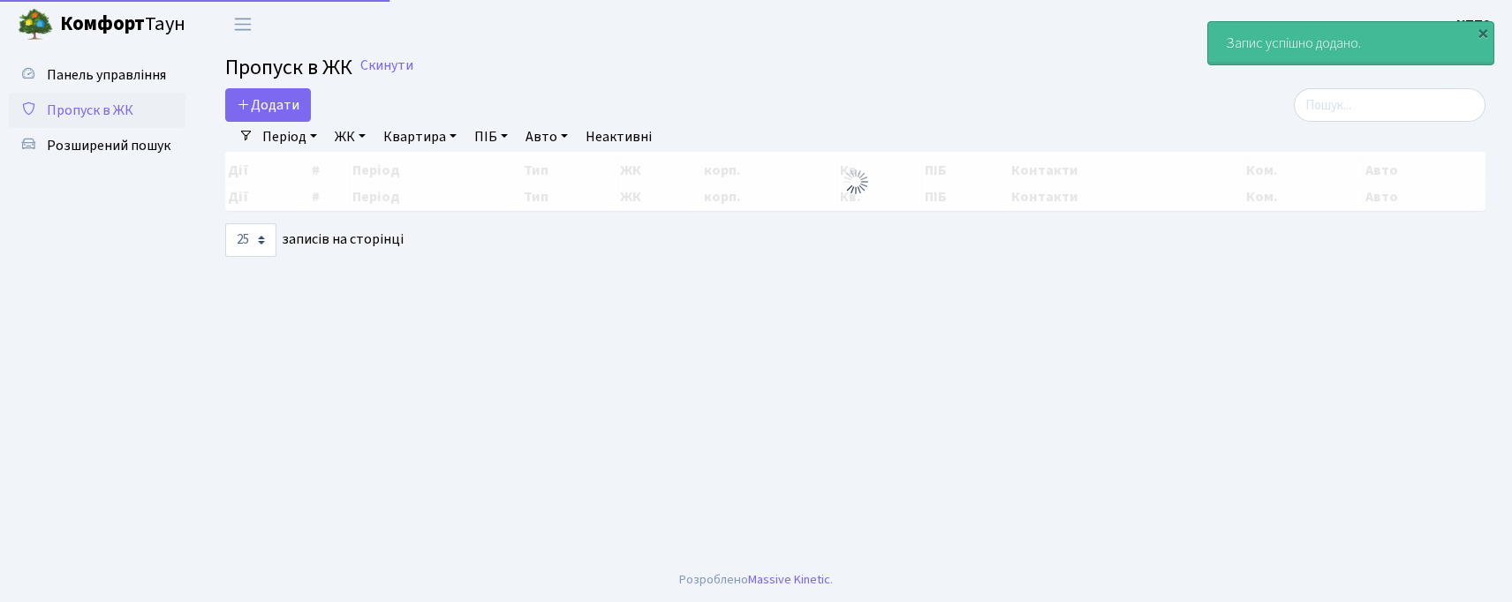
select select "25"
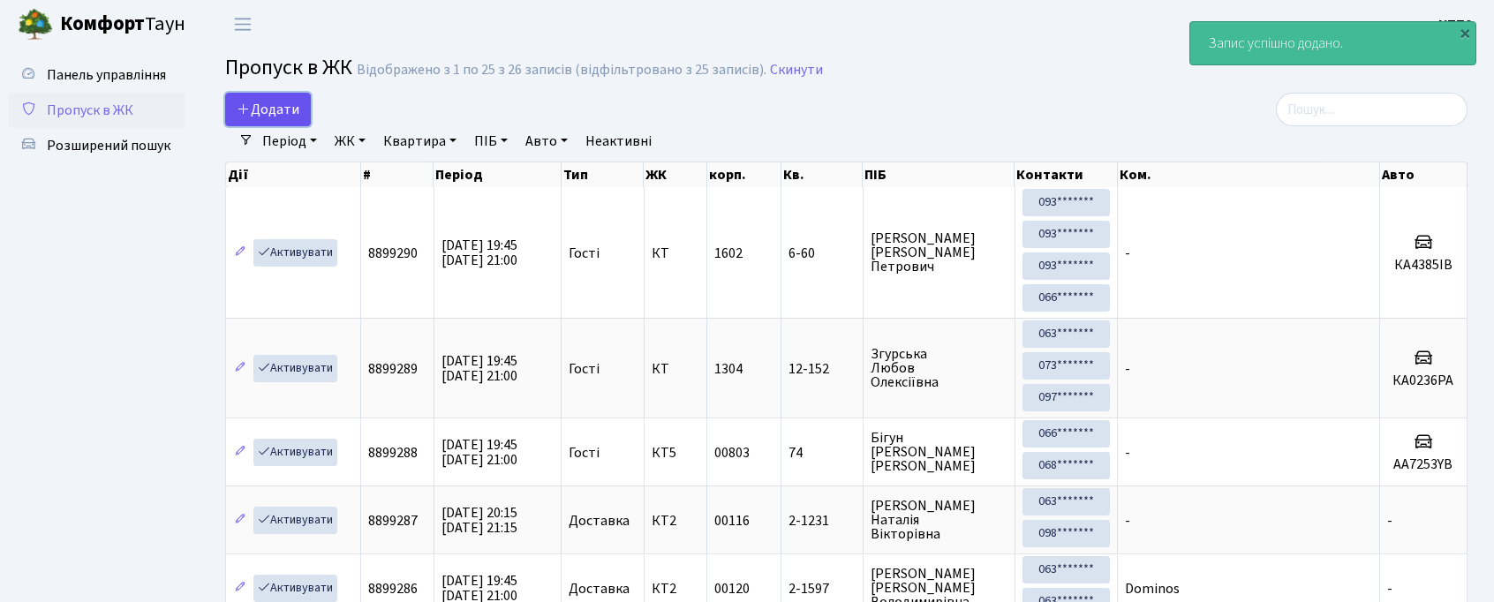
click at [284, 97] on link "Додати" at bounding box center [268, 110] width 86 height 34
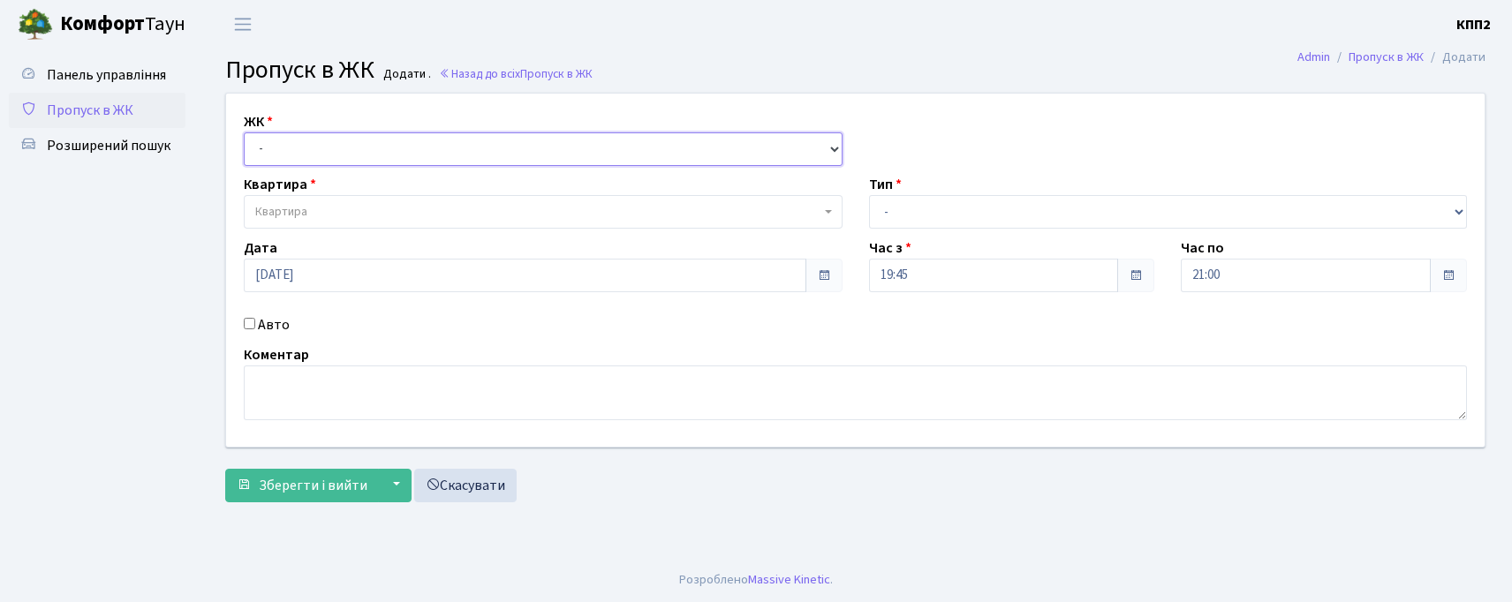
click at [286, 163] on select "- КТ, вул. Регенераторна, 4 КТ2, просп. Соборності, 17 КТ3, вул. Березнева, 16 …" at bounding box center [543, 149] width 599 height 34
select select "271"
click at [244, 132] on select "- КТ, вул. Регенераторна, 4 КТ2, просп. Соборності, 17 КТ3, вул. Березнева, 16 …" at bounding box center [543, 149] width 599 height 34
select select
click at [256, 325] on div "Авто" at bounding box center [542, 324] width 625 height 21
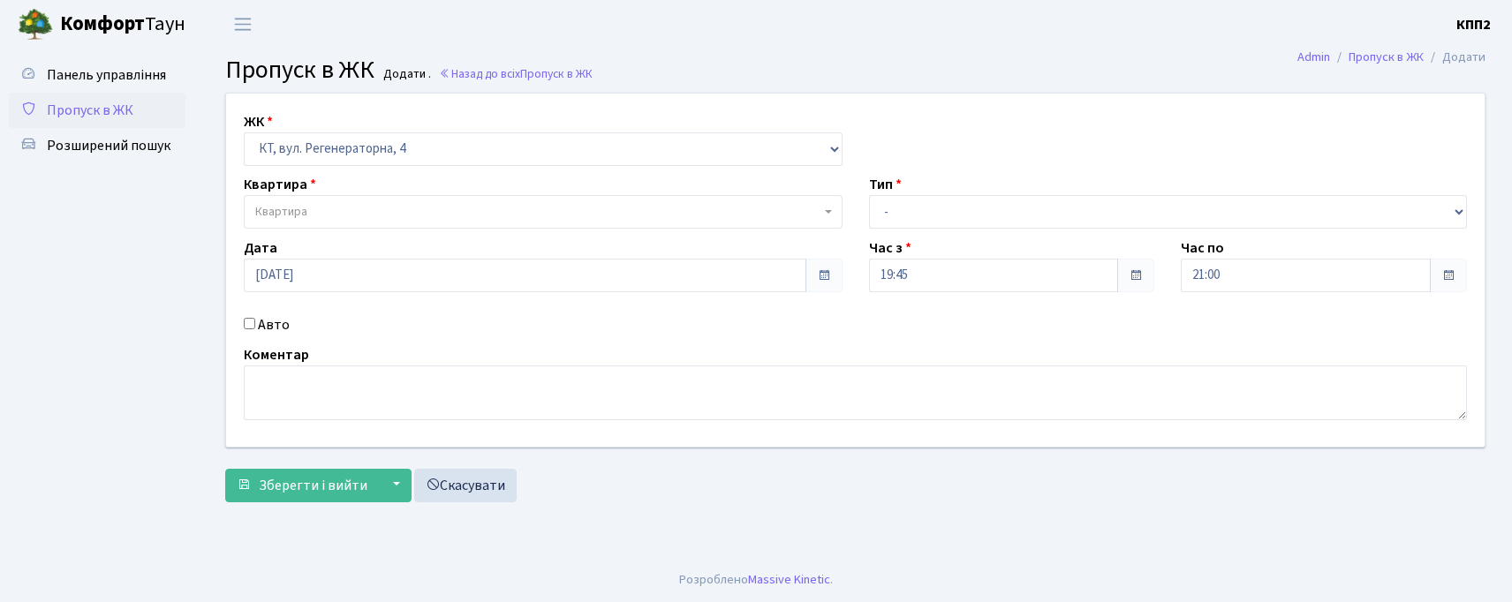
click at [254, 314] on div "Авто" at bounding box center [542, 324] width 625 height 21
click at [253, 323] on input "Авто" at bounding box center [249, 323] width 11 height 11
checkbox input "true"
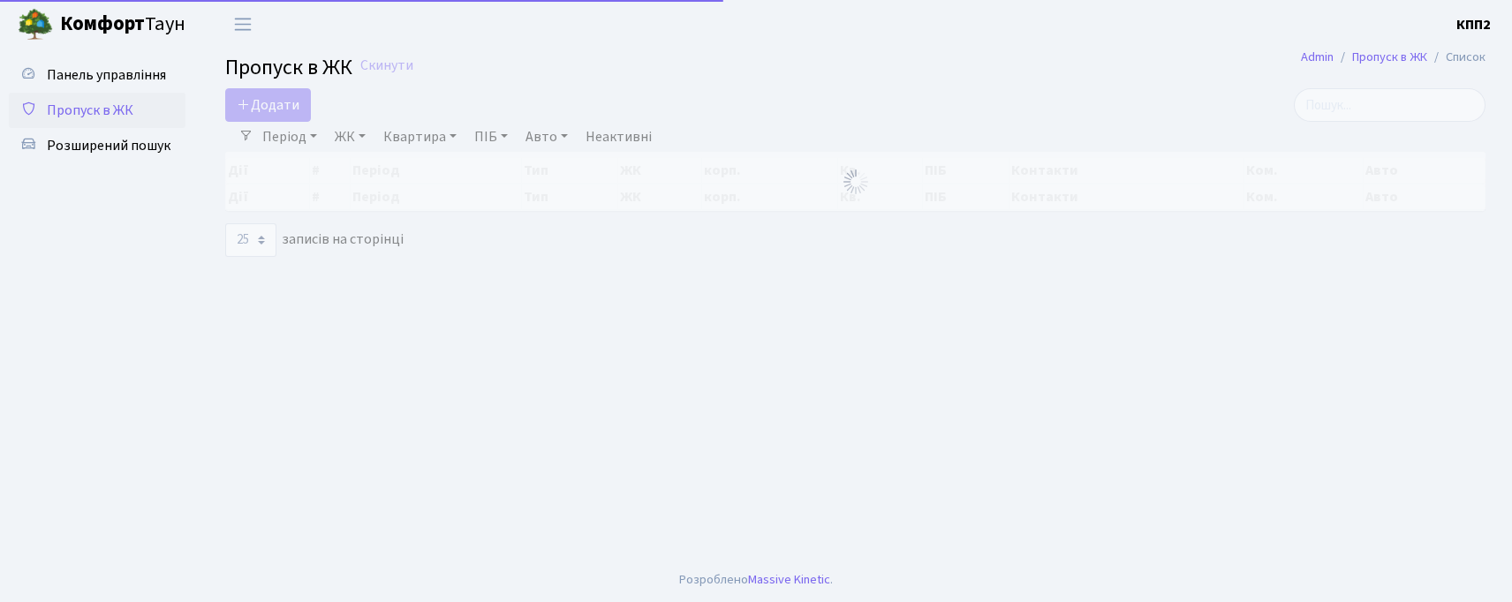
select select "25"
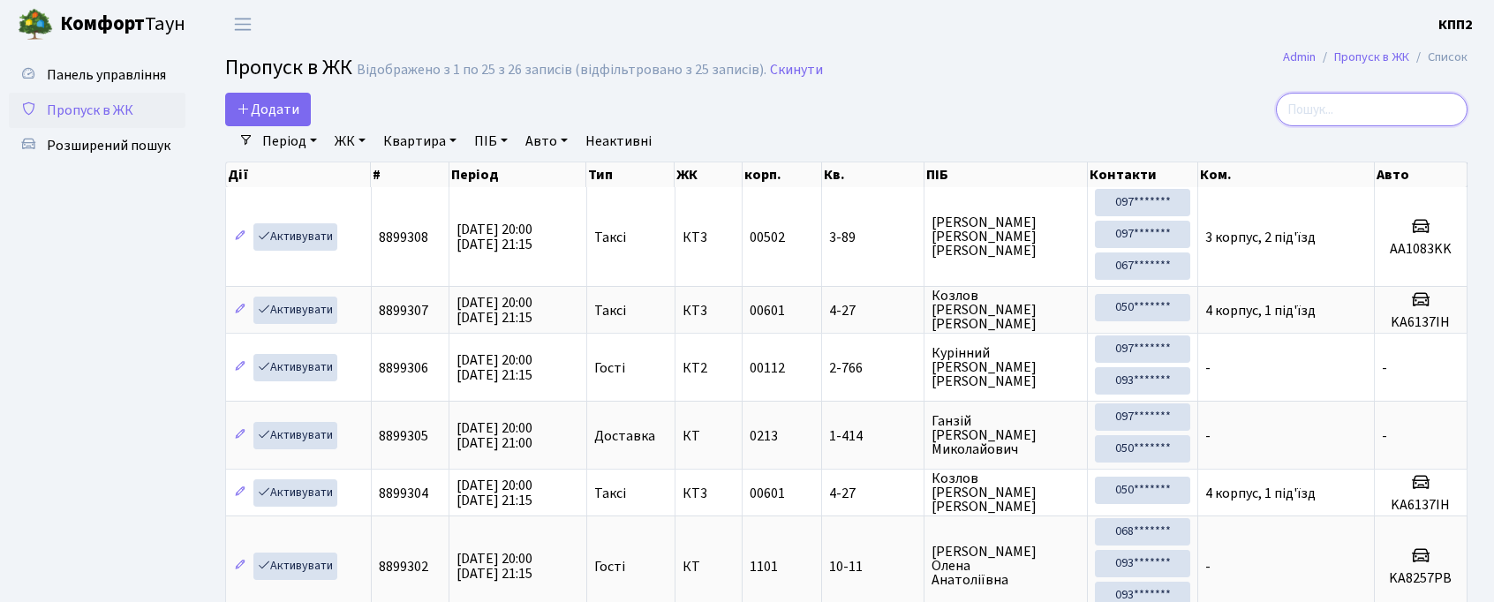
click at [1329, 120] on input "search" at bounding box center [1372, 110] width 192 height 34
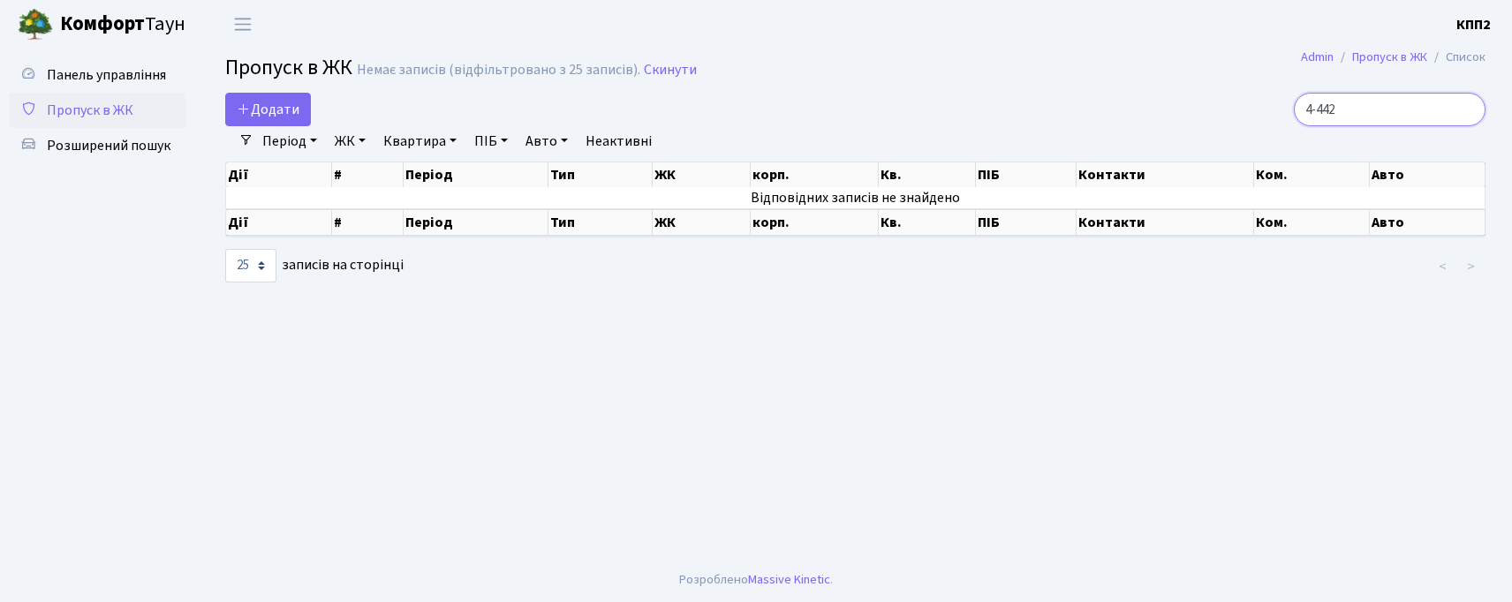
click at [1337, 107] on input "4-442" at bounding box center [1390, 110] width 192 height 34
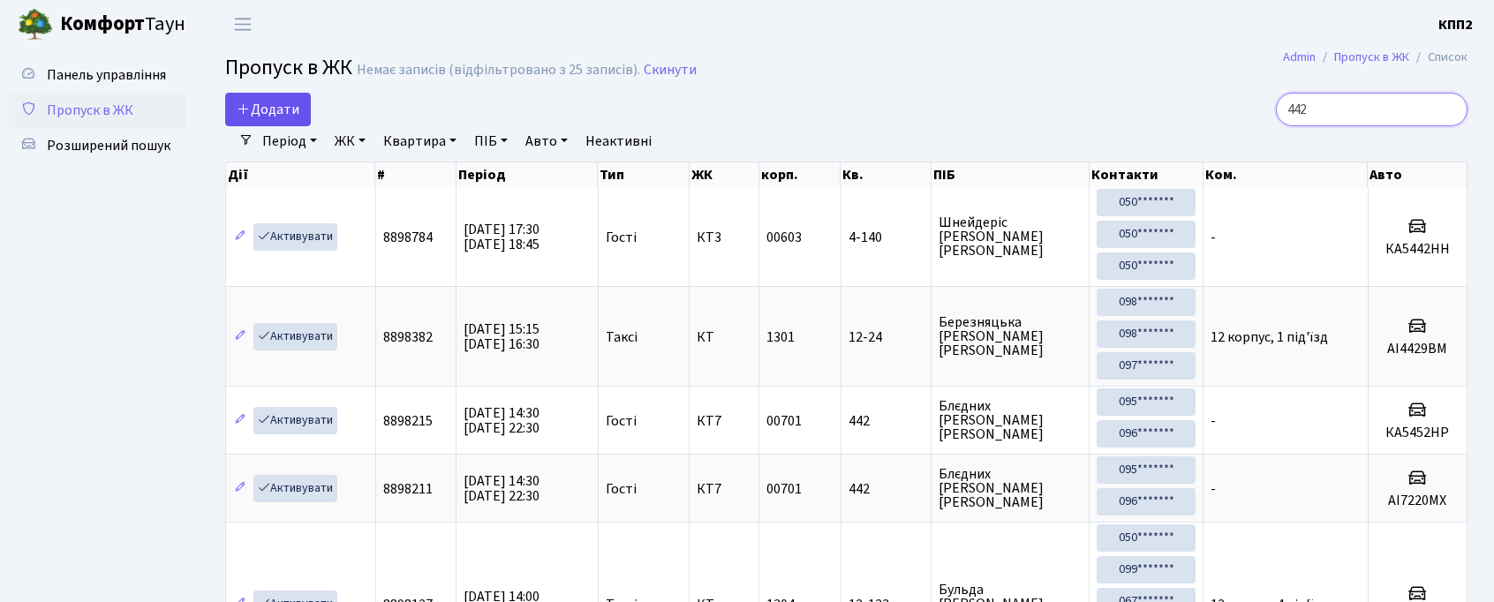
type input "442"
click at [244, 102] on icon at bounding box center [244, 109] width 14 height 14
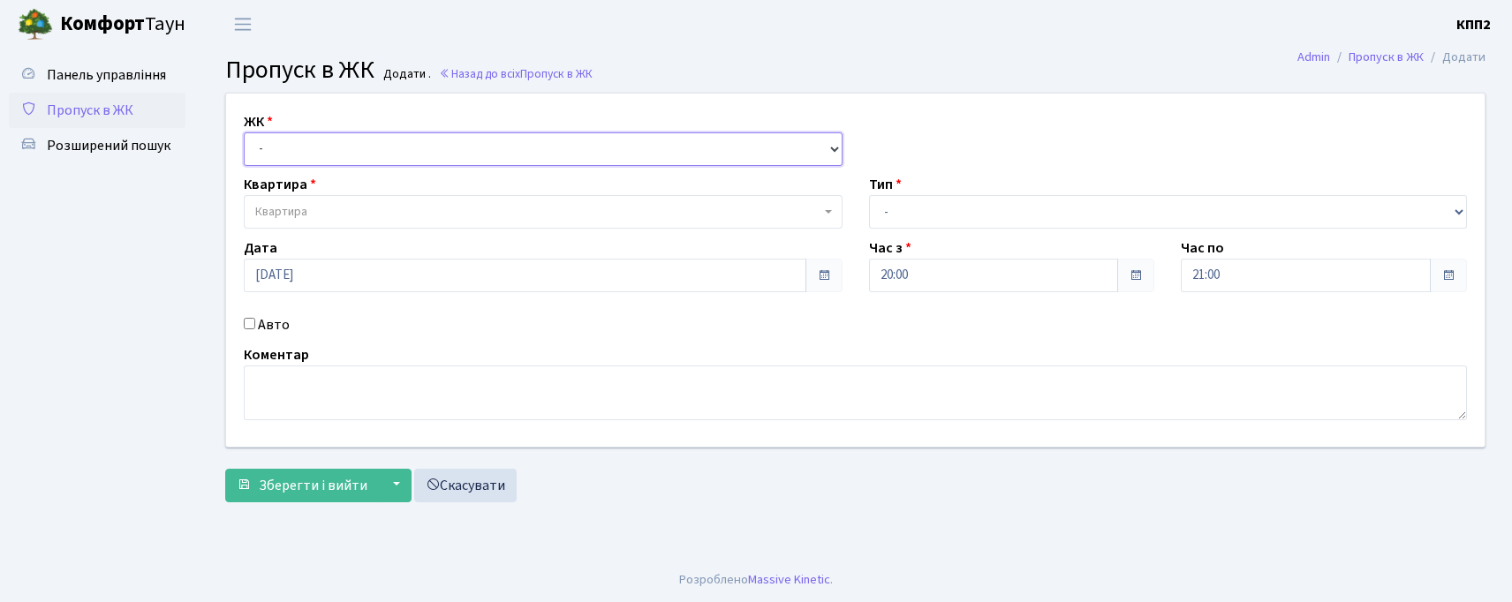
click at [304, 146] on select "- КТ, вул. Регенераторна, 4 КТ2, просп. Соборності, 17 КТ3, вул. Березнева, 16 …" at bounding box center [543, 149] width 599 height 34
click at [97, 124] on link "Пропуск в ЖК" at bounding box center [97, 110] width 177 height 35
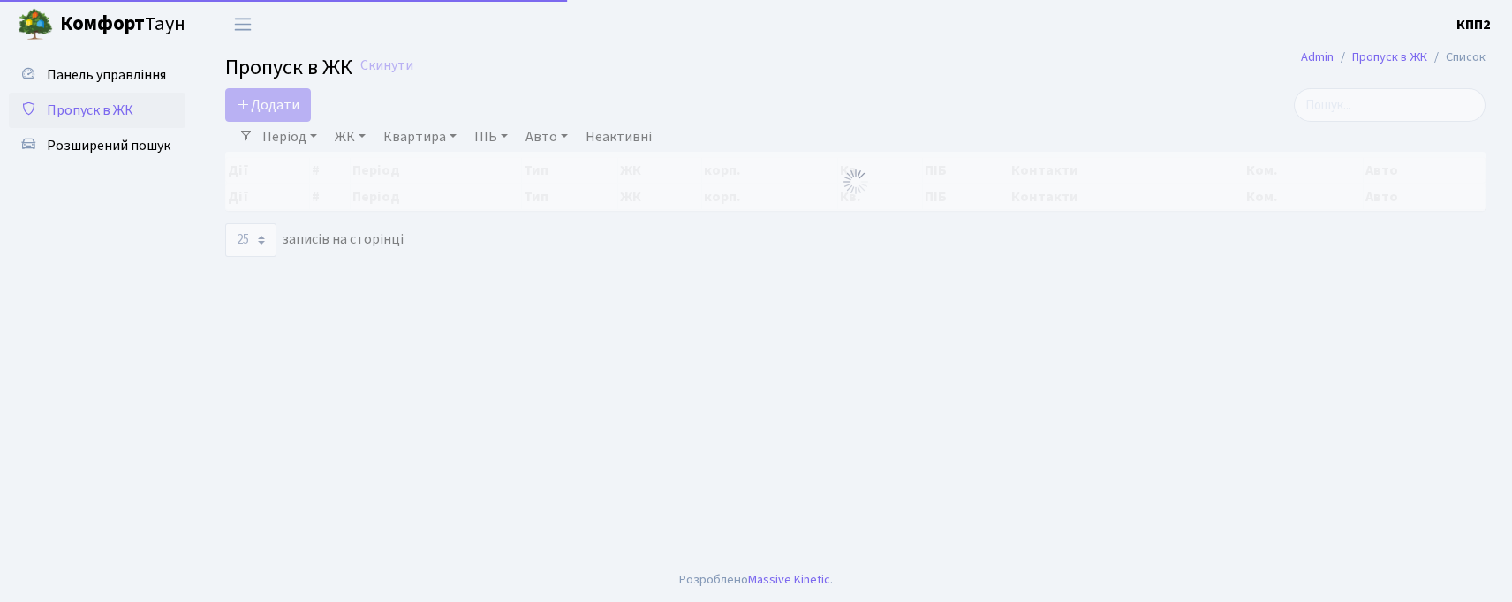
select select "25"
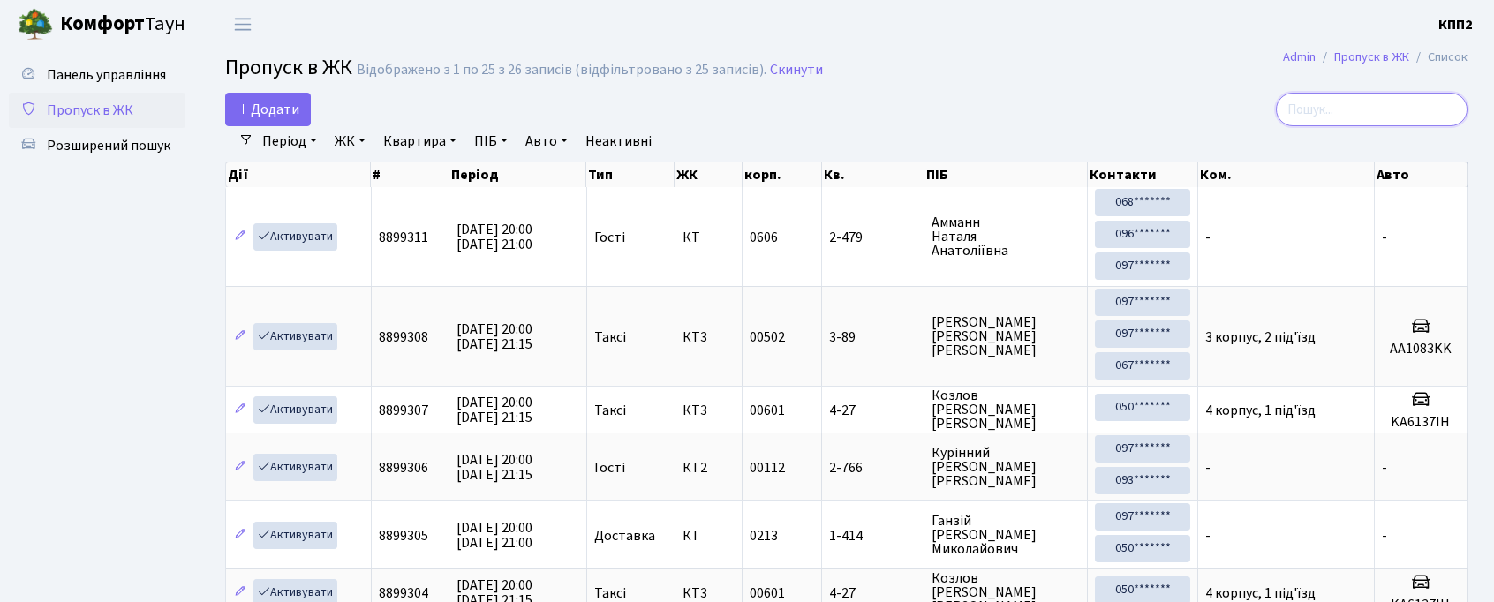
click at [1362, 109] on input "search" at bounding box center [1372, 110] width 192 height 34
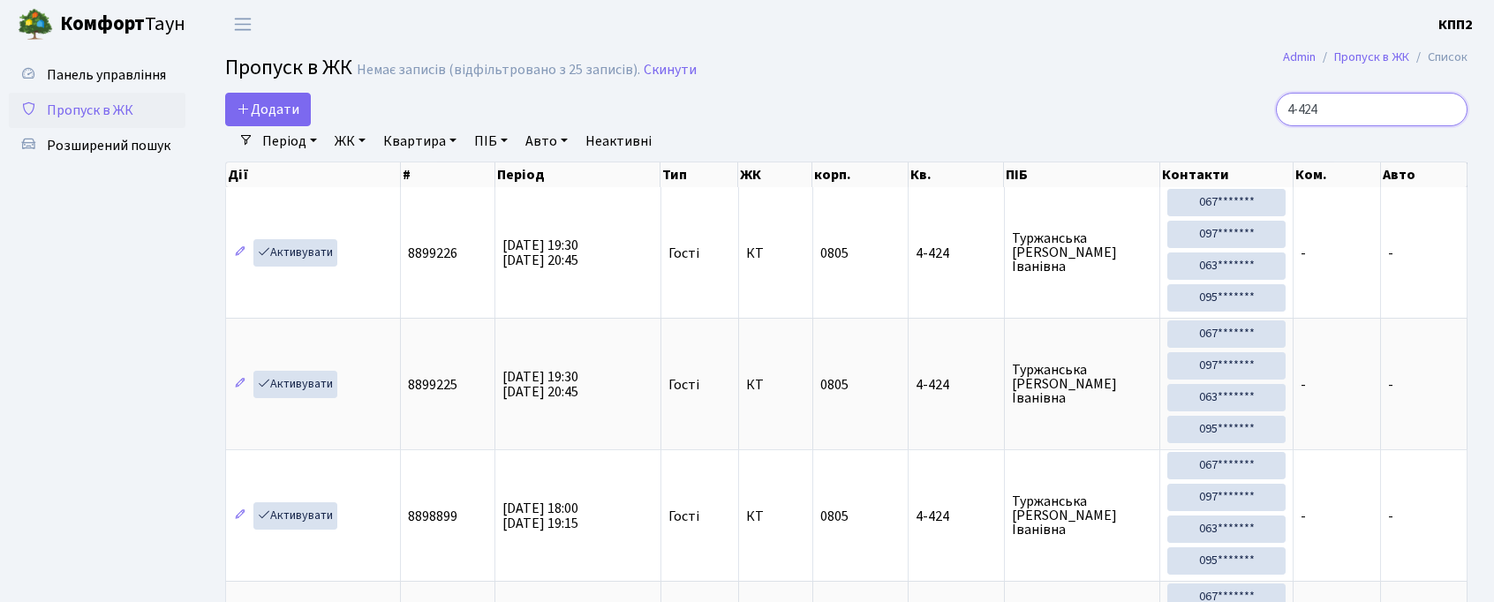
type input "4-424"
click at [82, 111] on span "Пропуск в ЖК" at bounding box center [90, 110] width 87 height 19
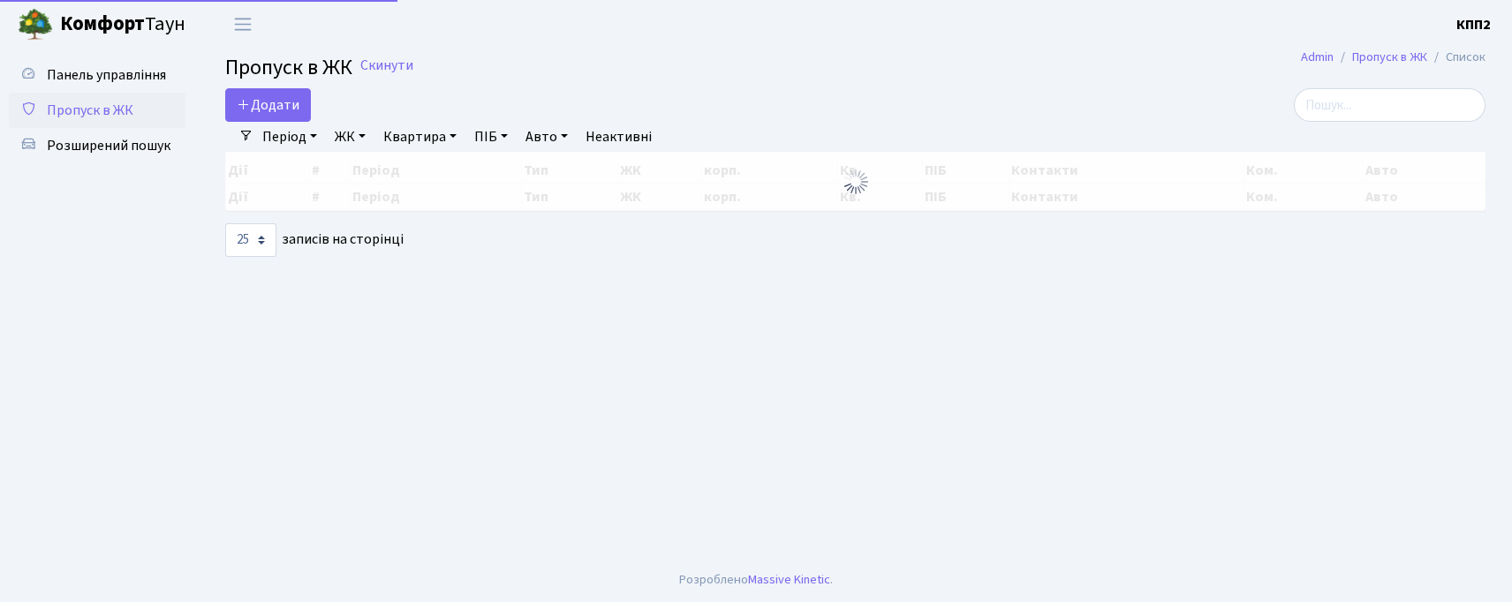
select select "25"
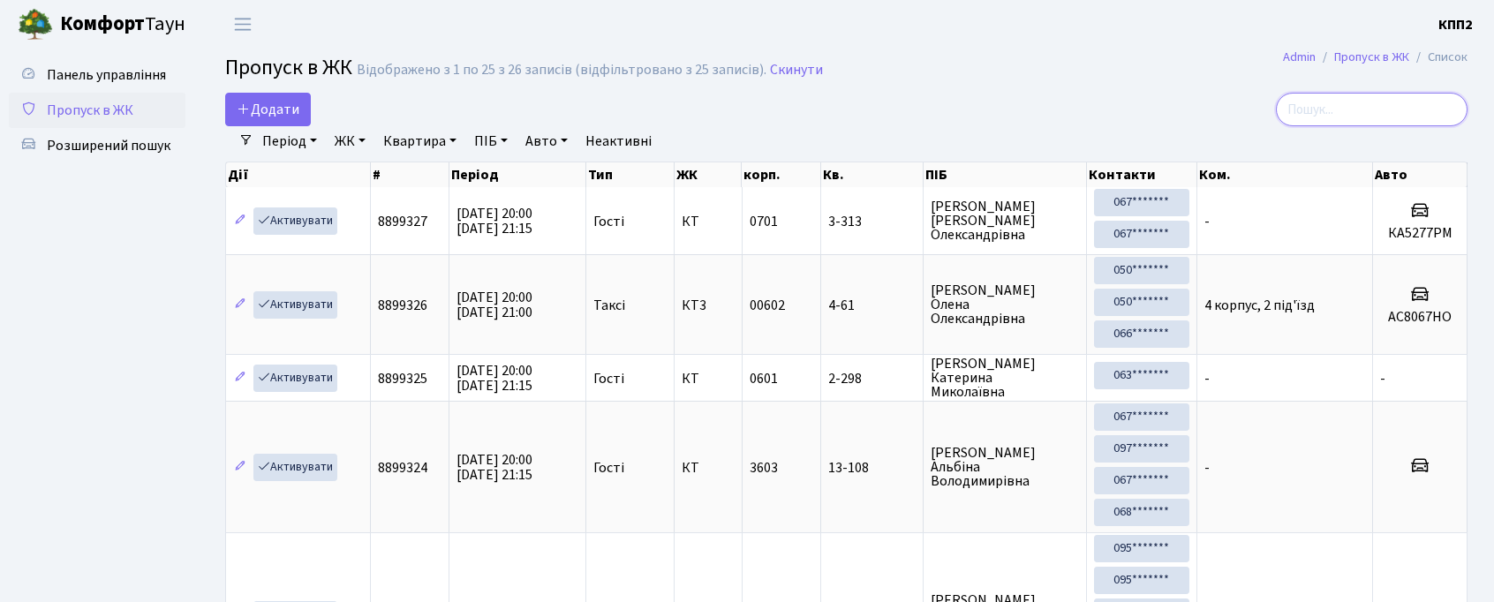
click at [1357, 108] on input "search" at bounding box center [1372, 110] width 192 height 34
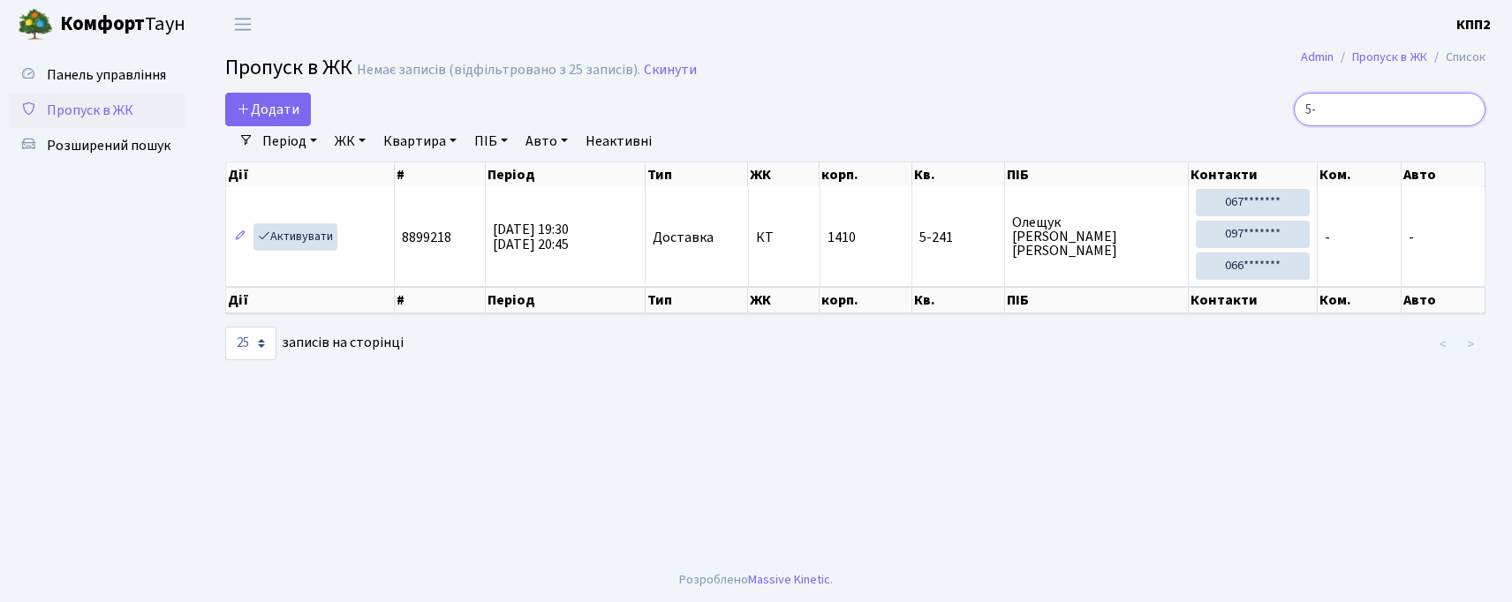
type input "5"
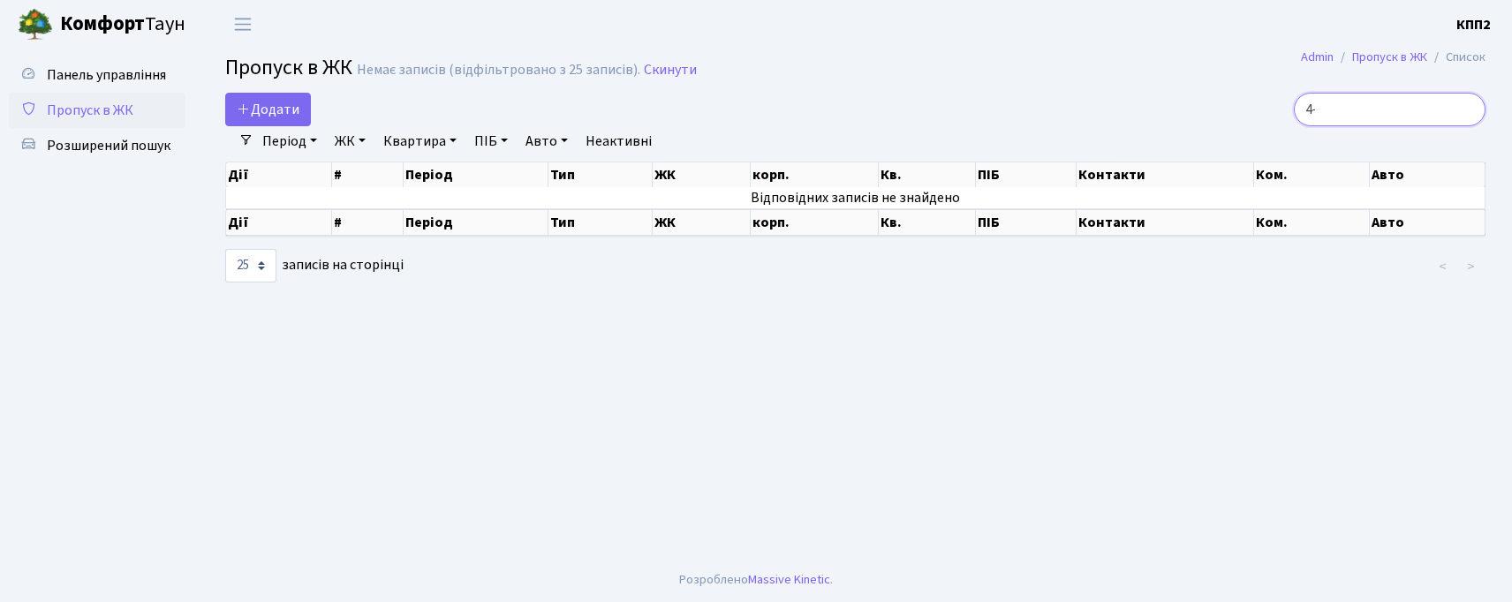
type input "4"
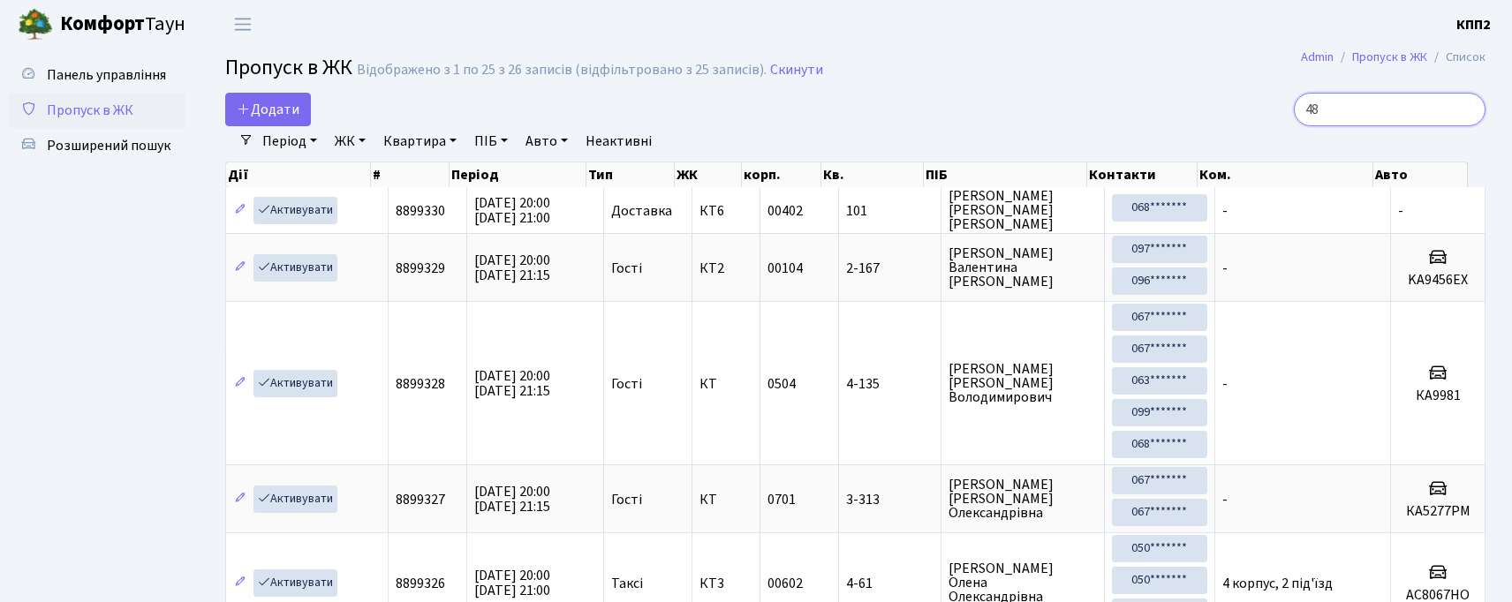
type input "489"
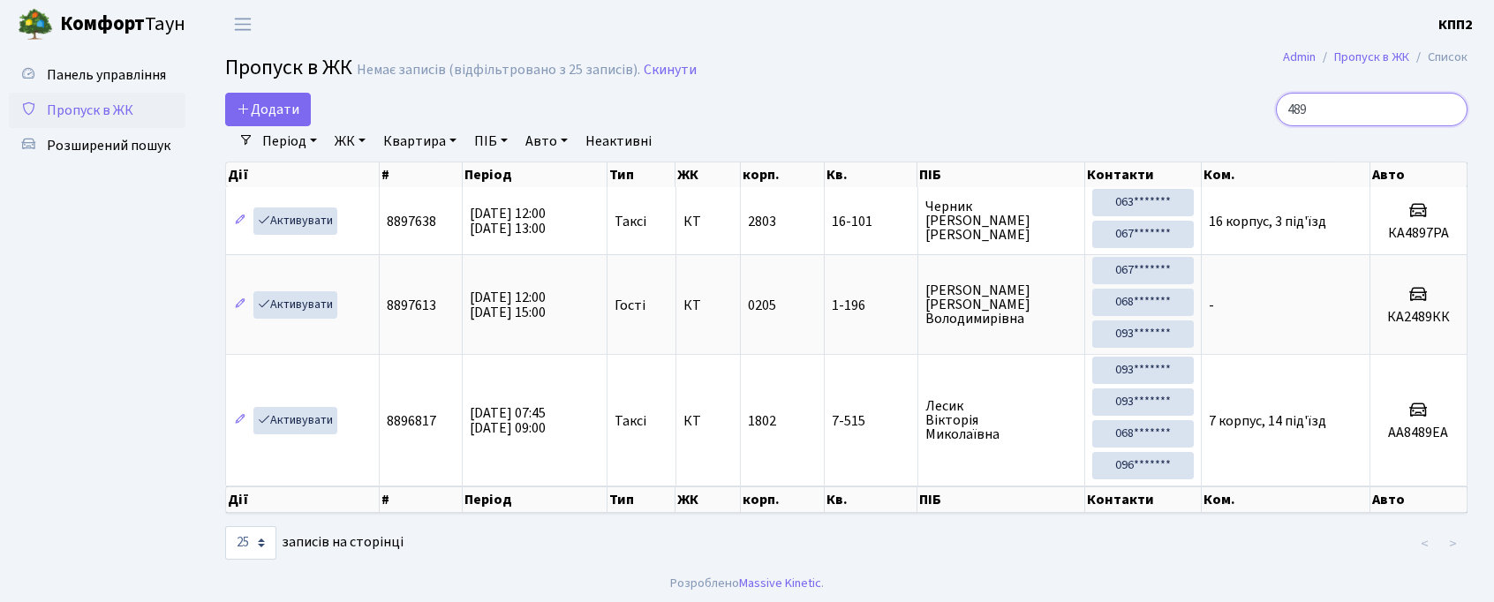
click at [1445, 118] on input "489" at bounding box center [1372, 110] width 192 height 34
click at [1446, 109] on input "489" at bounding box center [1372, 110] width 192 height 34
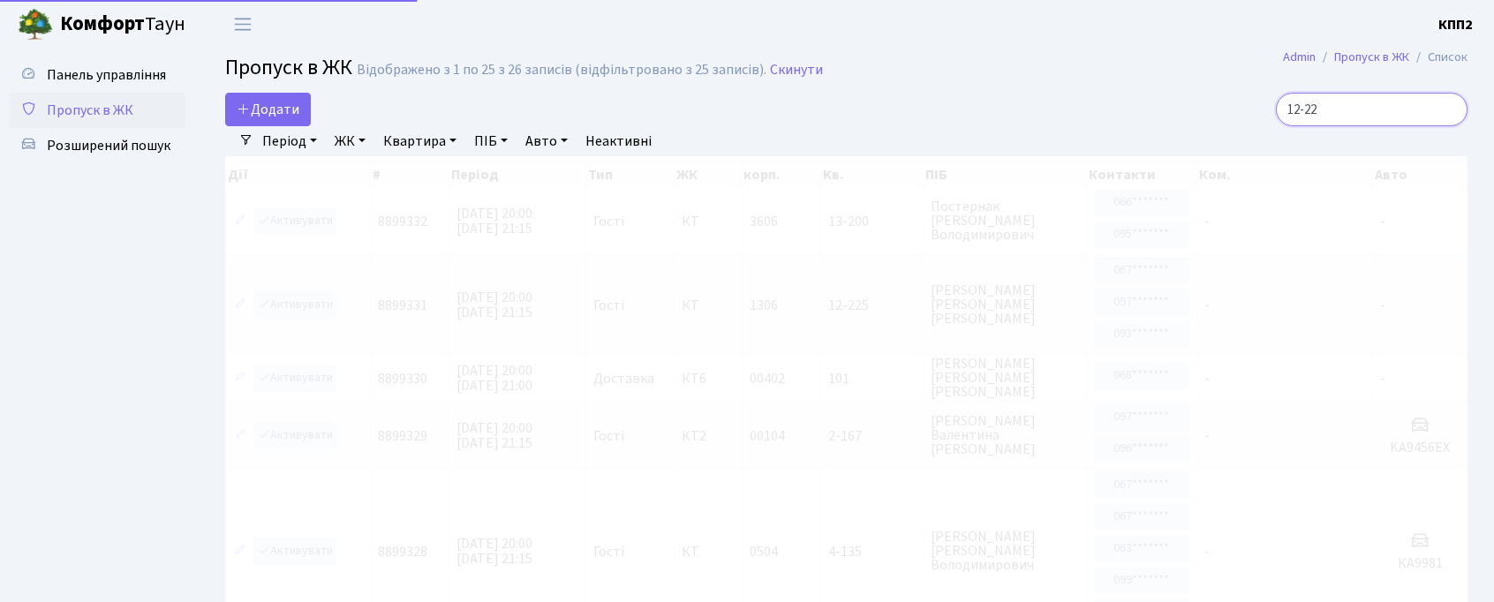
type input "12-225"
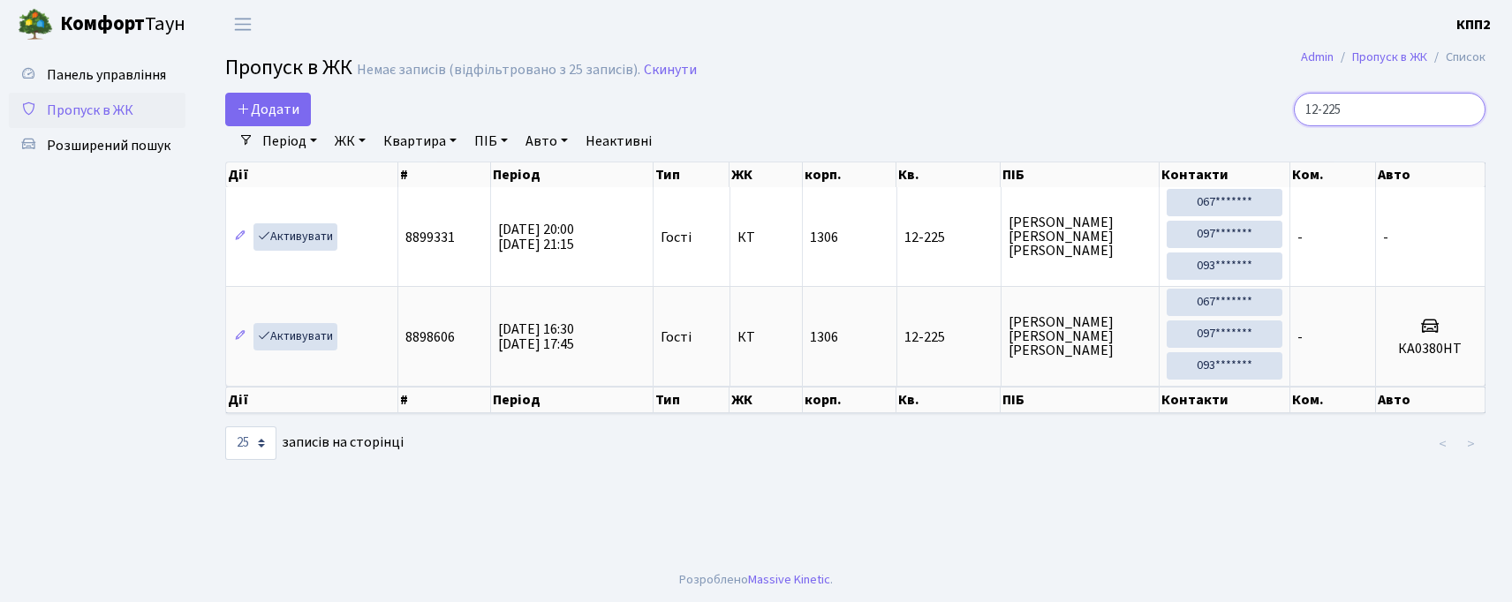
click at [1460, 111] on input "12-225" at bounding box center [1390, 110] width 192 height 34
click at [1466, 108] on input "12-225" at bounding box center [1390, 110] width 192 height 34
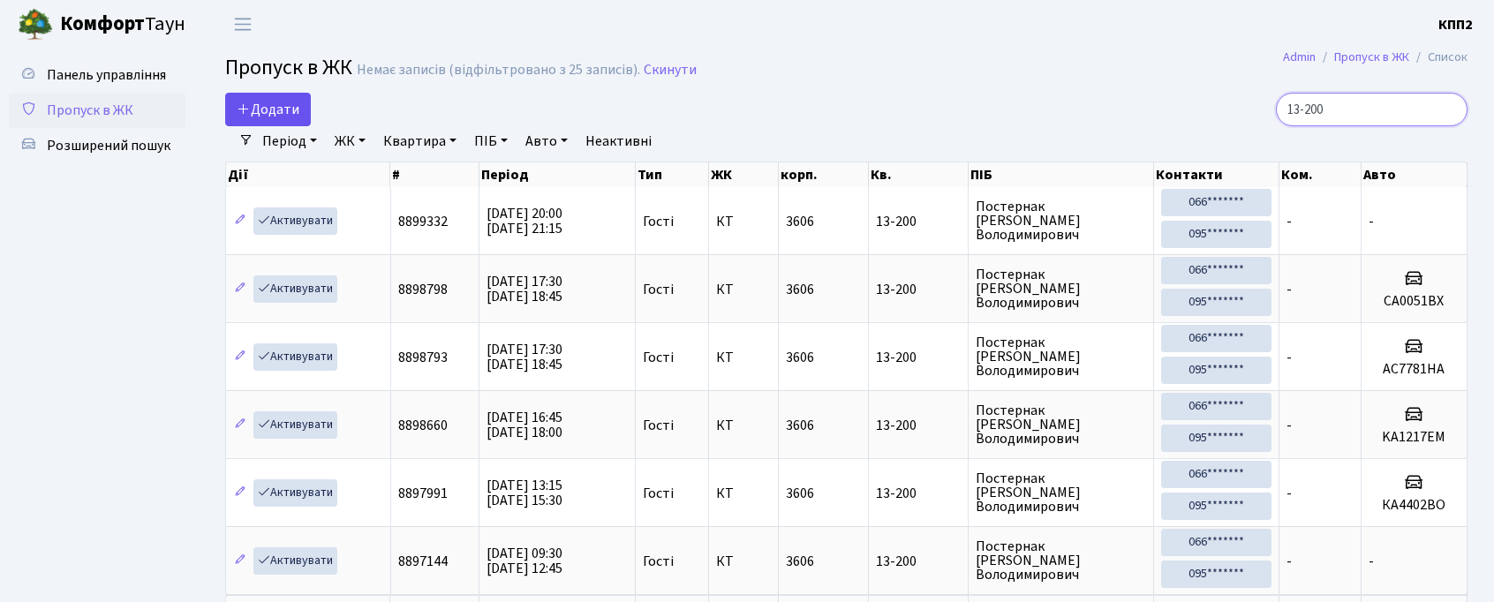
type input "13-200"
click at [290, 114] on span "Додати" at bounding box center [268, 109] width 63 height 19
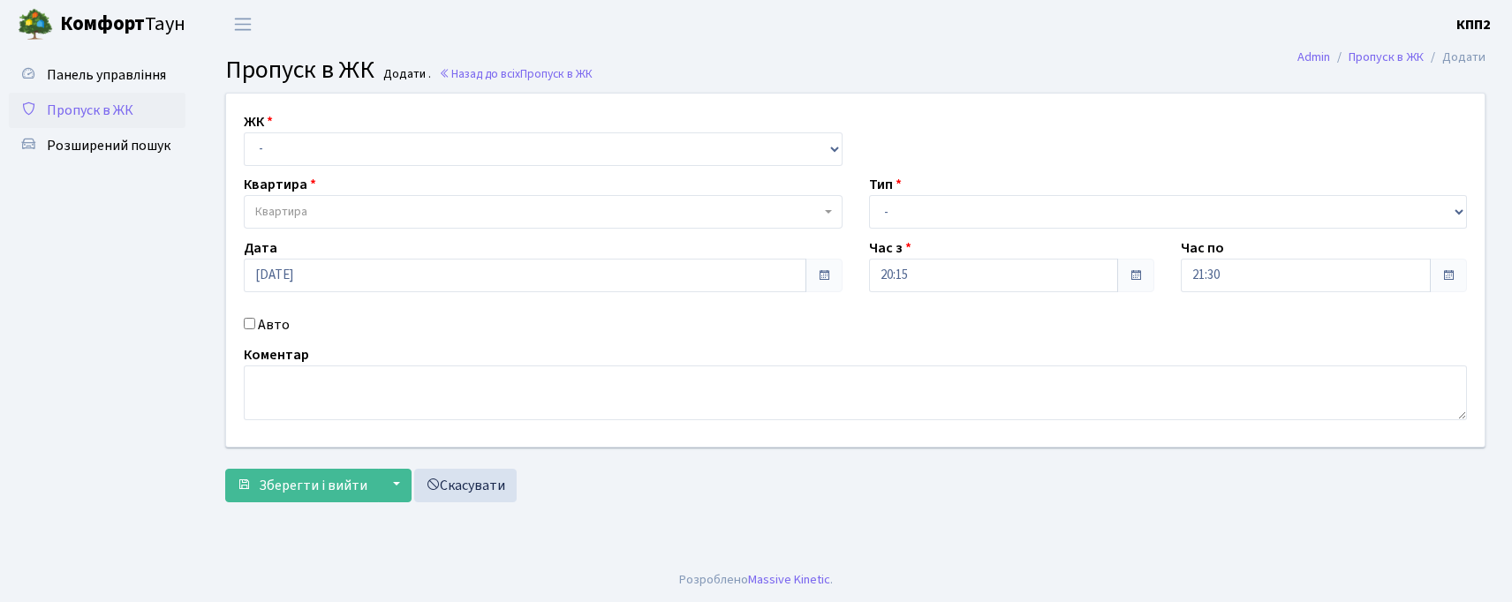
click at [251, 322] on input "Авто" at bounding box center [249, 323] width 11 height 11
checkbox input "true"
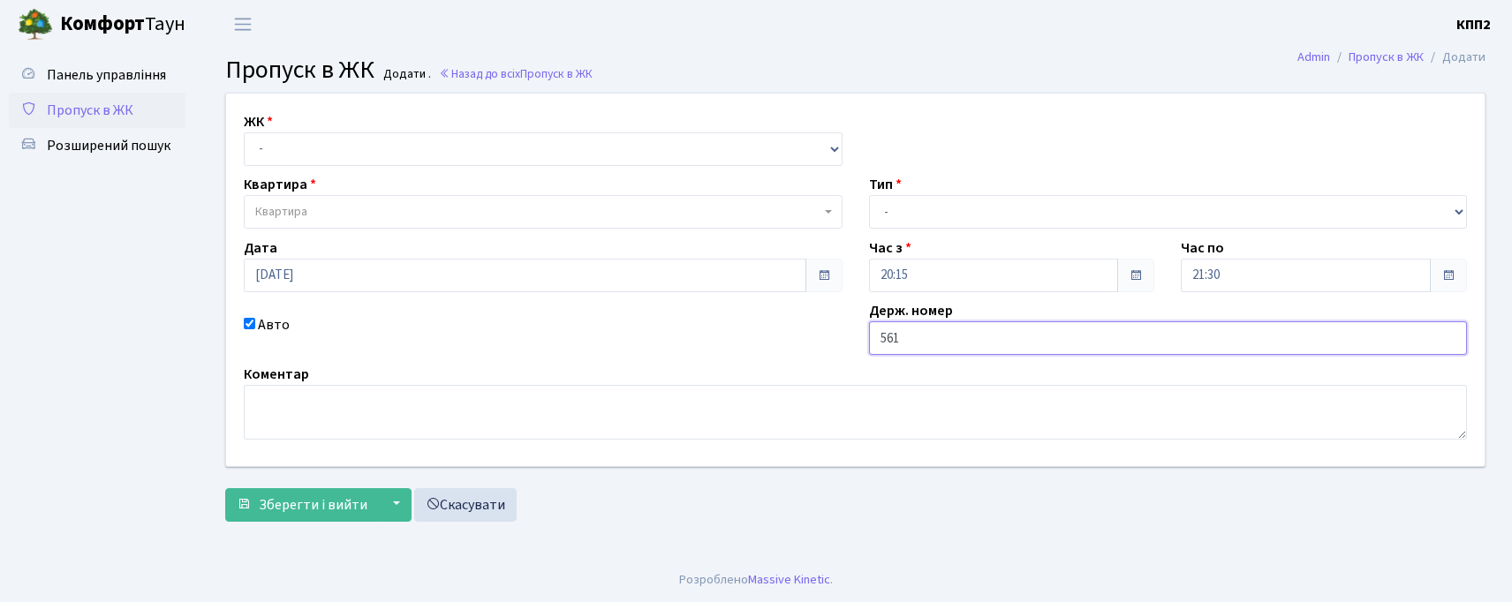
type input "561"
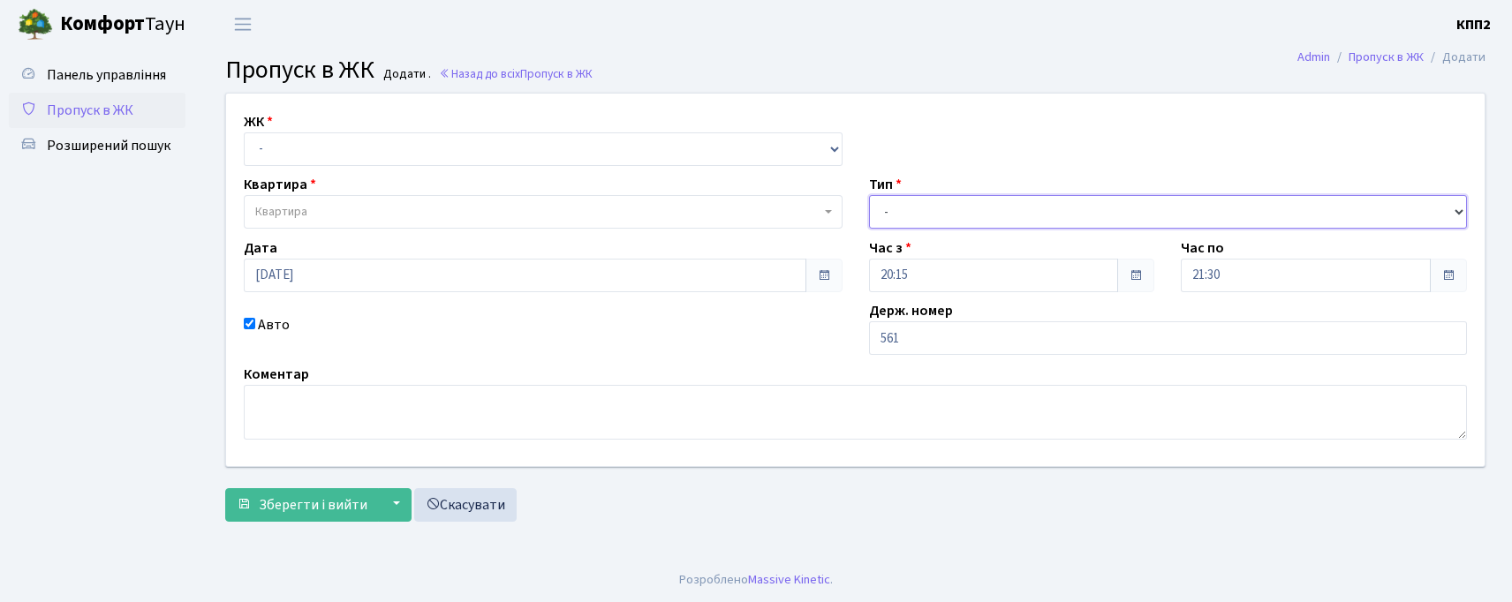
click at [969, 223] on select "- Доставка Таксі Гості Сервіс" at bounding box center [1168, 212] width 599 height 34
select select "3"
click at [869, 195] on select "- Доставка Таксі Гості Сервіс" at bounding box center [1168, 212] width 599 height 34
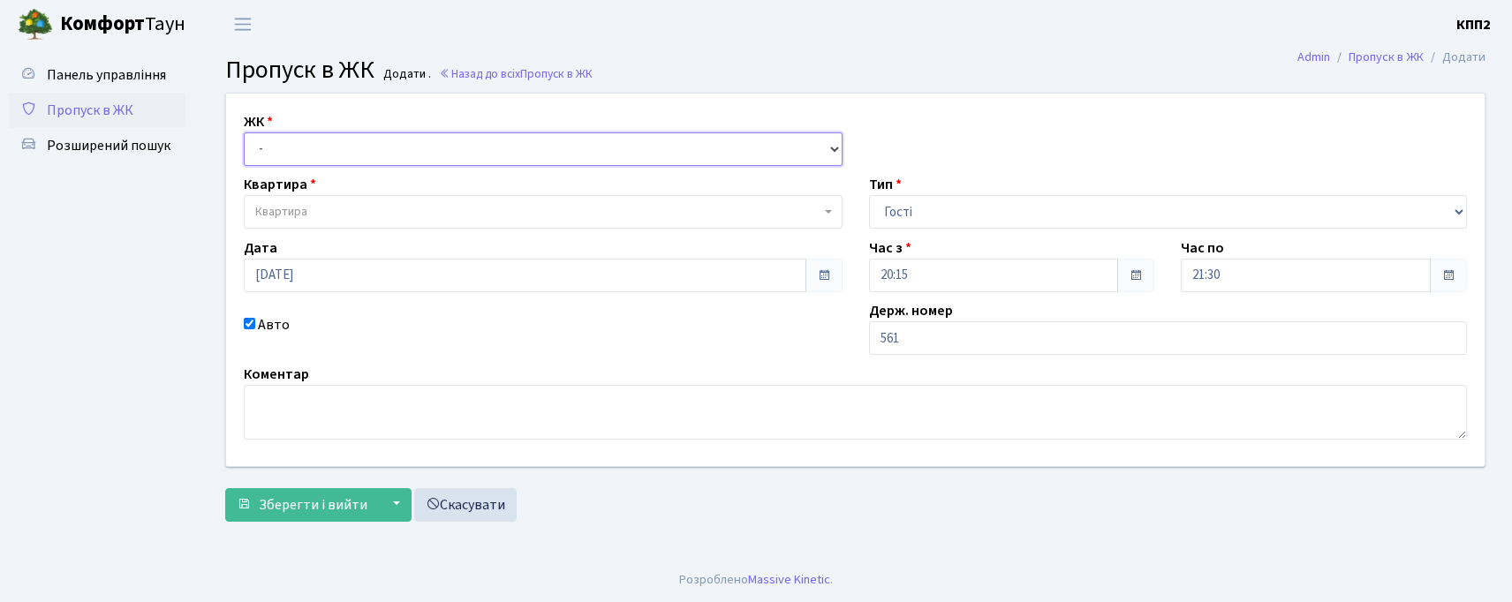
drag, startPoint x: 333, startPoint y: 142, endPoint x: 333, endPoint y: 164, distance: 22.1
click at [333, 164] on select "- КТ, вул. Регенераторна, 4 КТ2, просп. [STREET_ADDRESS] [STREET_ADDRESS] [PERS…" at bounding box center [543, 149] width 599 height 34
select select "271"
click at [244, 132] on select "- КТ, вул. Регенераторна, 4 КТ2, просп. [STREET_ADDRESS] [STREET_ADDRESS] [PERS…" at bounding box center [543, 149] width 599 height 34
select select
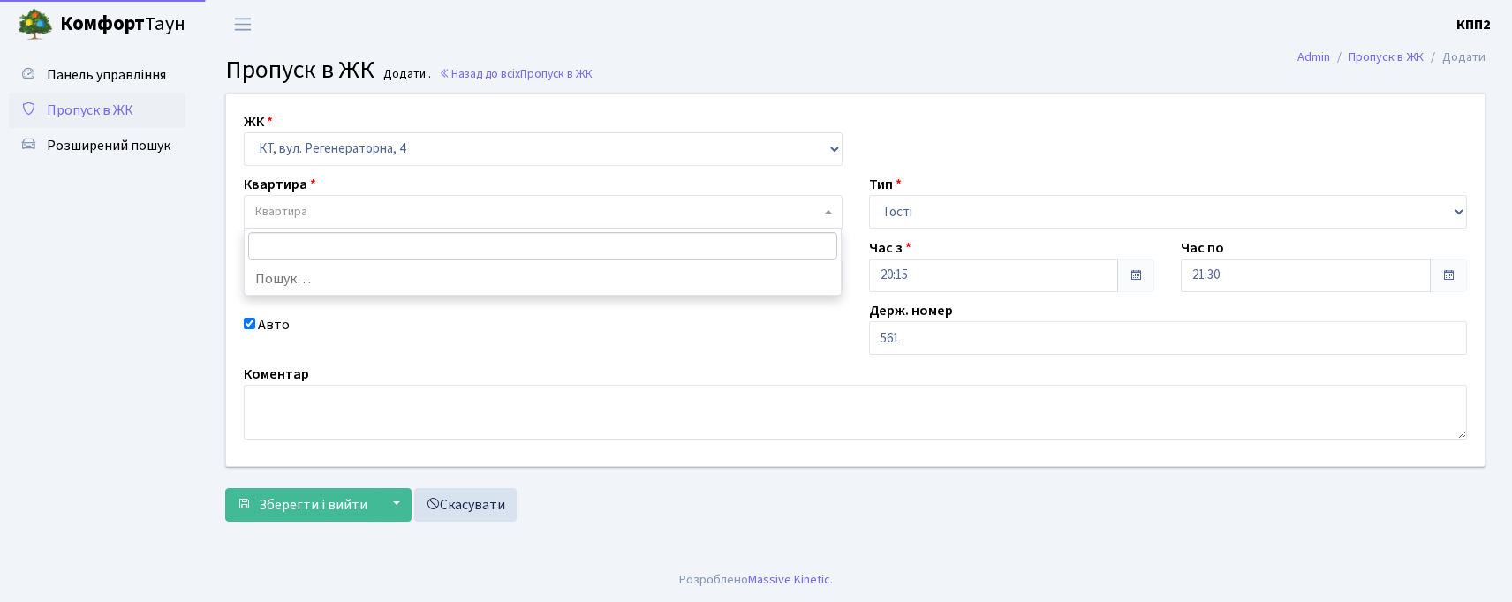
click at [293, 224] on span "Квартира" at bounding box center [543, 212] width 599 height 34
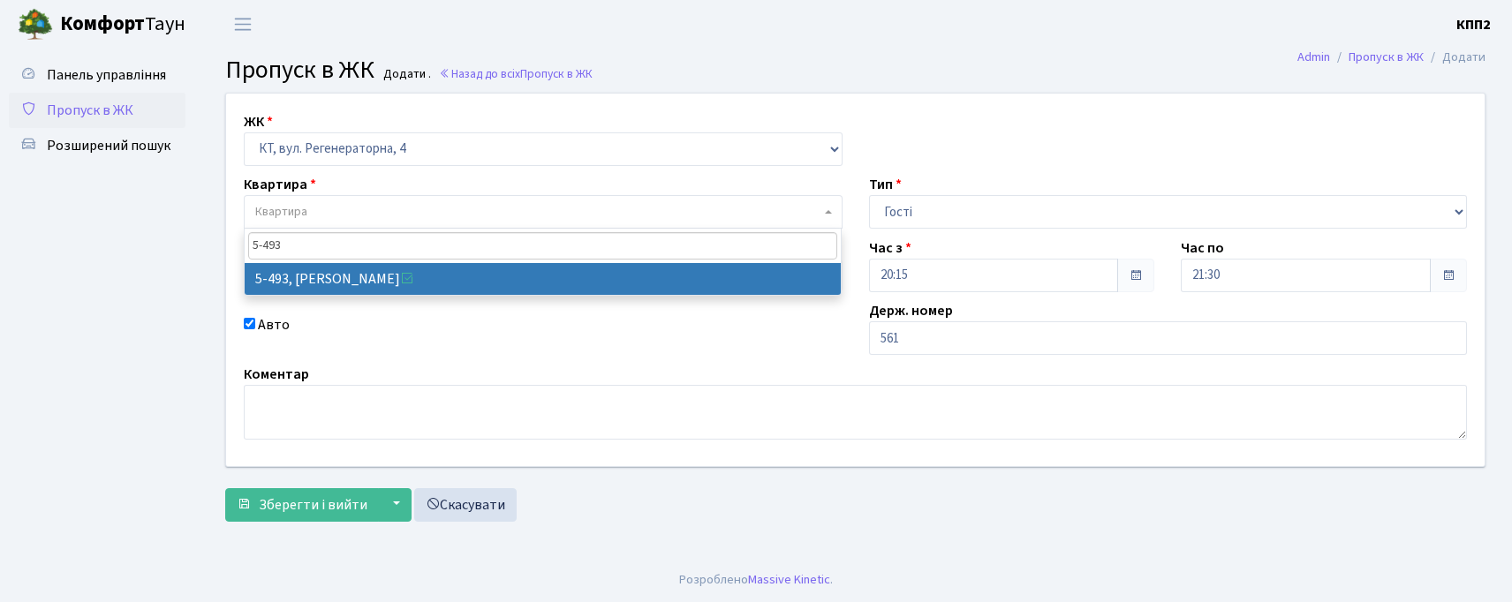
type input "5-493"
select select "2021"
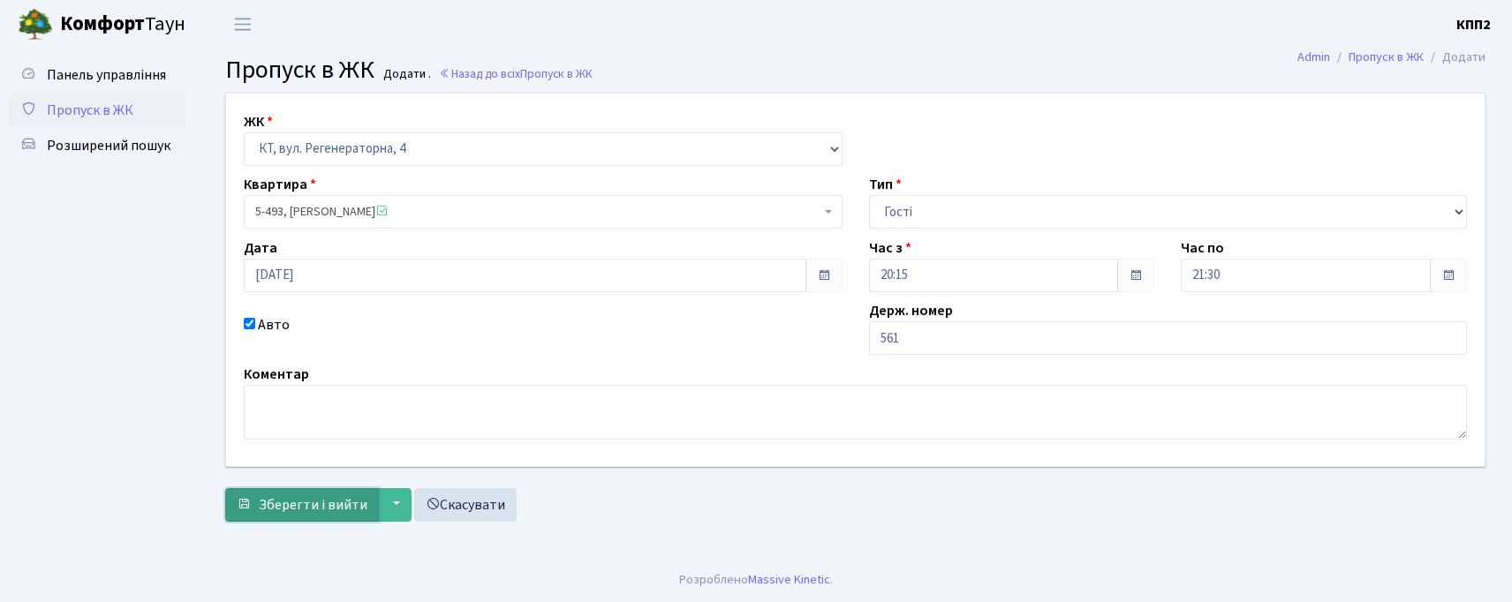
click at [258, 503] on button "Зберегти і вийти" at bounding box center [302, 505] width 154 height 34
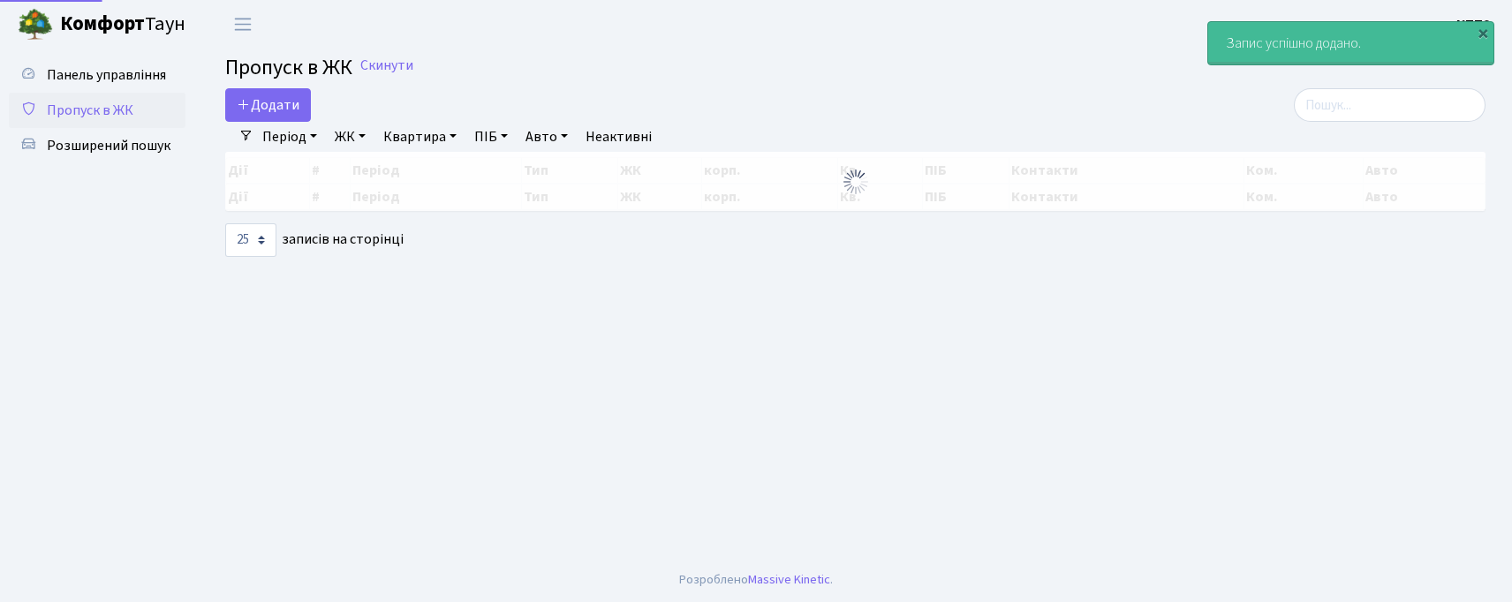
select select "25"
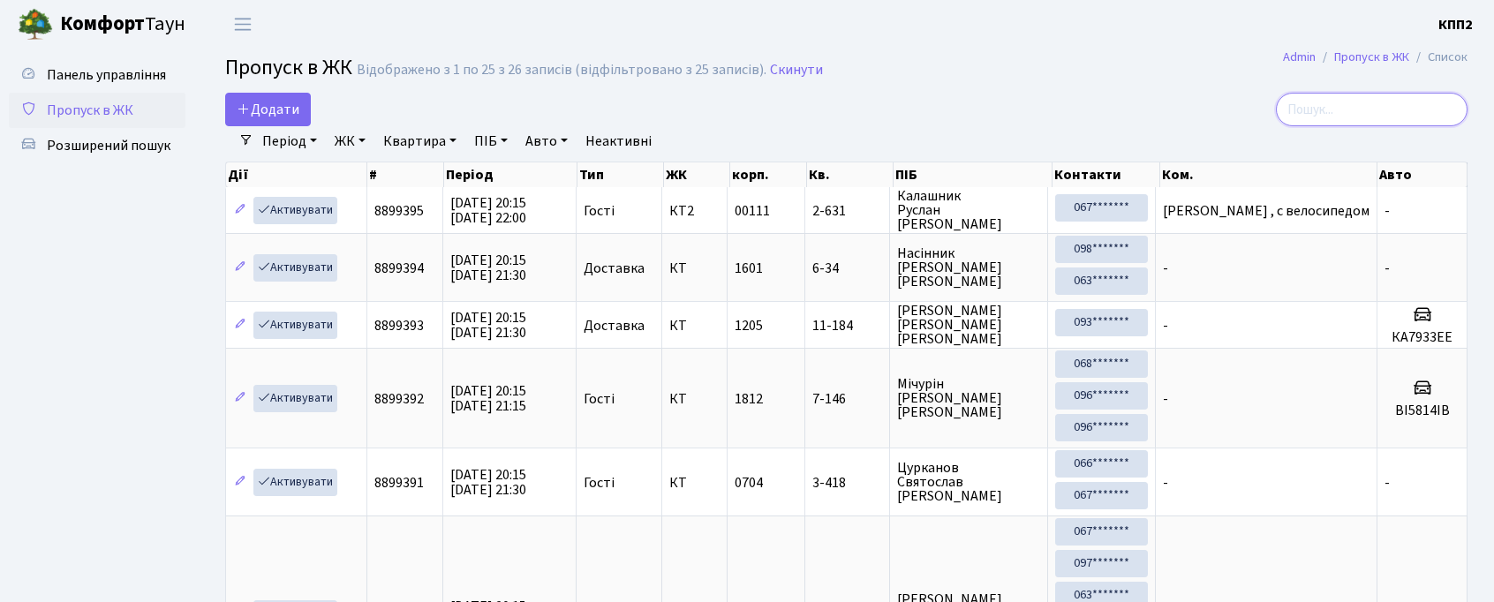
click at [1360, 106] on input "search" at bounding box center [1372, 110] width 192 height 34
type input "7933"
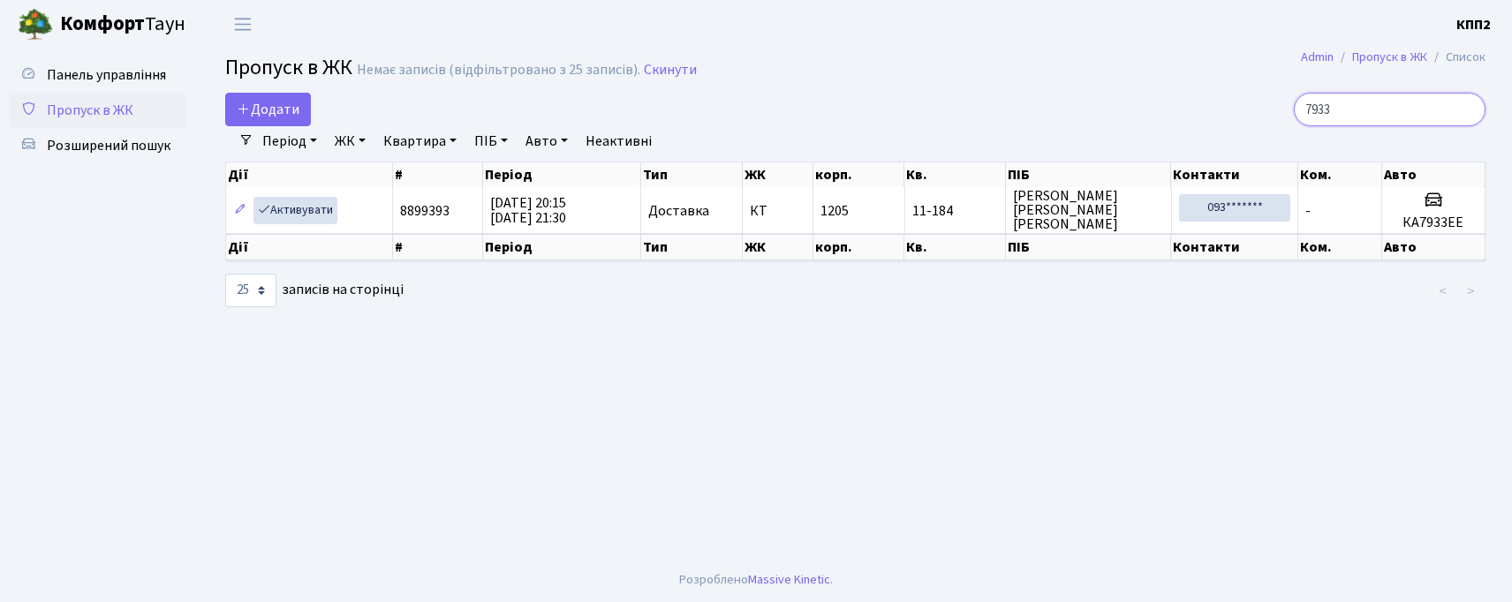
click at [1467, 106] on input "7933" at bounding box center [1390, 110] width 192 height 34
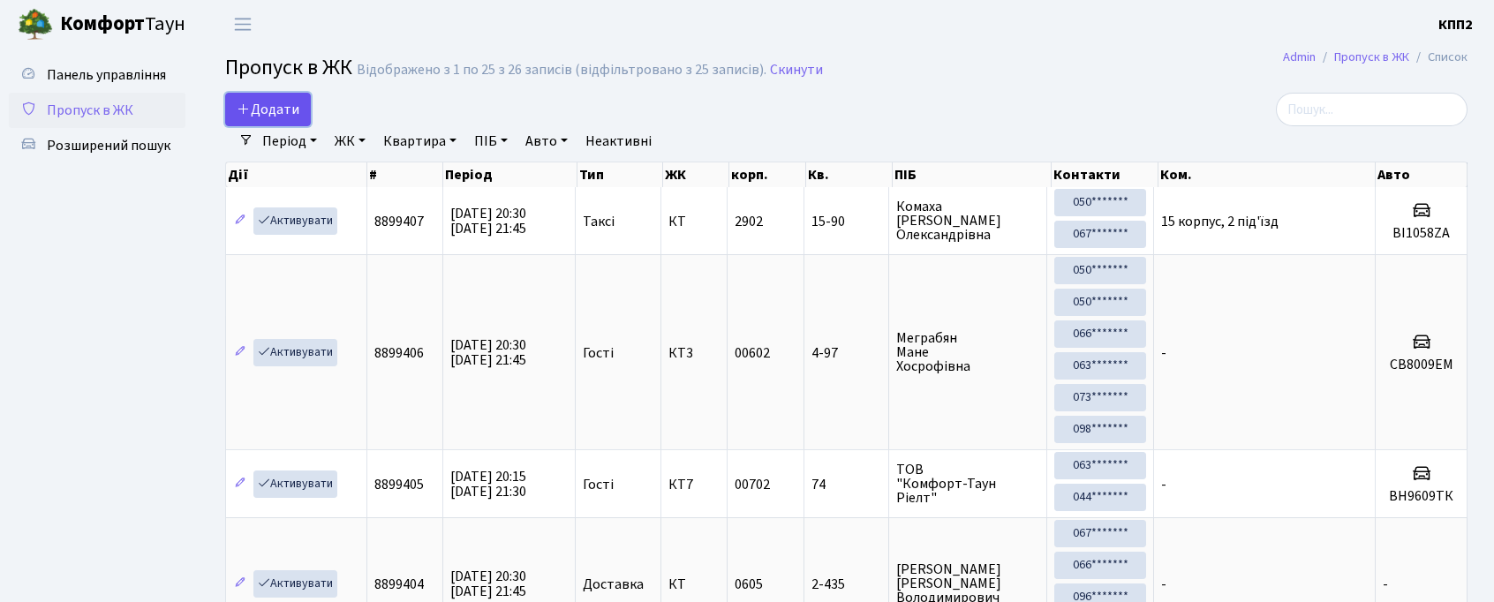
click at [242, 118] on span "Додати" at bounding box center [268, 109] width 63 height 19
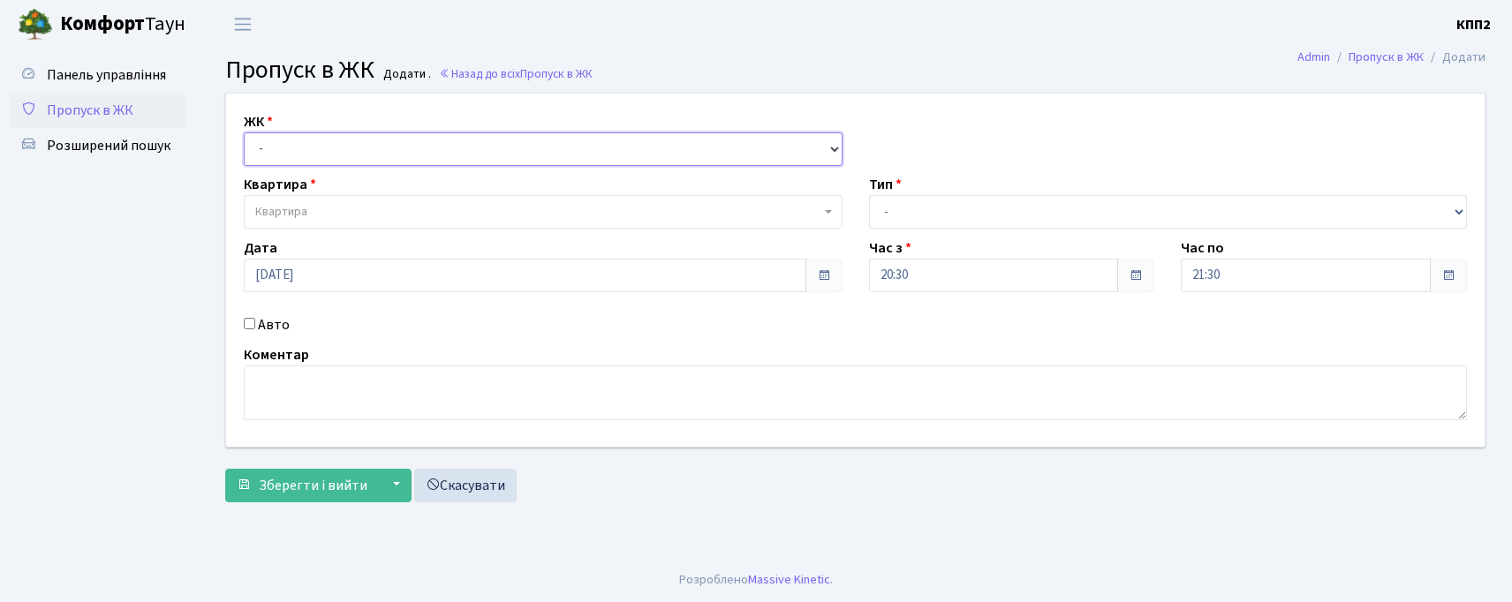
drag, startPoint x: 341, startPoint y: 157, endPoint x: 348, endPoint y: 164, distance: 10.0
click at [347, 161] on select "- КТ, вул. Регенераторна, 4 КТ2, просп. [STREET_ADDRESS] [STREET_ADDRESS] [PERS…" at bounding box center [543, 149] width 599 height 34
select select "271"
click at [244, 132] on select "- КТ, вул. Регенераторна, 4 КТ2, просп. [STREET_ADDRESS] [STREET_ADDRESS] [PERS…" at bounding box center [543, 149] width 599 height 34
select select
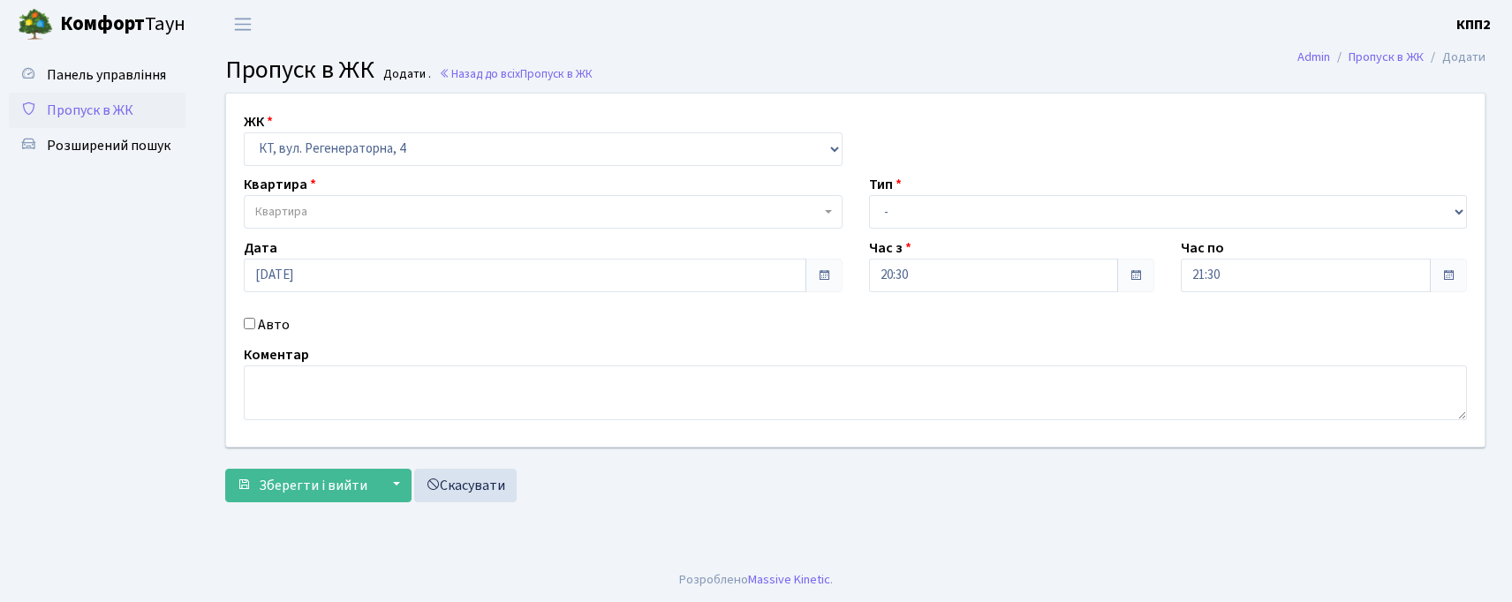
click at [966, 192] on div "Тип - Доставка Таксі Гості Сервіс" at bounding box center [1168, 201] width 625 height 55
click at [952, 207] on select "- Доставка Таксі Гості Сервіс" at bounding box center [1168, 212] width 599 height 34
select select "3"
click at [869, 195] on select "- Доставка Таксі Гості Сервіс" at bounding box center [1168, 212] width 599 height 34
click at [247, 328] on input "Авто" at bounding box center [249, 323] width 11 height 11
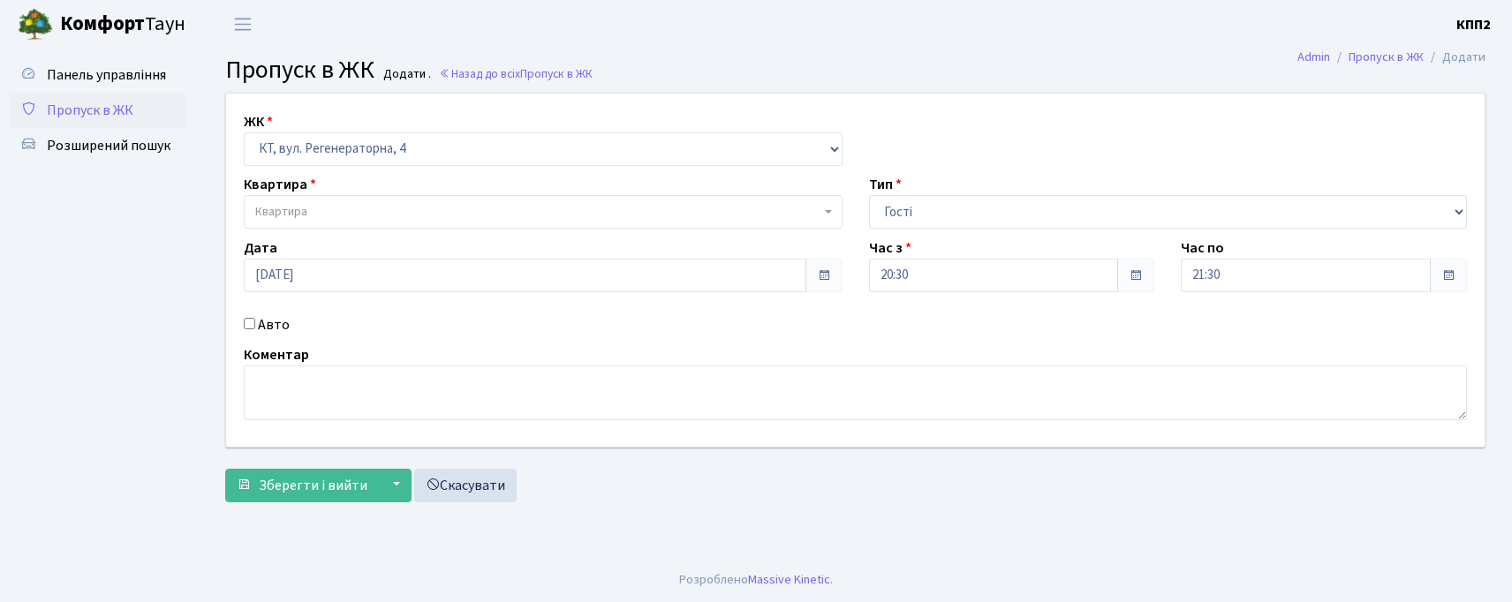
checkbox input "true"
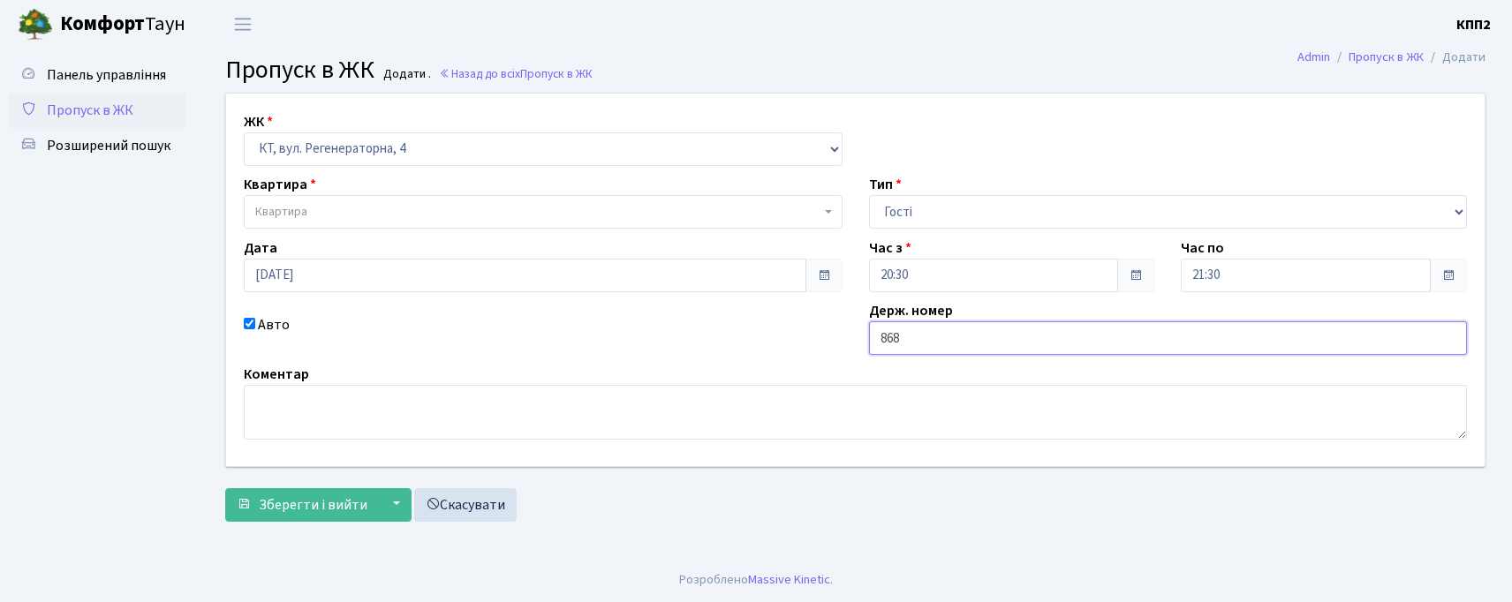
type input "868"
click at [365, 208] on span "Квартира" at bounding box center [537, 212] width 565 height 18
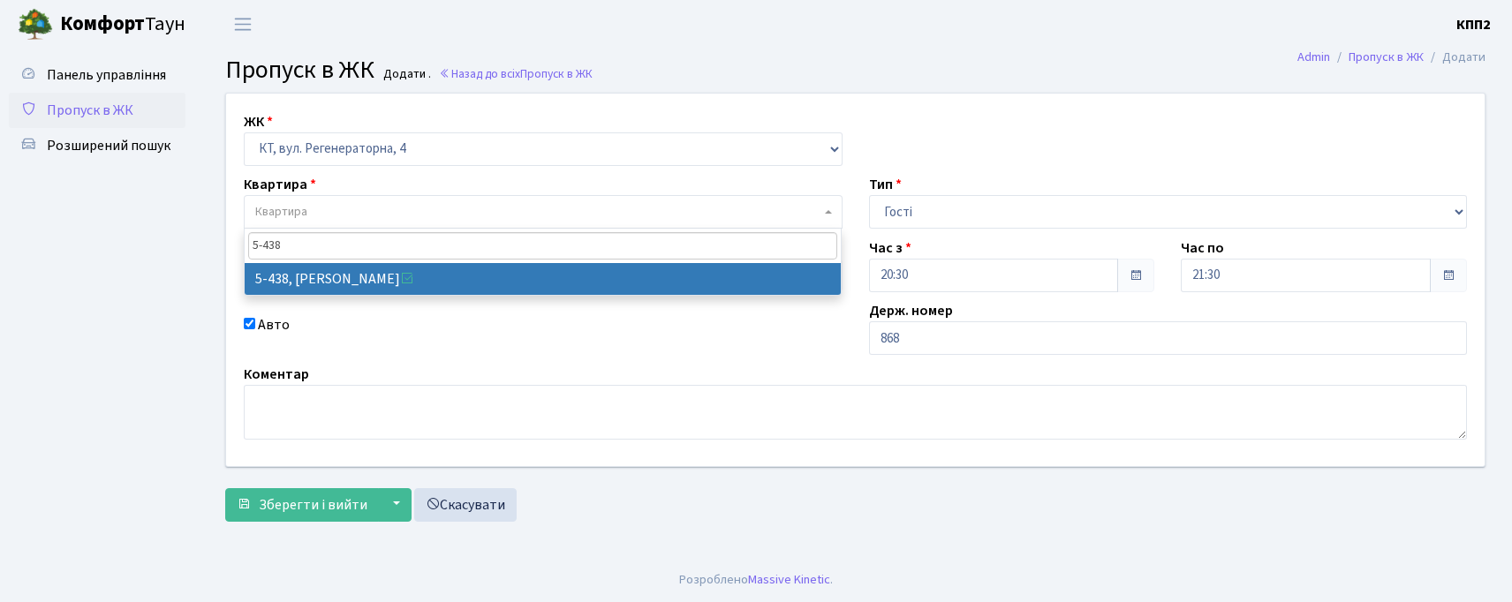
type input "5-438"
select select "2127"
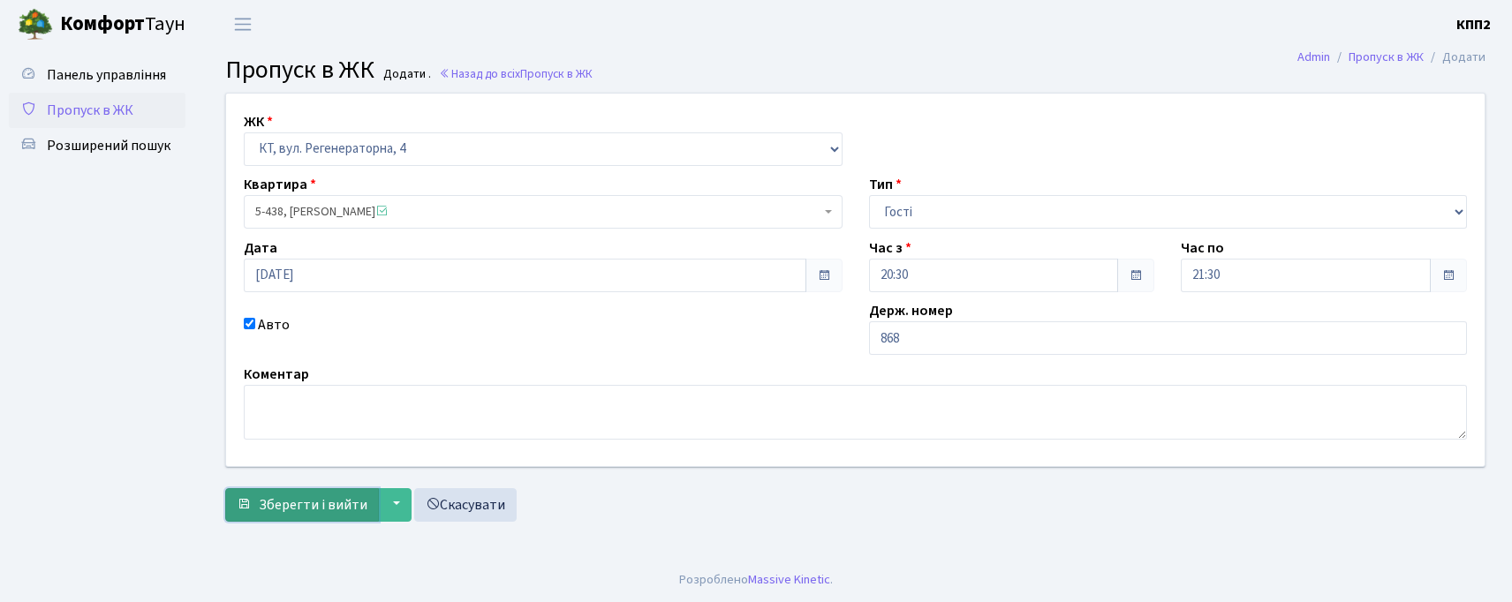
click at [263, 503] on span "Зберегти і вийти" at bounding box center [313, 504] width 109 height 19
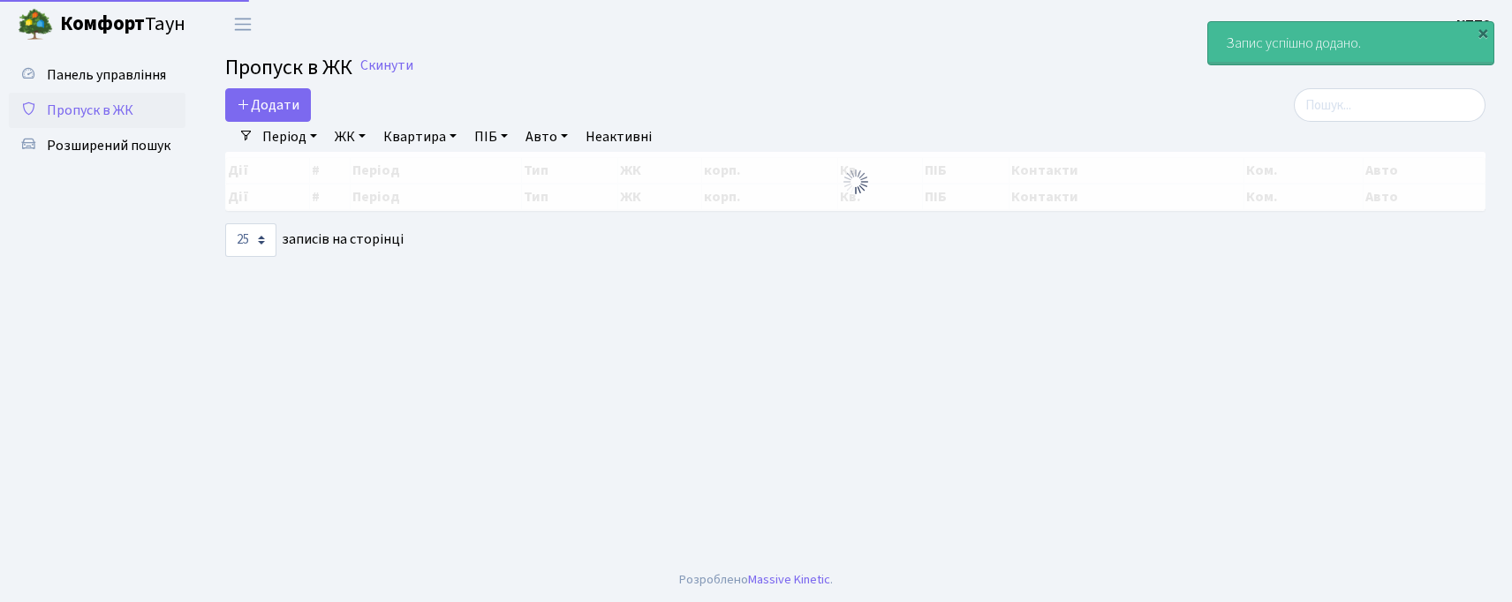
select select "25"
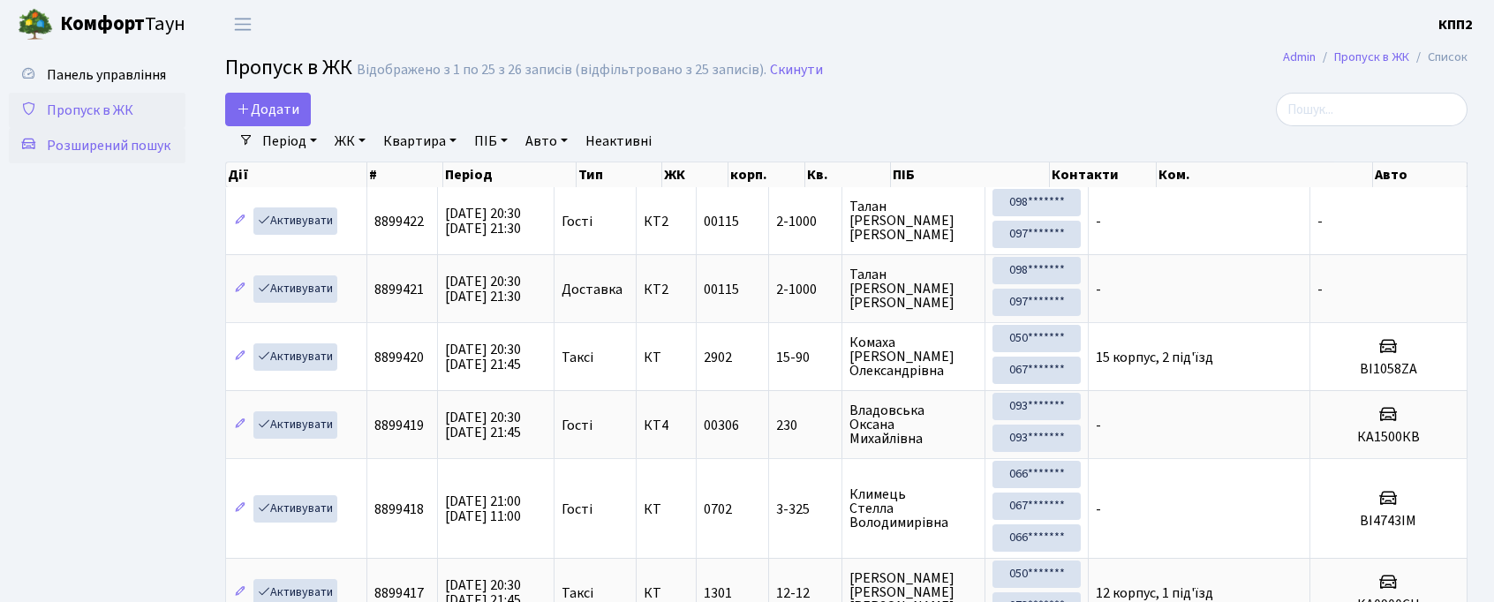
click at [96, 150] on span "Розширений пошук" at bounding box center [109, 145] width 124 height 19
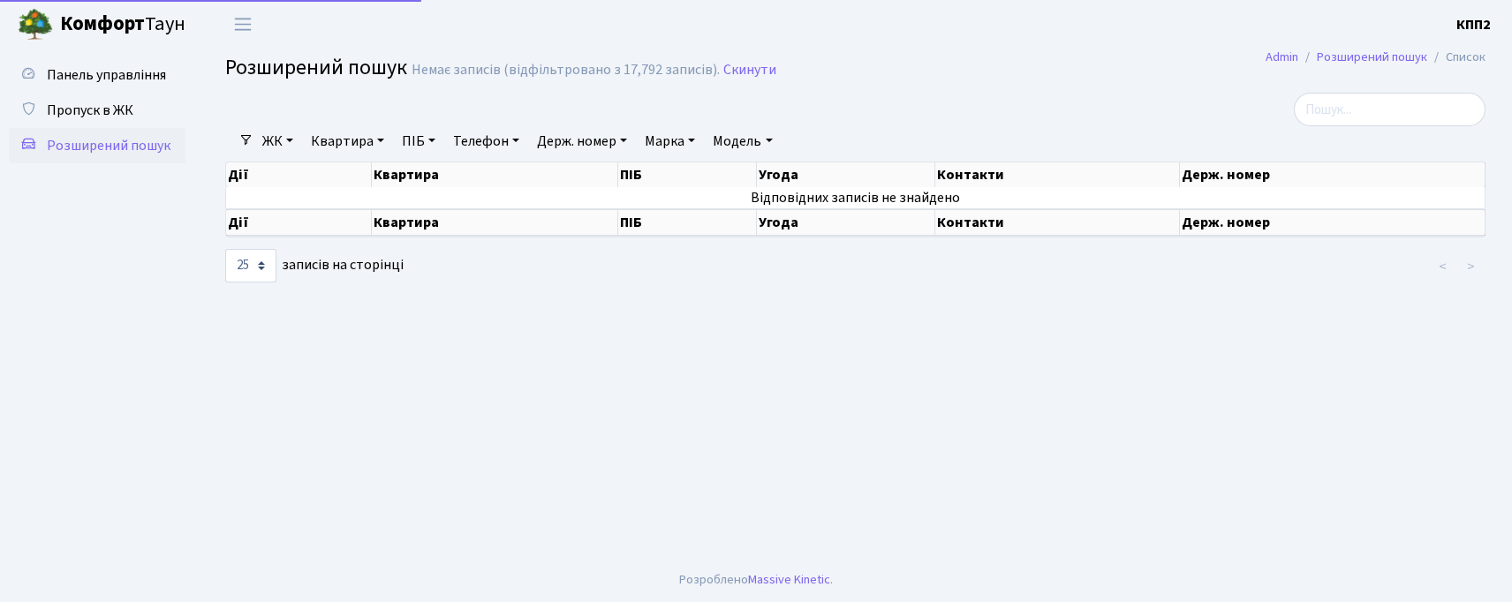
select select "25"
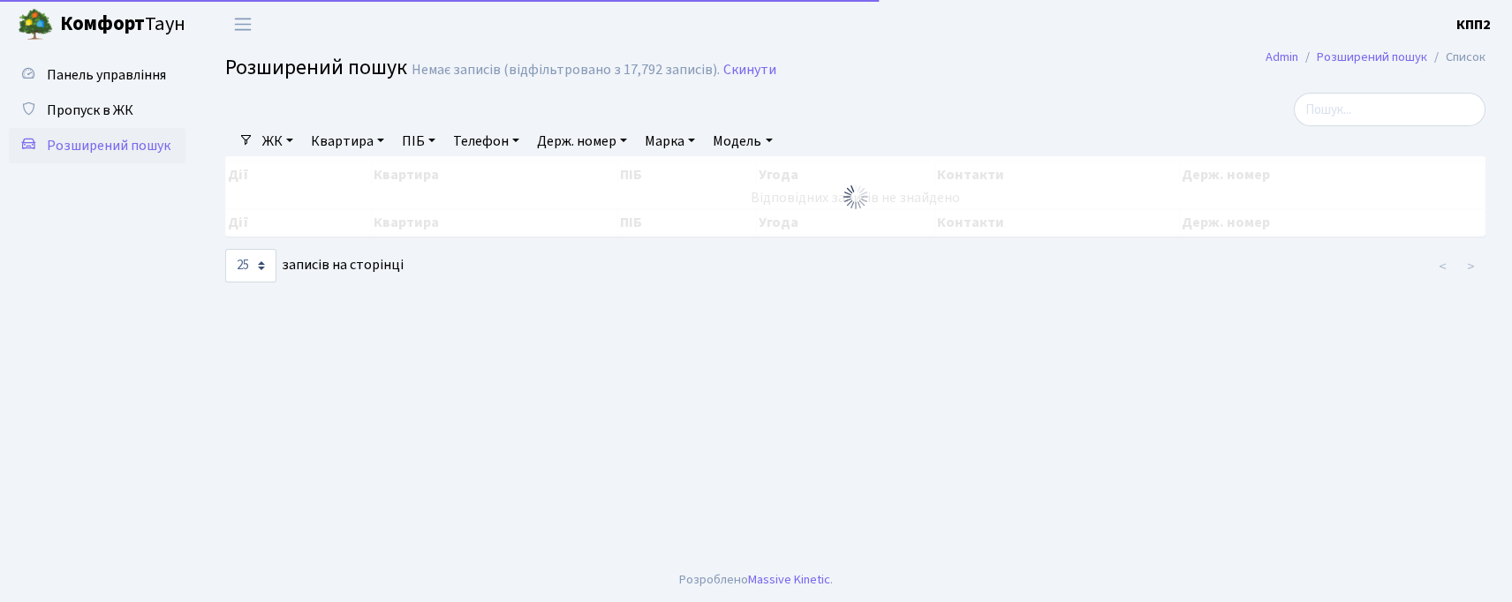
click at [286, 136] on link "ЖК" at bounding box center [277, 141] width 45 height 30
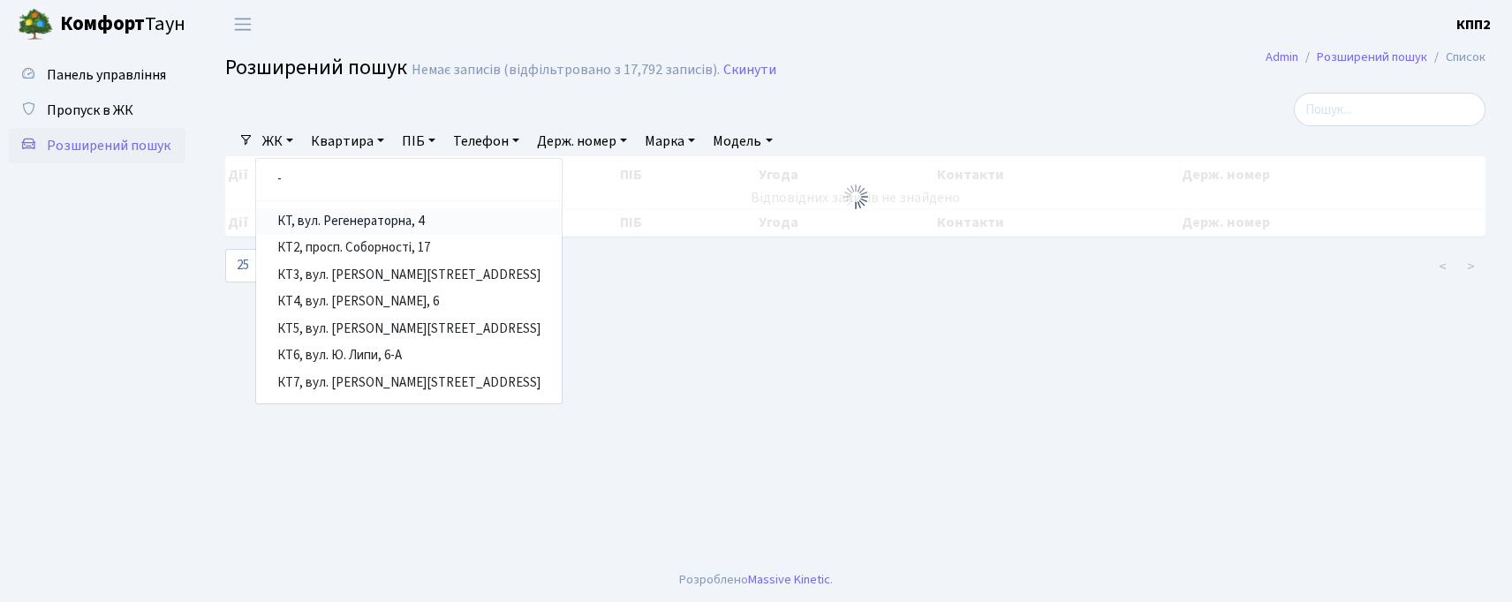
click at [316, 223] on link "КТ, вул. Регенераторна, 4" at bounding box center [409, 221] width 306 height 27
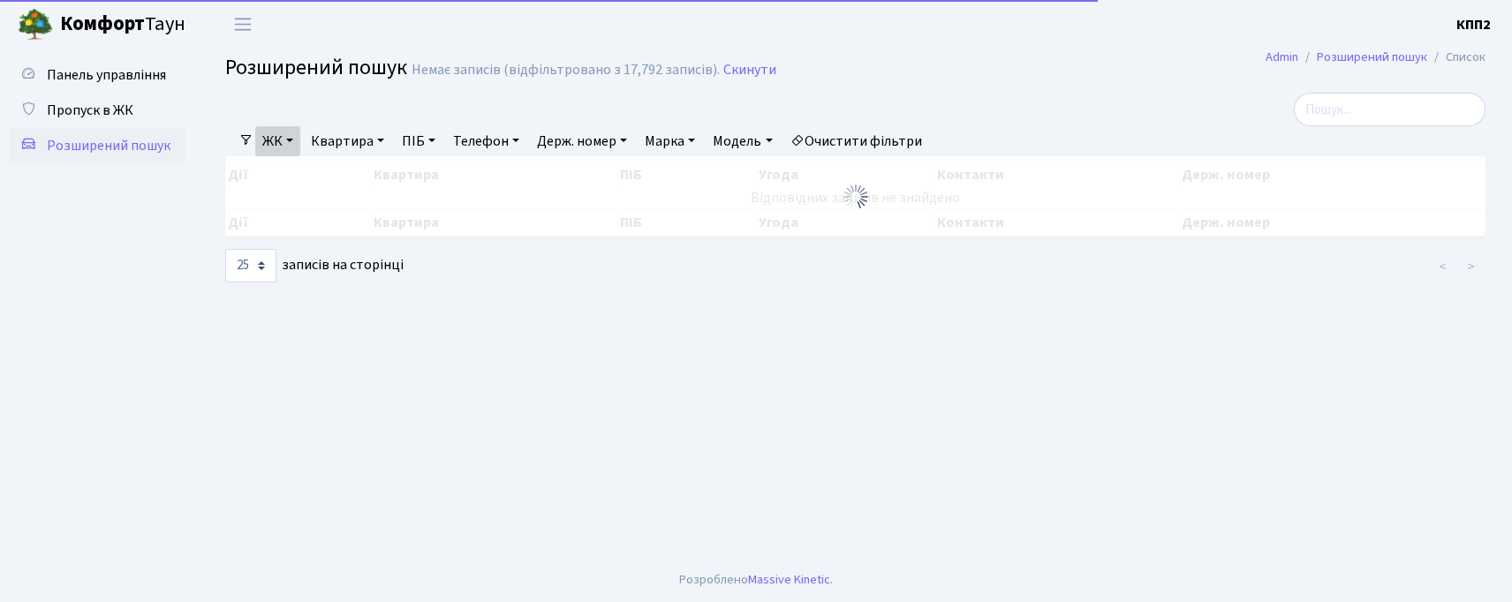
click at [332, 154] on link "Квартира" at bounding box center [347, 141] width 87 height 30
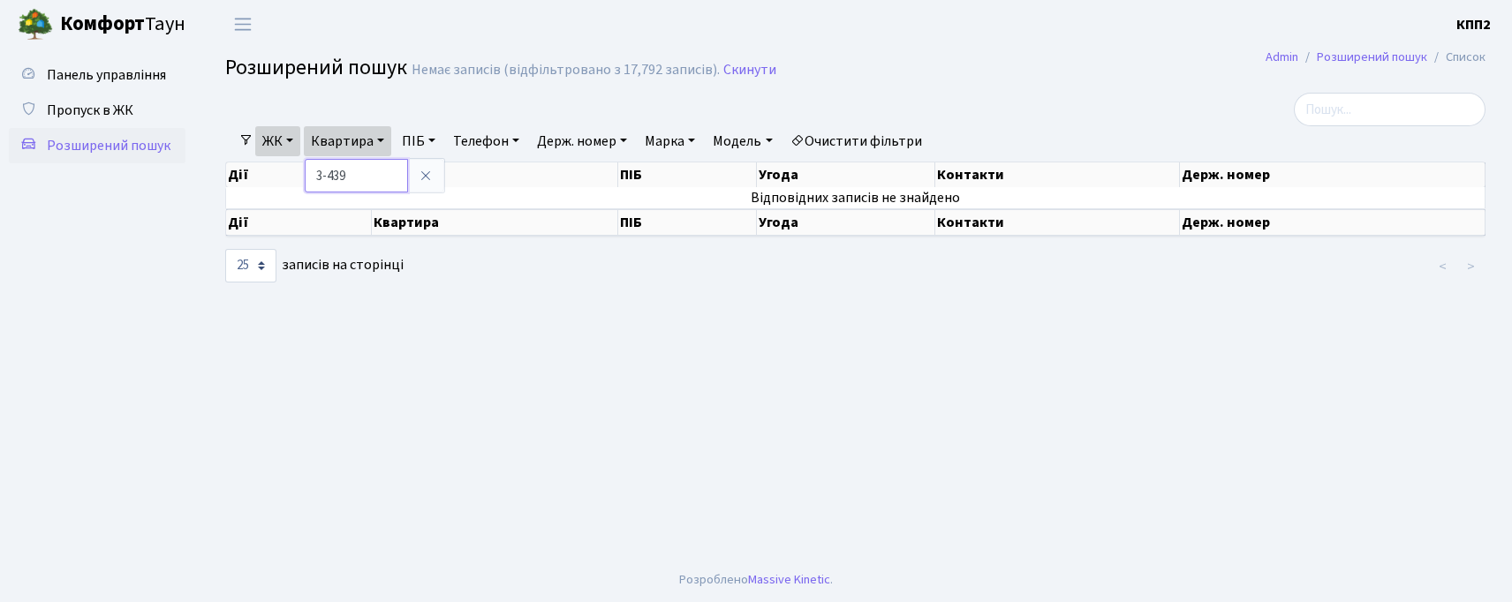
type input "3-439"
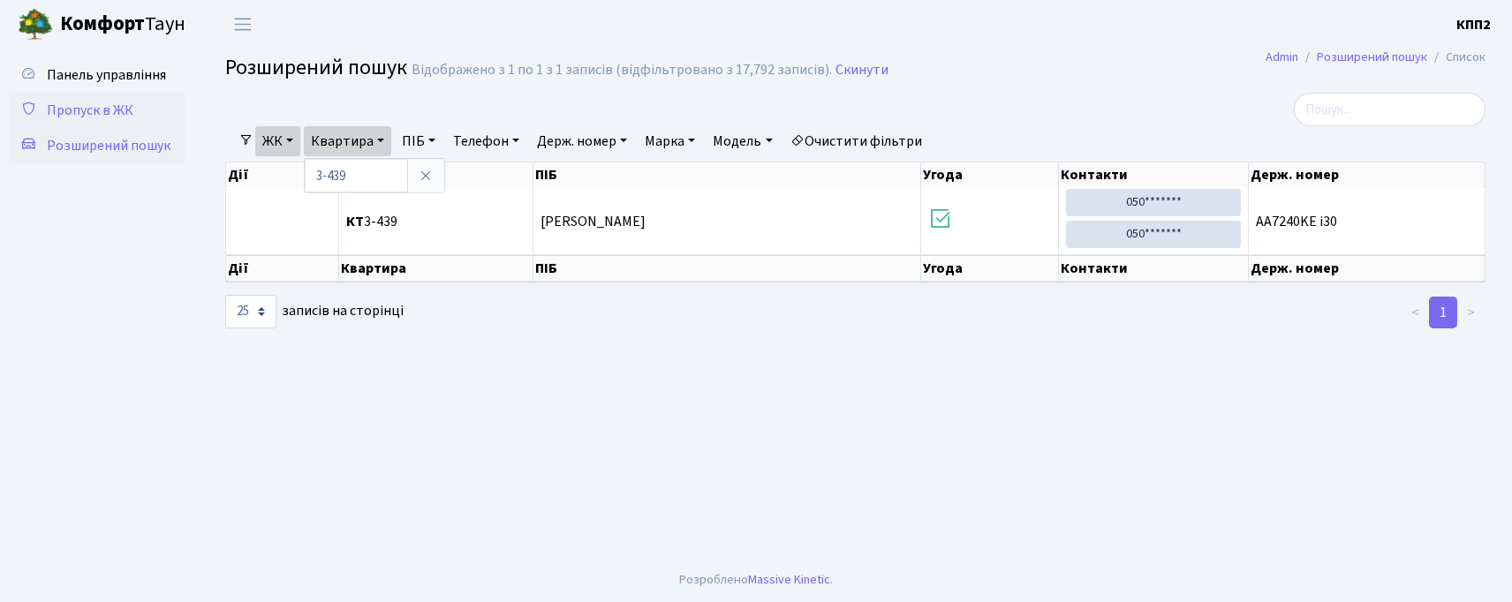
click at [107, 103] on span "Пропуск в ЖК" at bounding box center [90, 110] width 87 height 19
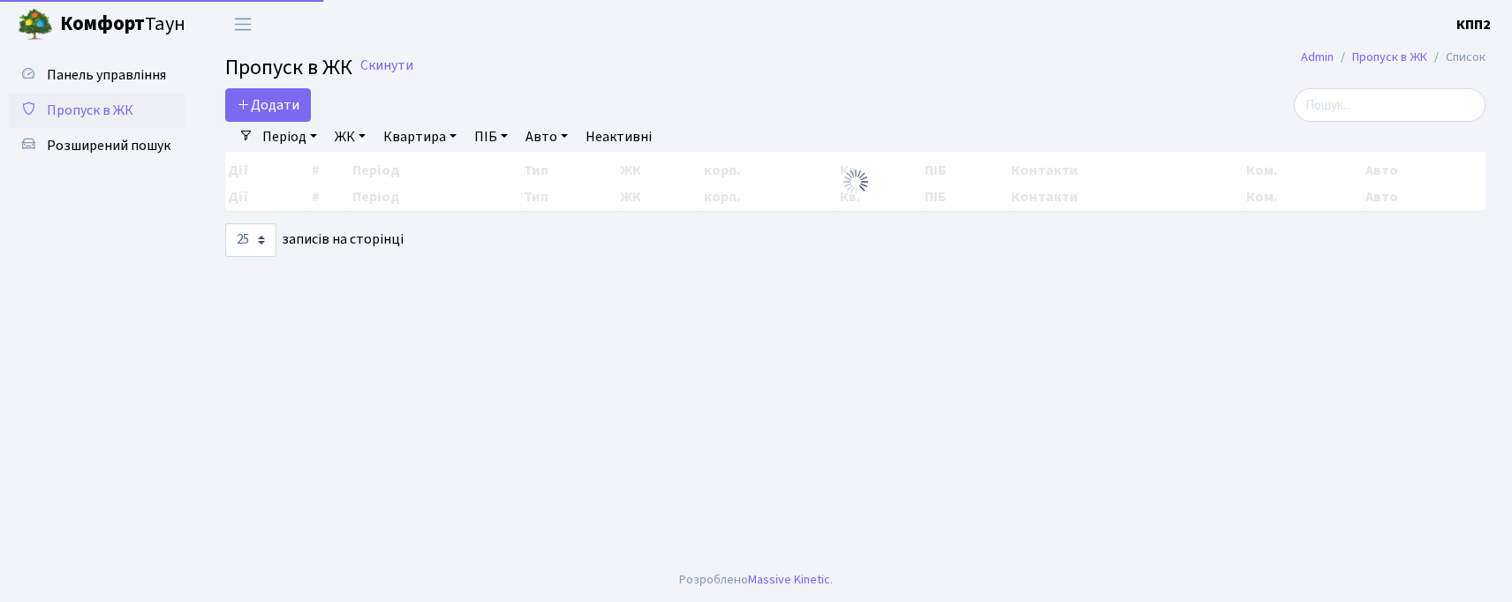
select select "25"
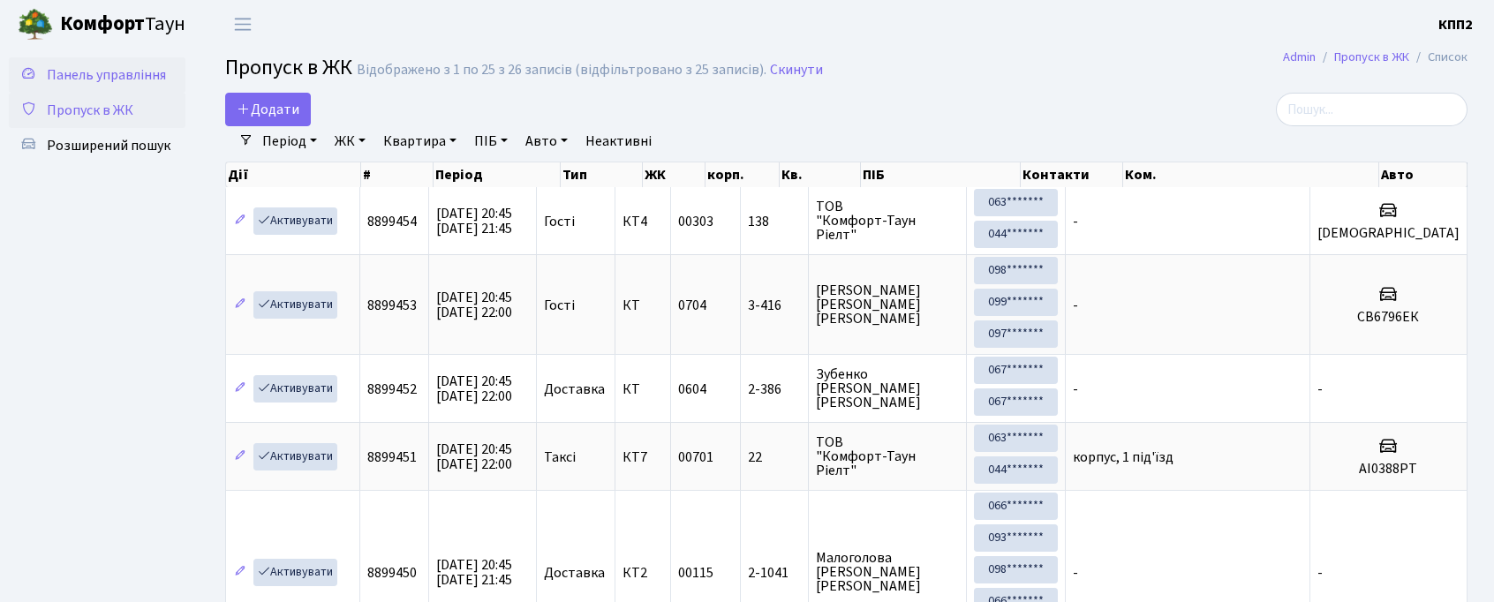
click at [28, 83] on link "Панель управління" at bounding box center [97, 74] width 177 height 35
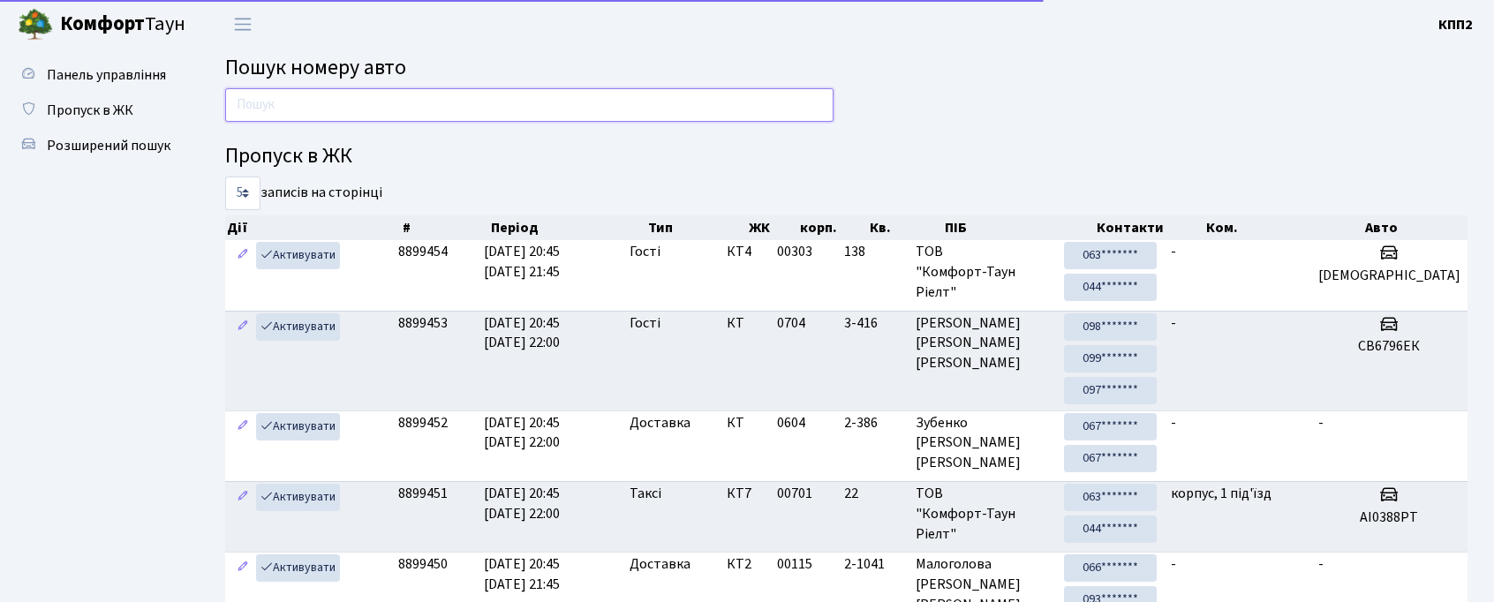
click at [241, 107] on input "text" at bounding box center [529, 105] width 608 height 34
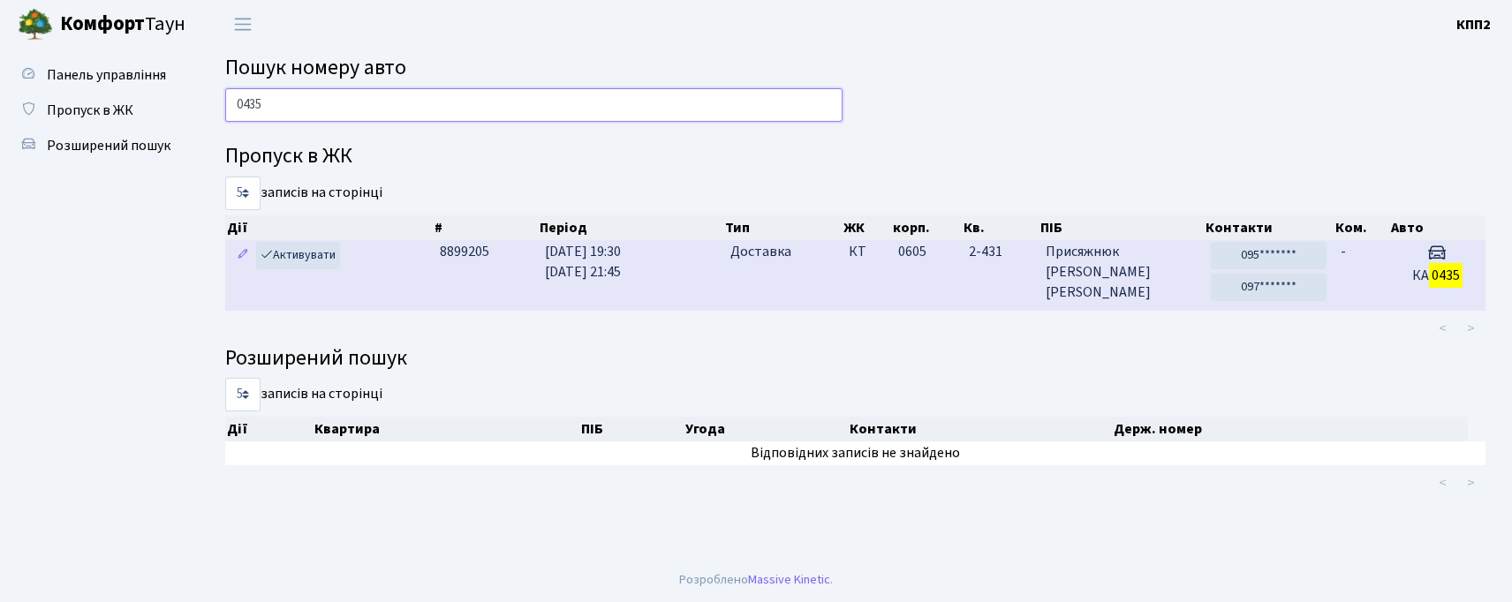
type input "0435"
click at [940, 279] on td "0605" at bounding box center [926, 275] width 70 height 70
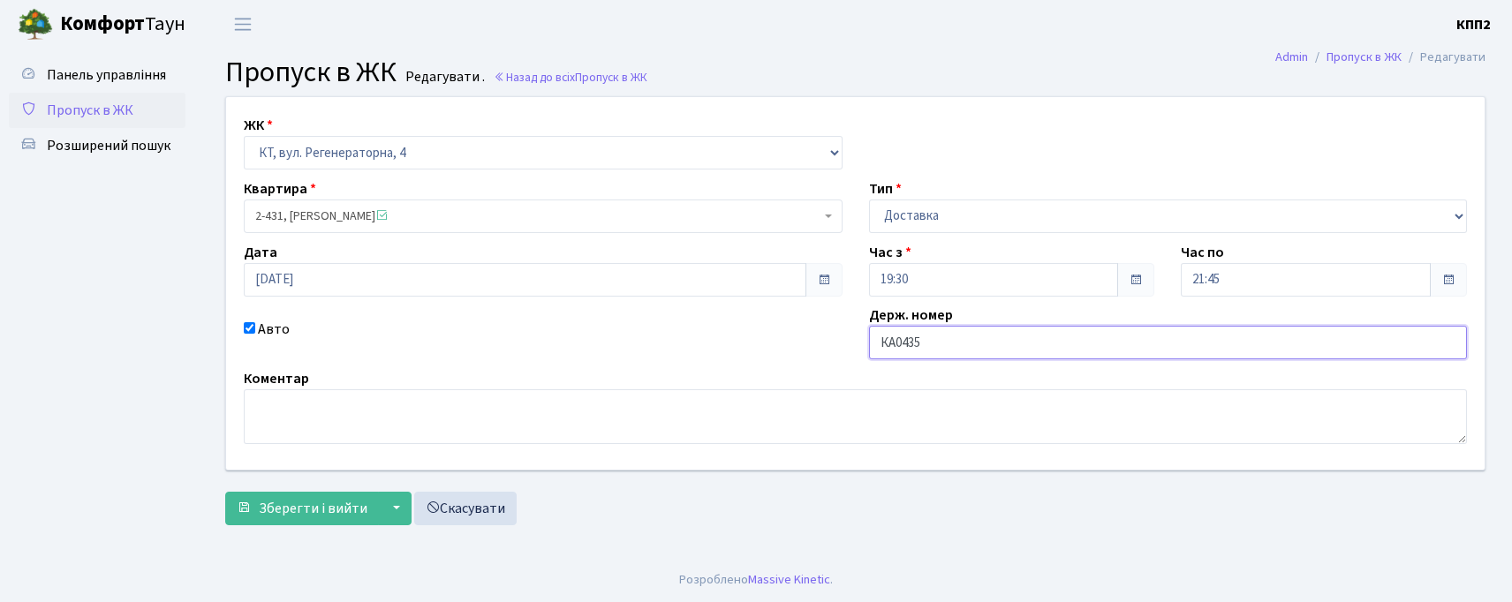
click at [965, 350] on input "КА0435" at bounding box center [1168, 343] width 599 height 34
type input "КА0435ІН"
click at [270, 513] on span "Зберегти і вийти" at bounding box center [313, 508] width 109 height 19
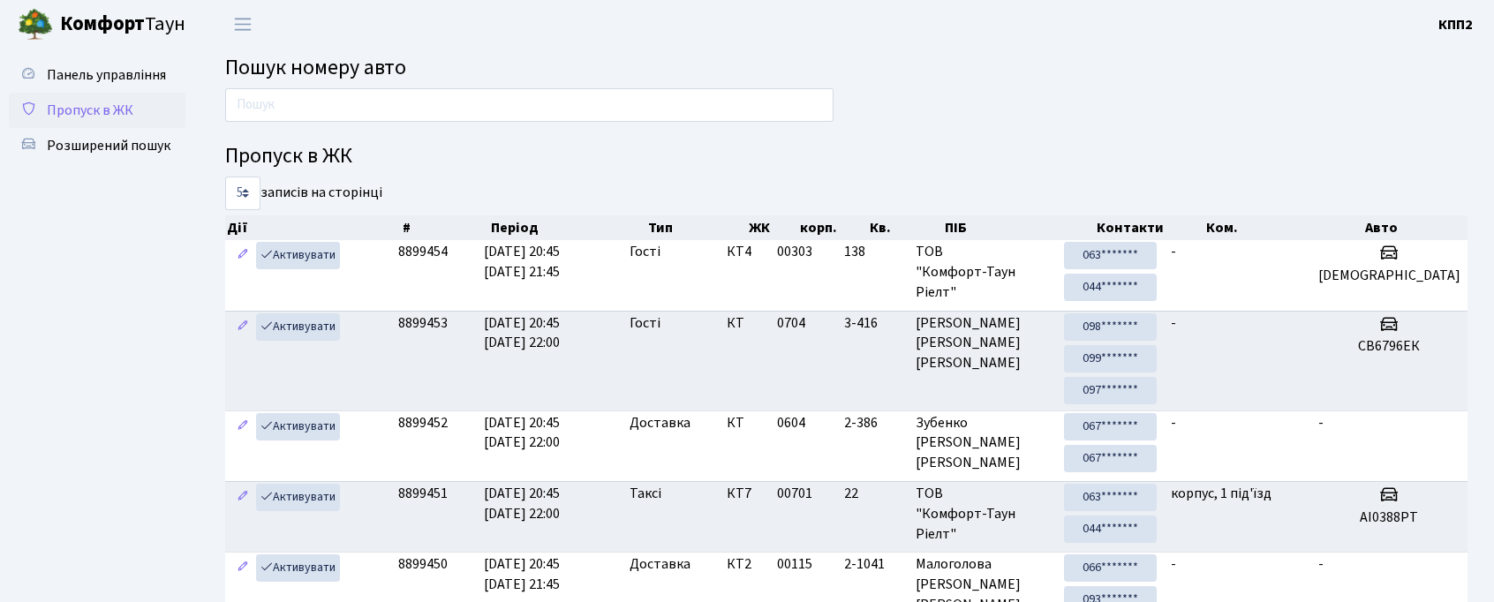
click at [111, 93] on link "Пропуск в ЖК" at bounding box center [97, 110] width 177 height 35
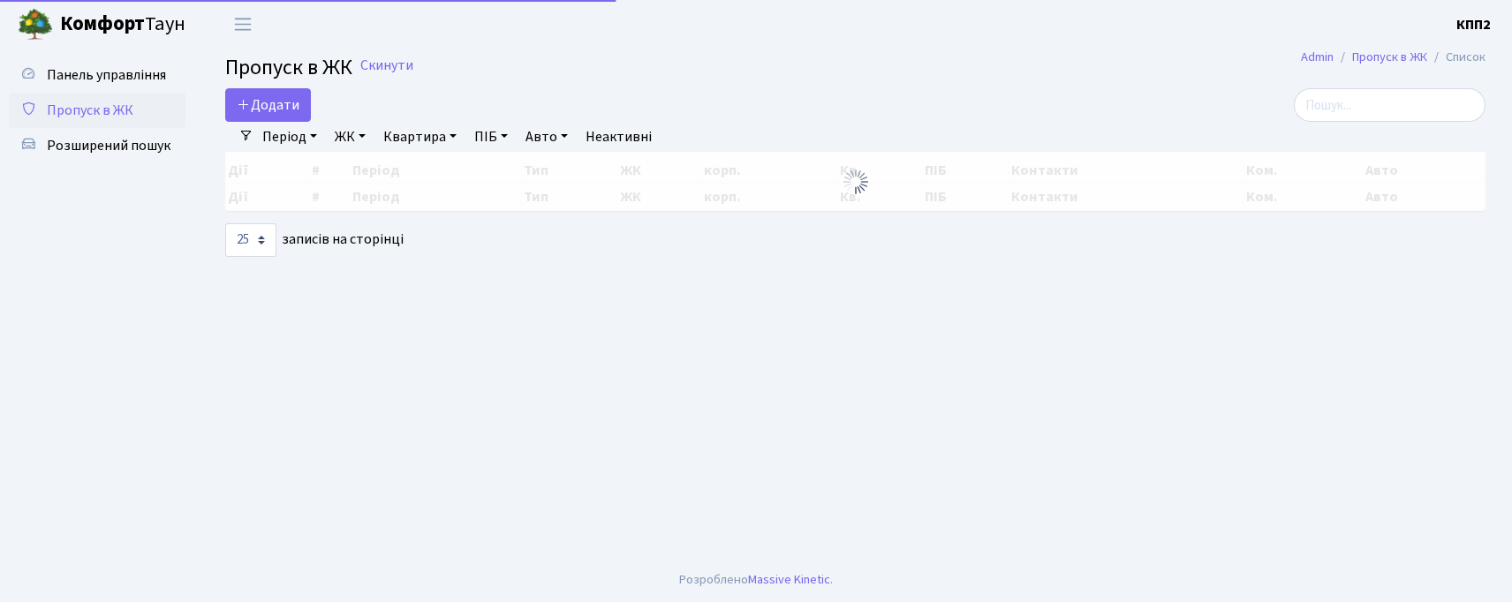
select select "25"
click at [266, 111] on span "Додати" at bounding box center [268, 104] width 63 height 19
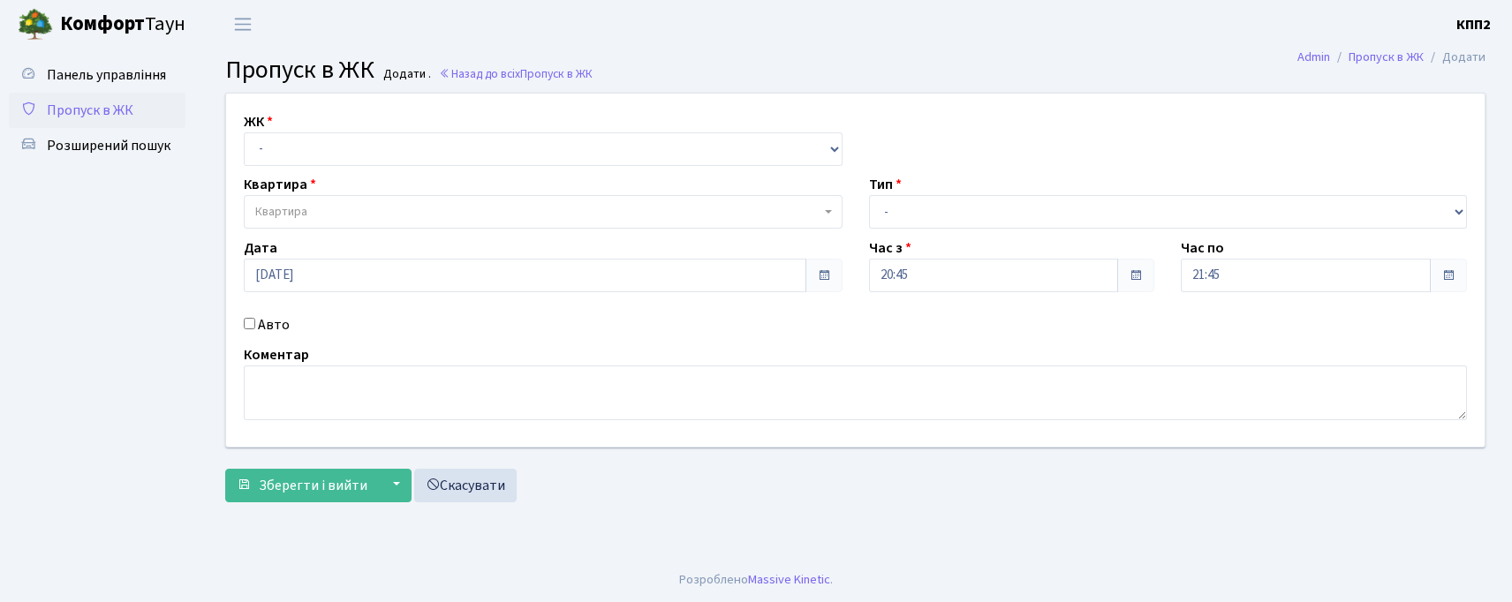
drag, startPoint x: 341, startPoint y: 129, endPoint x: 337, endPoint y: 150, distance: 21.5
click at [337, 150] on div "ЖК - КТ, вул. Регенераторна, 4 КТ2, просп. [STREET_ADDRESS] [STREET_ADDRESS] [P…" at bounding box center [542, 138] width 625 height 55
click at [337, 160] on select "- КТ, вул. Регенераторна, 4 КТ2, просп. [STREET_ADDRESS] [STREET_ADDRESS] [PERS…" at bounding box center [543, 149] width 599 height 34
click at [244, 132] on select "- КТ, вул. Регенераторна, 4 КТ2, просп. [STREET_ADDRESS] [STREET_ADDRESS] [PERS…" at bounding box center [543, 149] width 599 height 34
click at [354, 156] on select "- КТ, вул. Регенераторна, 4 КТ2, просп. Соборності, 17 КТ3, вул. Березнева, 16 …" at bounding box center [543, 149] width 599 height 34
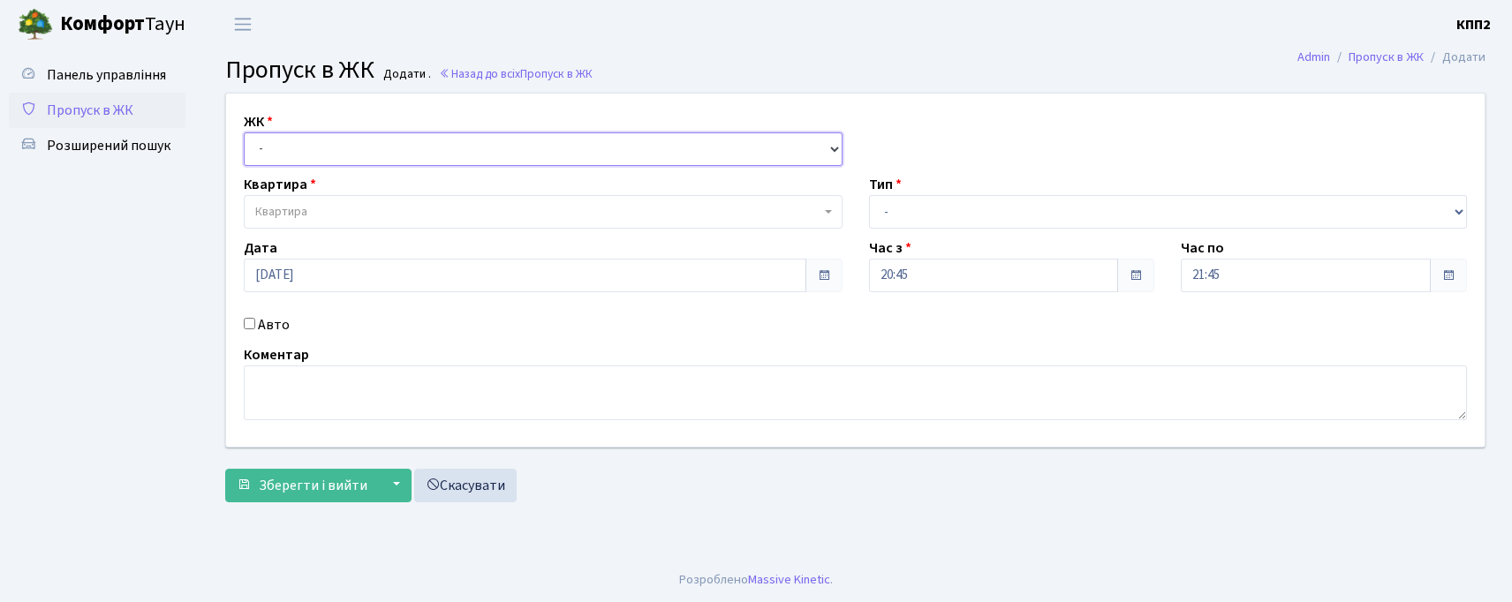
select select "271"
click at [244, 132] on select "- КТ, вул. Регенераторна, 4 КТ2, просп. Соборності, 17 КТ3, вул. Березнева, 16 …" at bounding box center [543, 149] width 599 height 34
select select
click at [343, 210] on span "Квартира" at bounding box center [537, 212] width 565 height 18
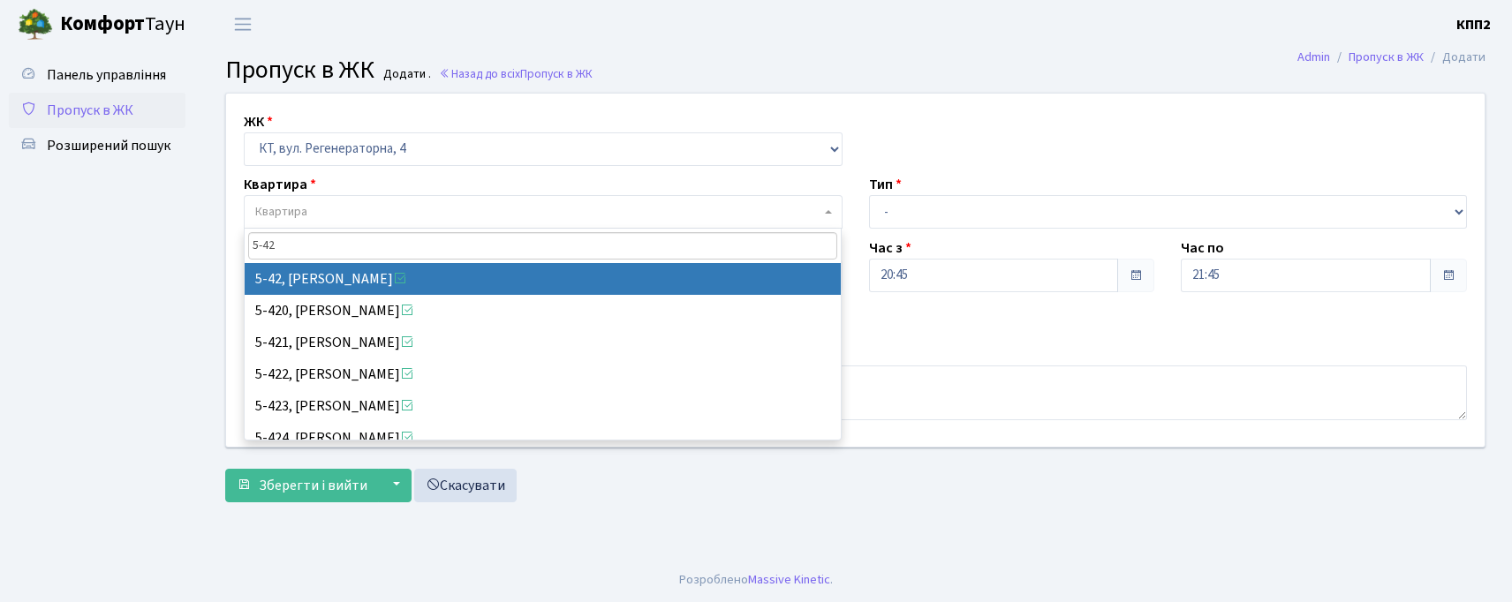
type input "5-42"
select select "2534"
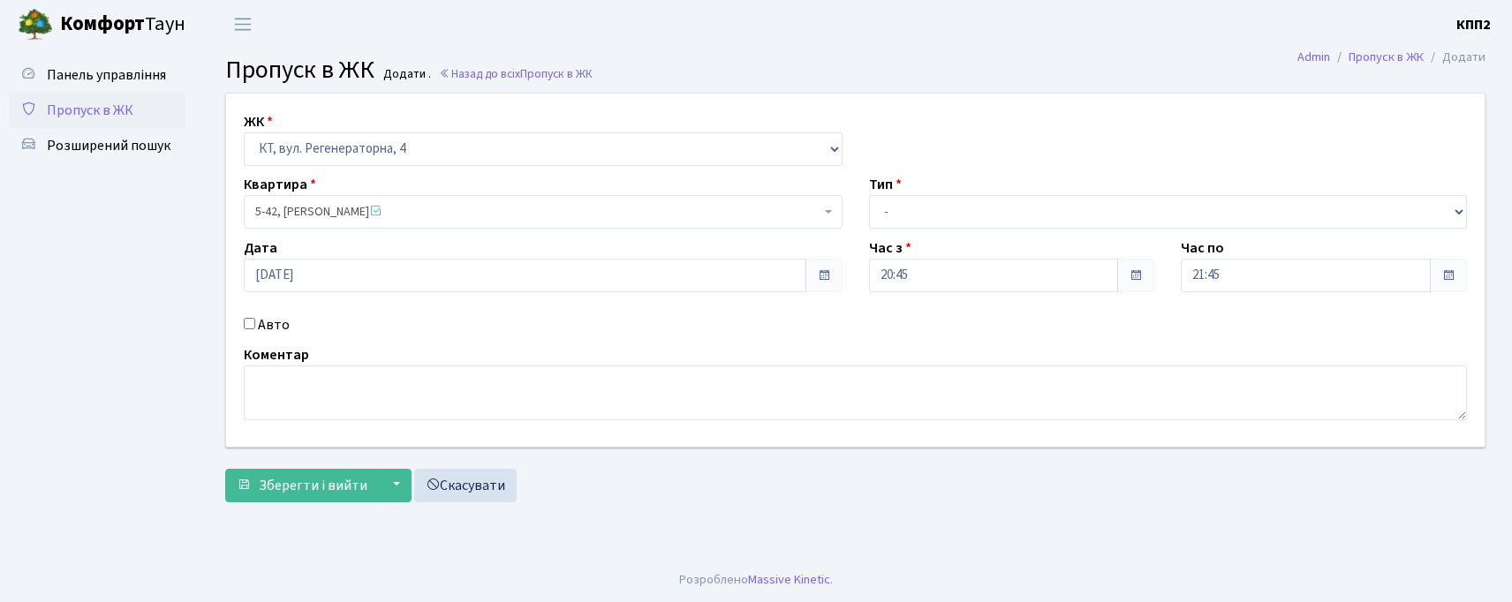
click at [245, 323] on input "Авто" at bounding box center [249, 323] width 11 height 11
checkbox input "true"
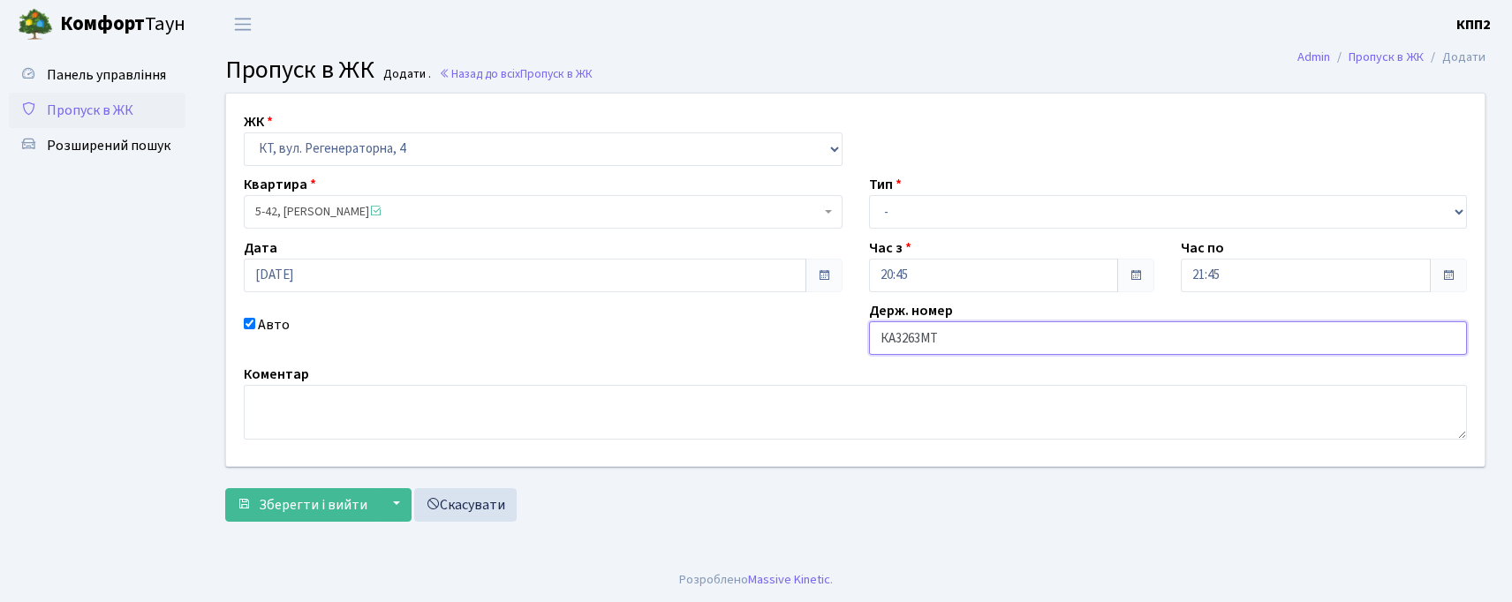
type input "КА3263МТ"
click at [1056, 185] on div "Тип - Доставка Таксі Гості Сервіс" at bounding box center [1168, 201] width 625 height 55
click at [1049, 192] on div "Тип - Доставка Таксі Гості Сервіс" at bounding box center [1168, 201] width 625 height 55
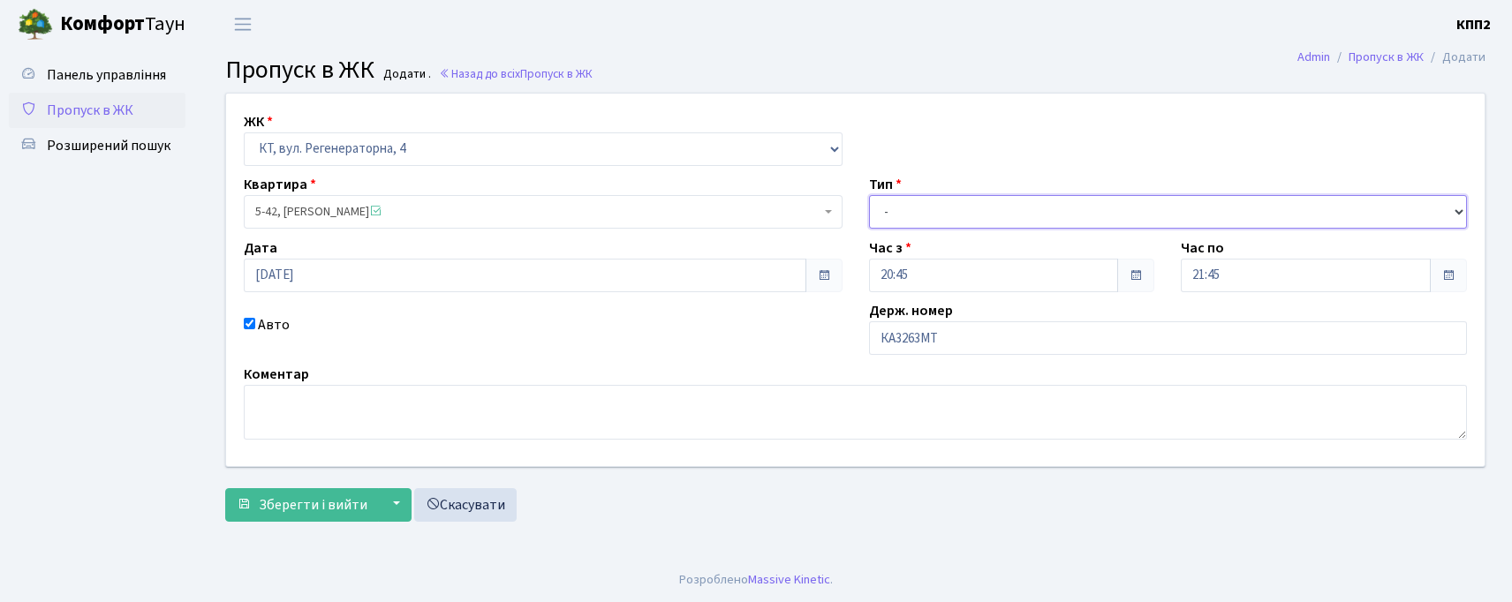
click at [976, 208] on select "- Доставка Таксі Гості Сервіс" at bounding box center [1168, 212] width 599 height 34
select select "2"
click at [869, 195] on select "- Доставка Таксі Гості Сервіс" at bounding box center [1168, 212] width 599 height 34
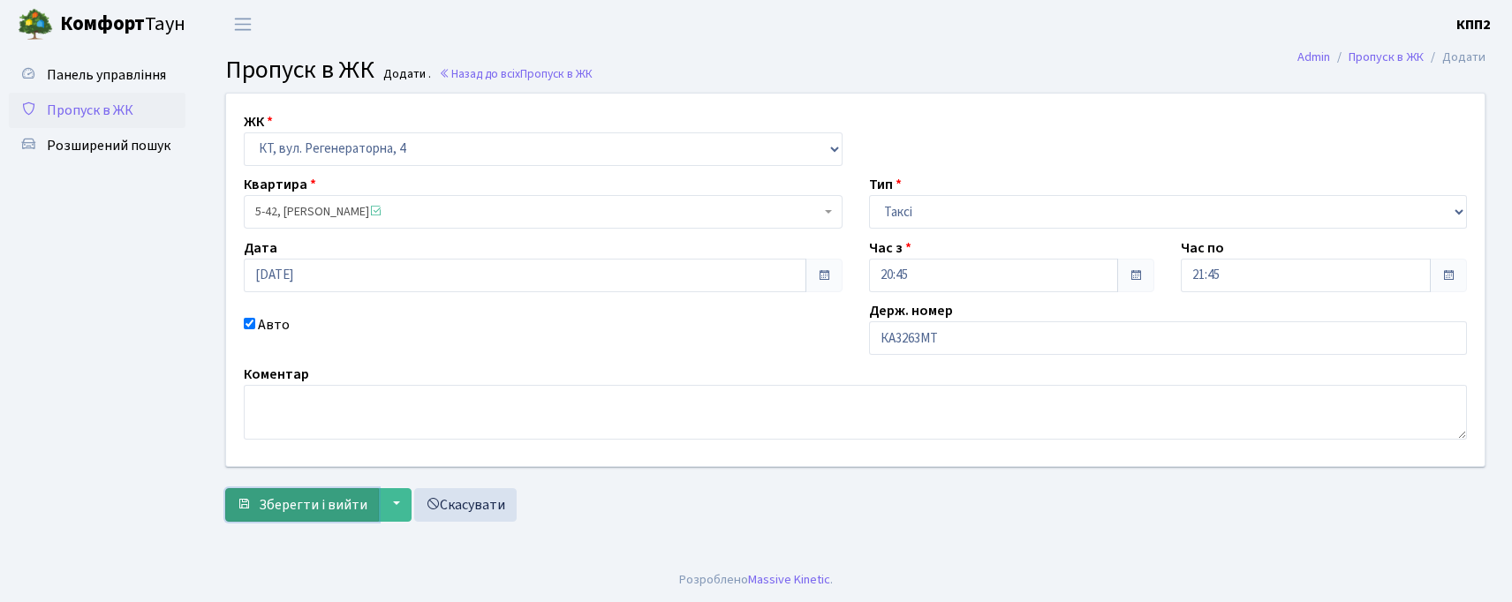
click at [283, 510] on span "Зберегти і вийти" at bounding box center [313, 504] width 109 height 19
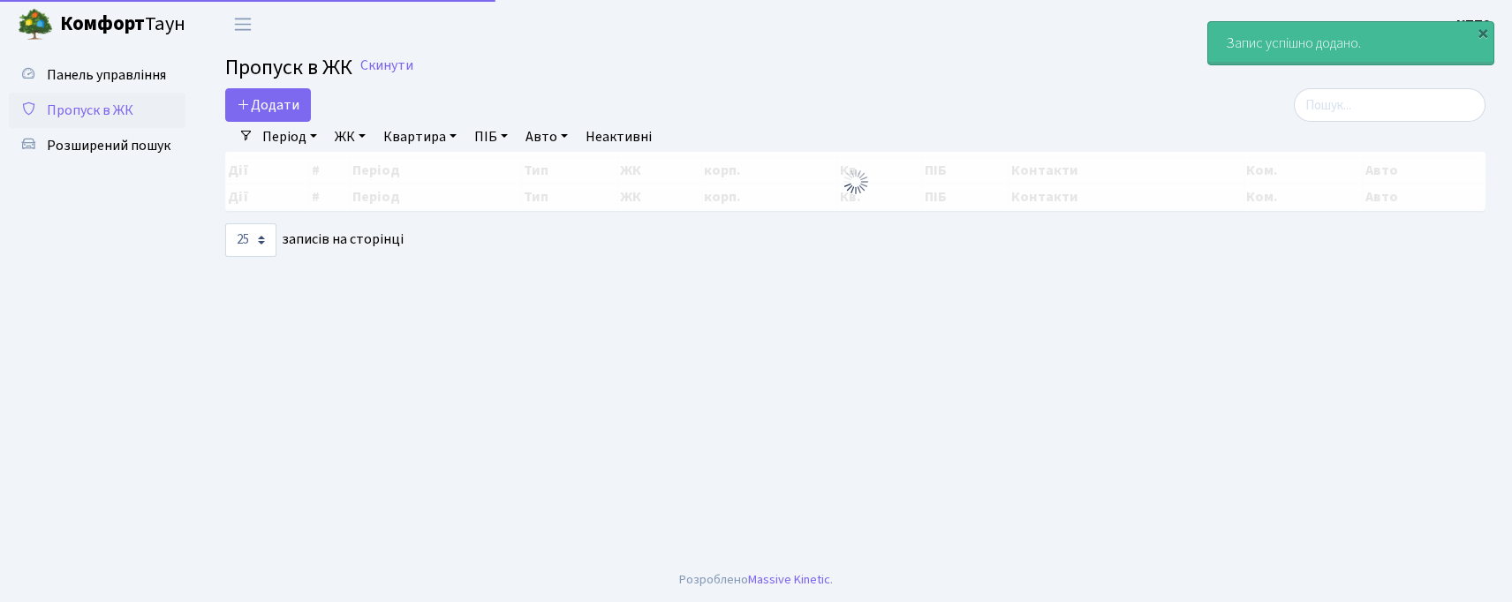
select select "25"
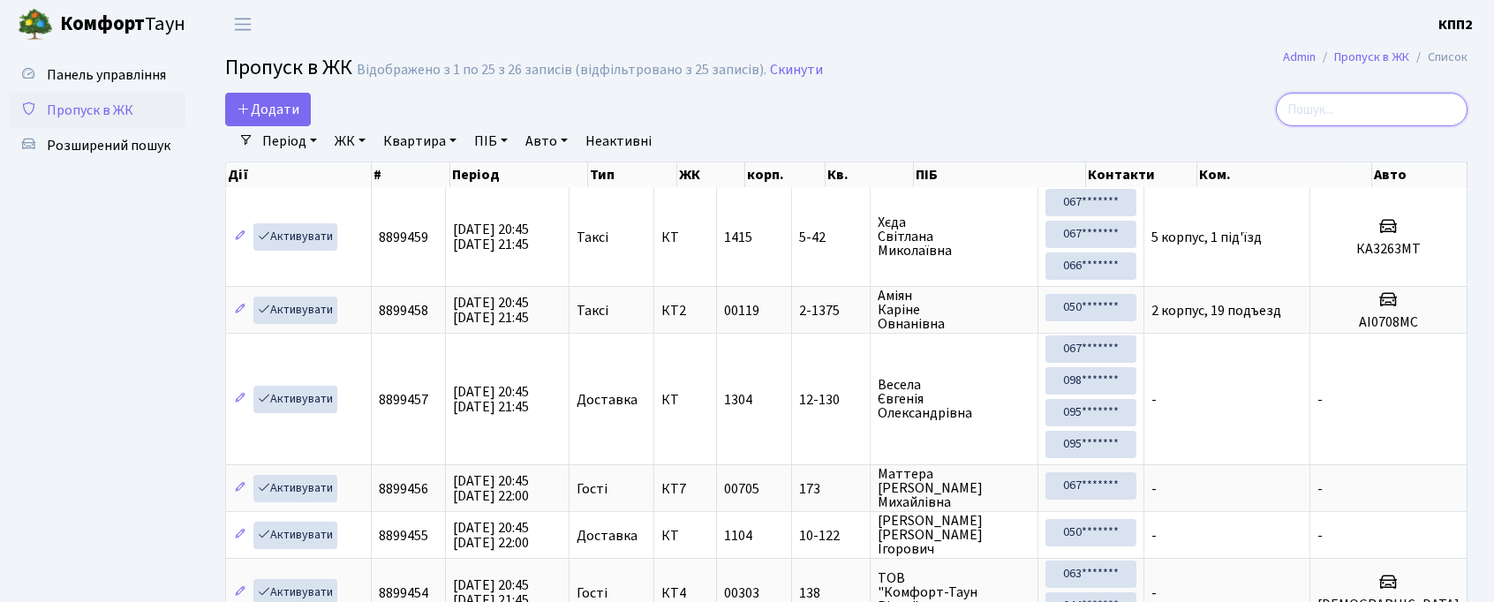
click at [1399, 104] on input "search" at bounding box center [1372, 110] width 192 height 34
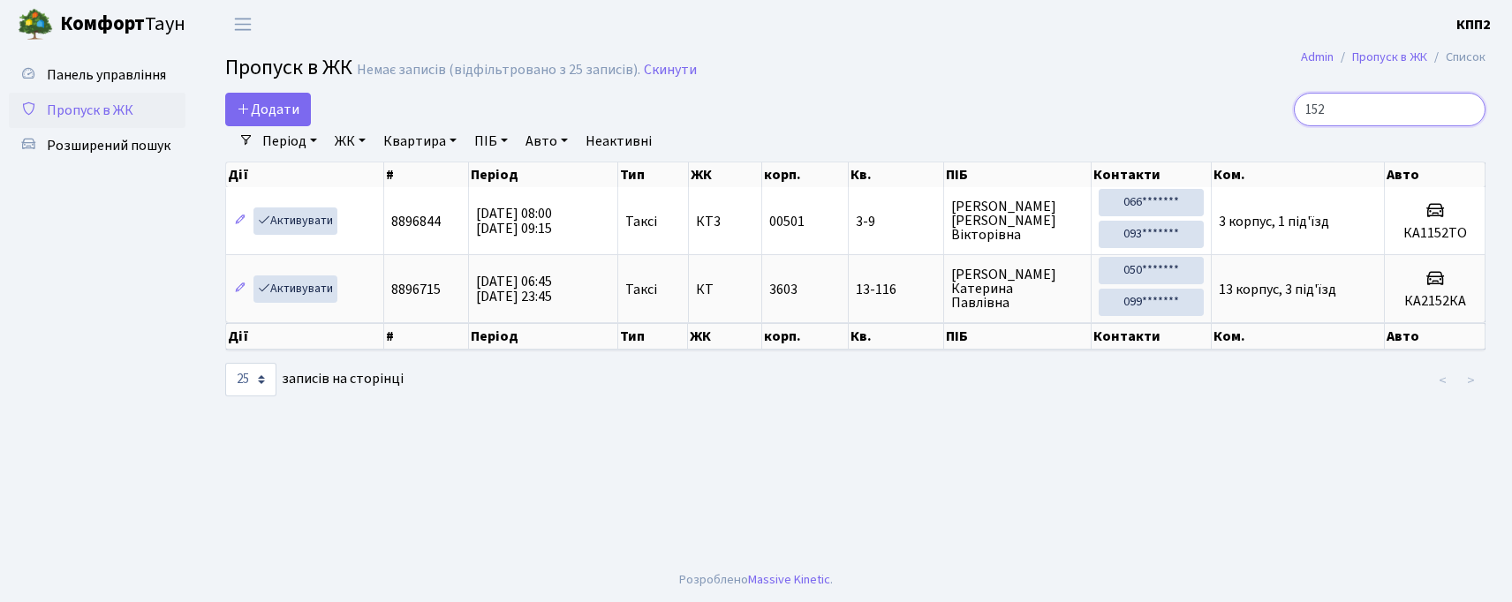
click at [1317, 103] on input "152" at bounding box center [1390, 110] width 192 height 34
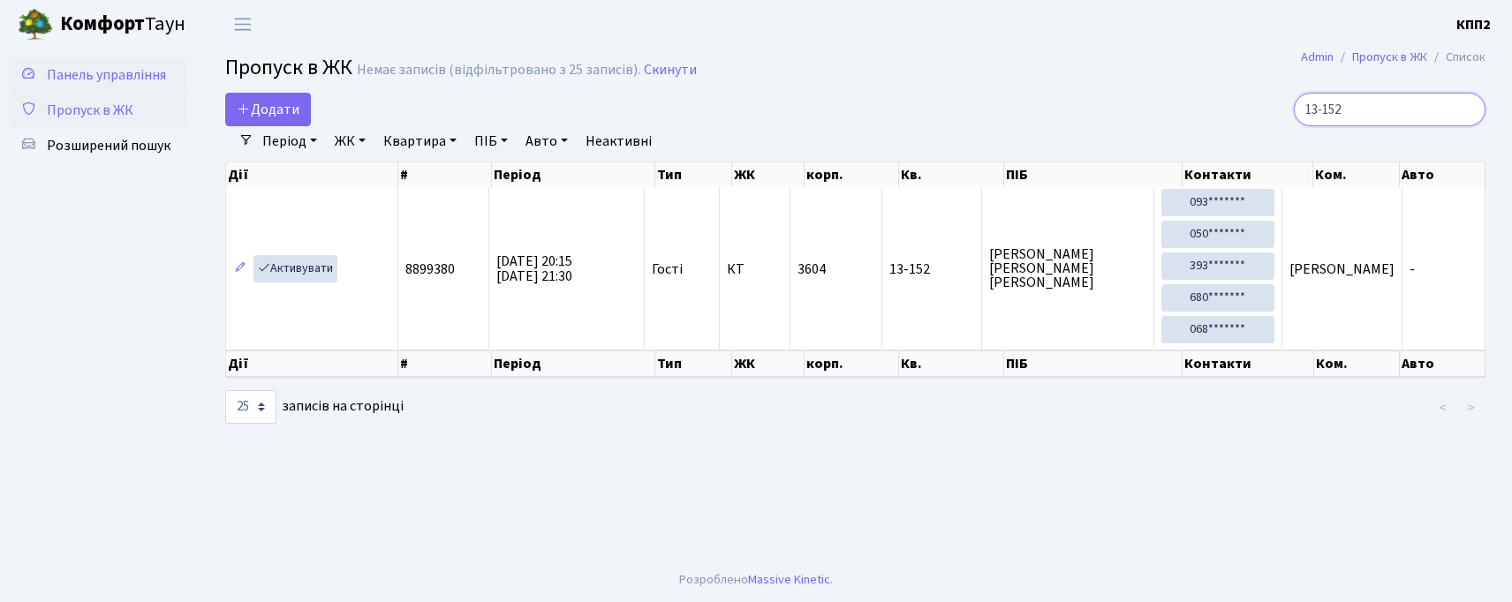
type input "13-152"
drag, startPoint x: 125, startPoint y: 57, endPoint x: 117, endPoint y: 64, distance: 11.3
click at [122, 57] on link "Панель управління" at bounding box center [97, 74] width 177 height 35
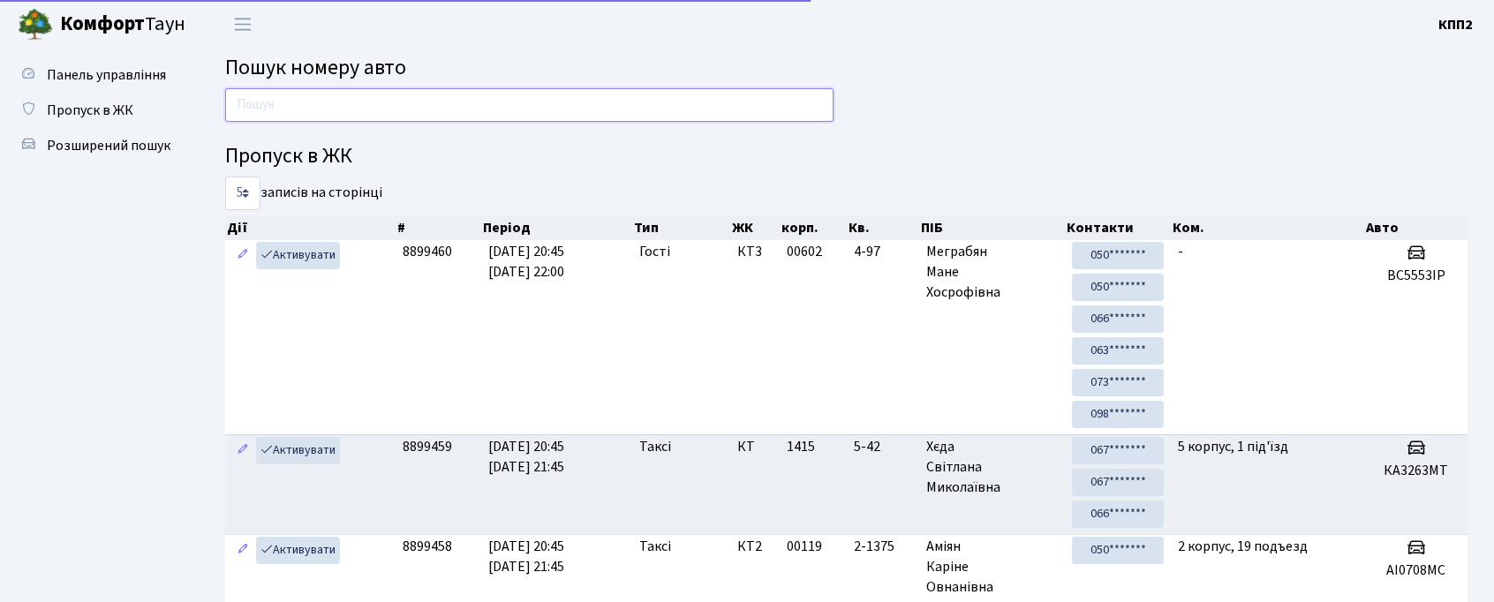
drag, startPoint x: 0, startPoint y: 0, endPoint x: 242, endPoint y: 97, distance: 260.7
click at [242, 97] on input "text" at bounding box center [529, 105] width 608 height 34
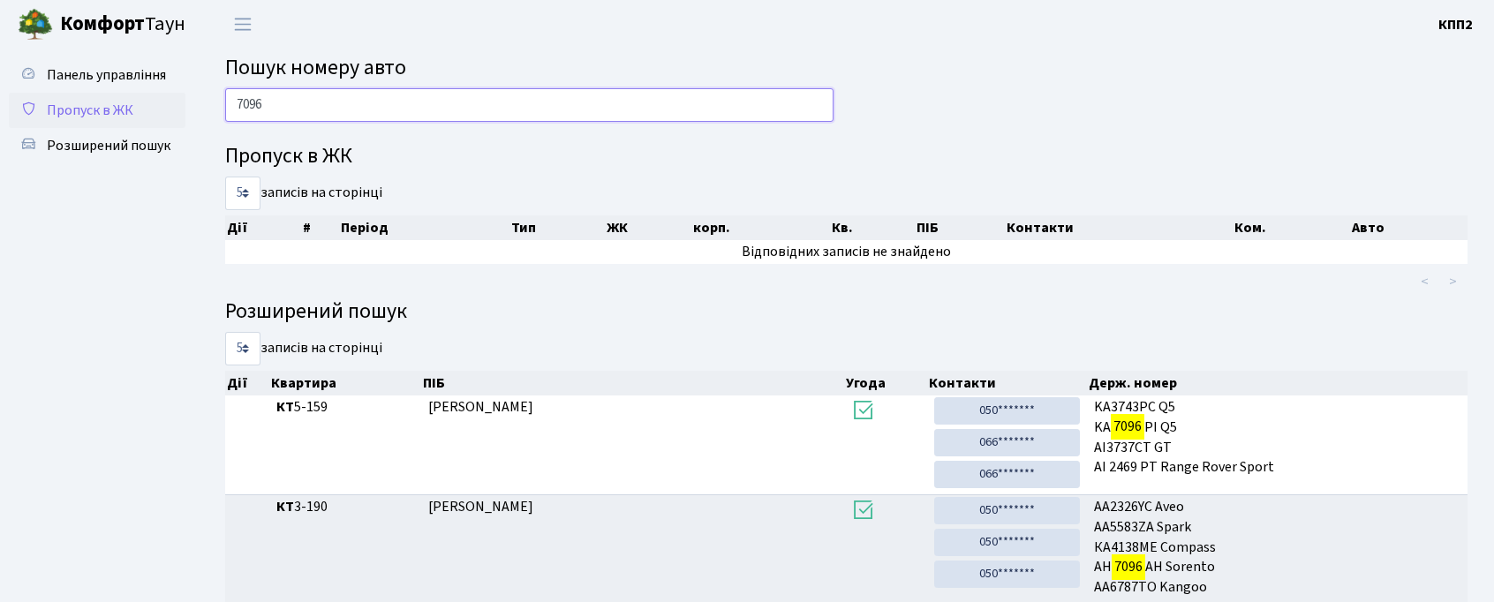
type input "7096"
click at [42, 115] on link "Пропуск в ЖК" at bounding box center [97, 110] width 177 height 35
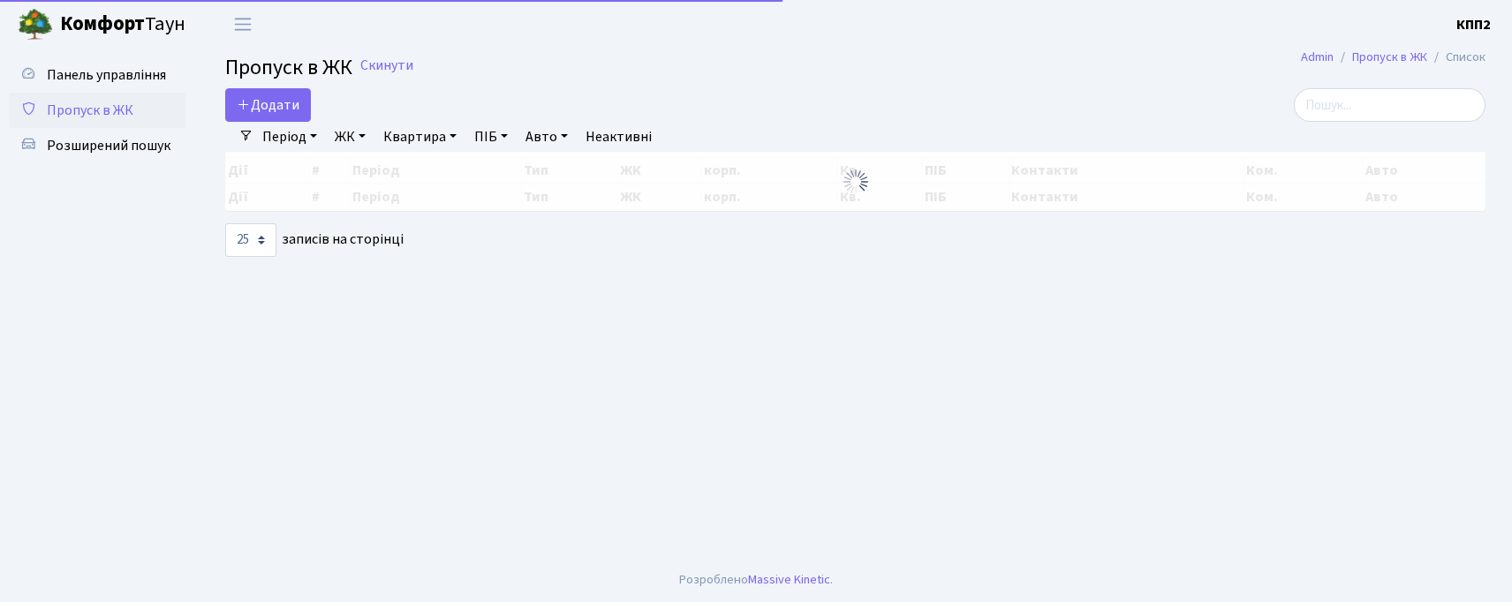
select select "25"
click at [286, 107] on span "Додати" at bounding box center [268, 104] width 63 height 19
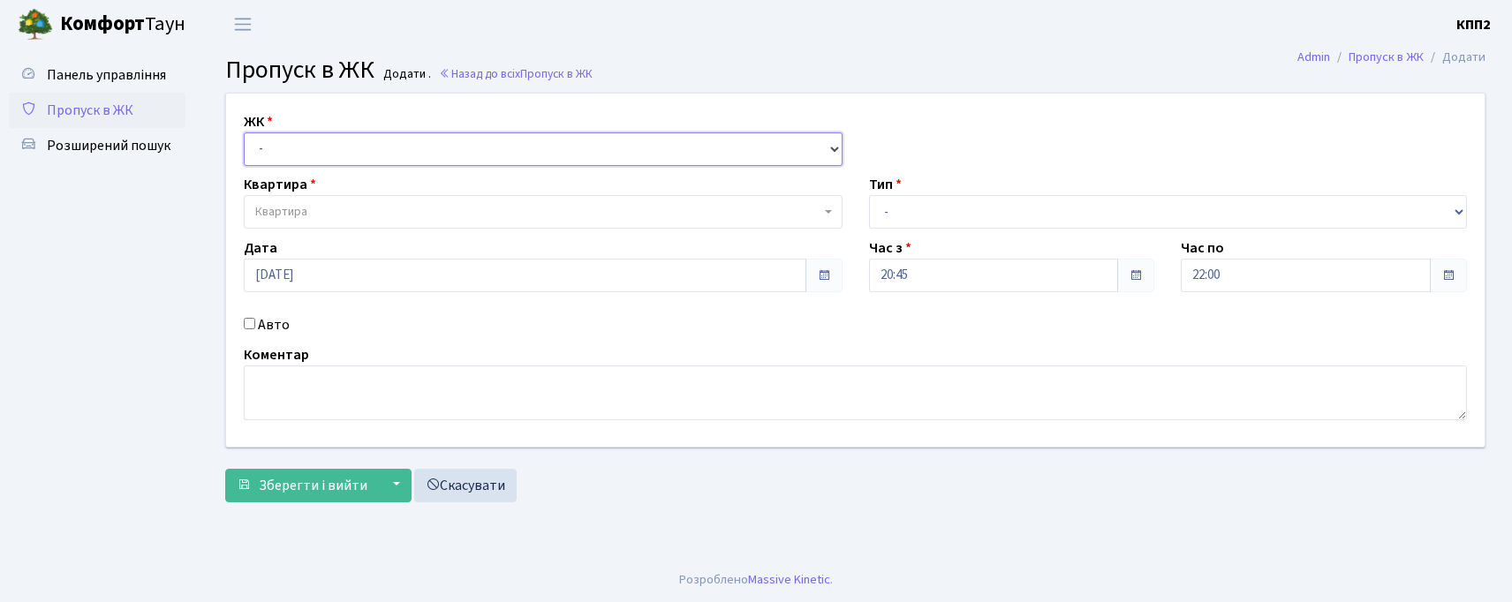
click at [316, 140] on select "- КТ, вул. Регенераторна, 4 КТ2, просп. Соборності, 17 КТ3, вул. Березнева, 16 …" at bounding box center [543, 149] width 599 height 34
select select "271"
click at [244, 132] on select "- КТ, вул. Регенераторна, 4 КТ2, просп. [STREET_ADDRESS] [STREET_ADDRESS] [PERS…" at bounding box center [543, 149] width 599 height 34
select select
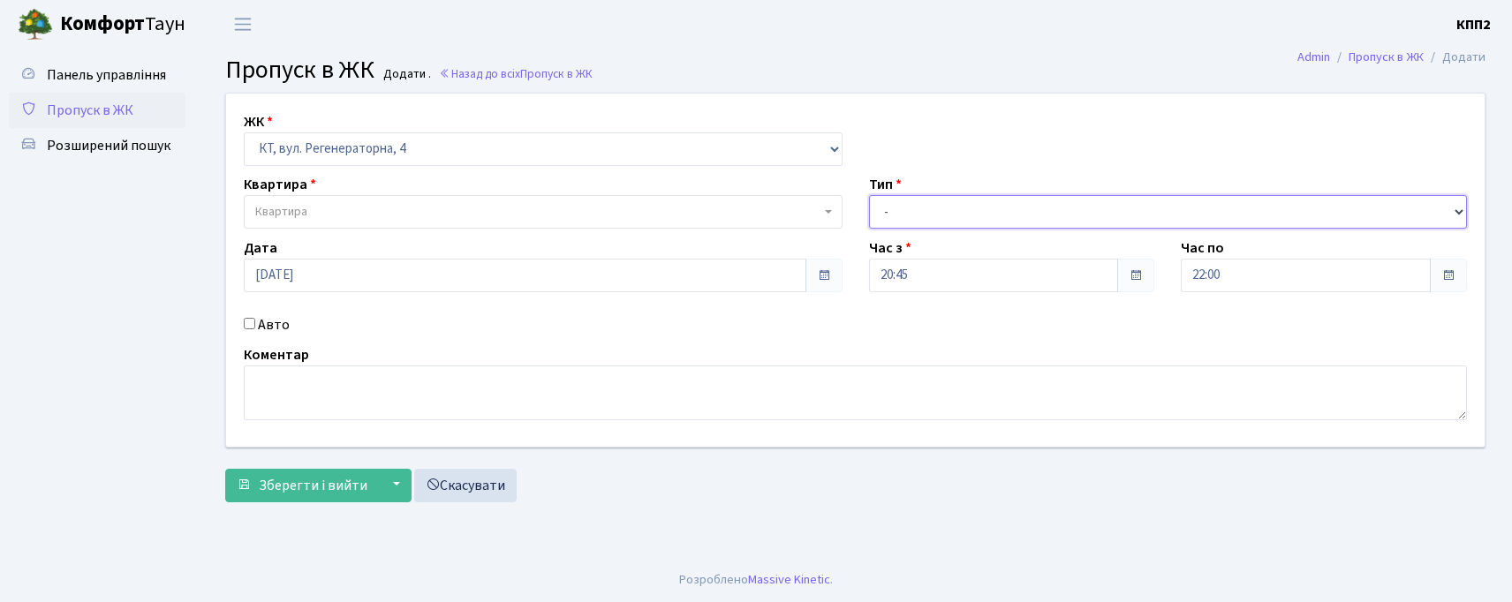
drag, startPoint x: 1071, startPoint y: 223, endPoint x: 1046, endPoint y: 228, distance: 25.3
click at [1071, 223] on select "- Доставка Таксі Гості Сервіс" at bounding box center [1168, 212] width 599 height 34
select select "2"
click at [869, 195] on select "- Доставка Таксі Гості Сервіс" at bounding box center [1168, 212] width 599 height 34
click at [475, 226] on span "Квартира" at bounding box center [543, 212] width 599 height 34
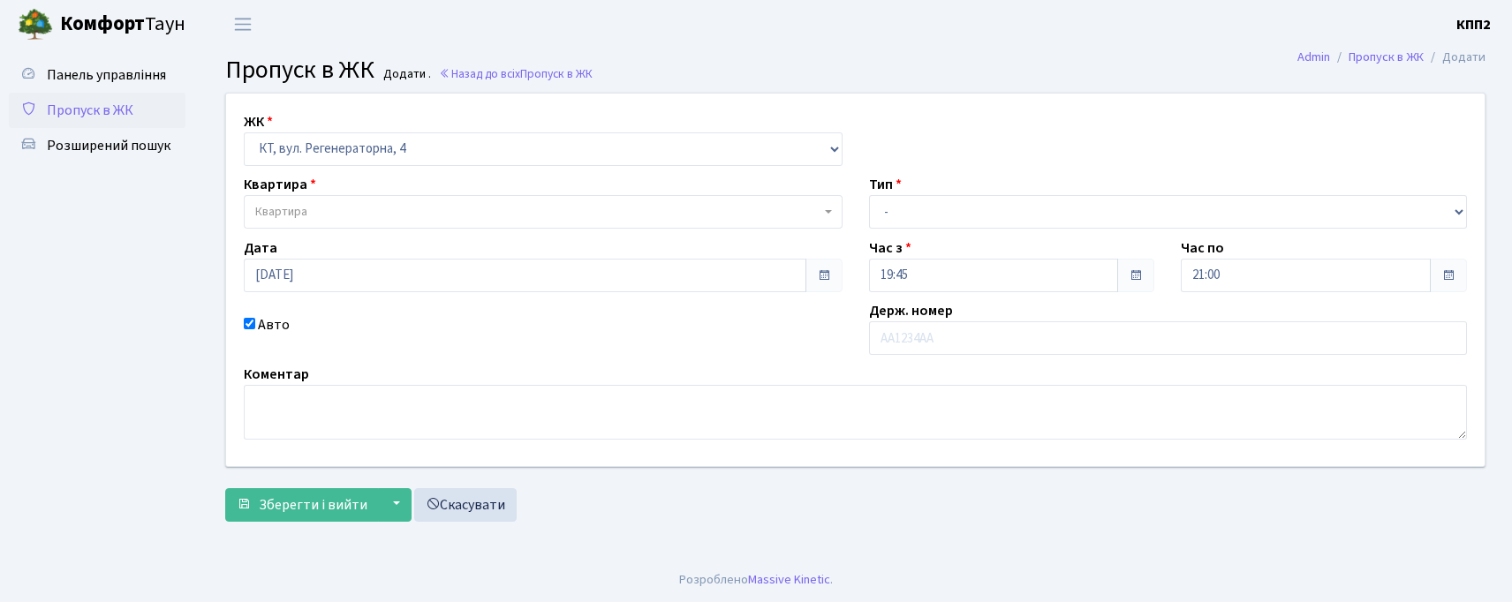
select select "271"
click at [157, 103] on link "Пропуск в ЖК" at bounding box center [97, 110] width 177 height 35
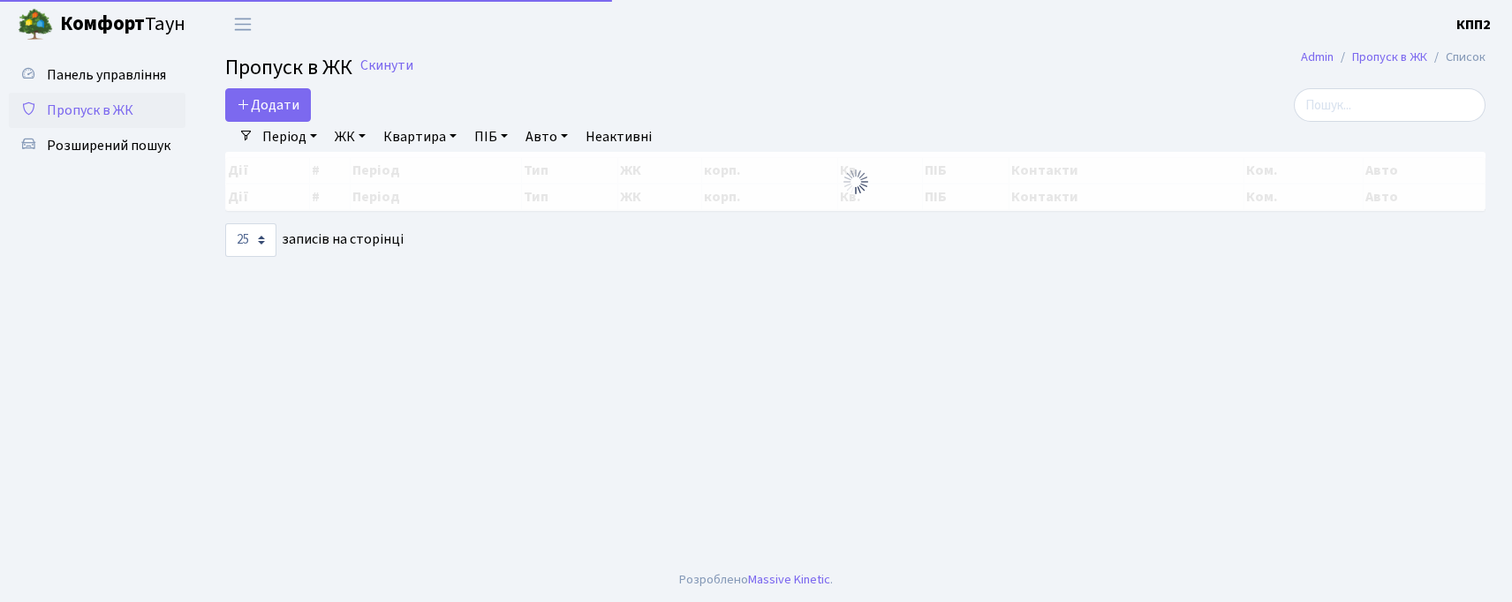
select select "25"
click at [1439, 100] on input "search" at bounding box center [1390, 105] width 192 height 34
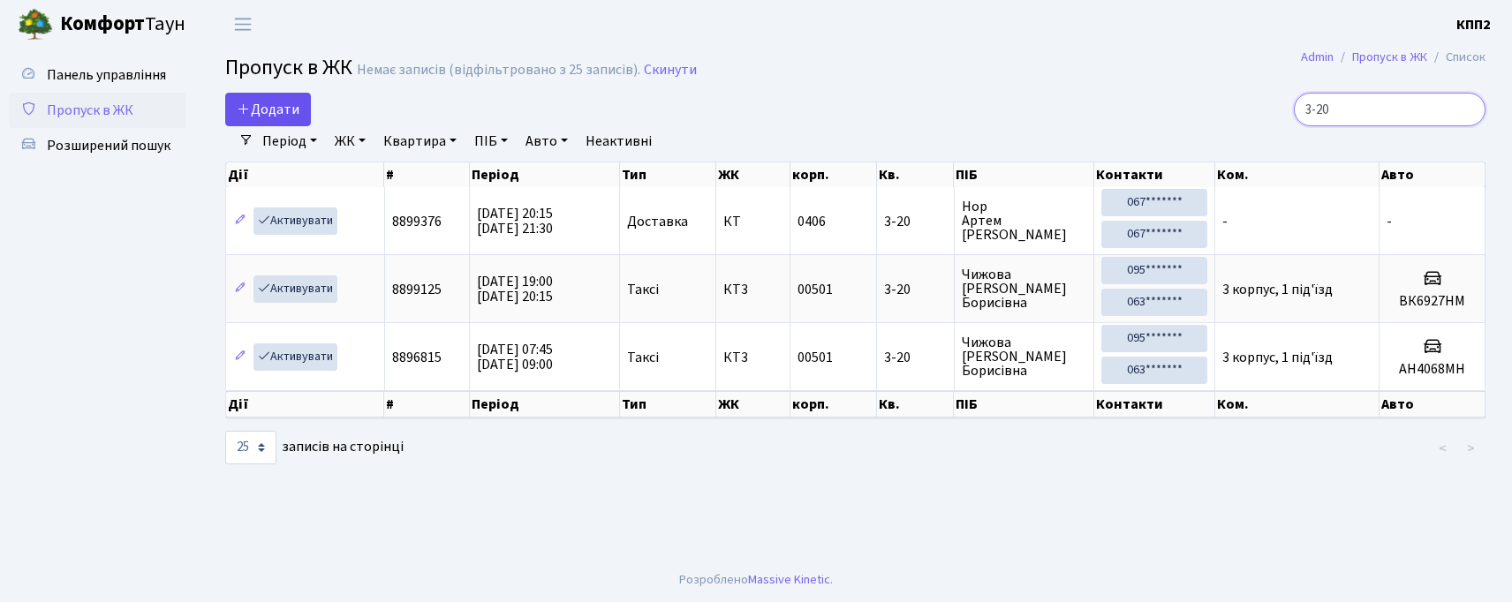
type input "3-20"
click at [238, 103] on icon at bounding box center [244, 109] width 14 height 14
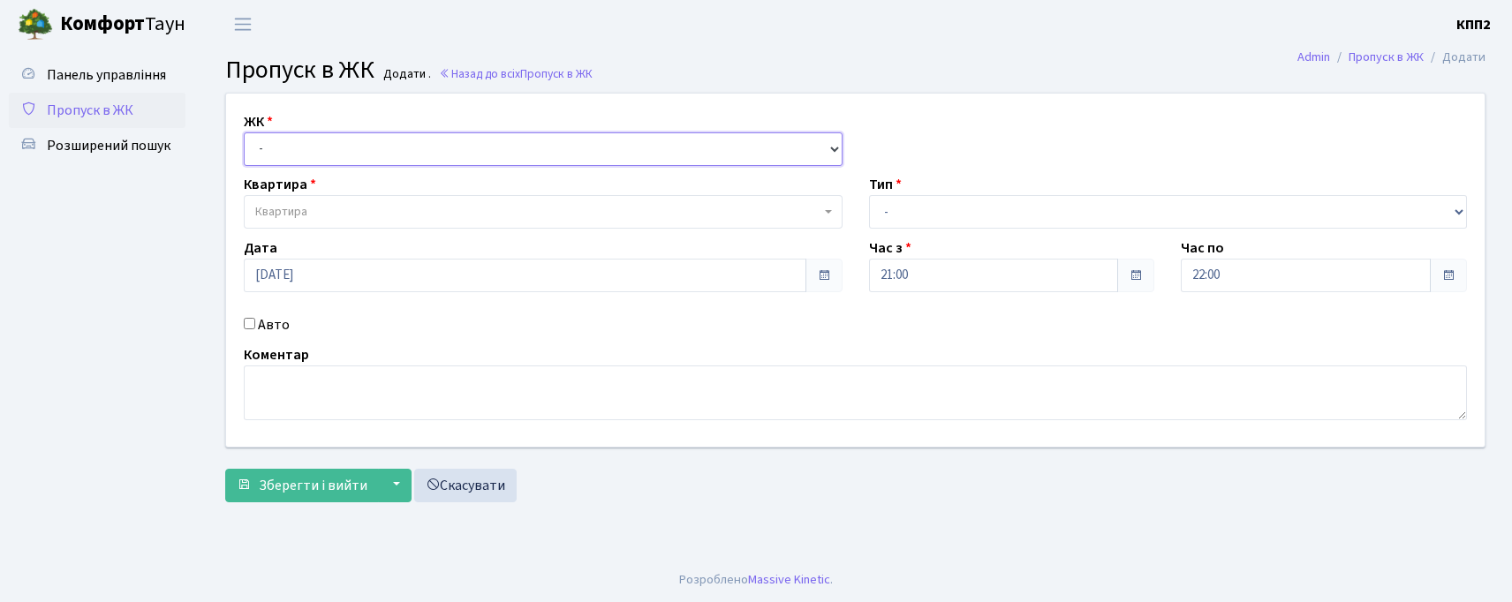
click at [319, 132] on select "- КТ, вул. Регенераторна, 4 КТ2, просп. [STREET_ADDRESS] [STREET_ADDRESS] [PERS…" at bounding box center [543, 149] width 599 height 34
select select "271"
click at [244, 132] on select "- КТ, вул. Регенераторна, 4 КТ2, просп. [STREET_ADDRESS] [STREET_ADDRESS] [PERS…" at bounding box center [543, 149] width 599 height 34
select select
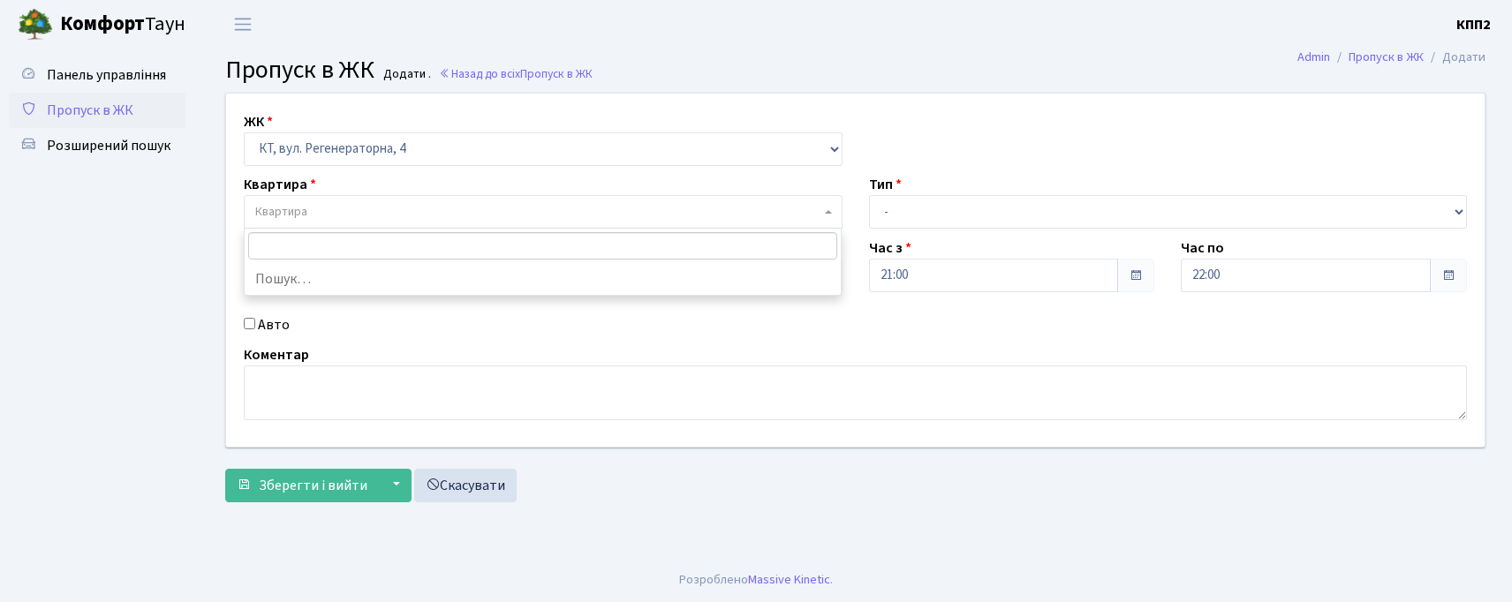
click at [334, 195] on span "Квартира" at bounding box center [543, 212] width 599 height 34
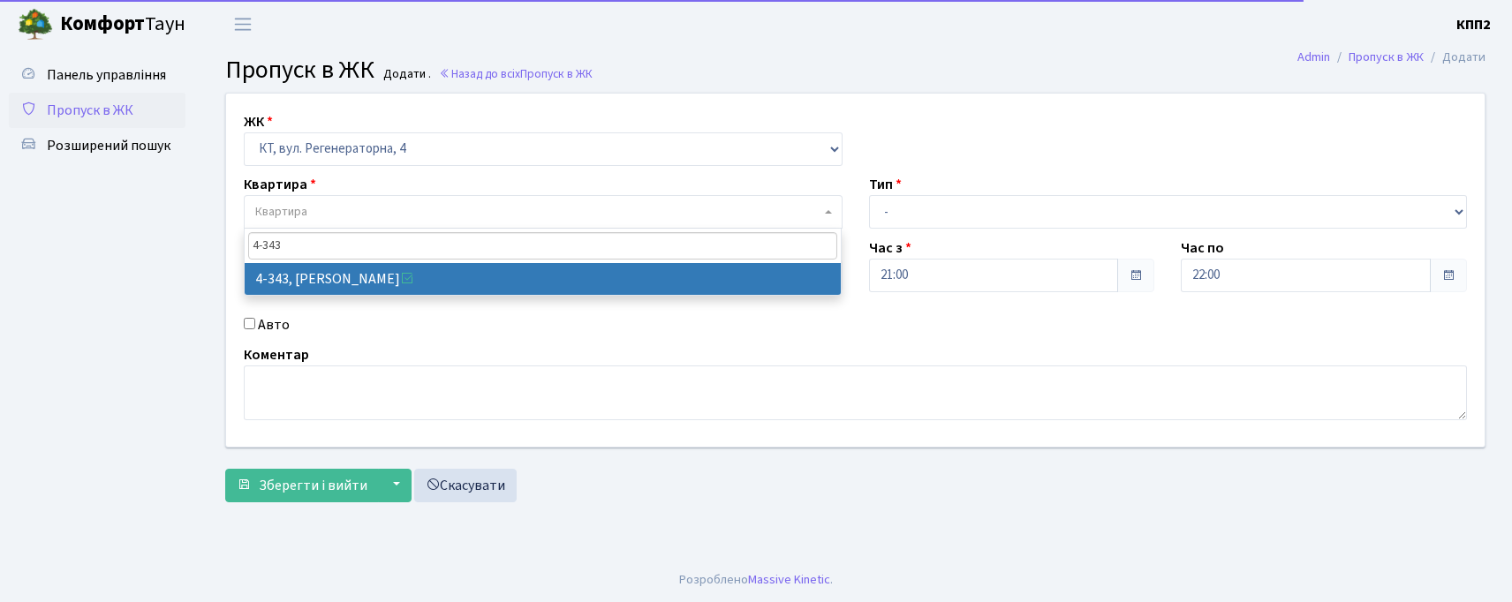
type input "4-343"
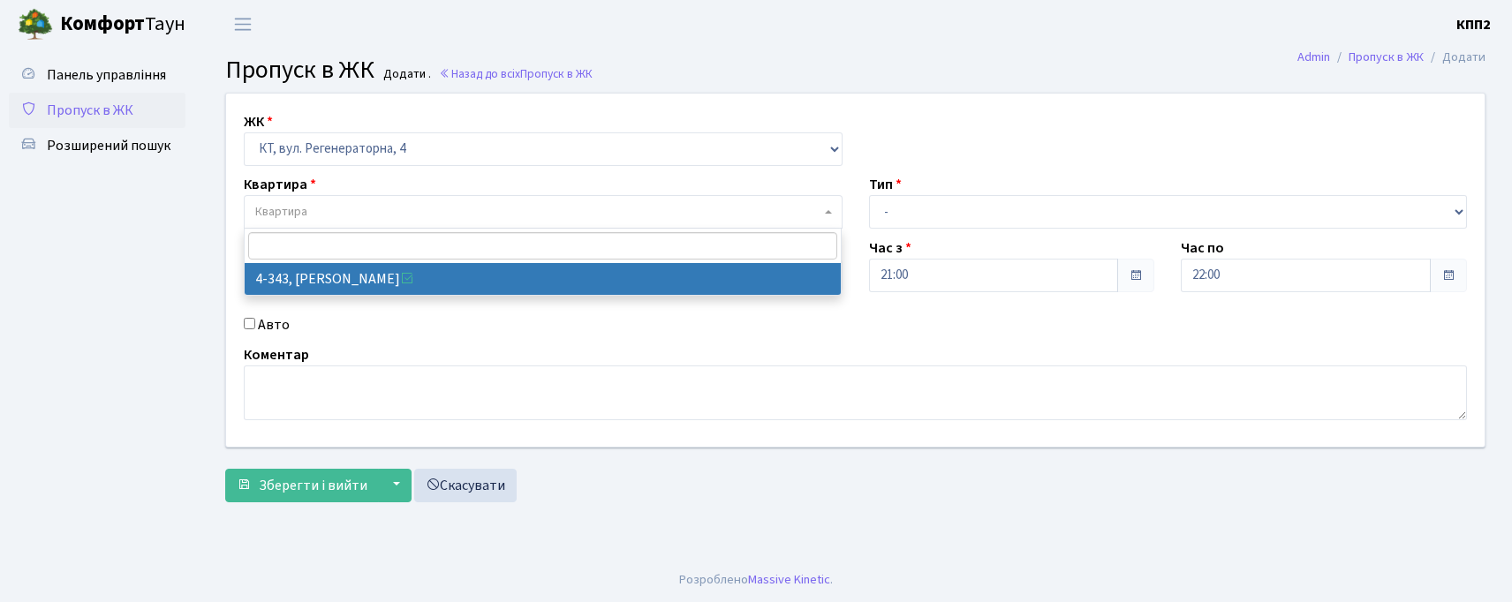
select select "1802"
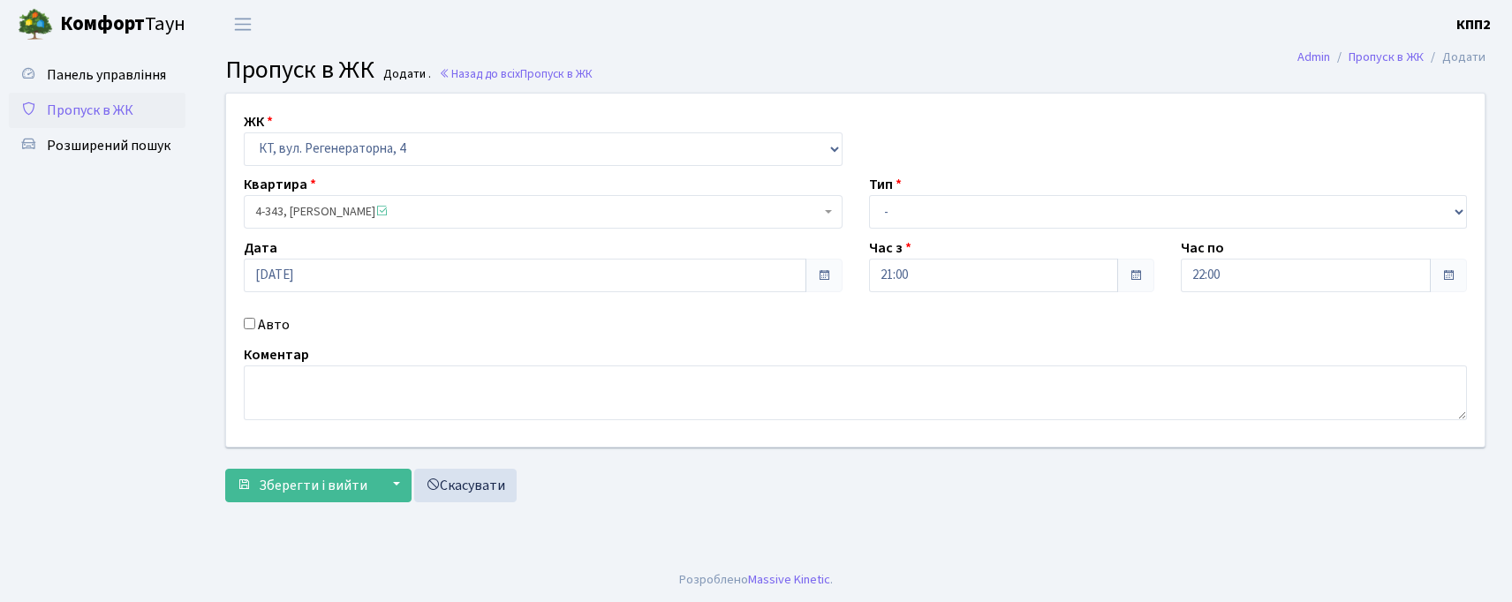
click at [253, 322] on input "Авто" at bounding box center [249, 323] width 11 height 11
checkbox input "true"
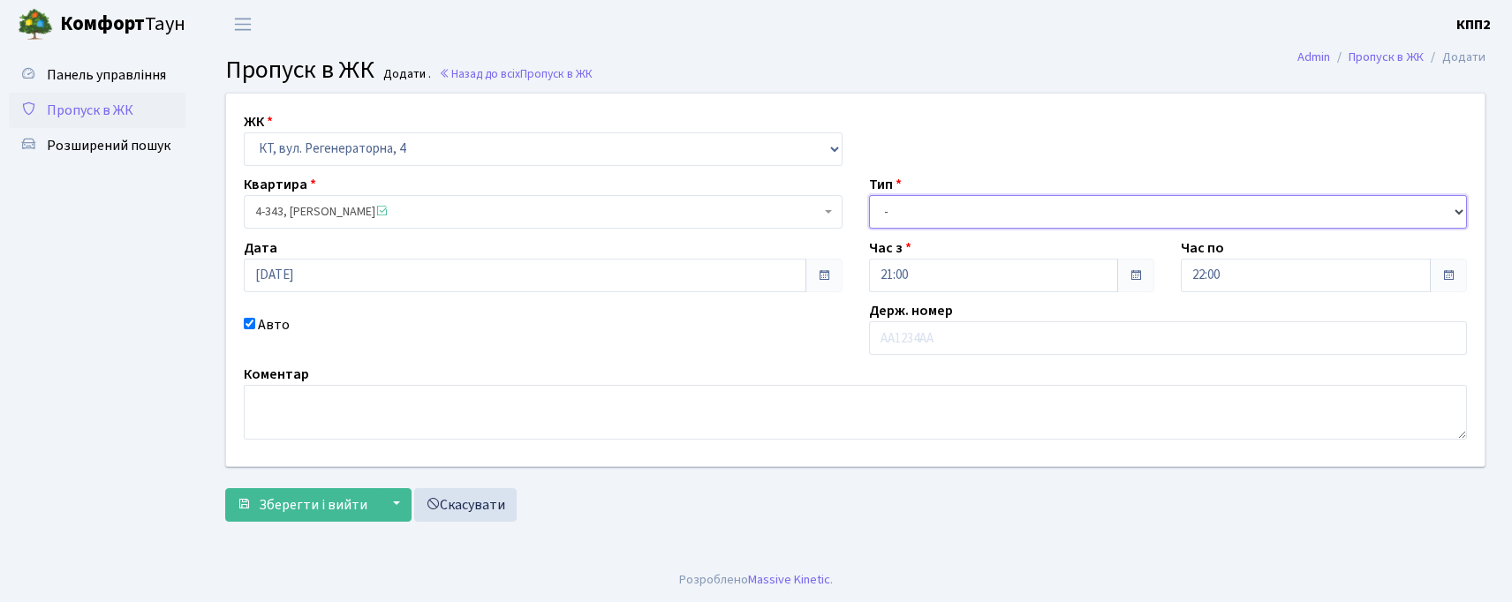
click at [1000, 201] on select "- Доставка Таксі Гості Сервіс" at bounding box center [1168, 212] width 599 height 34
select select "3"
click at [869, 195] on select "- Доставка Таксі Гості Сервіс" at bounding box center [1168, 212] width 599 height 34
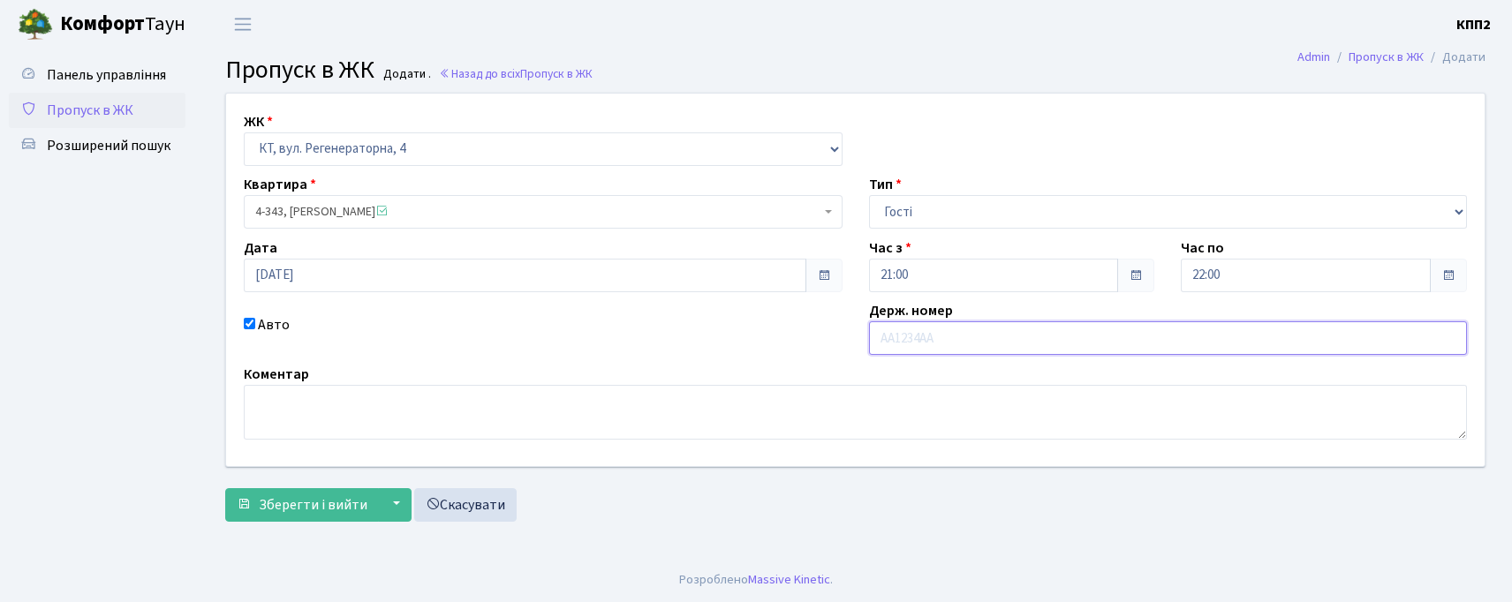
click at [919, 329] on input "text" at bounding box center [1168, 338] width 599 height 34
type input "АХ4995НІ"
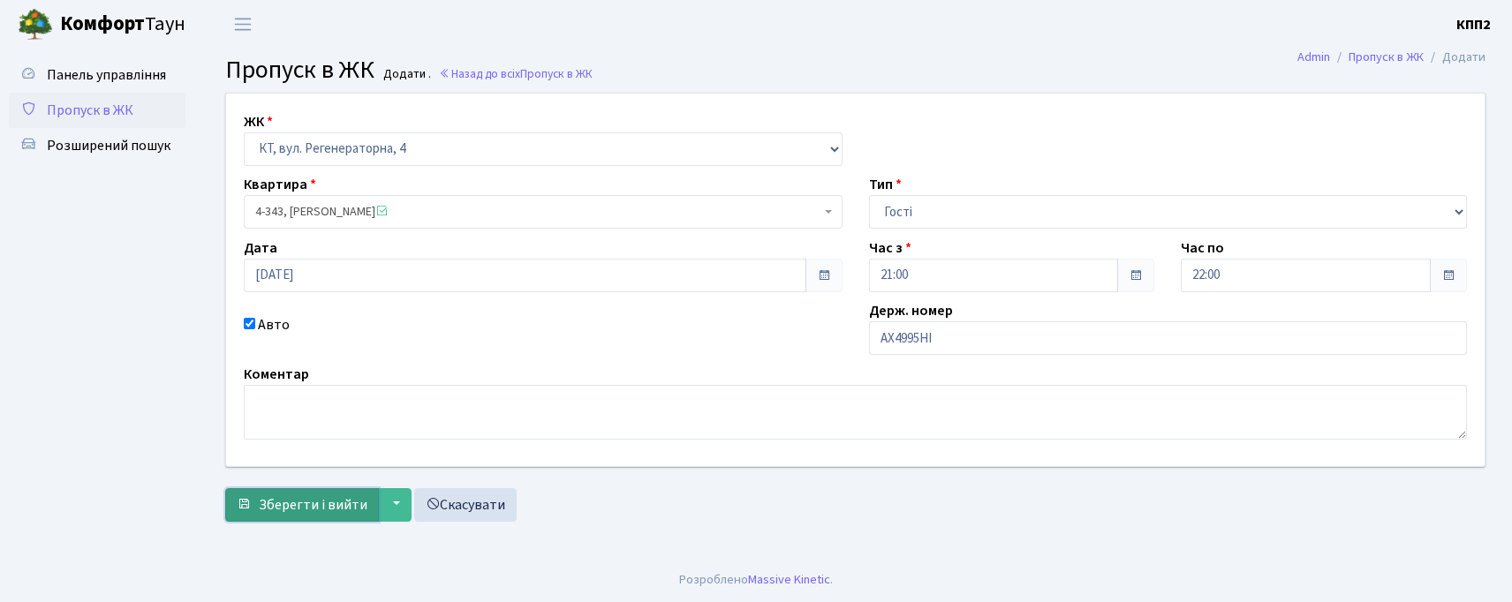
click at [279, 510] on span "Зберегти і вийти" at bounding box center [313, 504] width 109 height 19
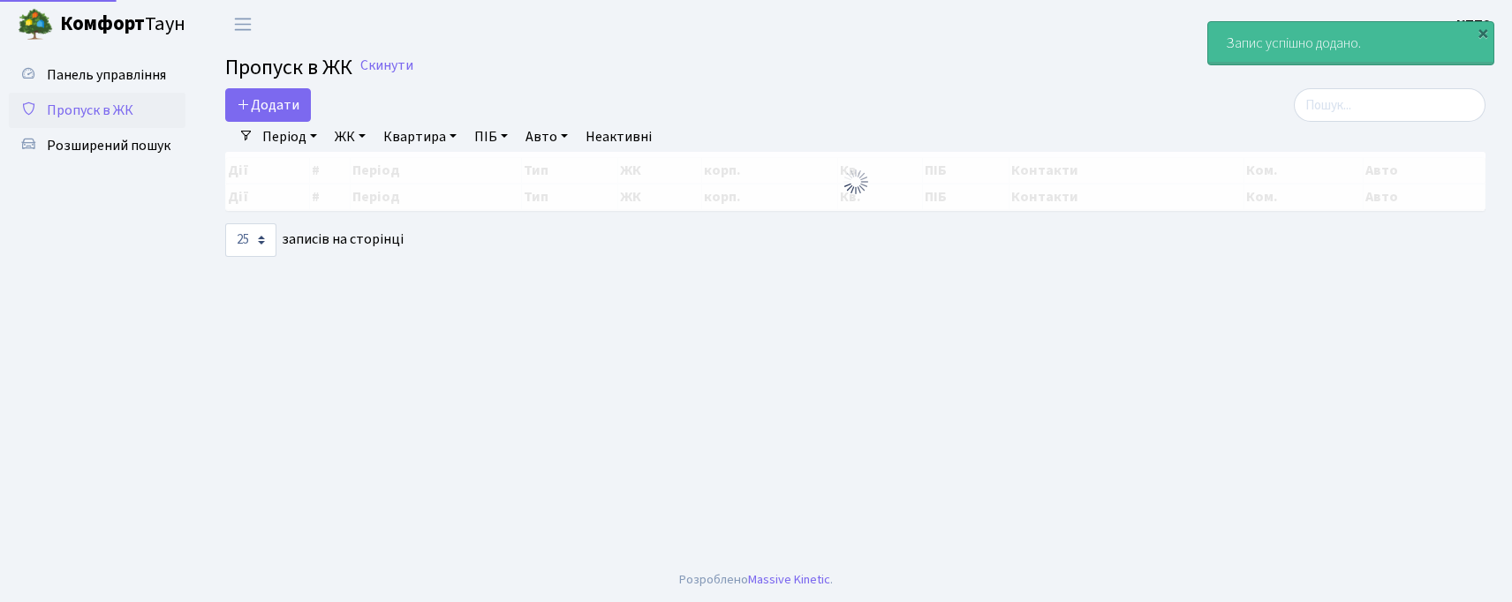
select select "25"
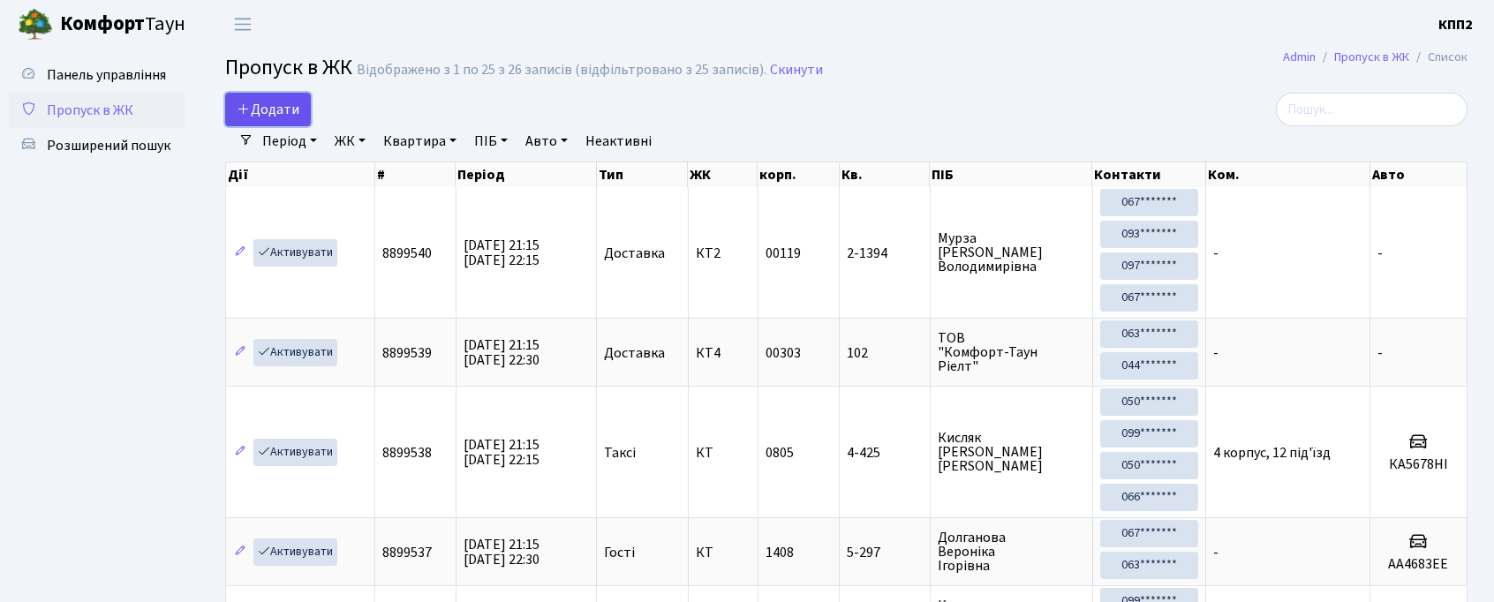
click at [269, 106] on span "Додати" at bounding box center [268, 109] width 63 height 19
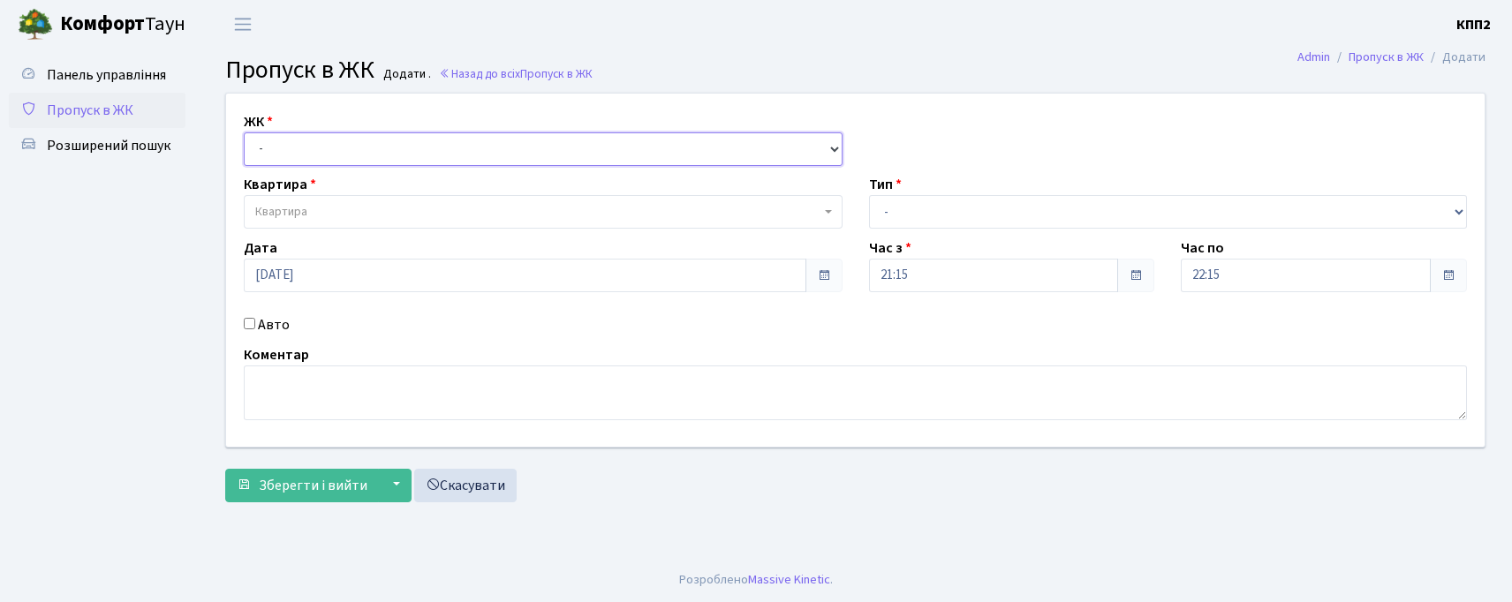
click at [272, 142] on select "- КТ, вул. Регенераторна, 4 КТ2, просп. Соборності, 17 КТ3, вул. Березнева, 16 …" at bounding box center [543, 149] width 599 height 34
select select "271"
click at [244, 132] on select "- КТ, вул. Регенераторна, 4 КТ2, просп. Соборності, 17 КТ3, вул. Березнева, 16 …" at bounding box center [543, 149] width 599 height 34
select select
click at [135, 114] on link "Пропуск в ЖК" at bounding box center [97, 110] width 177 height 35
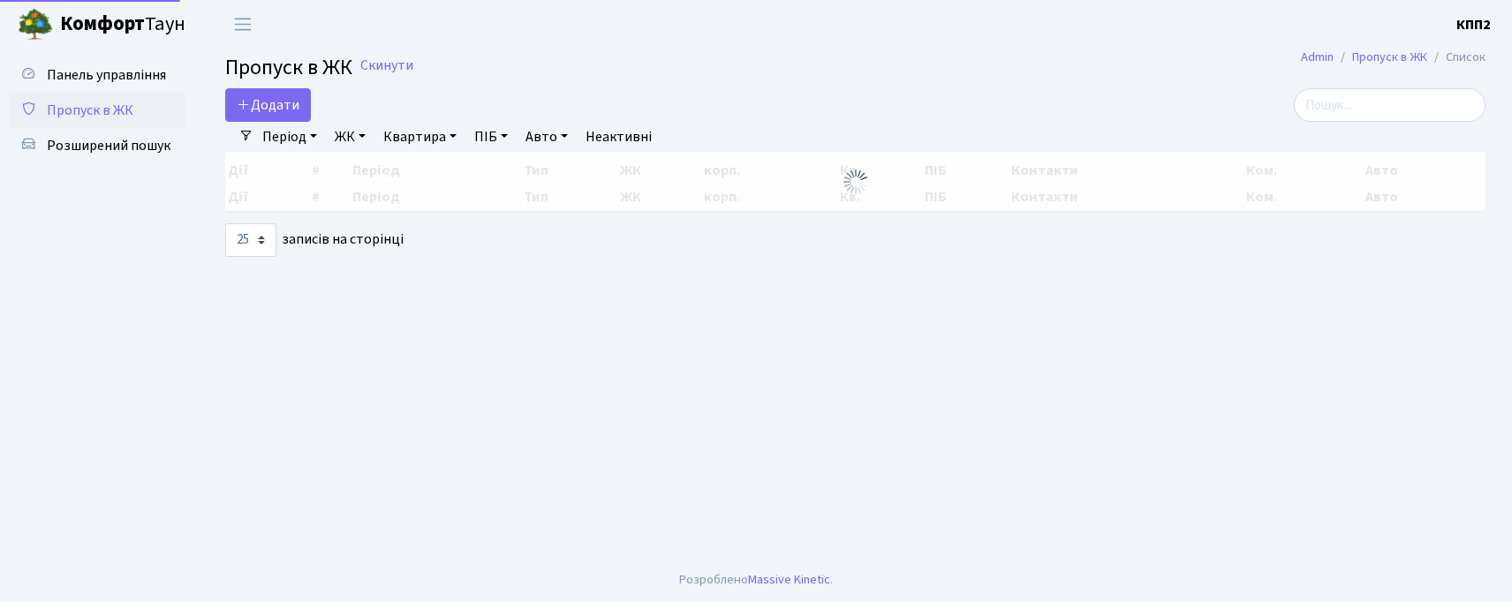
select select "25"
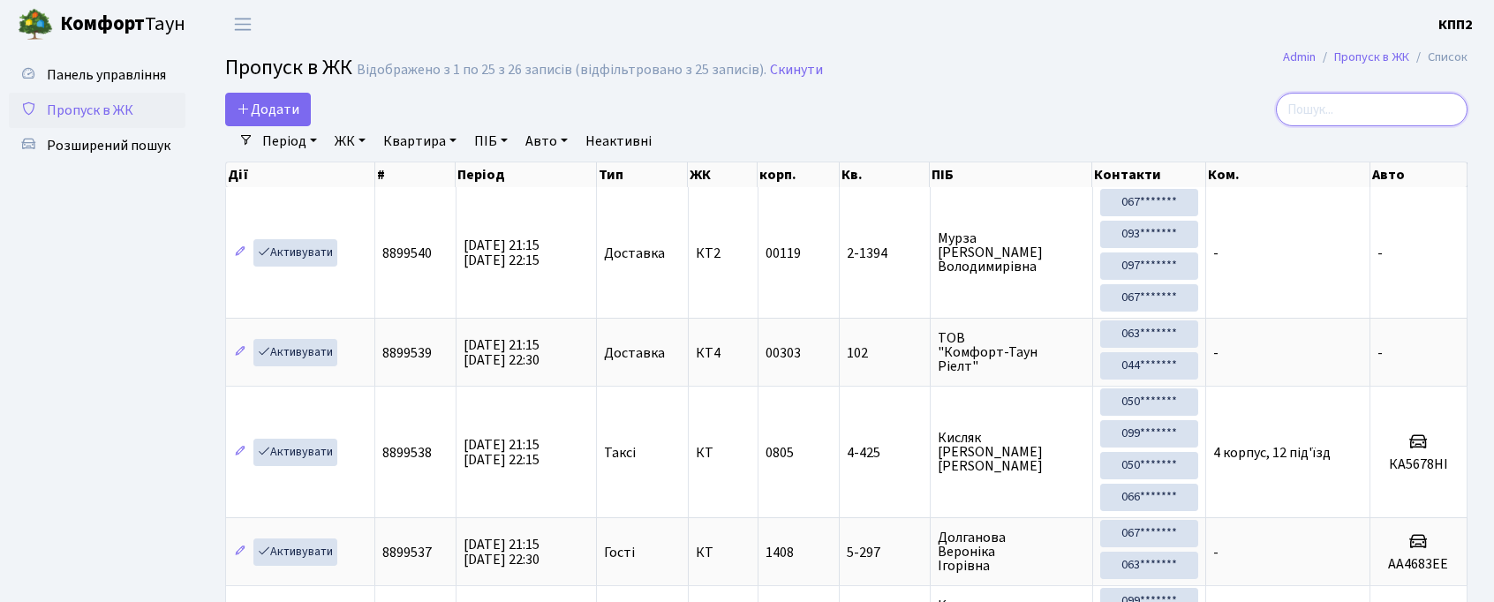
click at [1370, 121] on input "search" at bounding box center [1372, 110] width 192 height 34
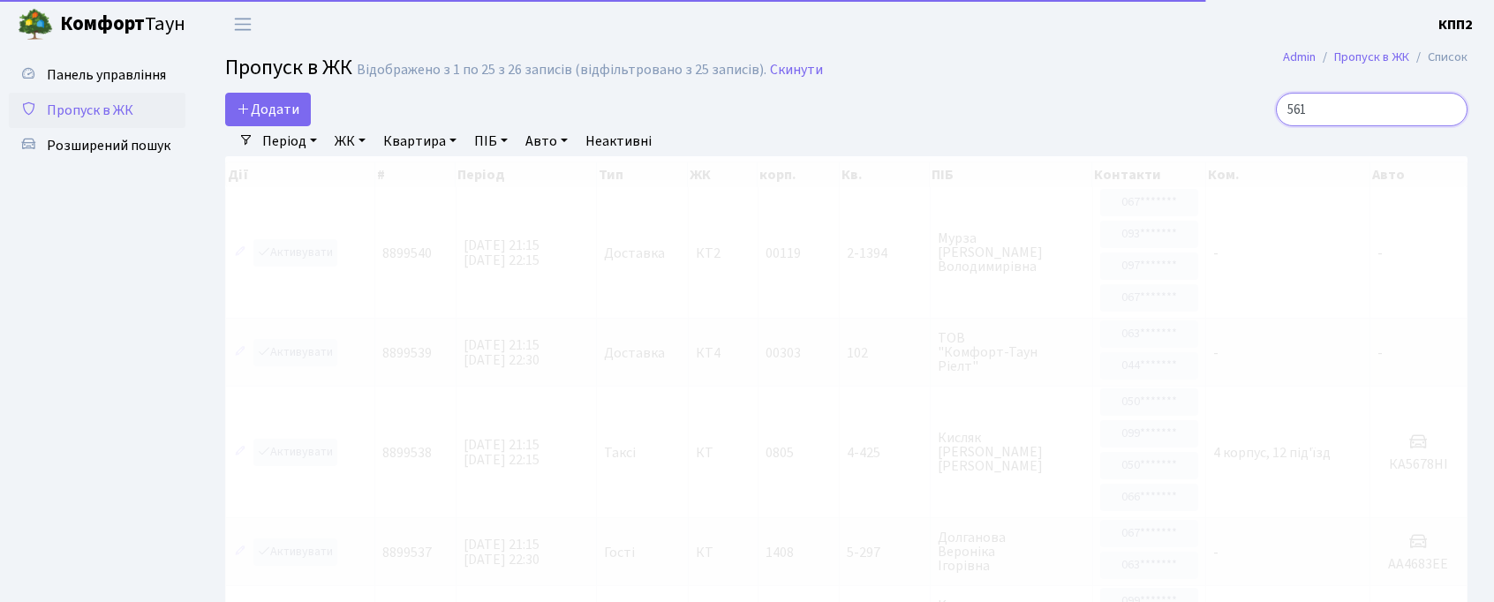
type input "561"
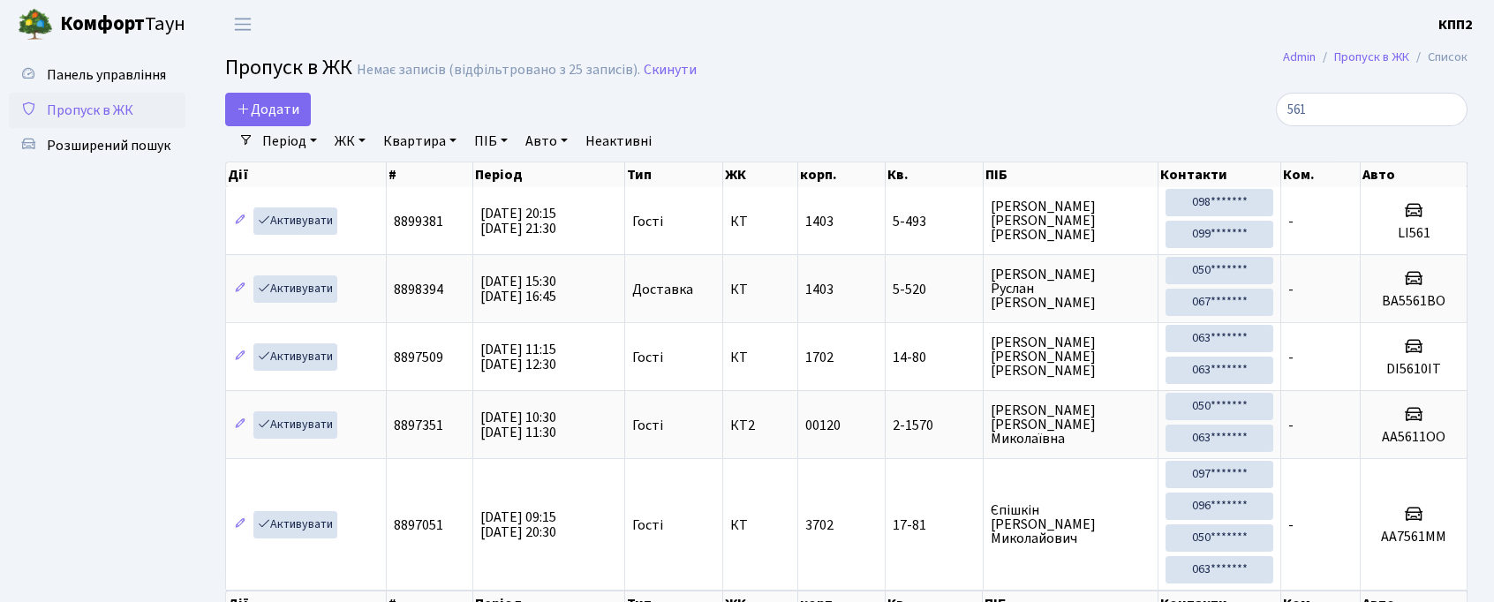
drag, startPoint x: 215, startPoint y: 100, endPoint x: 240, endPoint y: 111, distance: 27.3
click at [216, 101] on div "Додати" at bounding box center [635, 110] width 846 height 34
click at [245, 114] on icon at bounding box center [244, 109] width 14 height 14
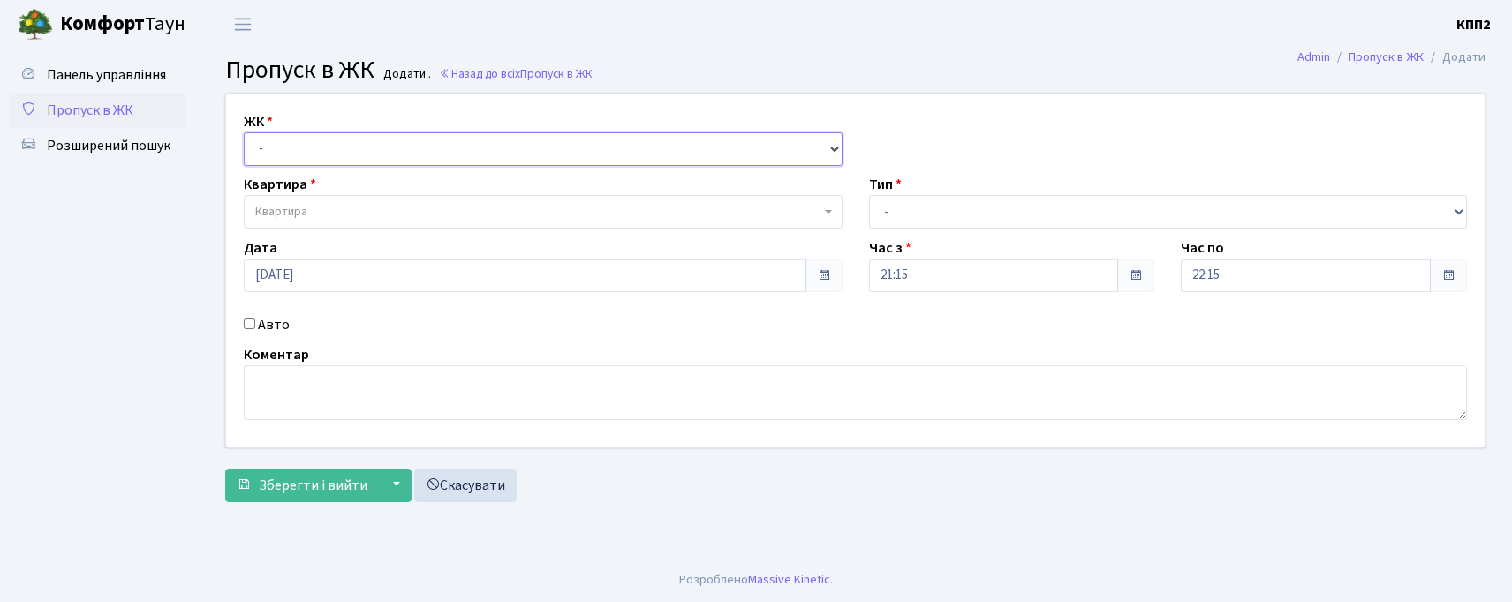
click at [329, 147] on select "- КТ, вул. Регенераторна, 4 КТ2, просп. Соборності, 17 КТ3, вул. Березнева, 16 …" at bounding box center [543, 149] width 599 height 34
select select "271"
click at [244, 132] on select "- КТ, вул. Регенераторна, 4 КТ2, просп. Соборності, 17 КТ3, вул. Березнева, 16 …" at bounding box center [543, 149] width 599 height 34
select select
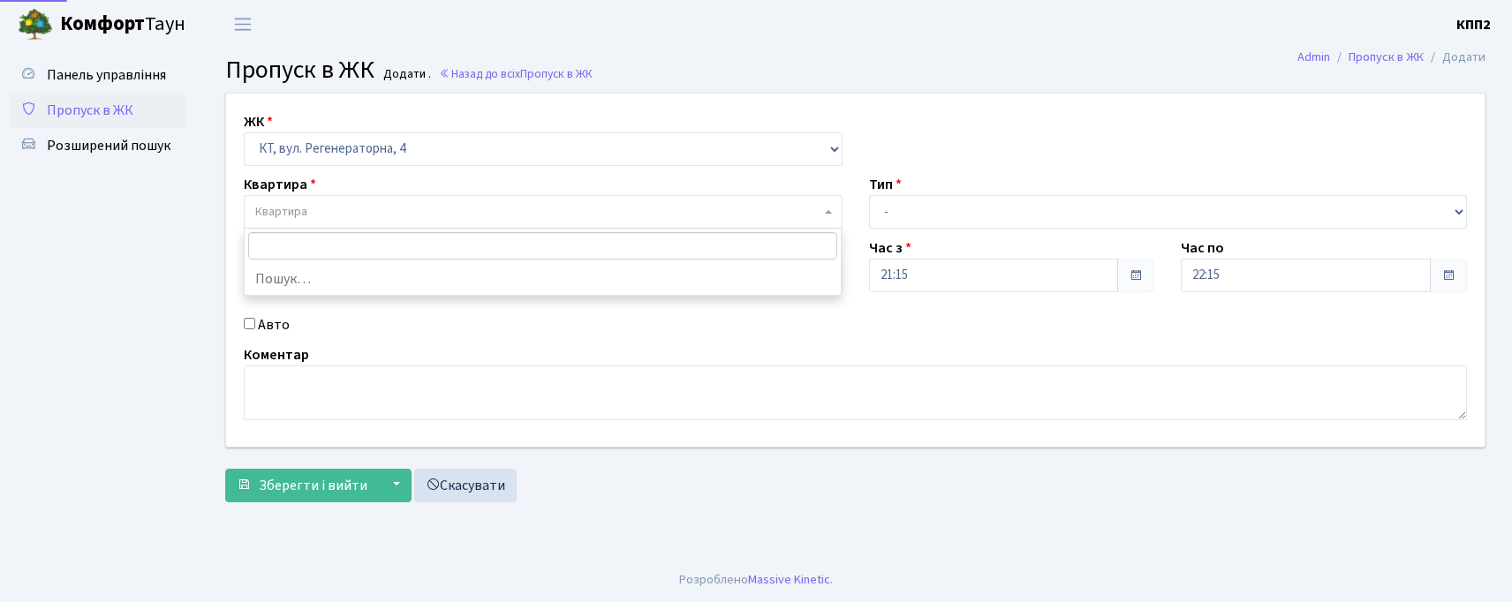
click at [340, 200] on span "Квартира" at bounding box center [543, 212] width 599 height 34
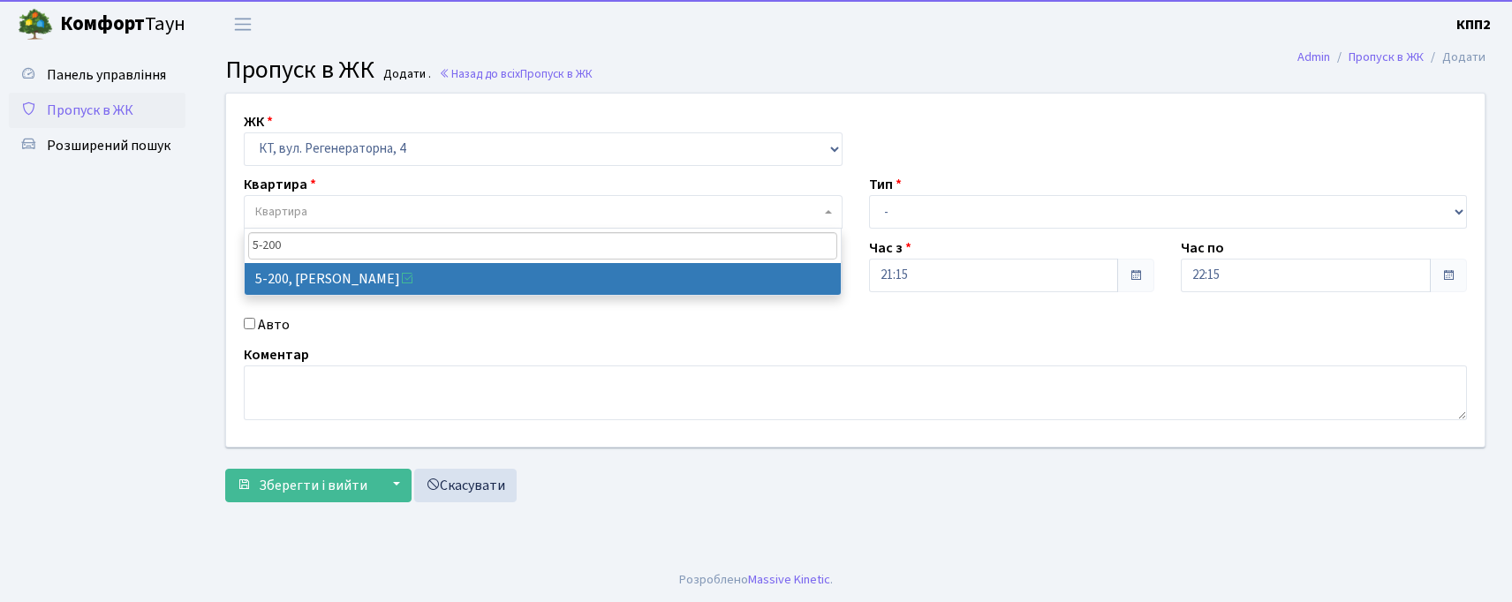
type input "5-200"
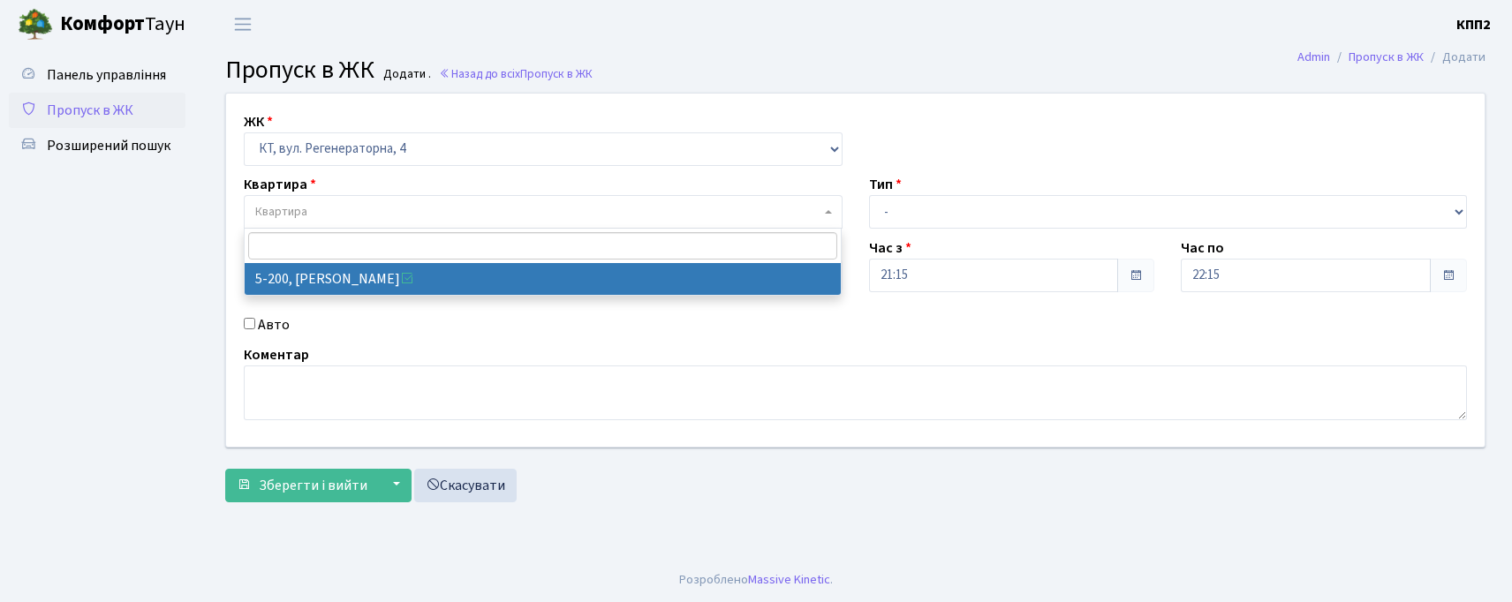
select select "2358"
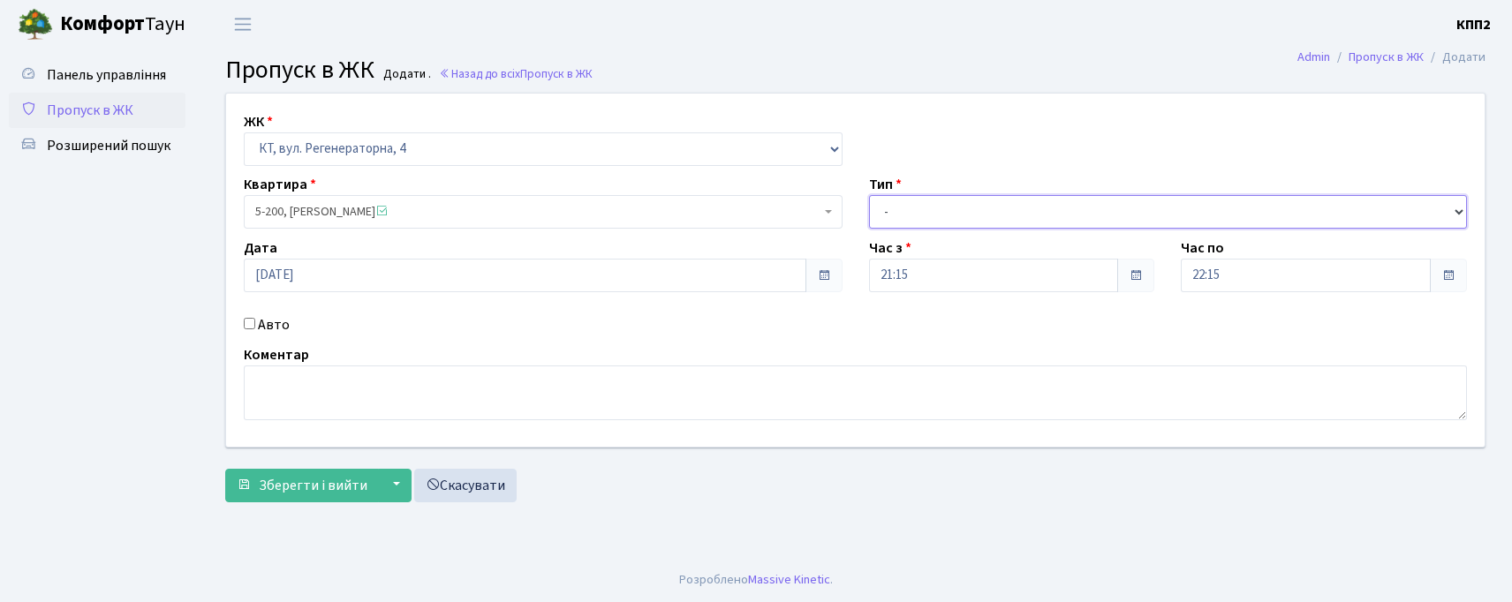
click at [1102, 195] on select "- Доставка Таксі Гості Сервіс" at bounding box center [1168, 212] width 599 height 34
select select "3"
click at [869, 195] on select "- Доставка Таксі Гості Сервіс" at bounding box center [1168, 212] width 599 height 34
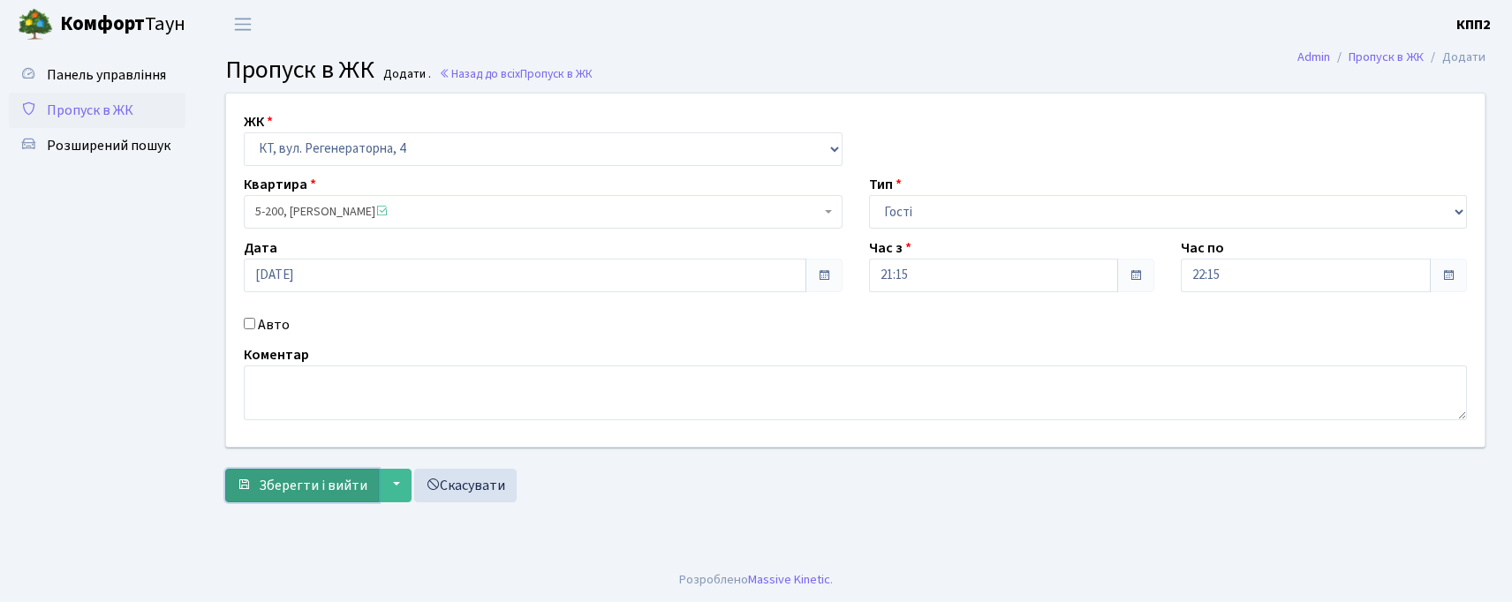
click at [270, 477] on span "Зберегти і вийти" at bounding box center [313, 485] width 109 height 19
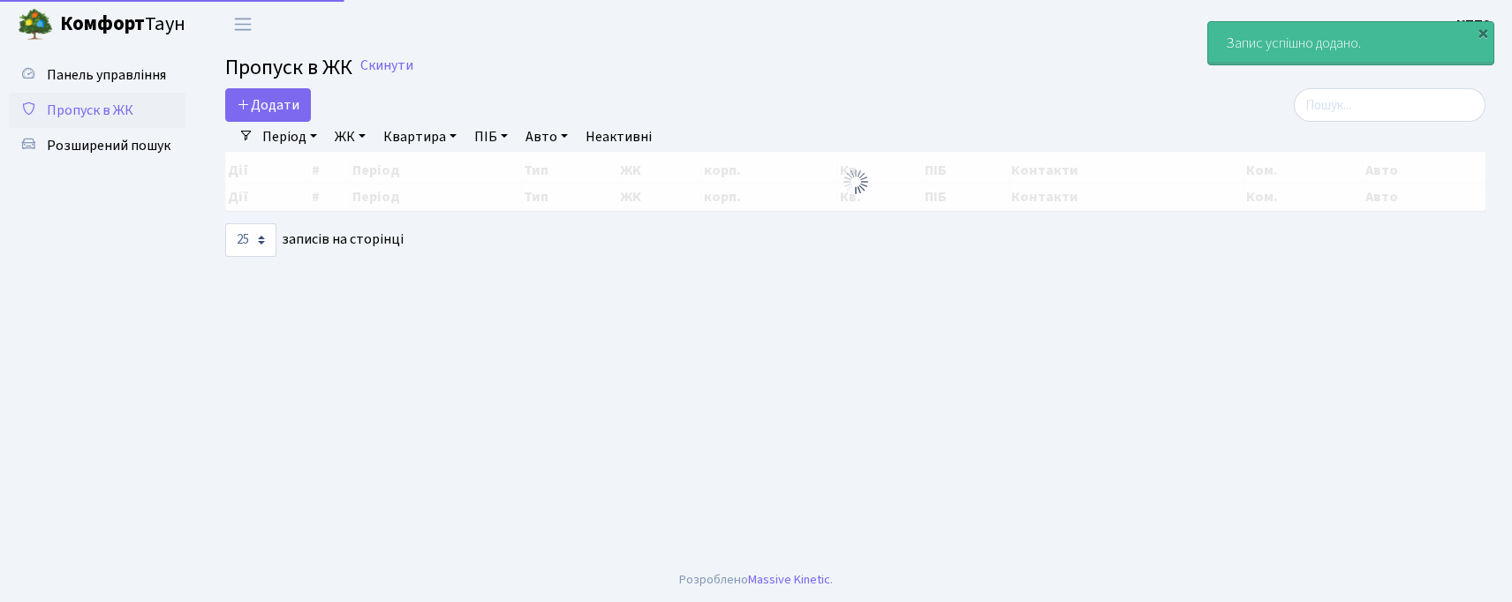
select select "25"
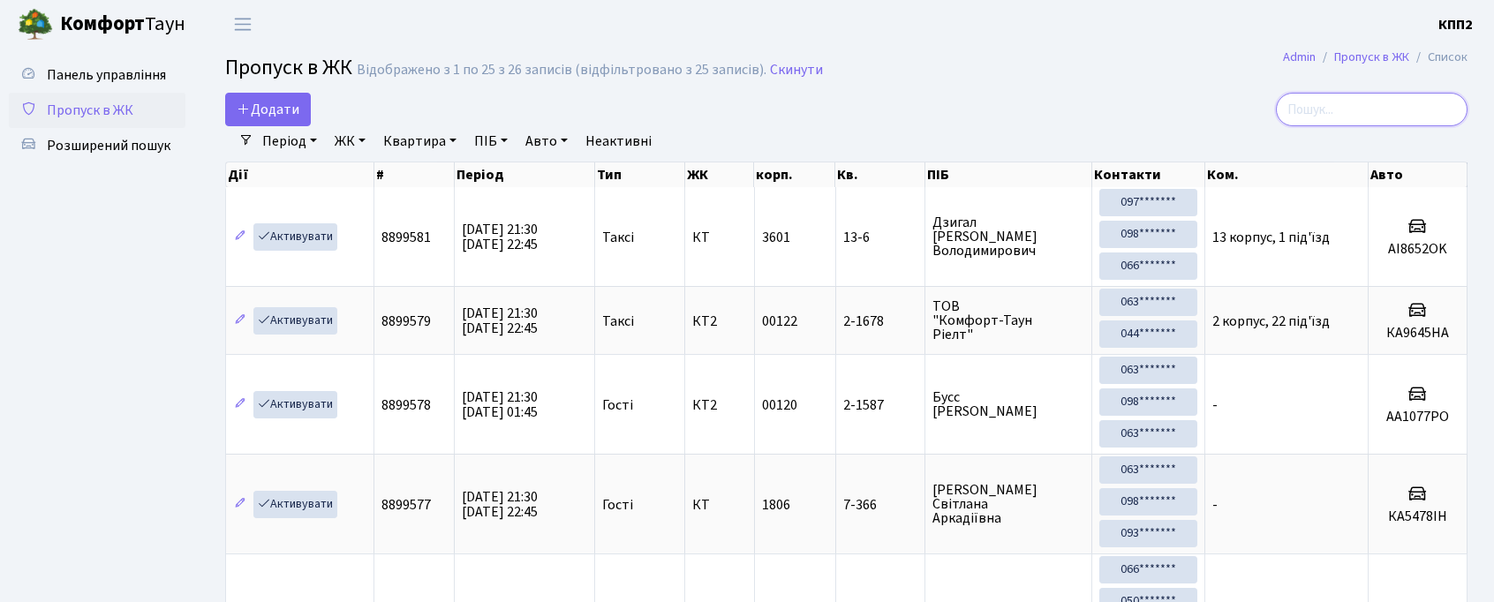
click at [1400, 109] on input "search" at bounding box center [1372, 110] width 192 height 34
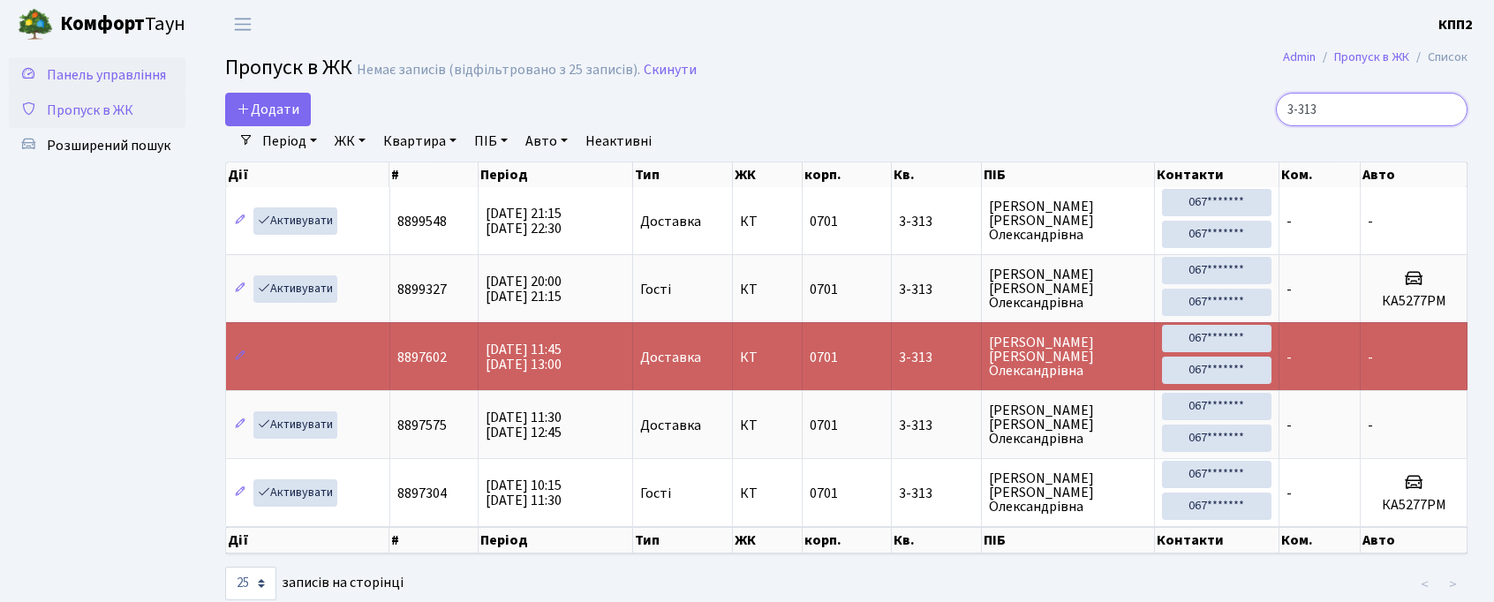
type input "3-313"
click at [88, 79] on span "Панель управління" at bounding box center [106, 74] width 119 height 19
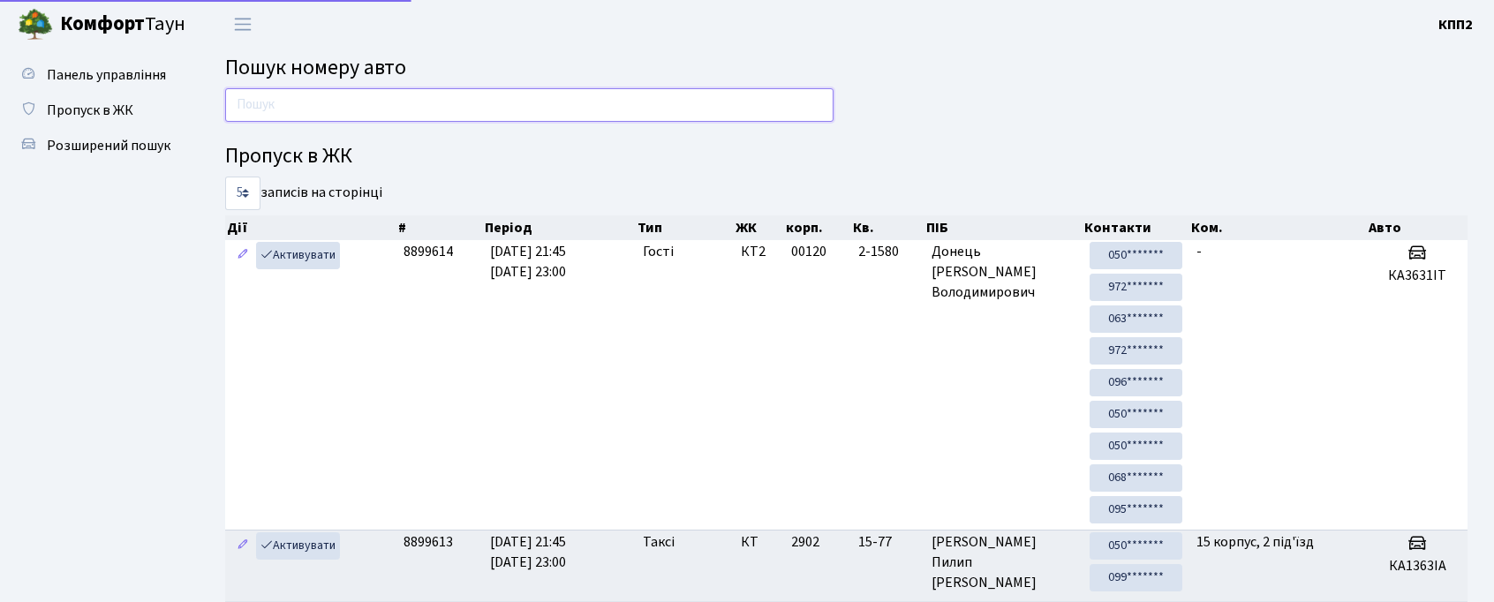
click at [281, 94] on input "text" at bounding box center [529, 105] width 608 height 34
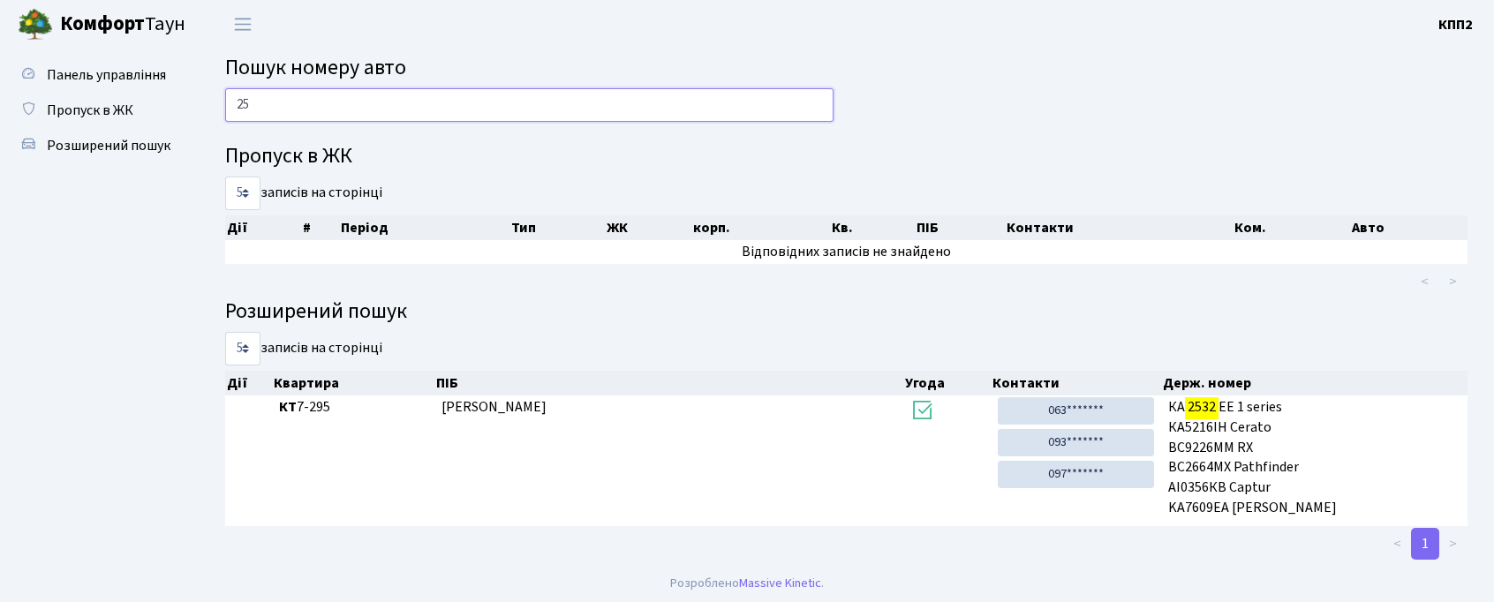
type input "2"
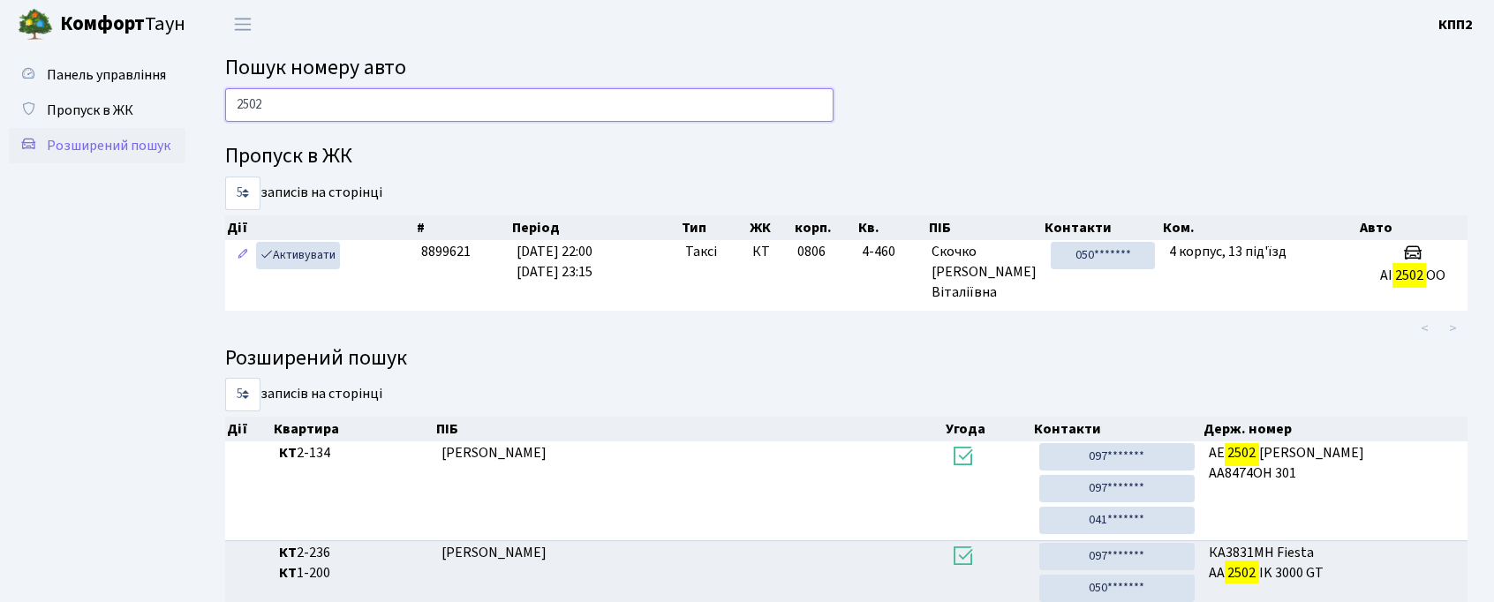
type input "2502"
click at [83, 155] on link "Розширений пошук" at bounding box center [97, 145] width 177 height 35
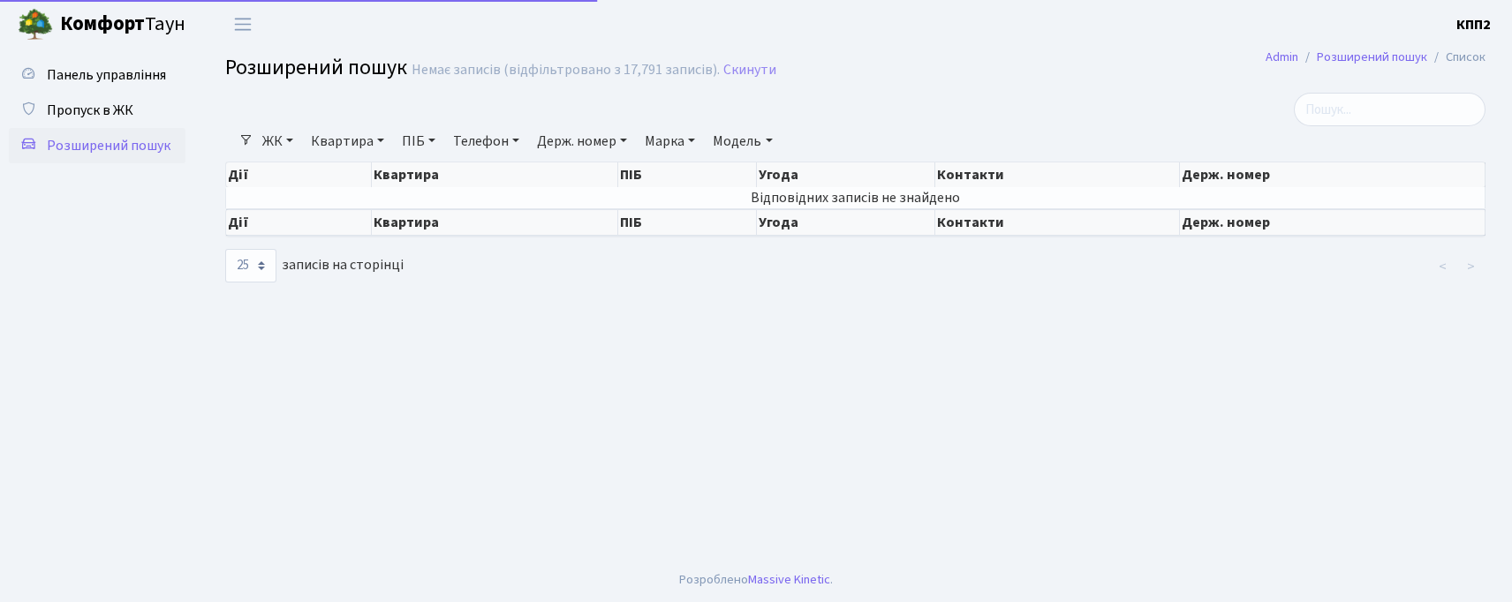
select select "25"
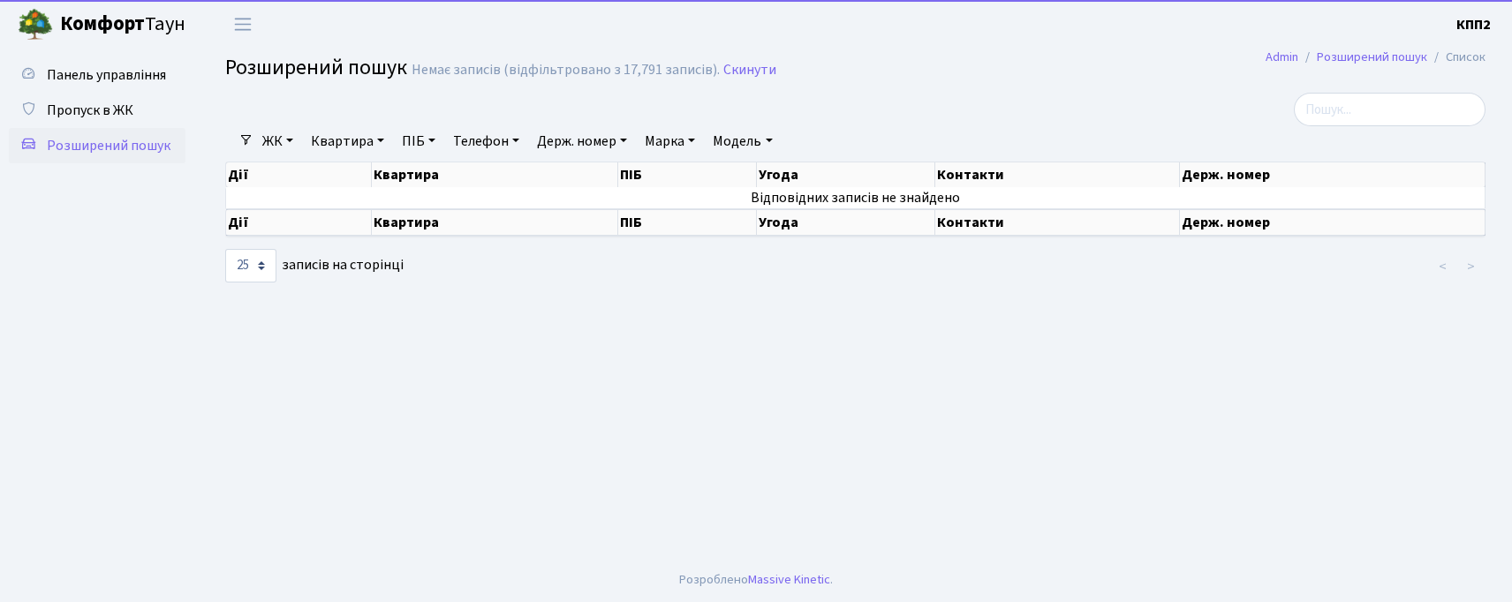
click at [272, 139] on link "ЖК" at bounding box center [277, 141] width 45 height 30
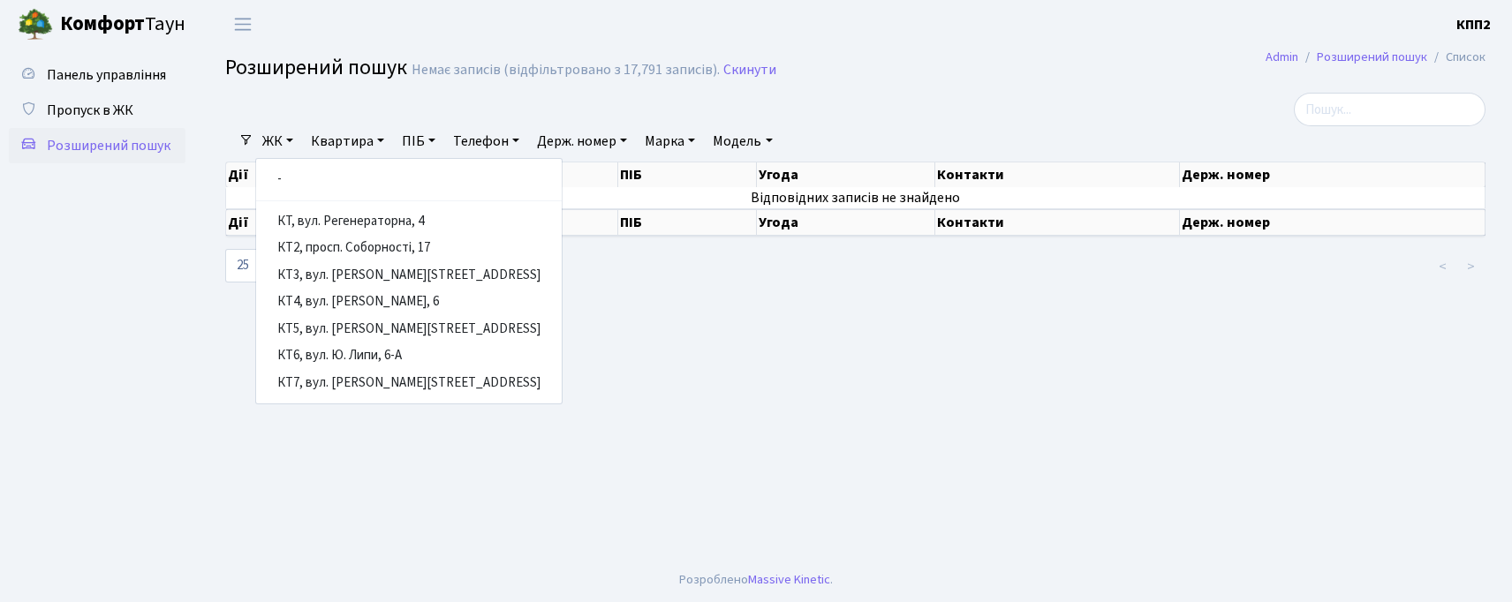
click at [302, 206] on ul "- КТ, вул. Регенераторна, 4 КТ2, просп. [STREET_ADDRESS] [STREET_ADDRESS] [PERS…" at bounding box center [408, 281] width 307 height 246
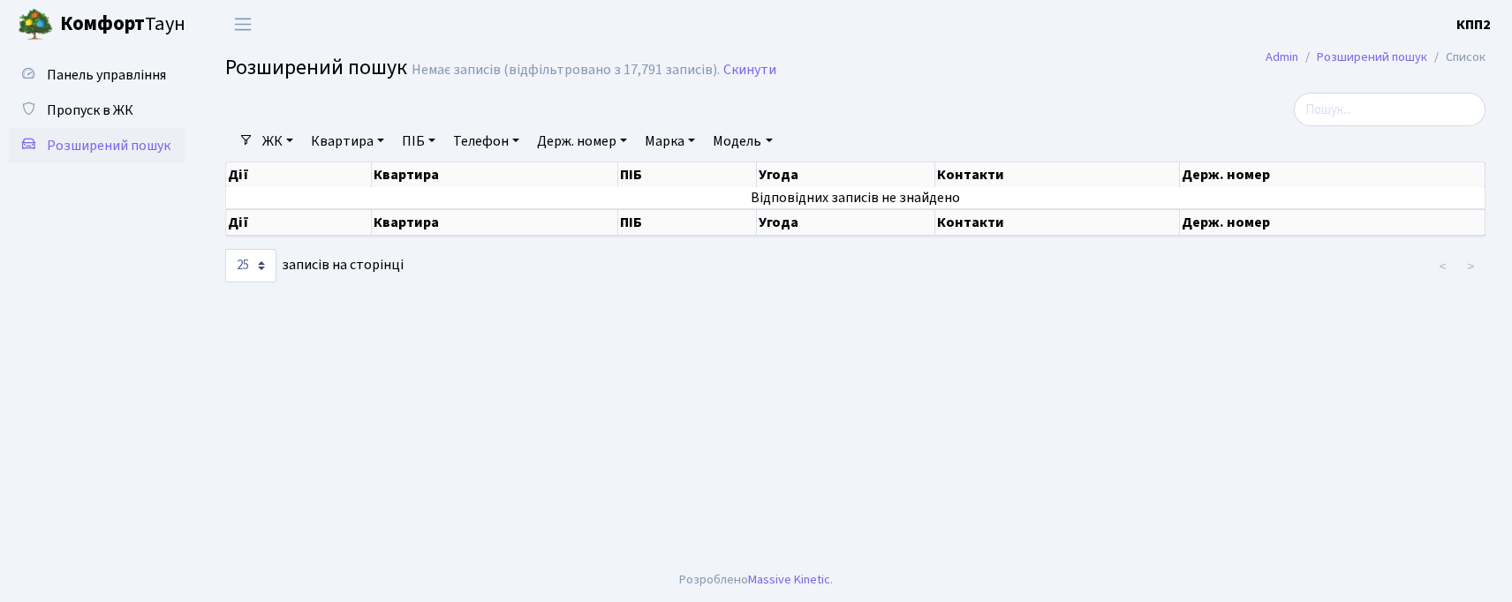
click at [288, 143] on link "ЖК" at bounding box center [277, 141] width 45 height 30
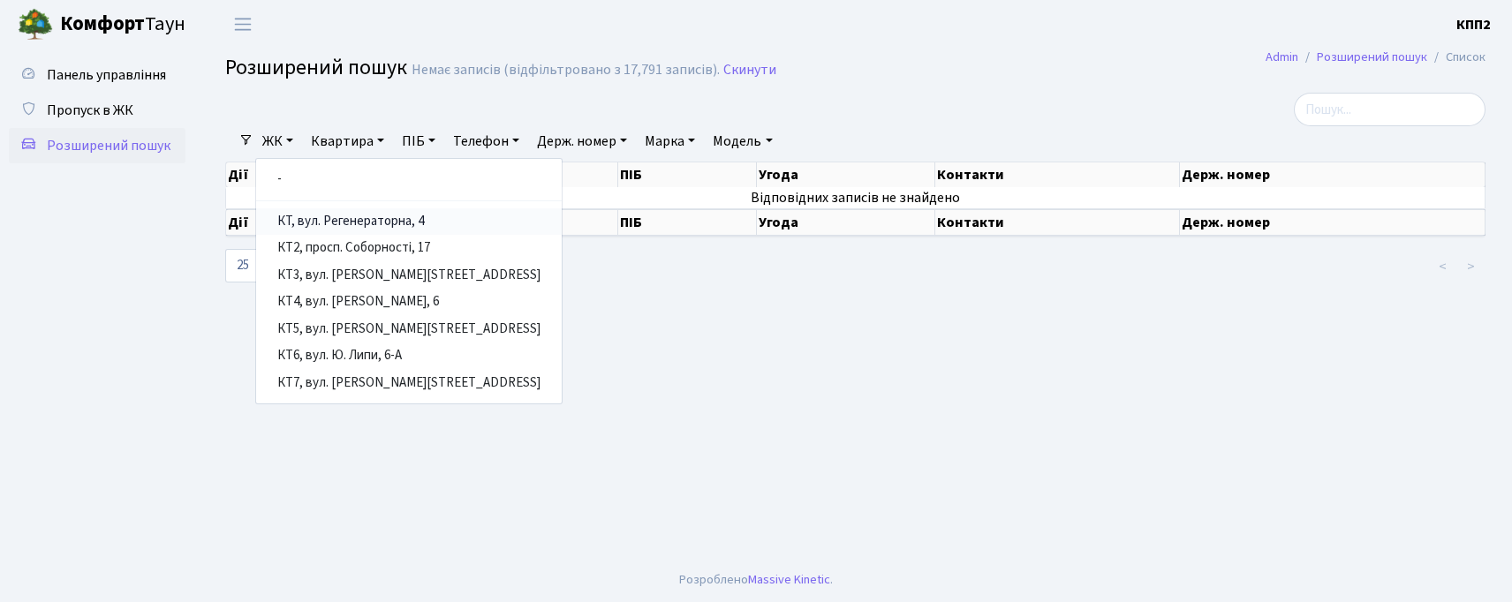
click at [294, 214] on link "КТ, вул. Регенераторна, 4" at bounding box center [409, 221] width 306 height 27
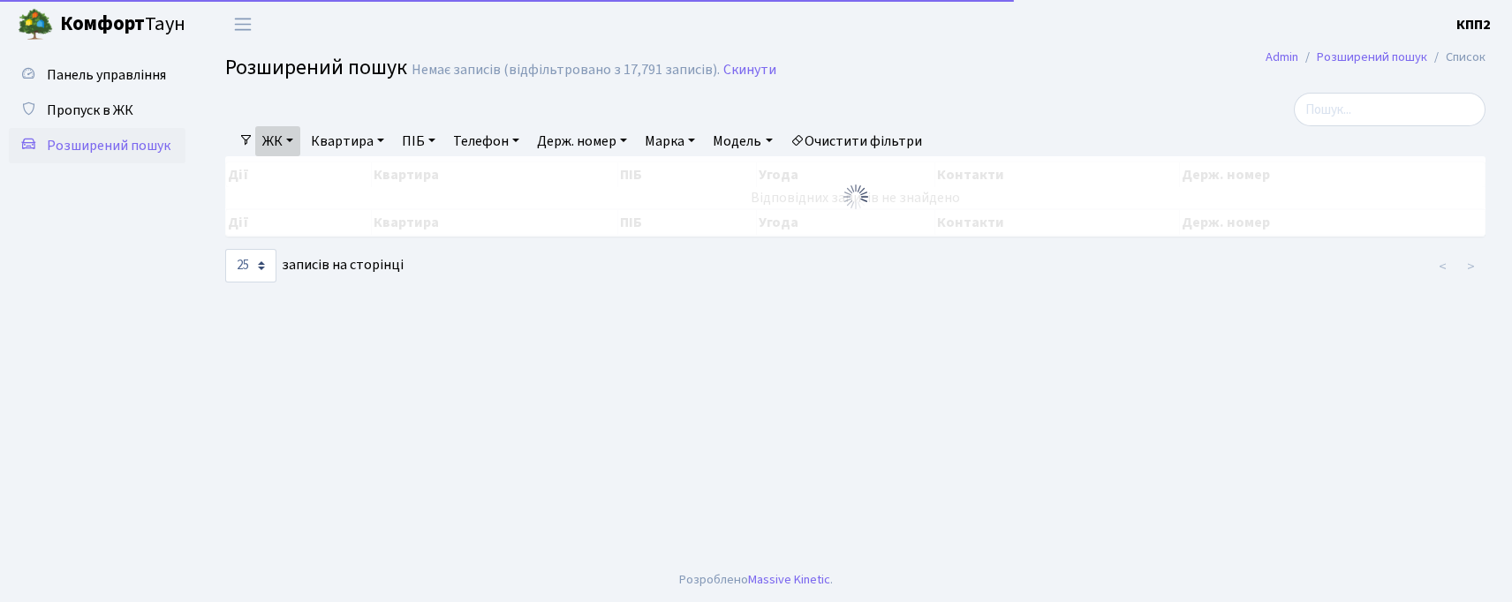
click at [332, 148] on link "Квартира" at bounding box center [347, 141] width 87 height 30
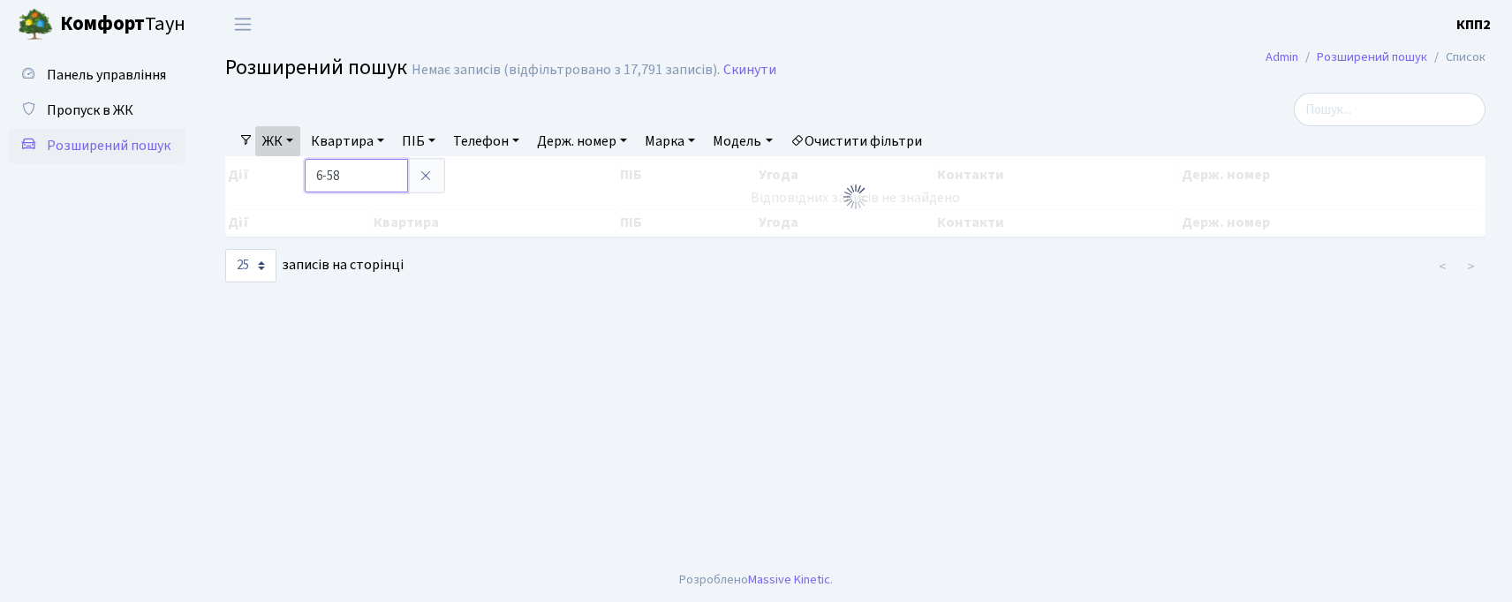
type input "6-58"
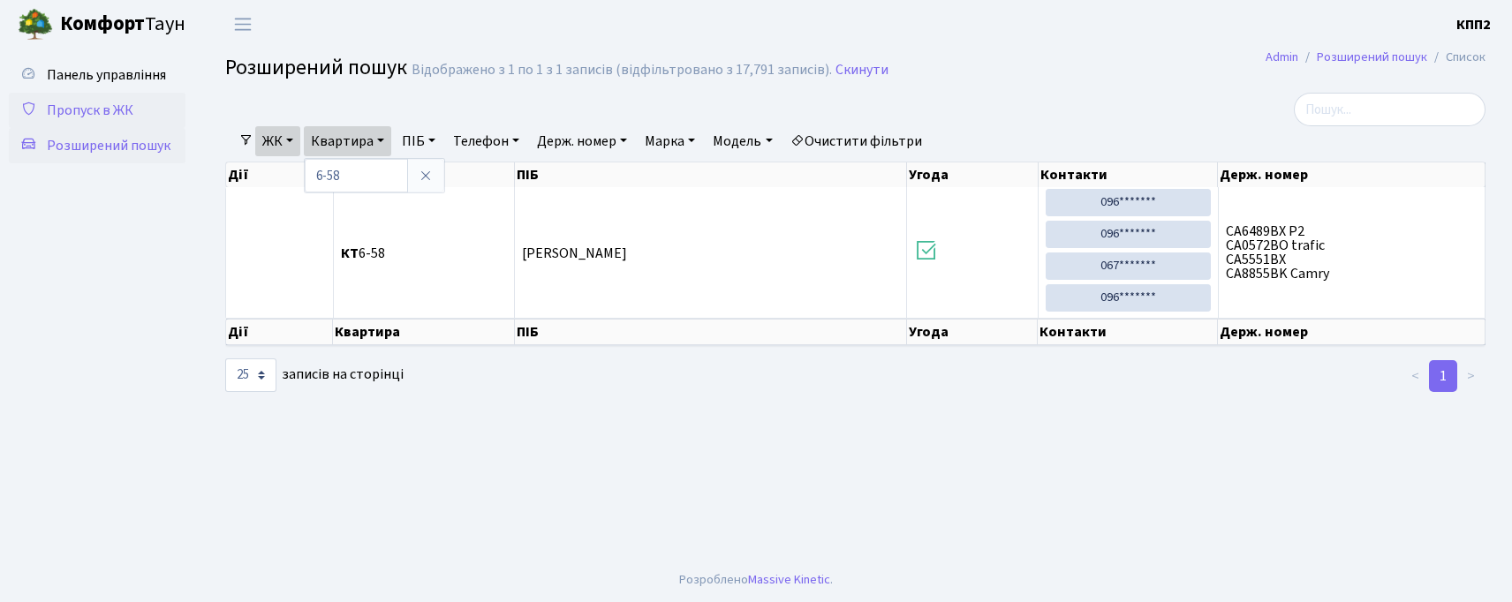
click at [50, 114] on span "Пропуск в ЖК" at bounding box center [90, 110] width 87 height 19
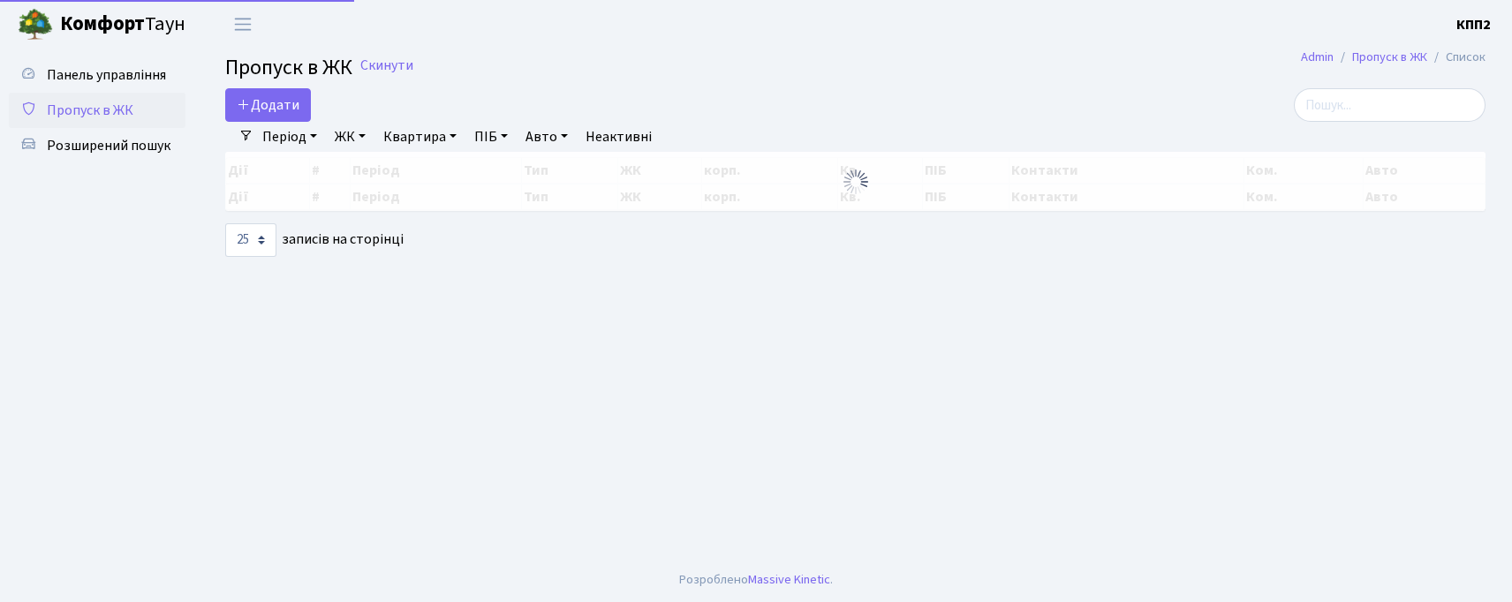
select select "25"
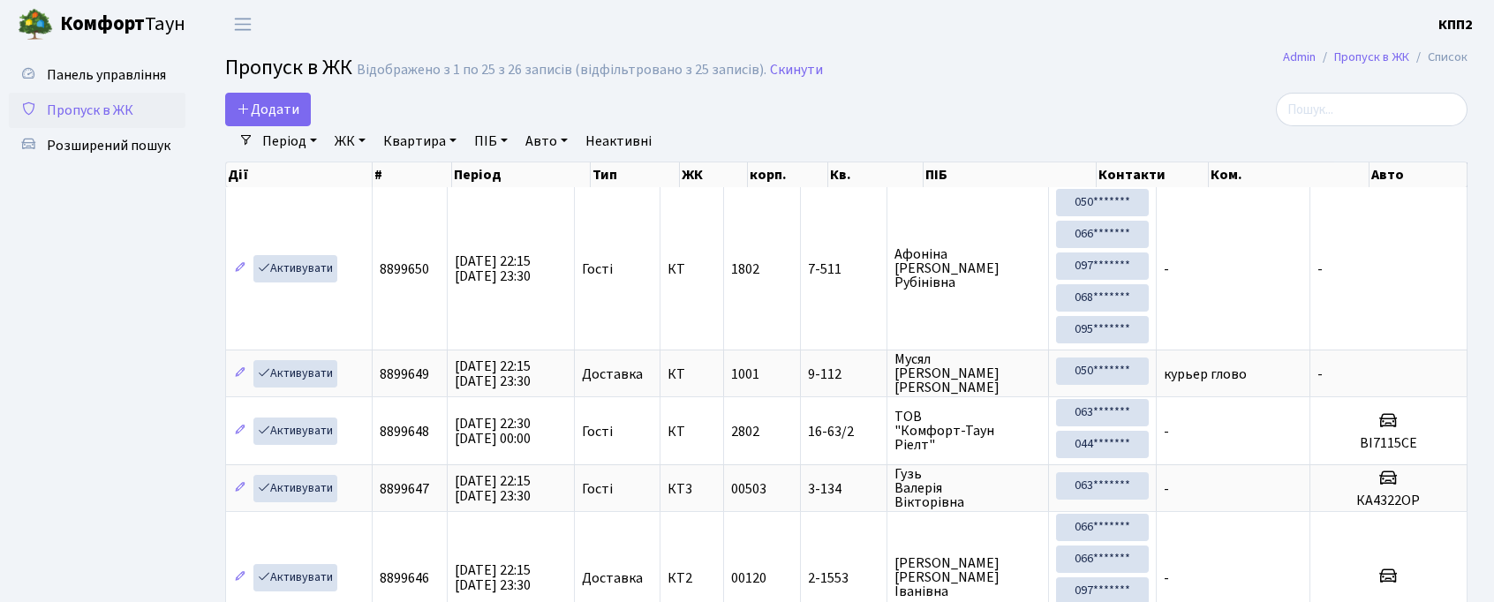
click at [1342, 106] on input "search" at bounding box center [1372, 110] width 192 height 34
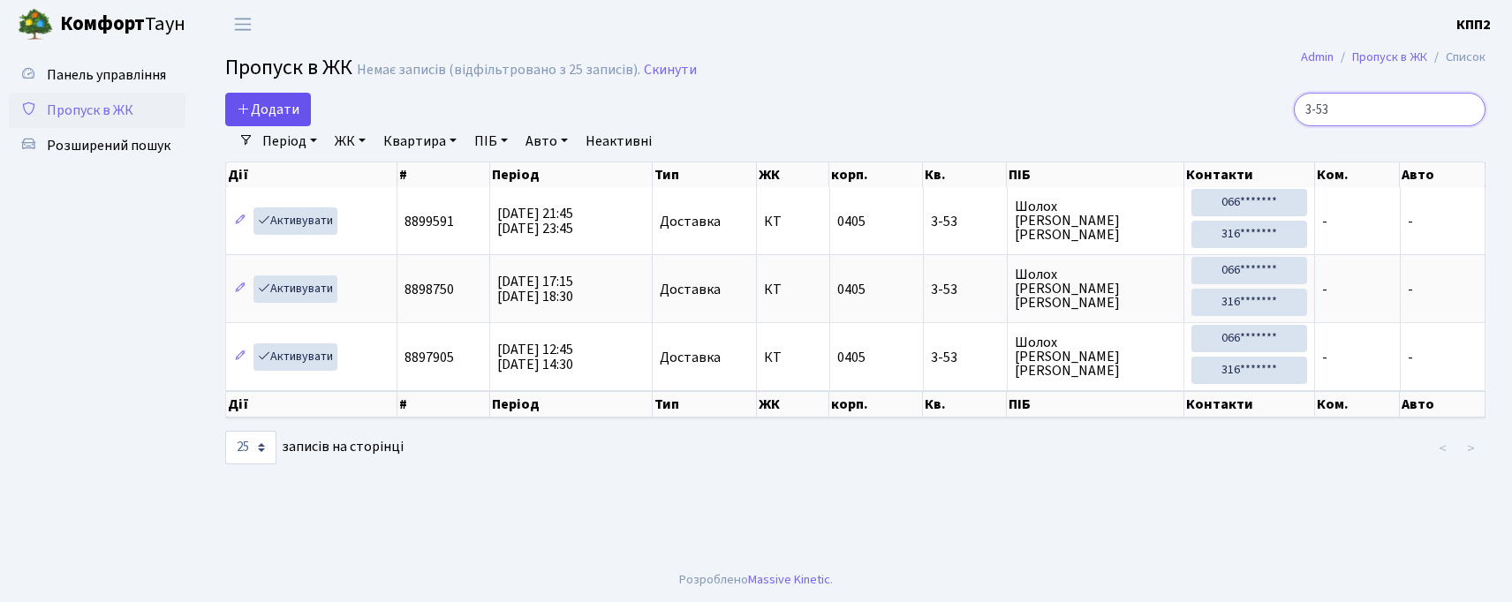
type input "3-53"
click at [268, 121] on link "Додати" at bounding box center [268, 110] width 86 height 34
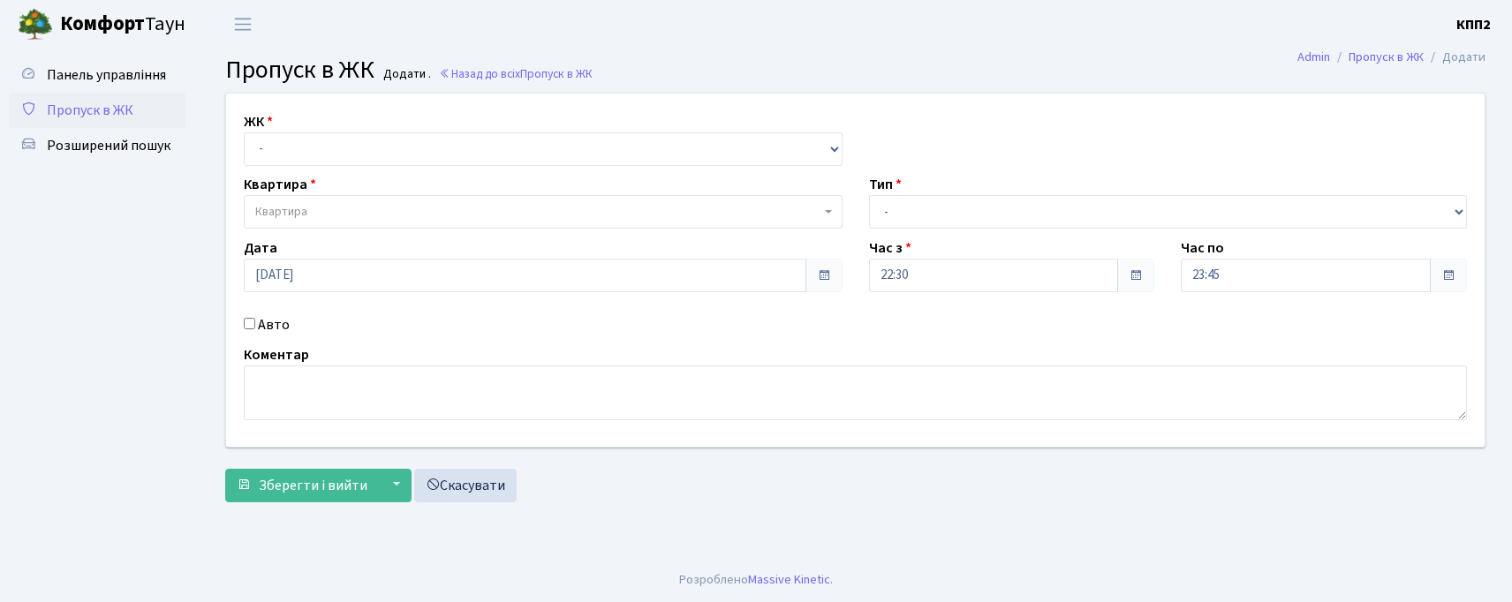
click at [122, 152] on span "Розширений пошук" at bounding box center [109, 145] width 124 height 19
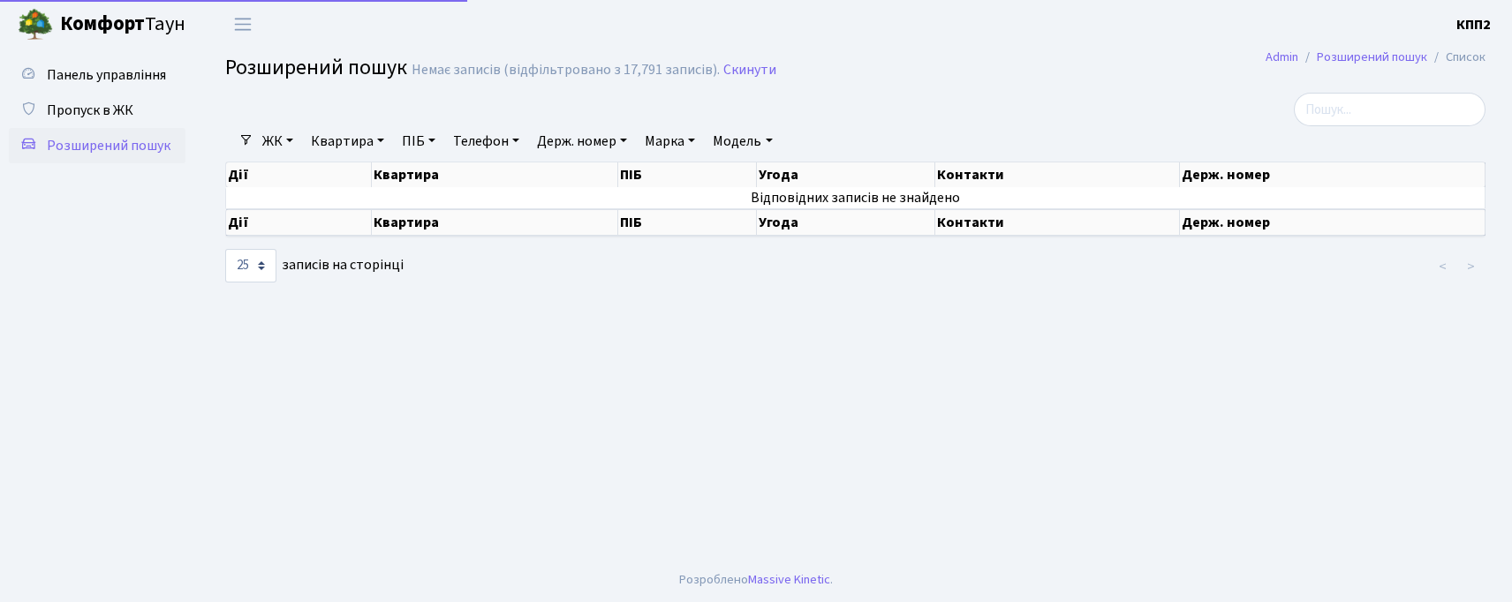
select select "25"
click at [283, 138] on link "ЖК" at bounding box center [277, 141] width 45 height 30
